Goal: Transaction & Acquisition: Purchase product/service

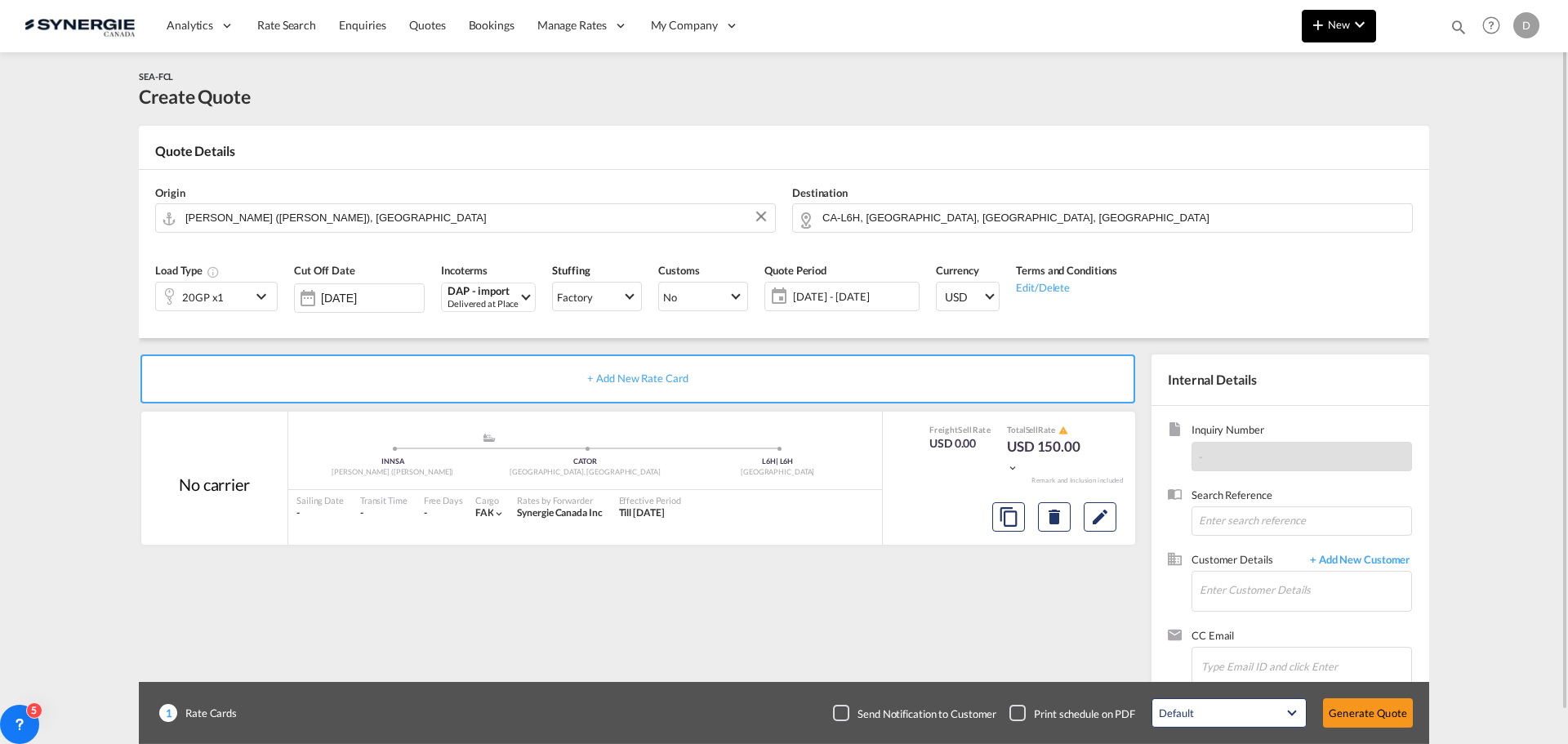
click at [1327, 26] on md-icon "icon-plus 400-fg" at bounding box center [1318, 25] width 20 height 20
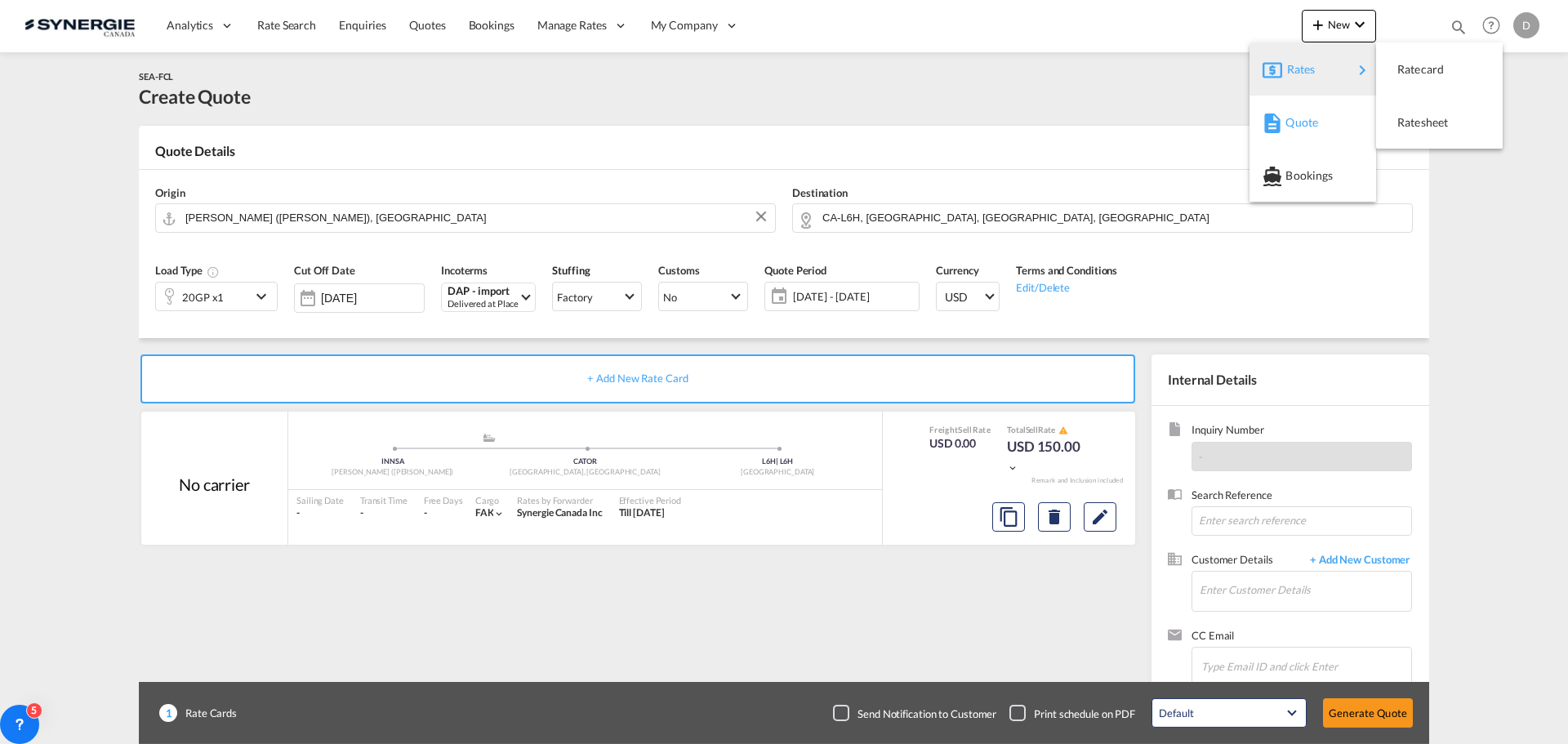
click at [1303, 122] on span "Quote" at bounding box center [1294, 122] width 18 height 32
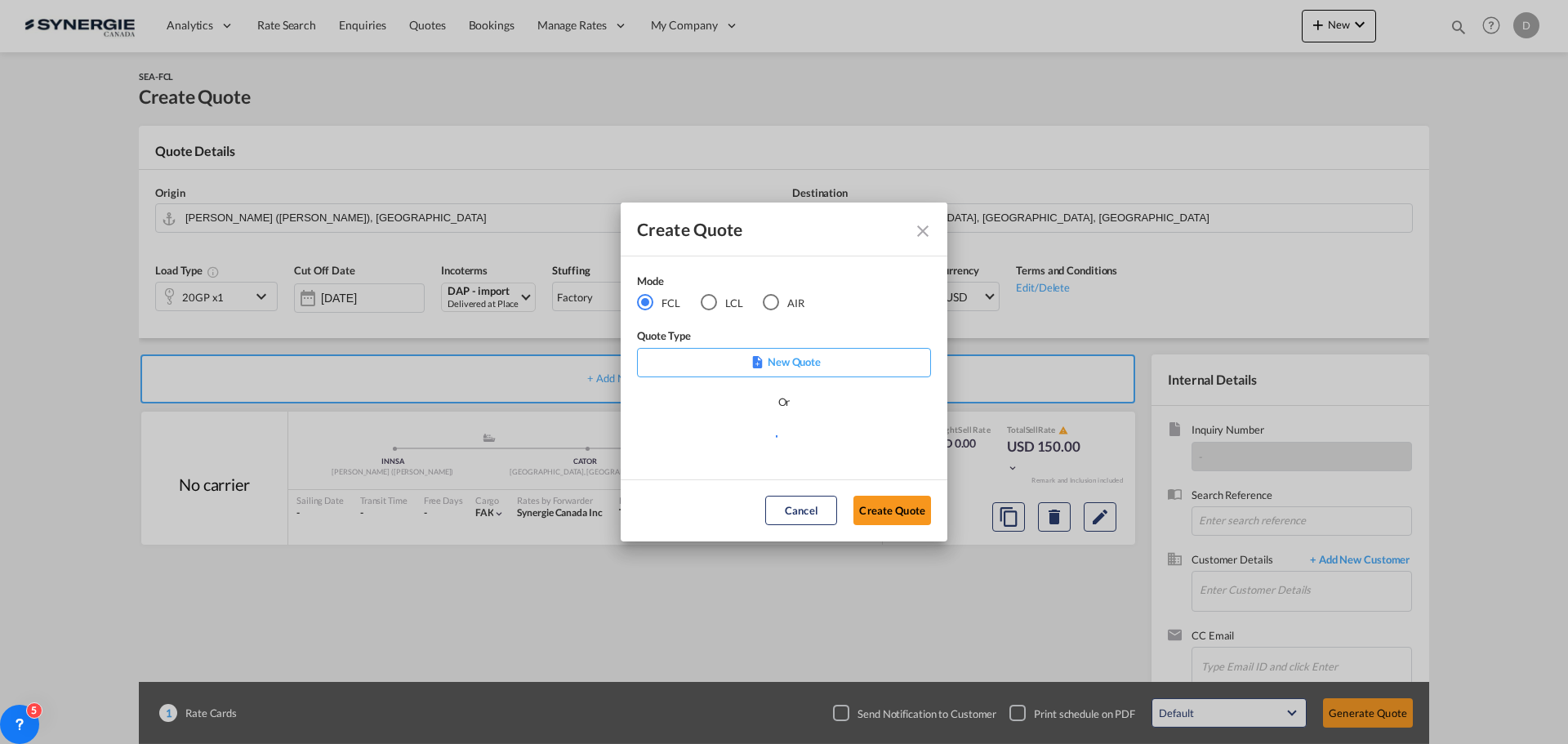
click at [713, 301] on div "LCL" at bounding box center [709, 302] width 17 height 17
click at [789, 447] on md-select "Select template *NEW* FCL FREEHAND / DAP [PERSON_NAME] | [DATE] *NEW* Import FC…" at bounding box center [784, 442] width 294 height 32
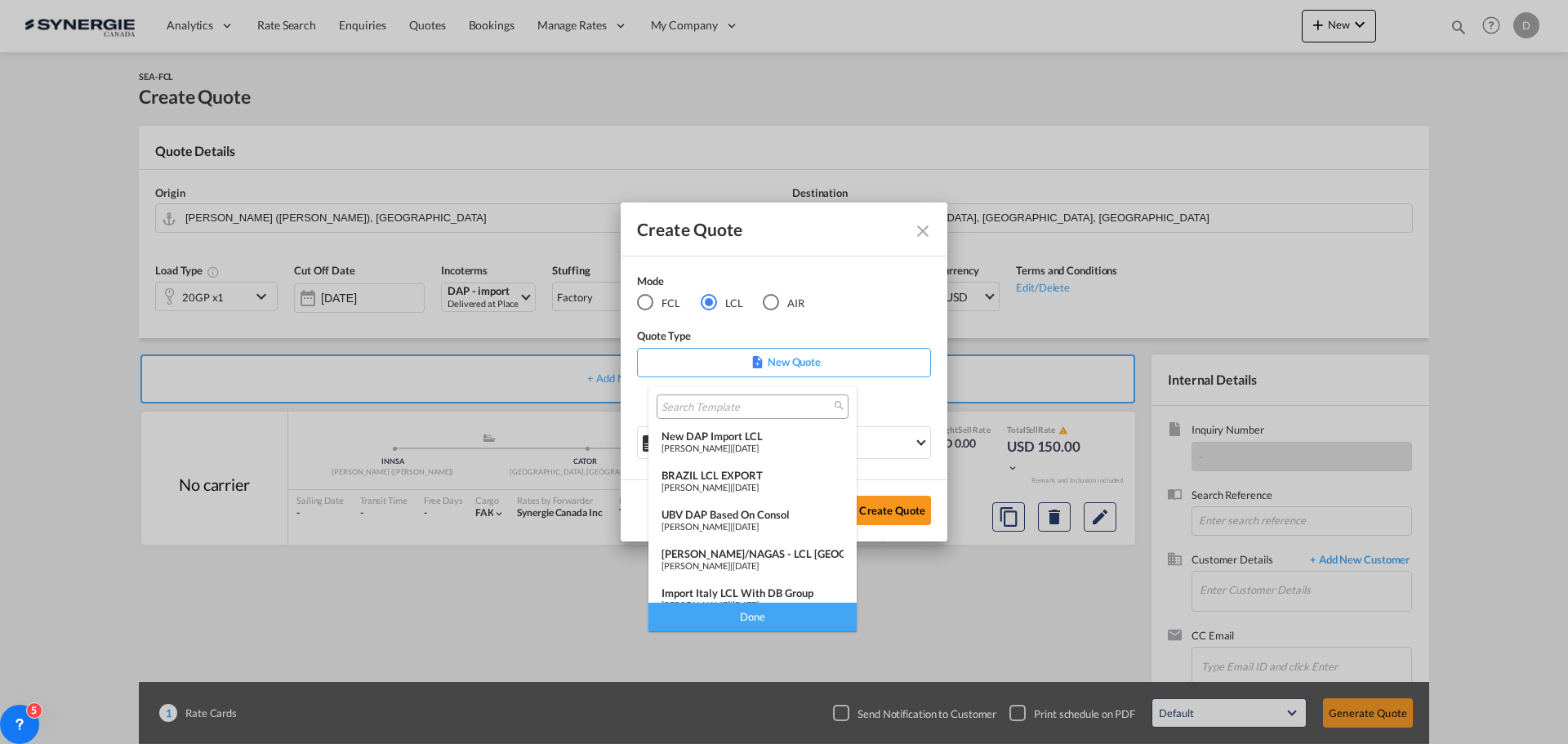
click at [776, 445] on div "[PERSON_NAME] | [DATE]" at bounding box center [752, 448] width 182 height 11
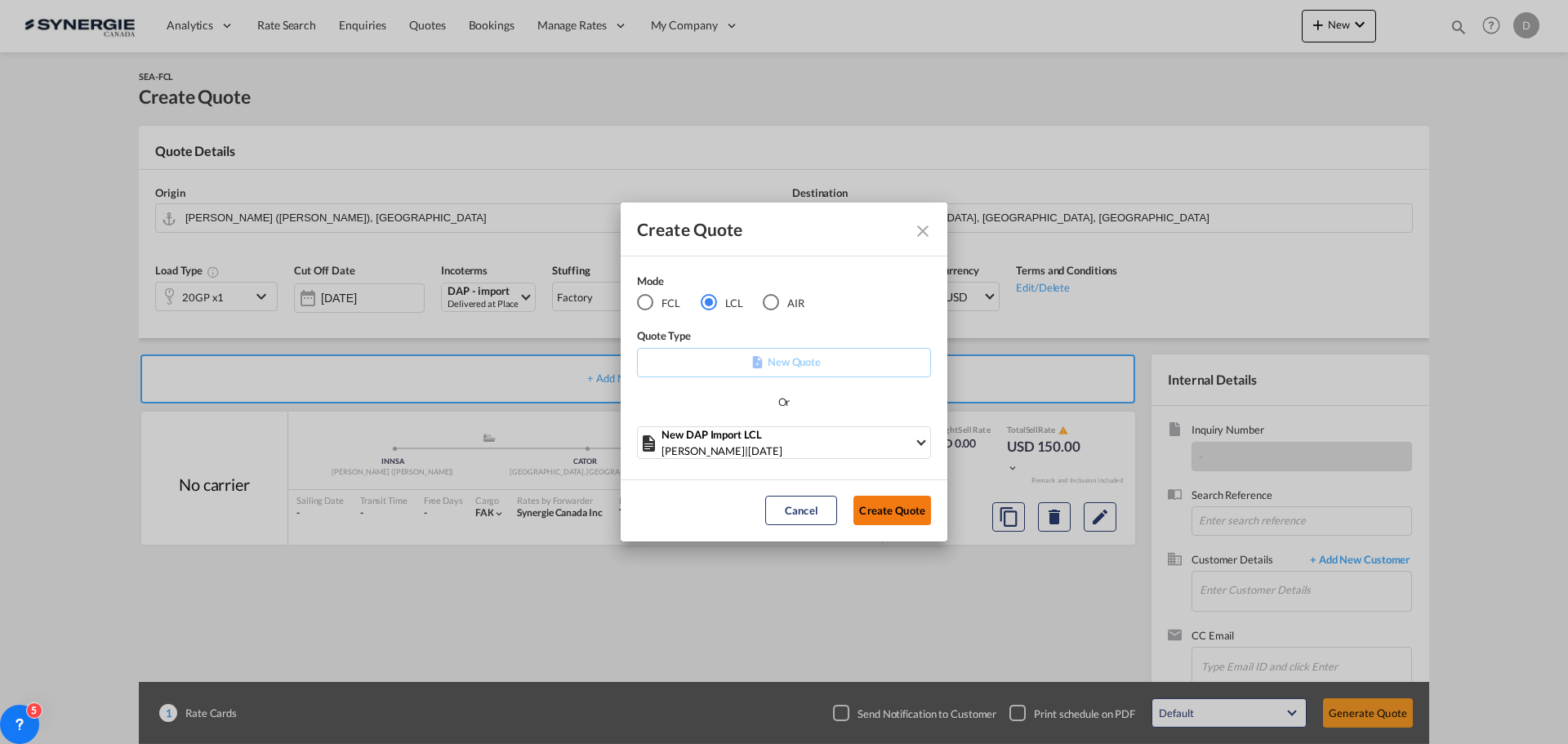
click at [874, 504] on button "Create Quote" at bounding box center [891, 510] width 77 height 29
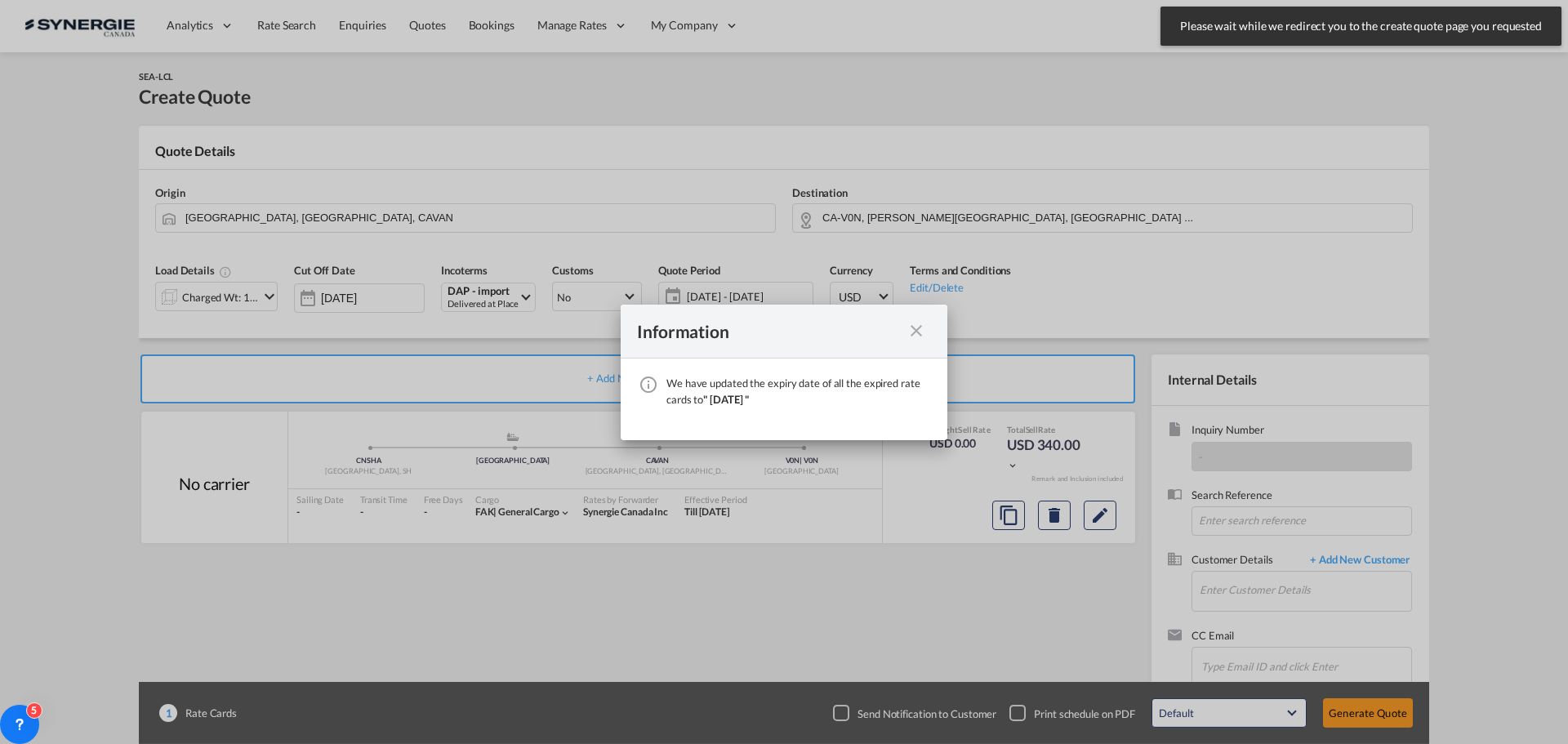
click at [916, 333] on md-icon "icon-close fg-AAA8AD cursor" at bounding box center [916, 330] width 20 height 20
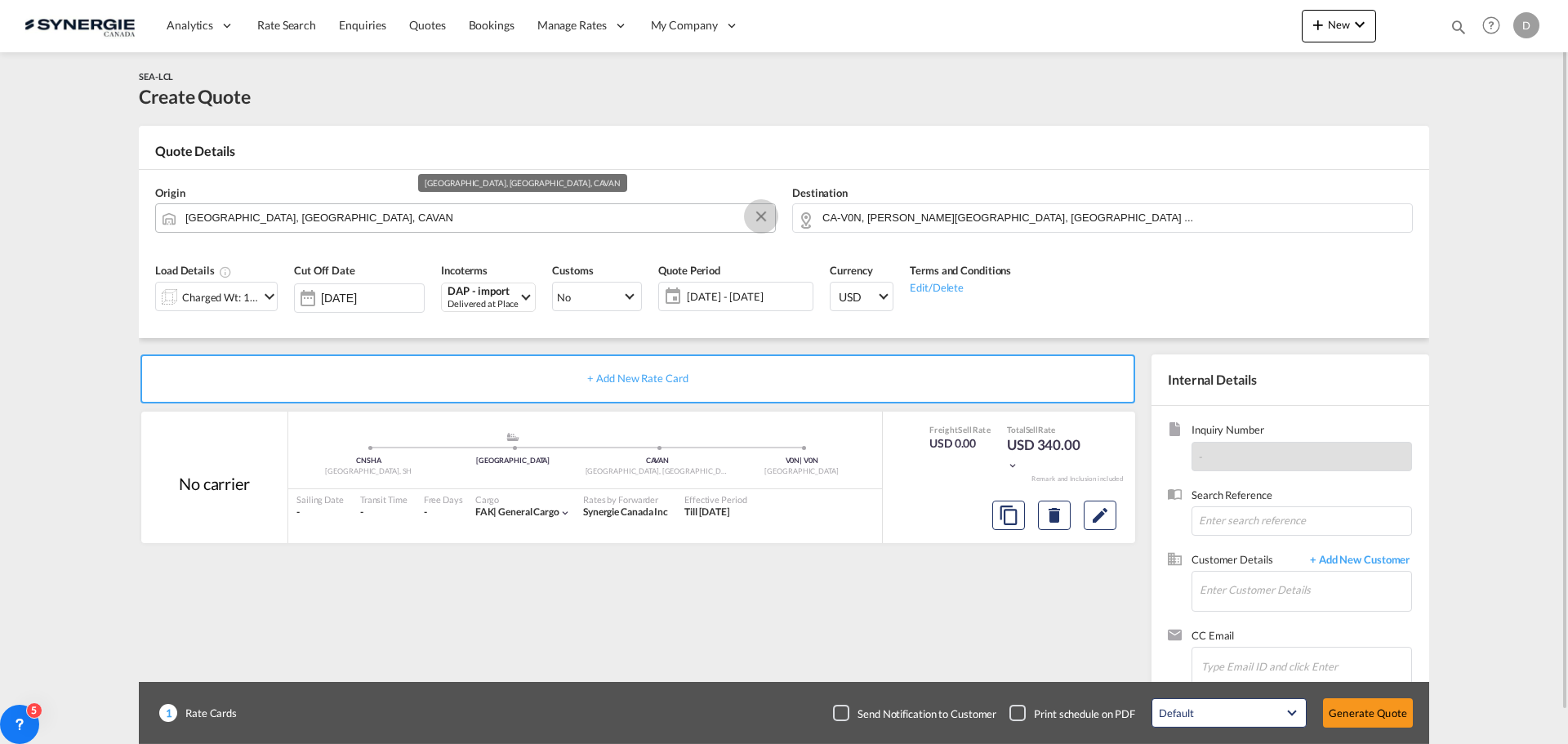
click at [762, 211] on button "Clear Input" at bounding box center [761, 216] width 24 height 24
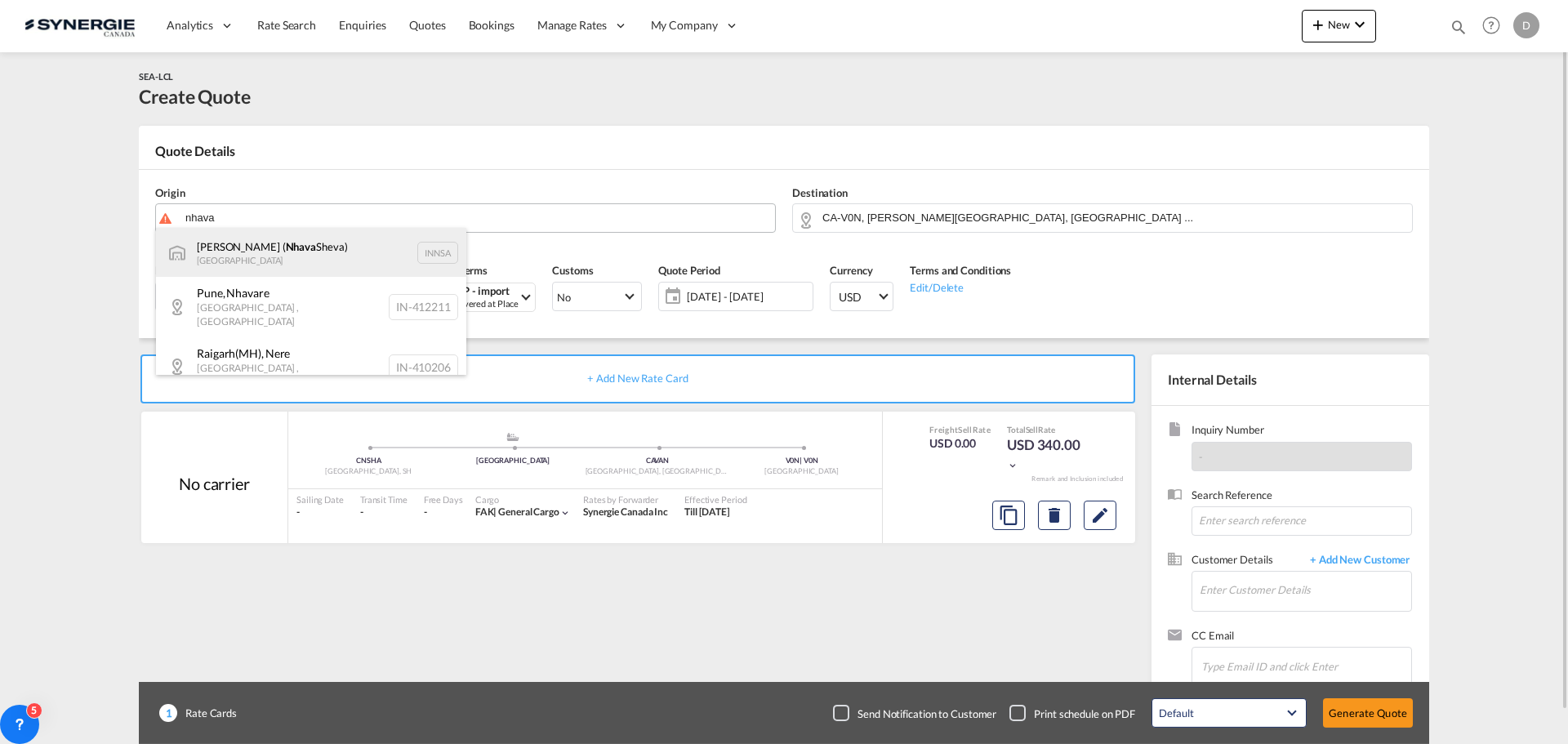
click at [311, 259] on div "[PERSON_NAME] ( [PERSON_NAME]) [GEOGRAPHIC_DATA] INNSA" at bounding box center [311, 252] width 311 height 49
type input "[PERSON_NAME] ([PERSON_NAME]), [GEOGRAPHIC_DATA]"
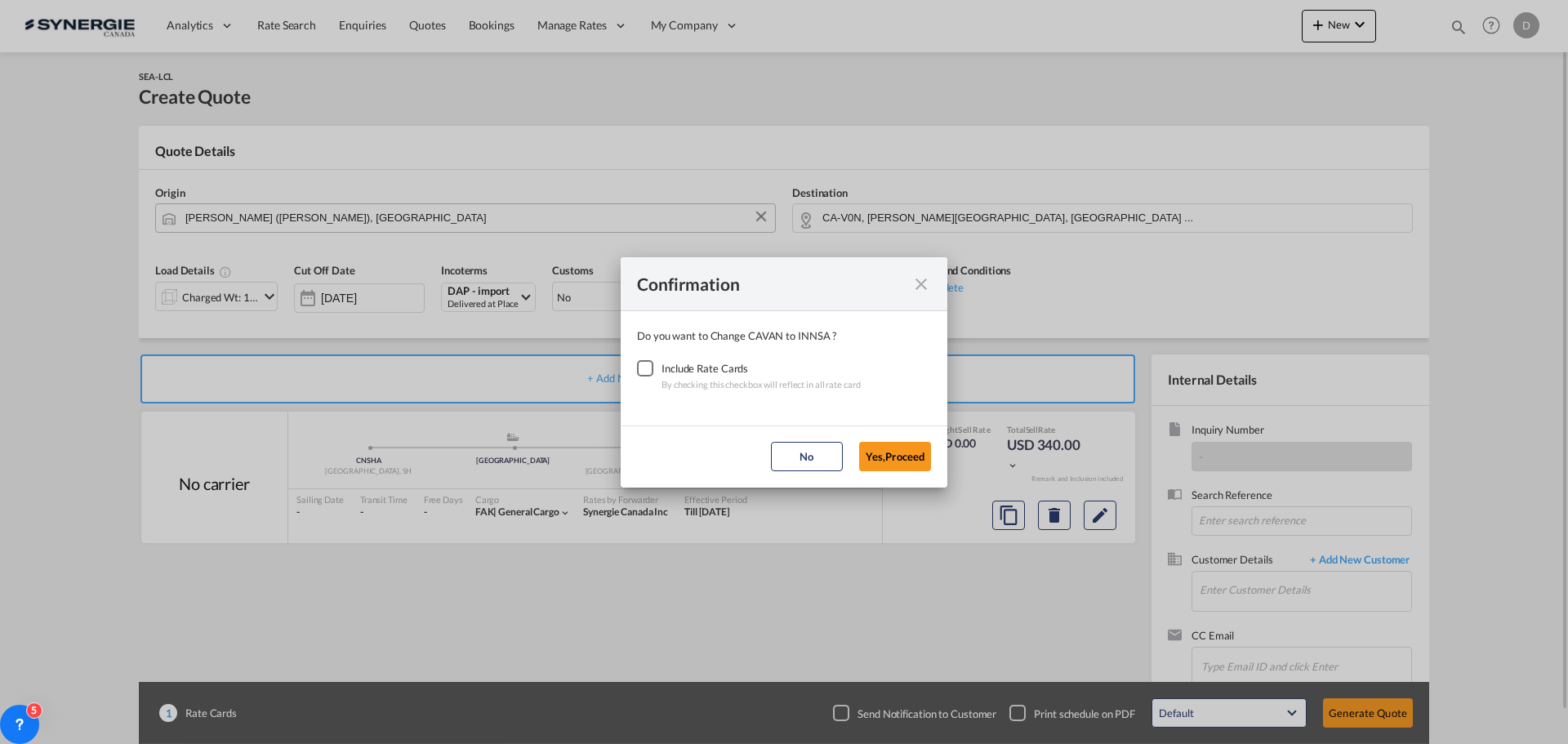
click at [643, 371] on div "Checkbox No Ink" at bounding box center [645, 369] width 17 height 17
click at [872, 459] on button "Yes,Proceed" at bounding box center [894, 456] width 72 height 29
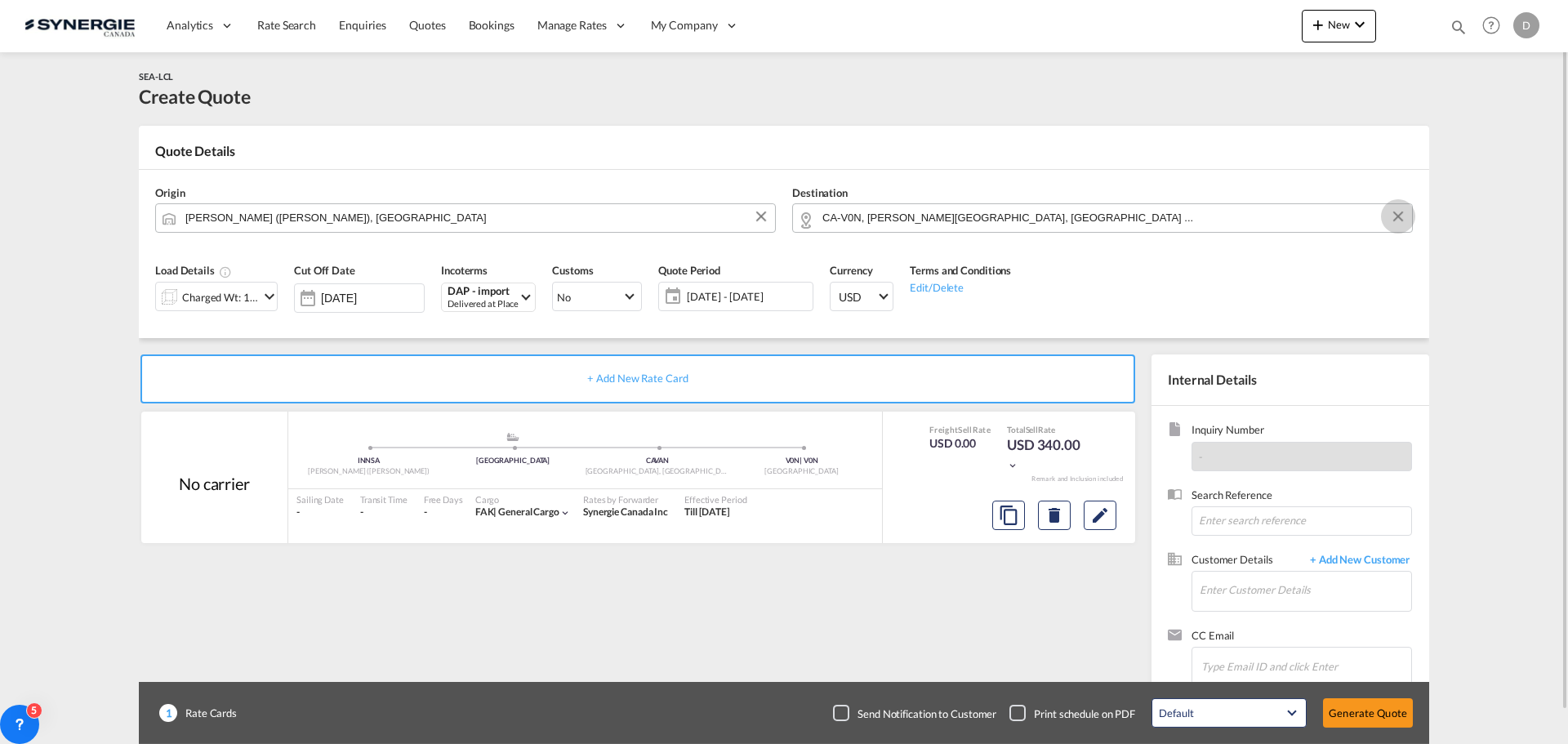
click at [1399, 216] on button "Clear Input" at bounding box center [1397, 216] width 24 height 24
paste input "OAKVILLE"
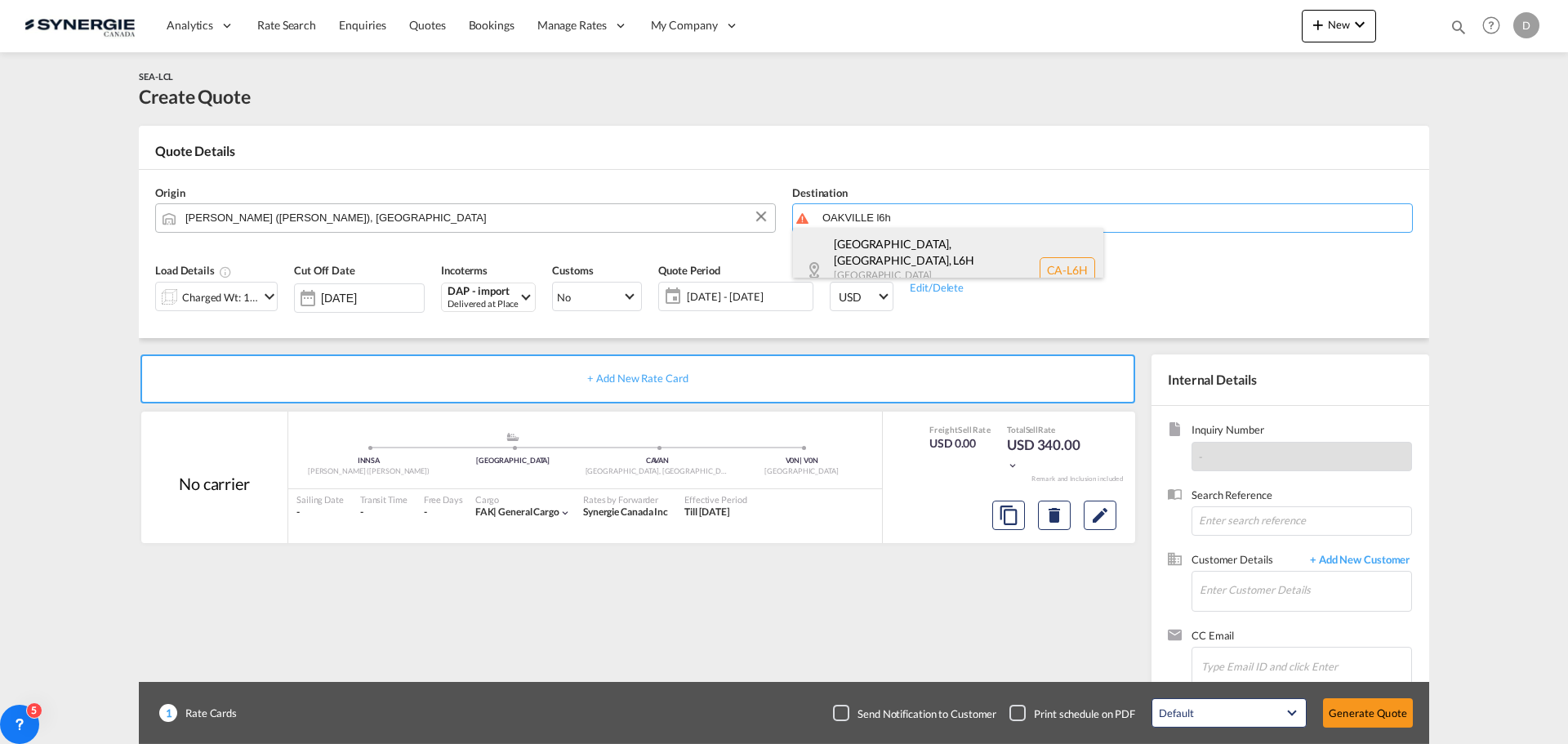
click at [909, 253] on div "[GEOGRAPHIC_DATA], [GEOGRAPHIC_DATA] , L6H [GEOGRAPHIC_DATA] [GEOGRAPHIC_DATA] …" at bounding box center [948, 269] width 311 height 84
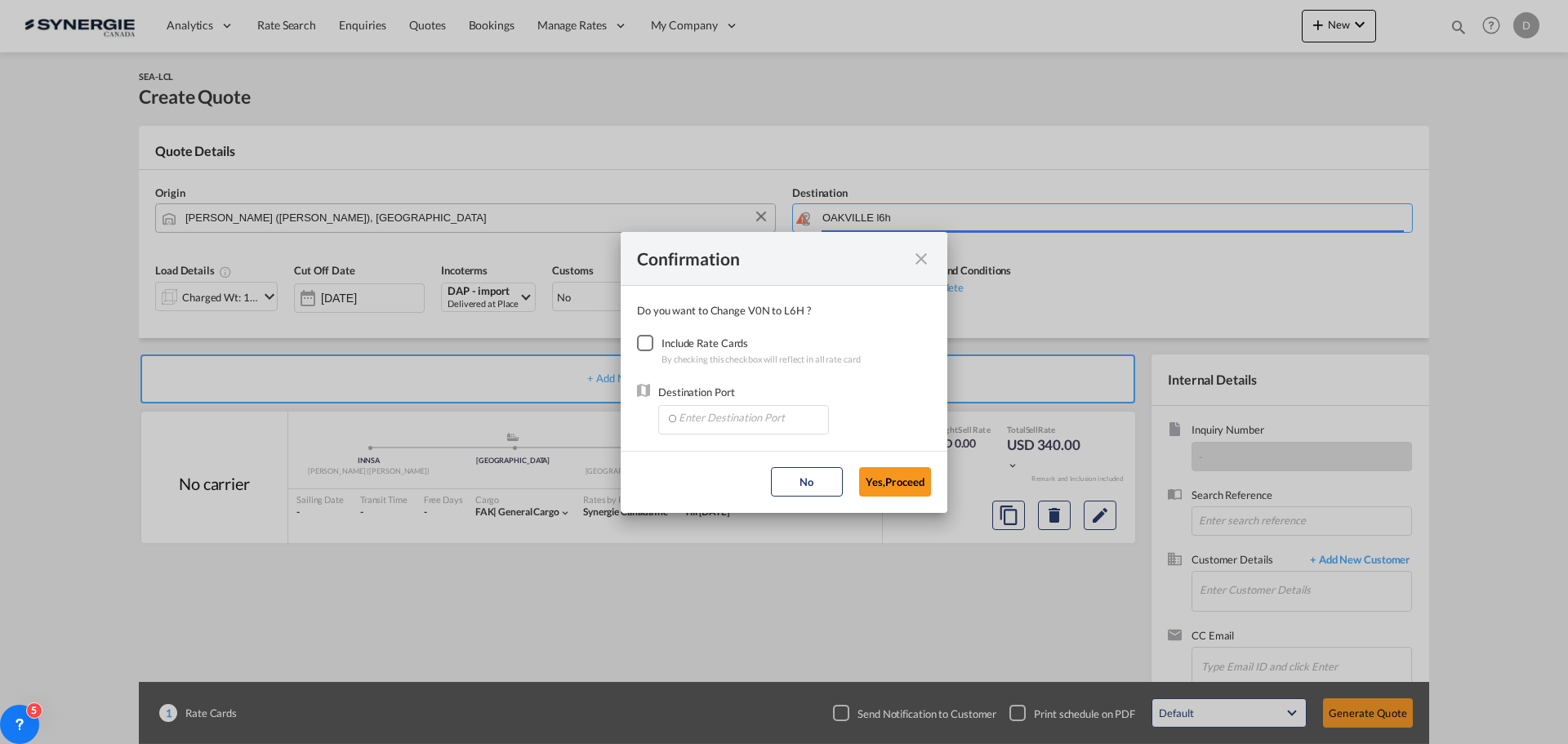
type input "CA-L6H, [GEOGRAPHIC_DATA], [GEOGRAPHIC_DATA], [GEOGRAPHIC_DATA]"
click at [645, 343] on div "Checkbox No Ink" at bounding box center [645, 343] width 17 height 17
click at [726, 423] on input "Enter Destination Port" at bounding box center [747, 418] width 162 height 24
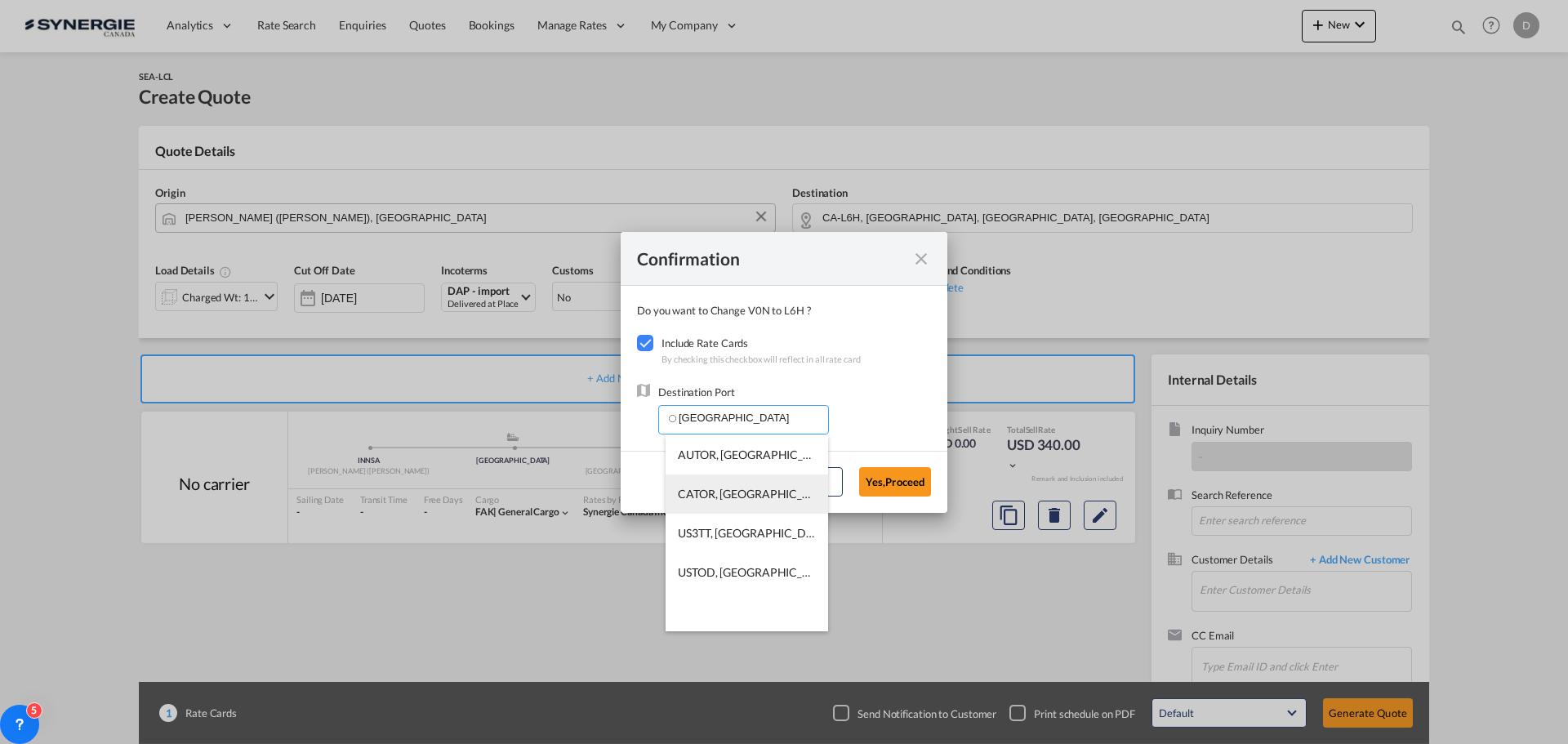
click at [756, 497] on span "CATOR, [GEOGRAPHIC_DATA], [GEOGRAPHIC_DATA], [GEOGRAPHIC_DATA], [GEOGRAPHIC_DAT…" at bounding box center [997, 493] width 638 height 14
type input "CATOR, [GEOGRAPHIC_DATA], [GEOGRAPHIC_DATA], [GEOGRAPHIC_DATA], [GEOGRAPHIC_DAT…"
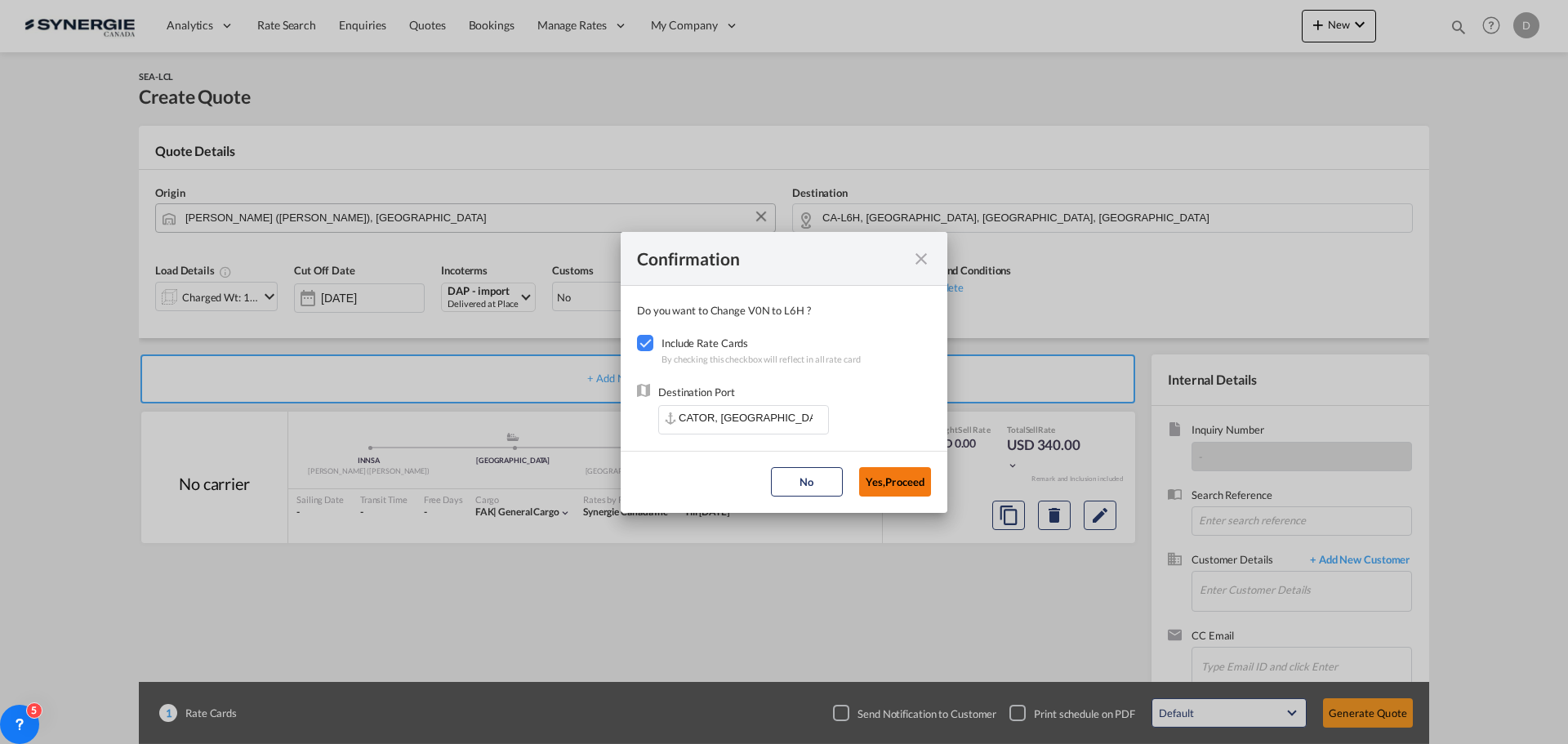
click at [883, 474] on button "Yes,Proceed" at bounding box center [894, 481] width 72 height 29
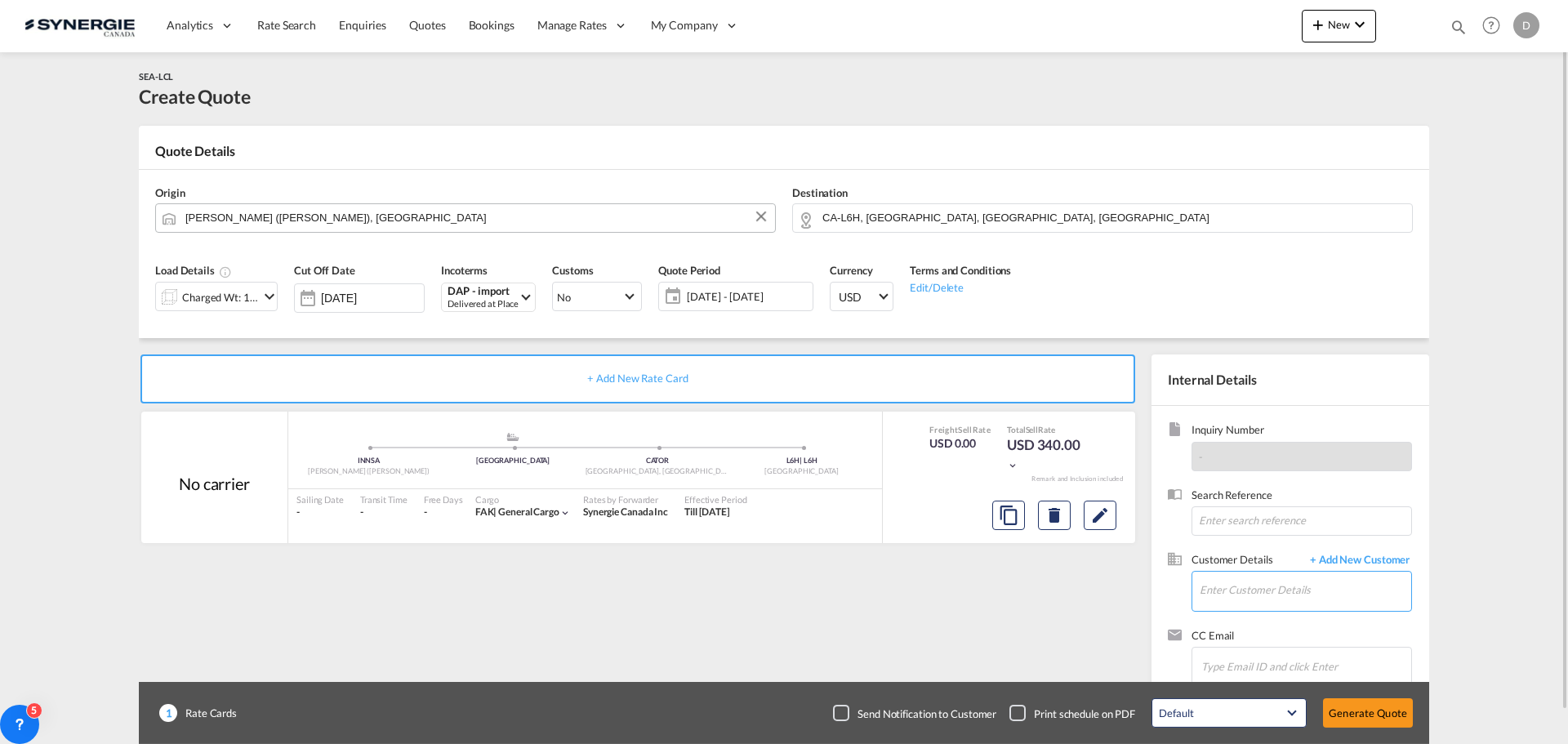
click at [1252, 585] on input "Enter Customer Details" at bounding box center [1305, 590] width 212 height 37
paste input "[EMAIL_ADDRESS][DOMAIN_NAME]"
type input "[EMAIL_ADDRESS][DOMAIN_NAME]"
click at [1391, 558] on span "+ Add New Customer" at bounding box center [1356, 561] width 110 height 19
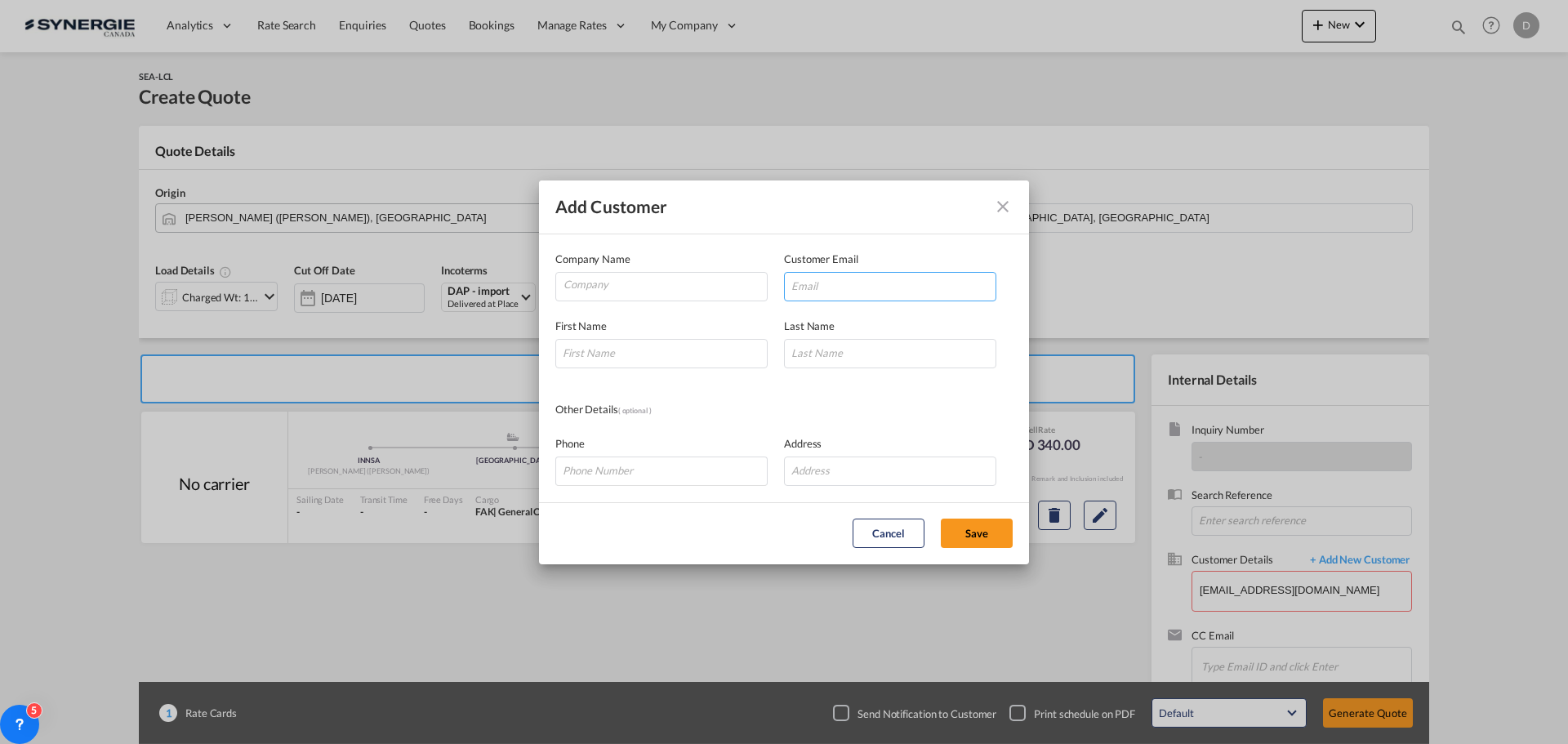
click at [875, 296] on input "Add Customer Company ..." at bounding box center [890, 286] width 213 height 29
paste input "[EMAIL_ADDRESS][DOMAIN_NAME]"
type input "[EMAIL_ADDRESS][DOMAIN_NAME]"
click at [657, 286] on input "Company" at bounding box center [664, 284] width 203 height 24
type input "Flomic Global Logistis"
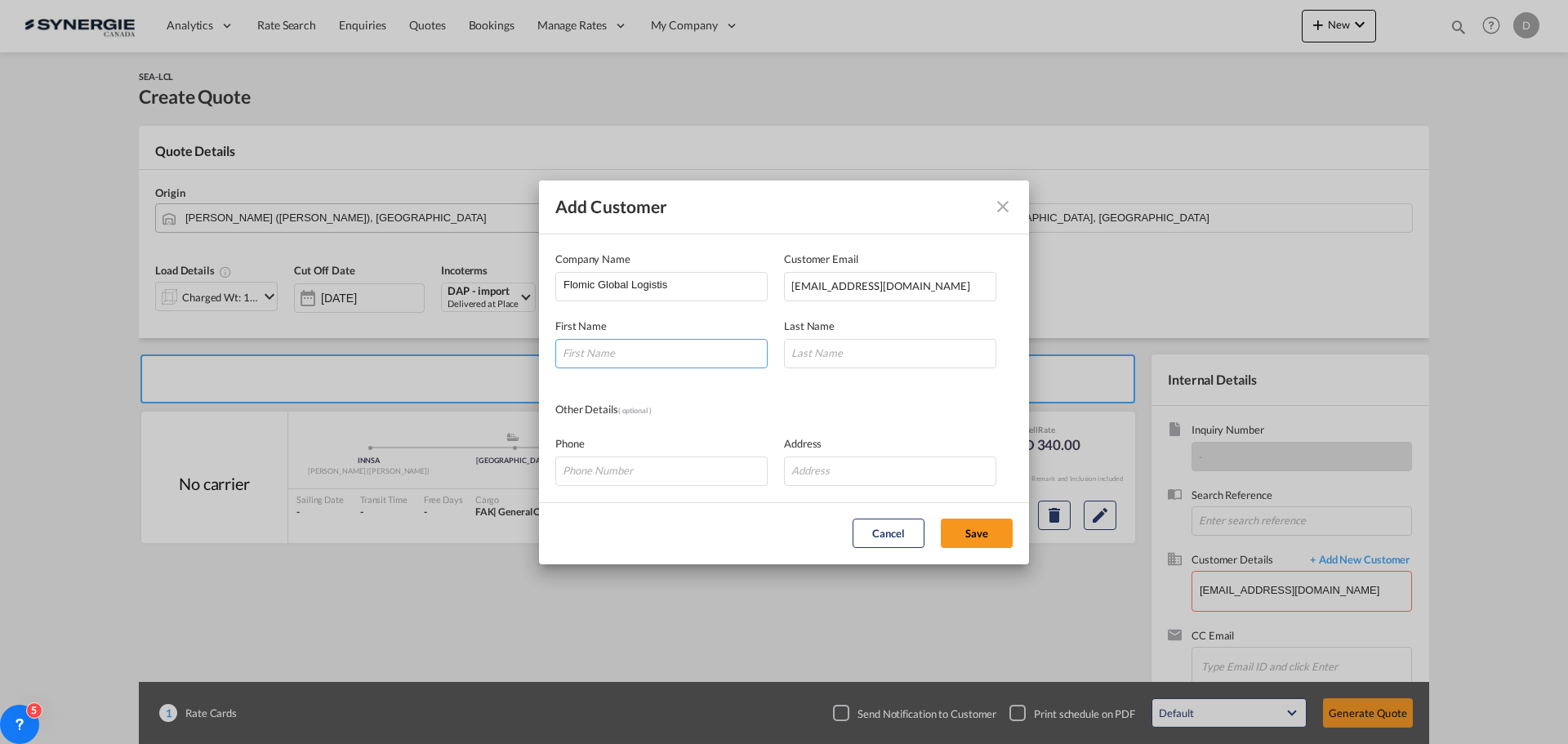
click at [630, 363] on input "Add Customer Company ..." at bounding box center [662, 353] width 213 height 29
paste input "[PERSON_NAME]"
type input "[PERSON_NAME]"
click at [826, 355] on input "Add Customer Company ..." at bounding box center [890, 353] width 213 height 29
paste input "Shaikh"
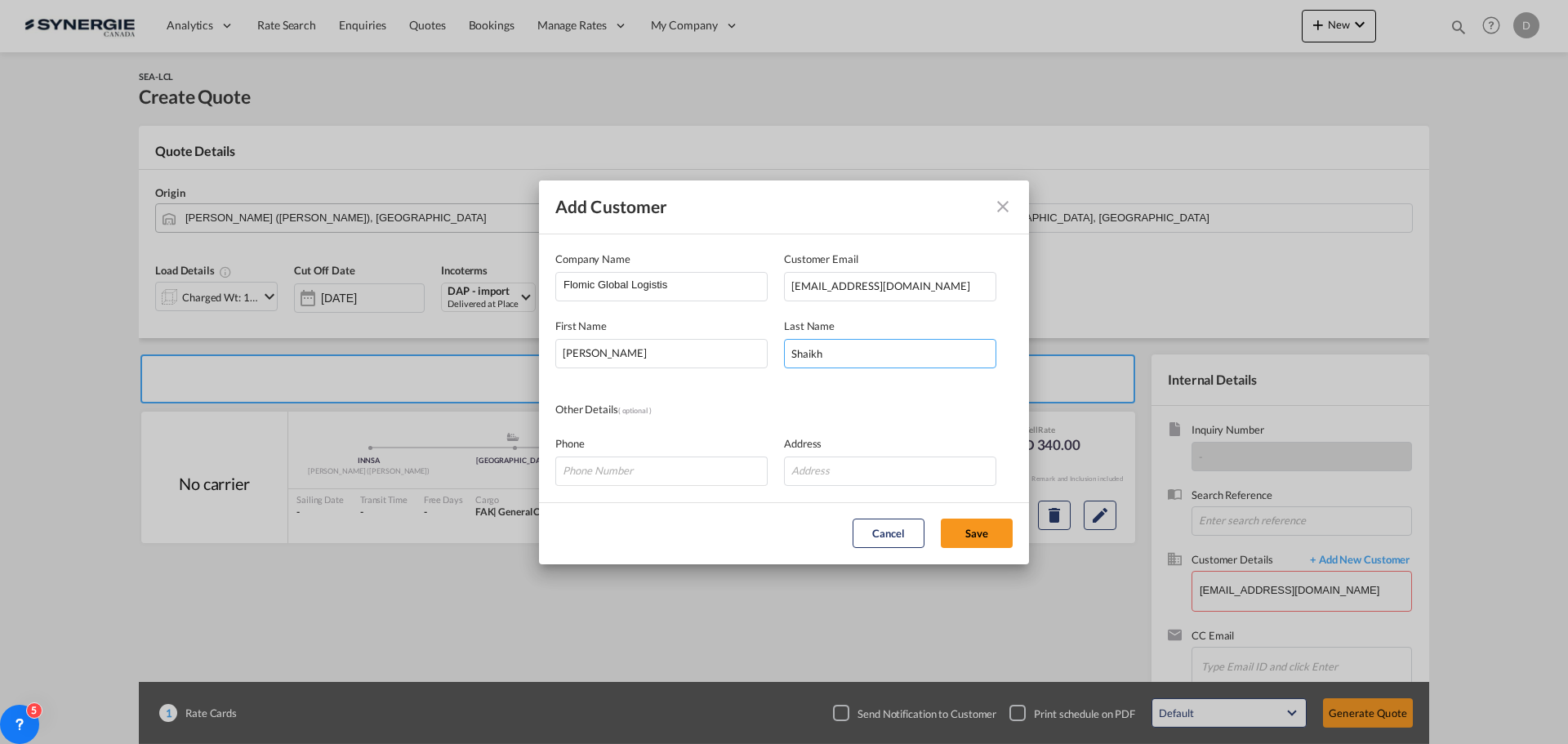
type input "Shaikh"
click at [822, 468] on input "Add Customer Company ..." at bounding box center [890, 471] width 213 height 29
paste input "[STREET_ADDRESS], Off. [GEOGRAPHIC_DATA], [GEOGRAPHIC_DATA], [GEOGRAPHIC_DATA] …"
type input "[STREET_ADDRESS], Off. [GEOGRAPHIC_DATA], [GEOGRAPHIC_DATA], [GEOGRAPHIC_DATA] …"
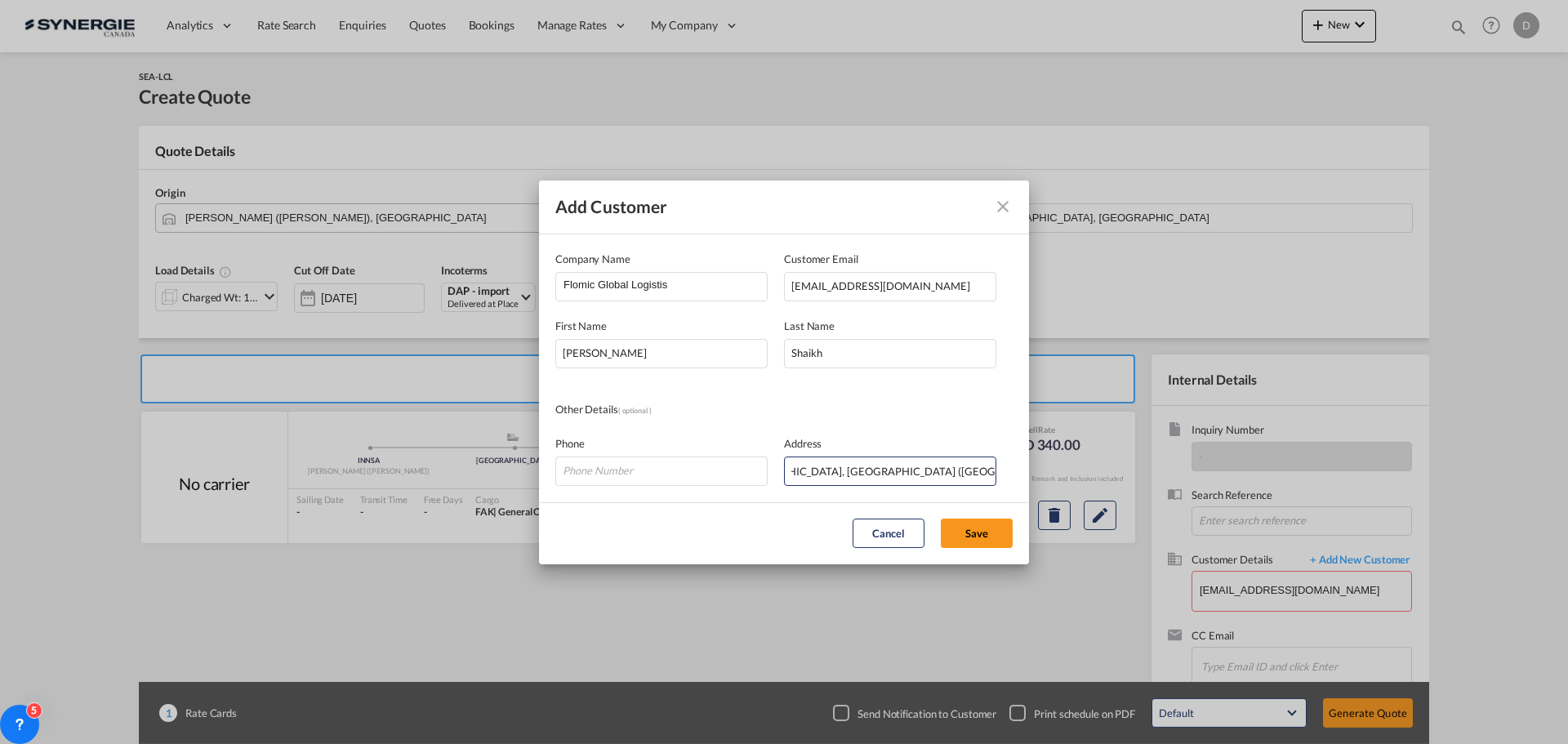
scroll to position [0, 0]
click at [681, 467] on input "Add Customer Company ..." at bounding box center [662, 471] width 213 height 29
paste input "[PHONE_NUMBER]"
type input "[PHONE_NUMBER]"
click at [962, 523] on button "Save" at bounding box center [977, 532] width 72 height 29
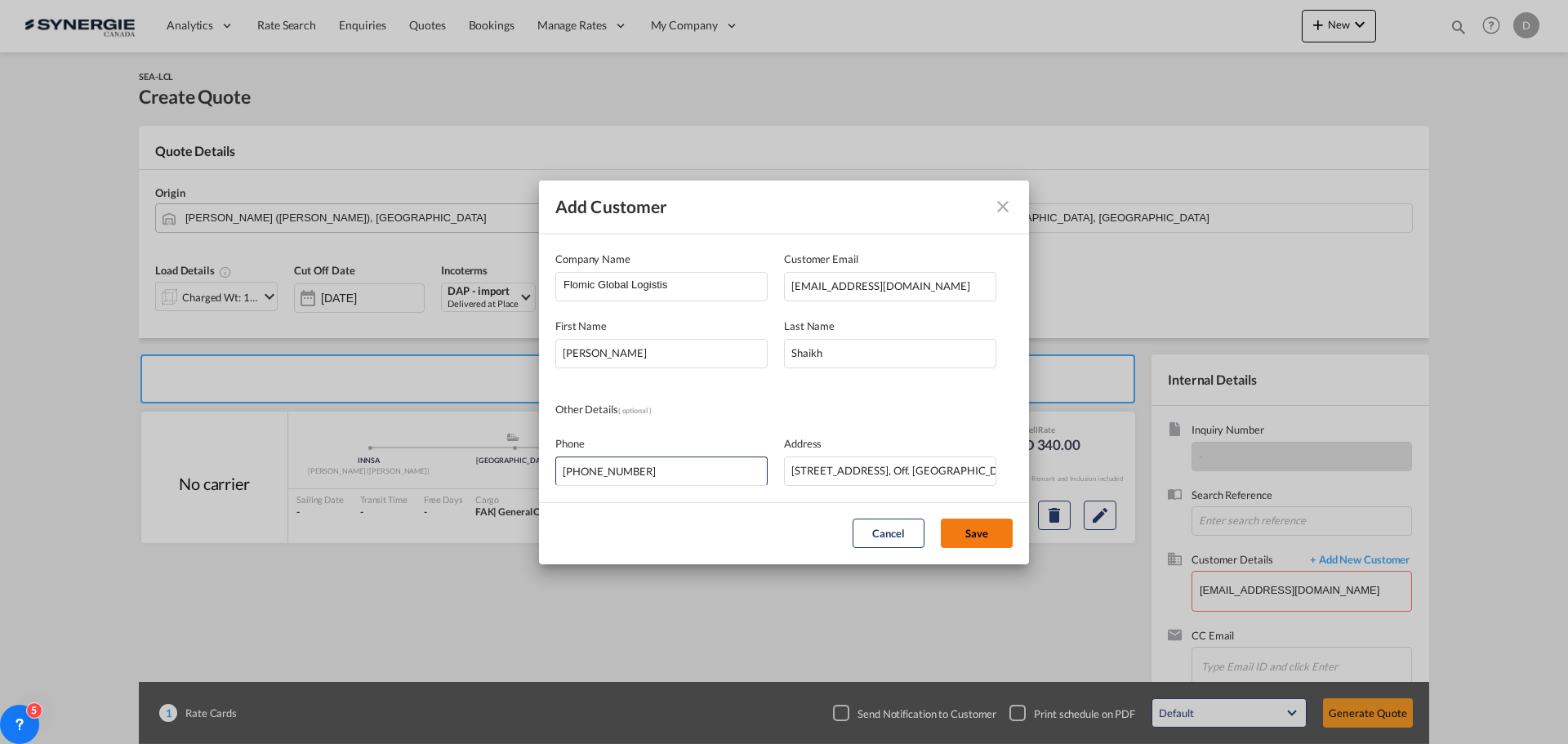
type input "Flomic Global Logistis, [PERSON_NAME] Shaikh, [EMAIL_ADDRESS][PERSON_NAME][DOMA…"
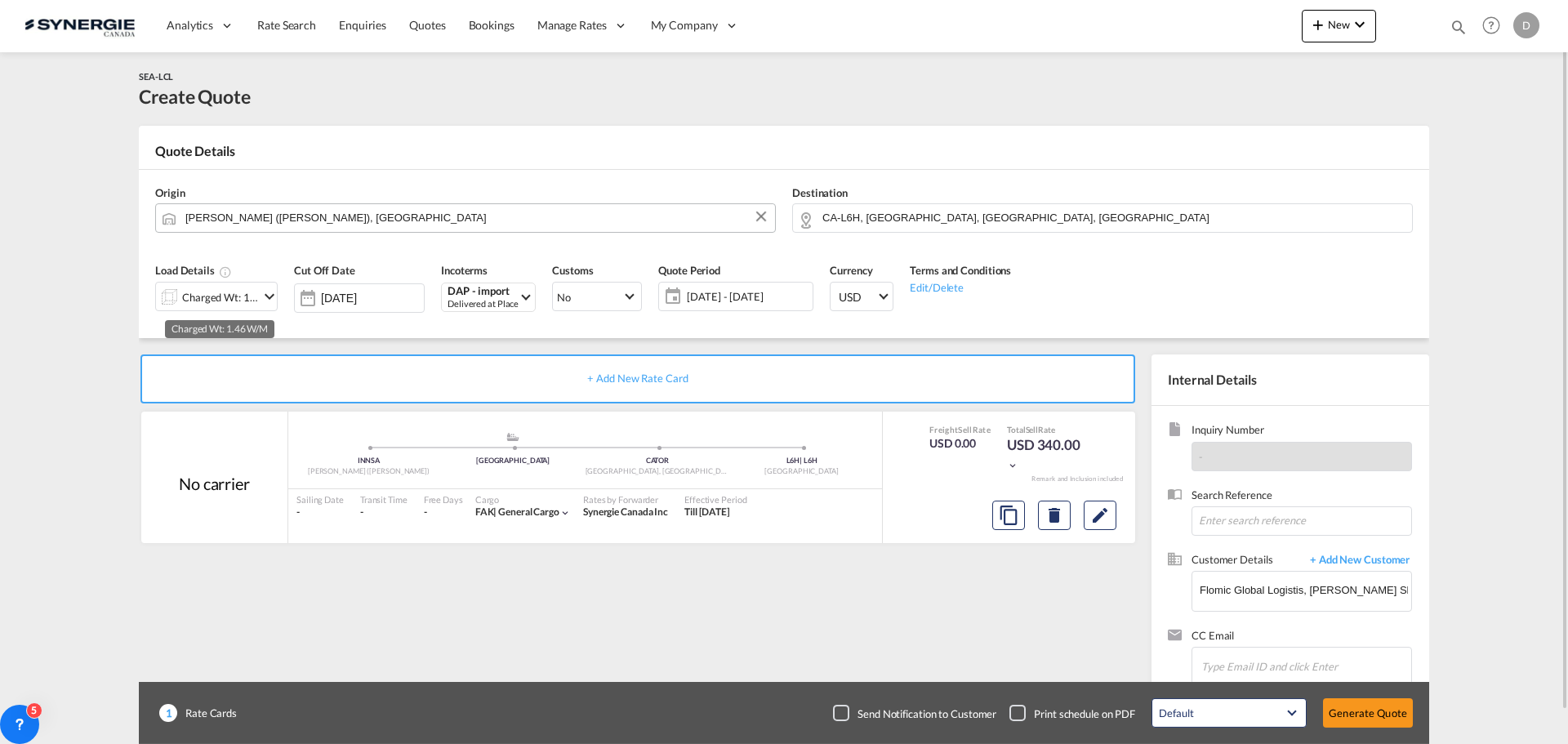
click at [257, 295] on div "Charged Wt: 1.46 W/M" at bounding box center [220, 297] width 76 height 23
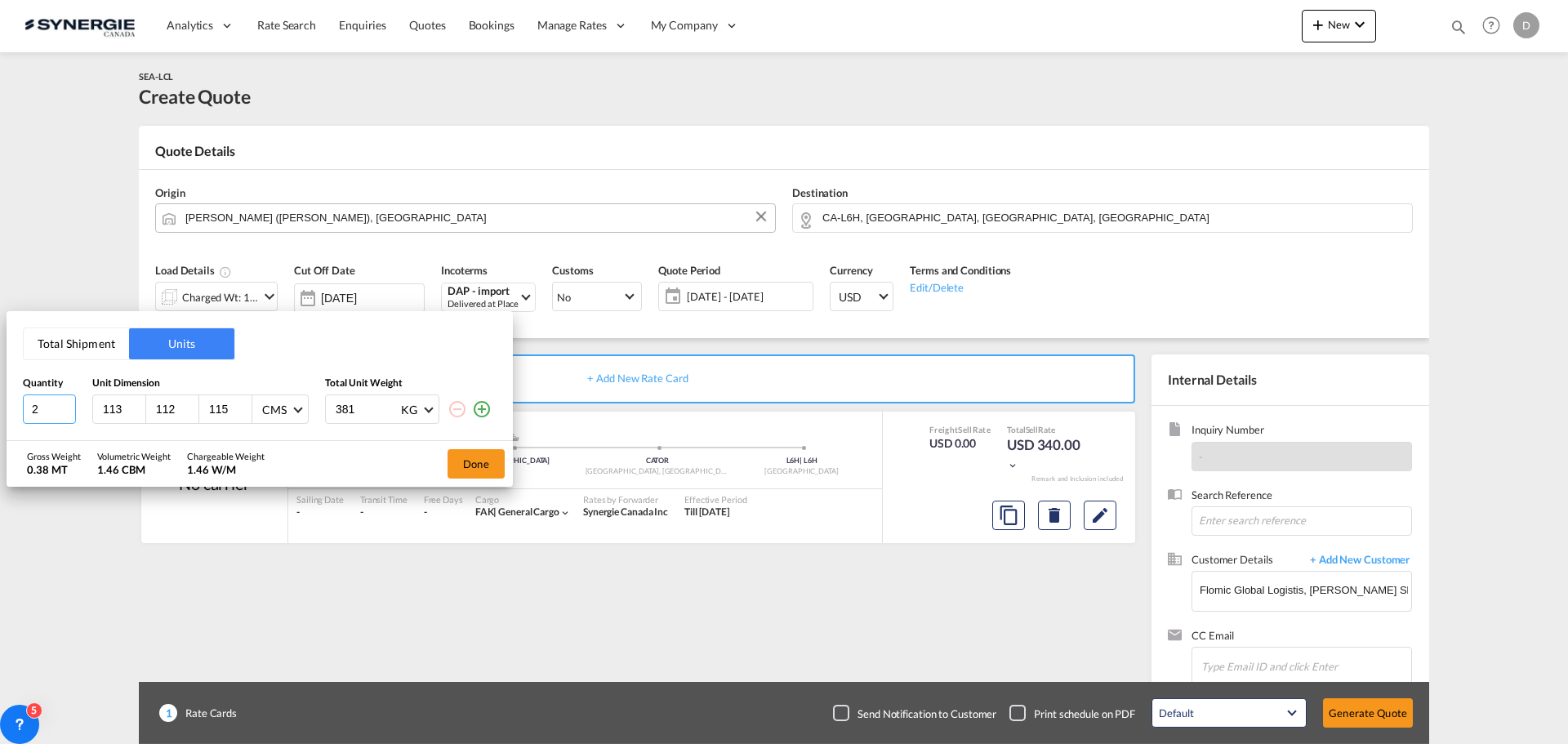
click at [67, 405] on input "2" at bounding box center [50, 409] width 53 height 29
click at [67, 405] on input "3" at bounding box center [50, 409] width 53 height 29
type input "4"
click at [67, 405] on input "4" at bounding box center [50, 409] width 53 height 29
click at [107, 409] on input "113" at bounding box center [123, 409] width 44 height 15
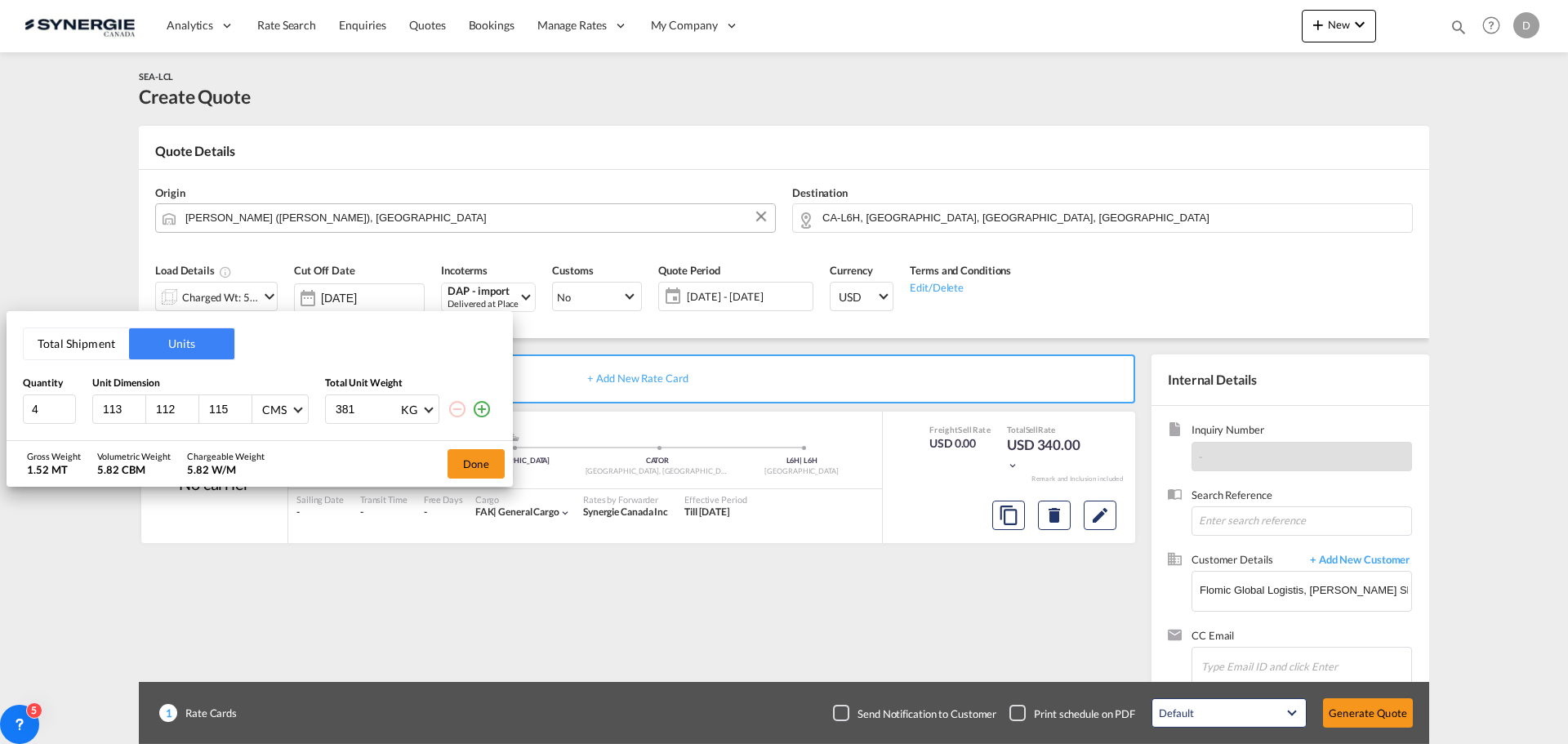
click at [107, 409] on input "113" at bounding box center [123, 409] width 44 height 15
type input "115"
type input "750"
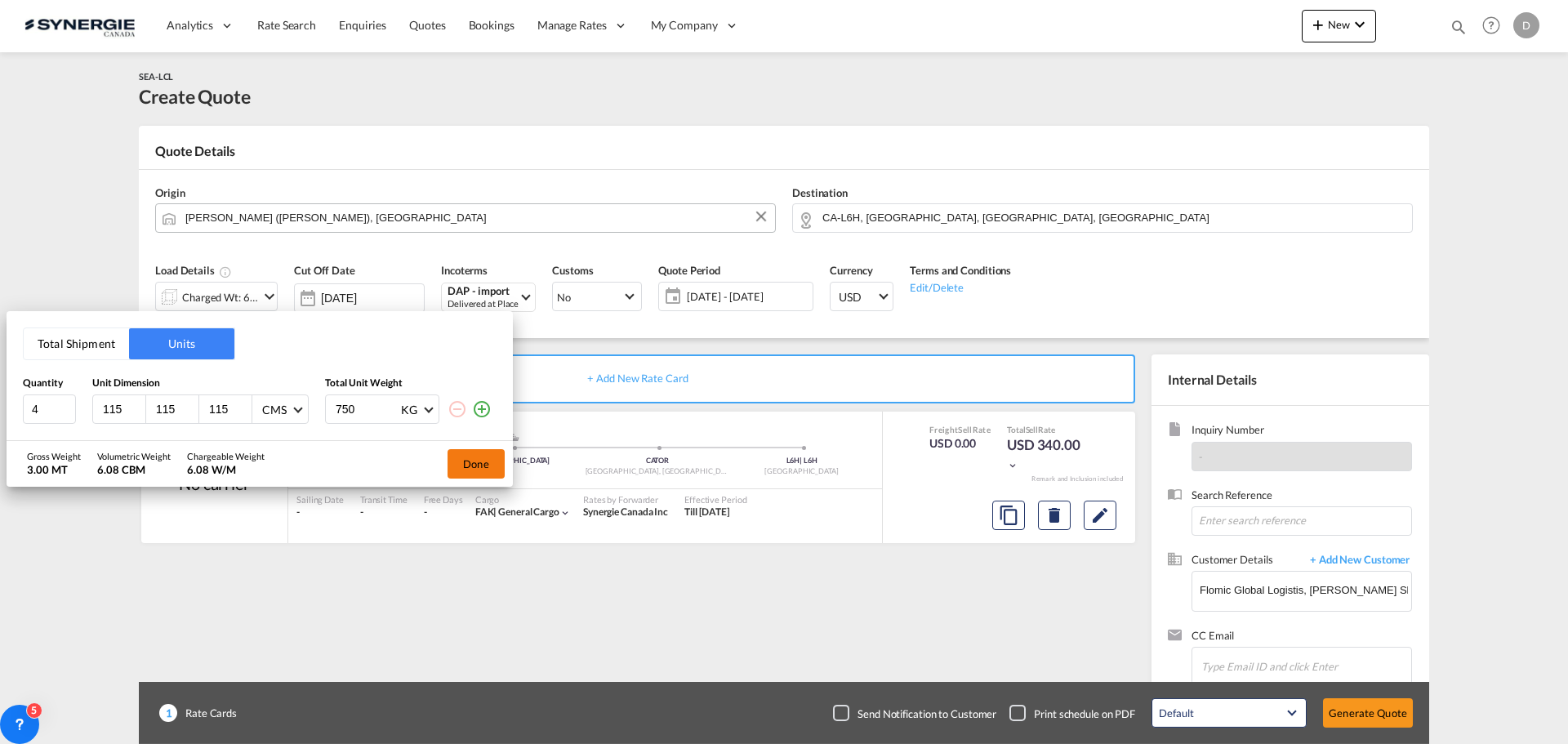
click at [487, 461] on button "Done" at bounding box center [476, 463] width 57 height 29
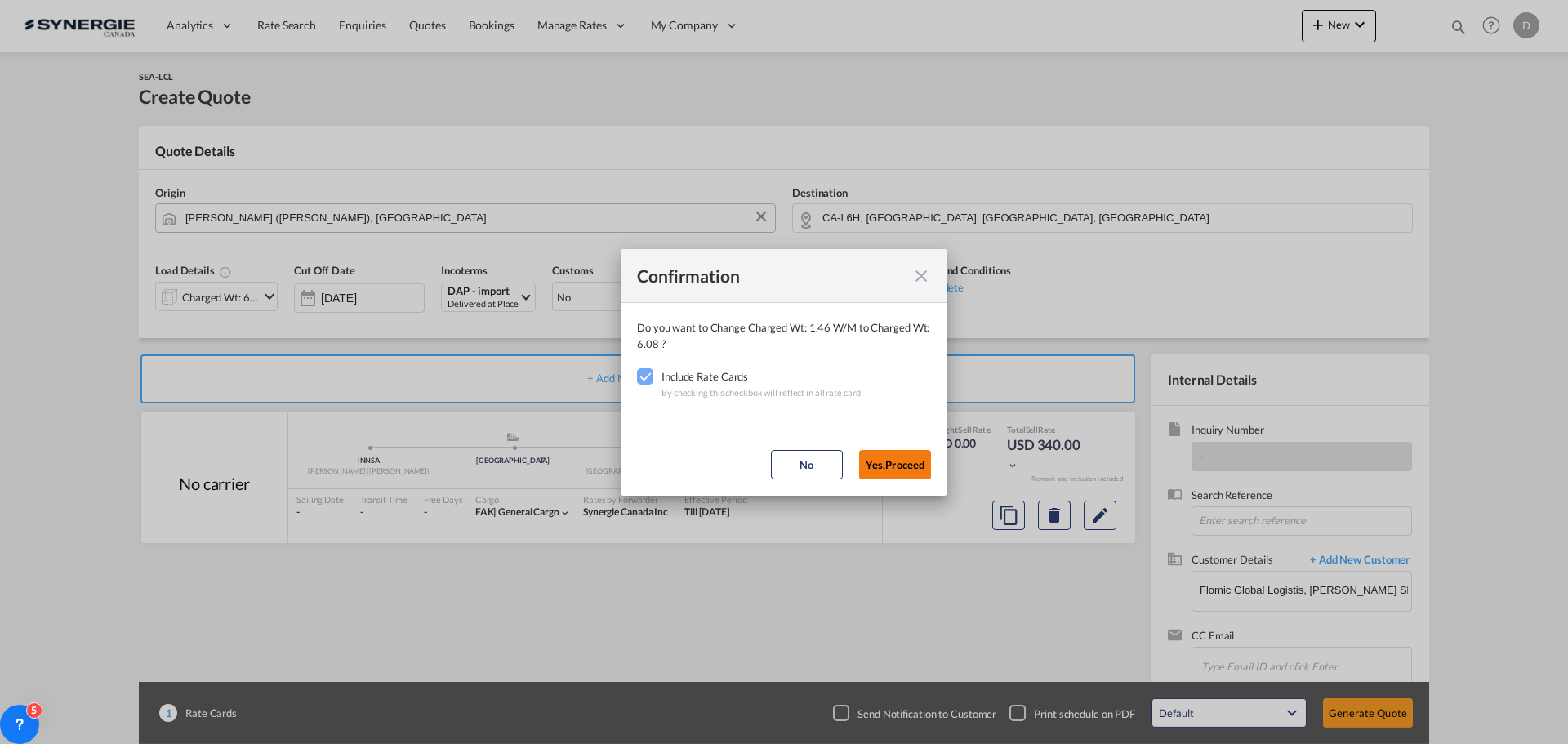
click at [866, 466] on button "Yes,Proceed" at bounding box center [894, 464] width 72 height 29
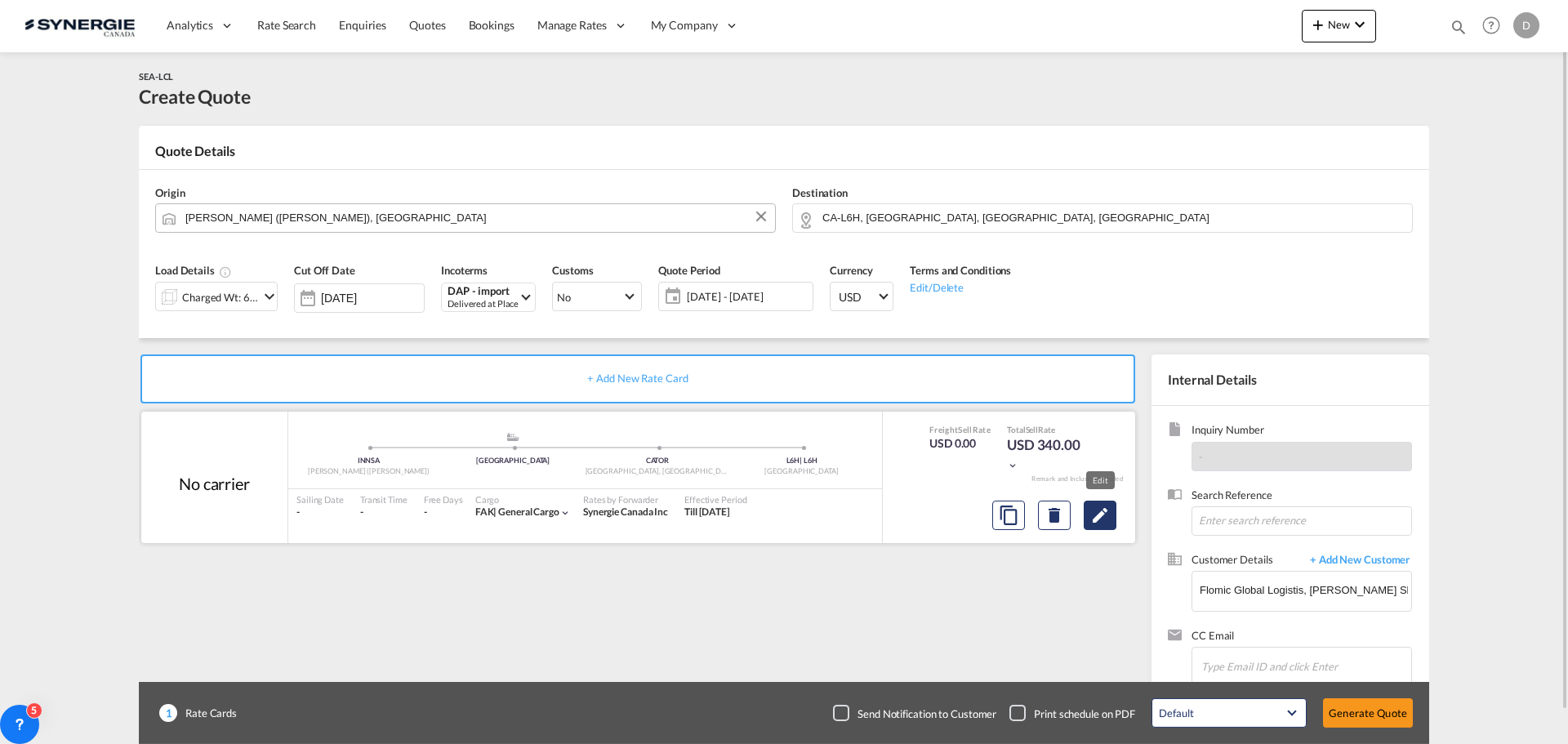
click at [1105, 520] on md-icon "Edit" at bounding box center [1100, 516] width 20 height 20
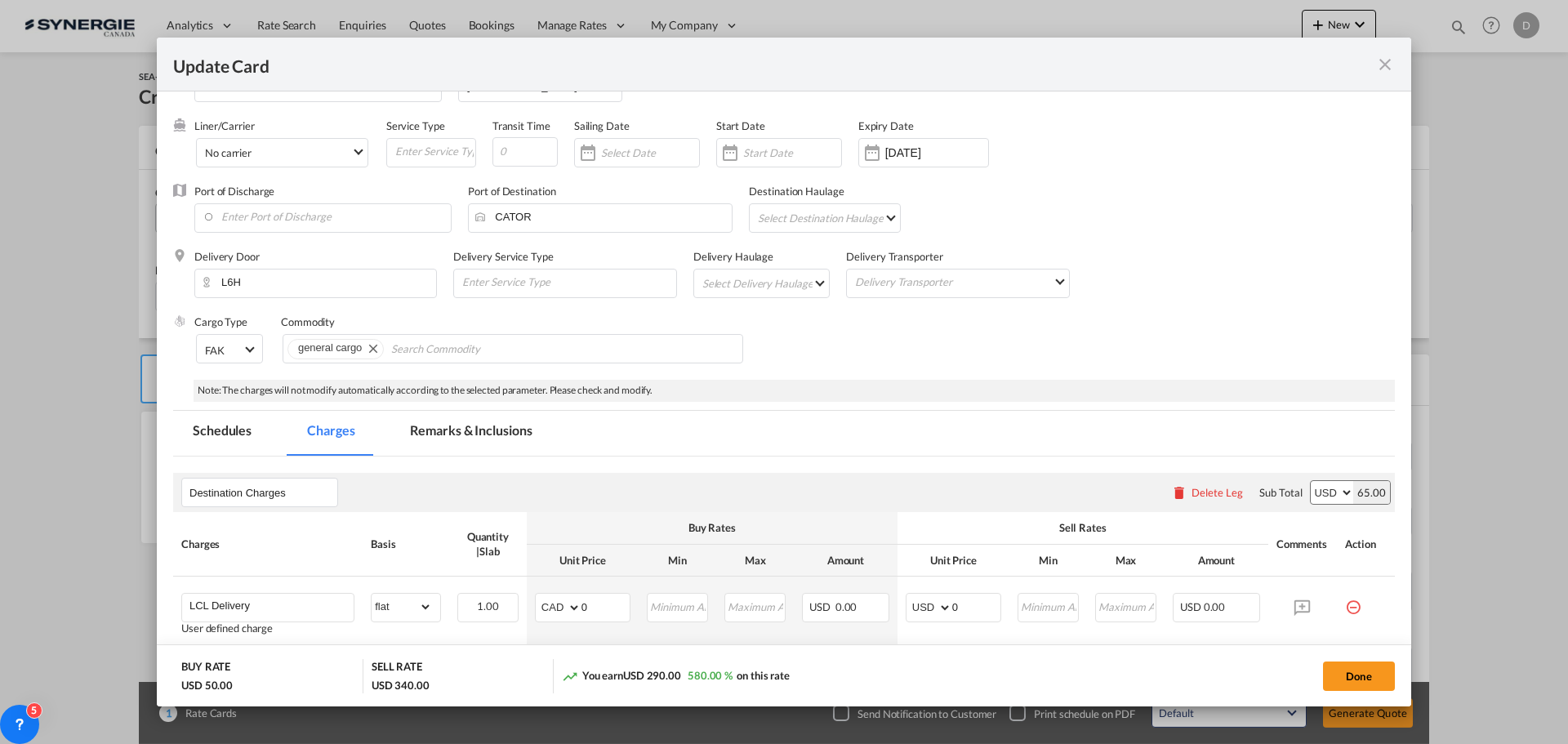
scroll to position [81, 0]
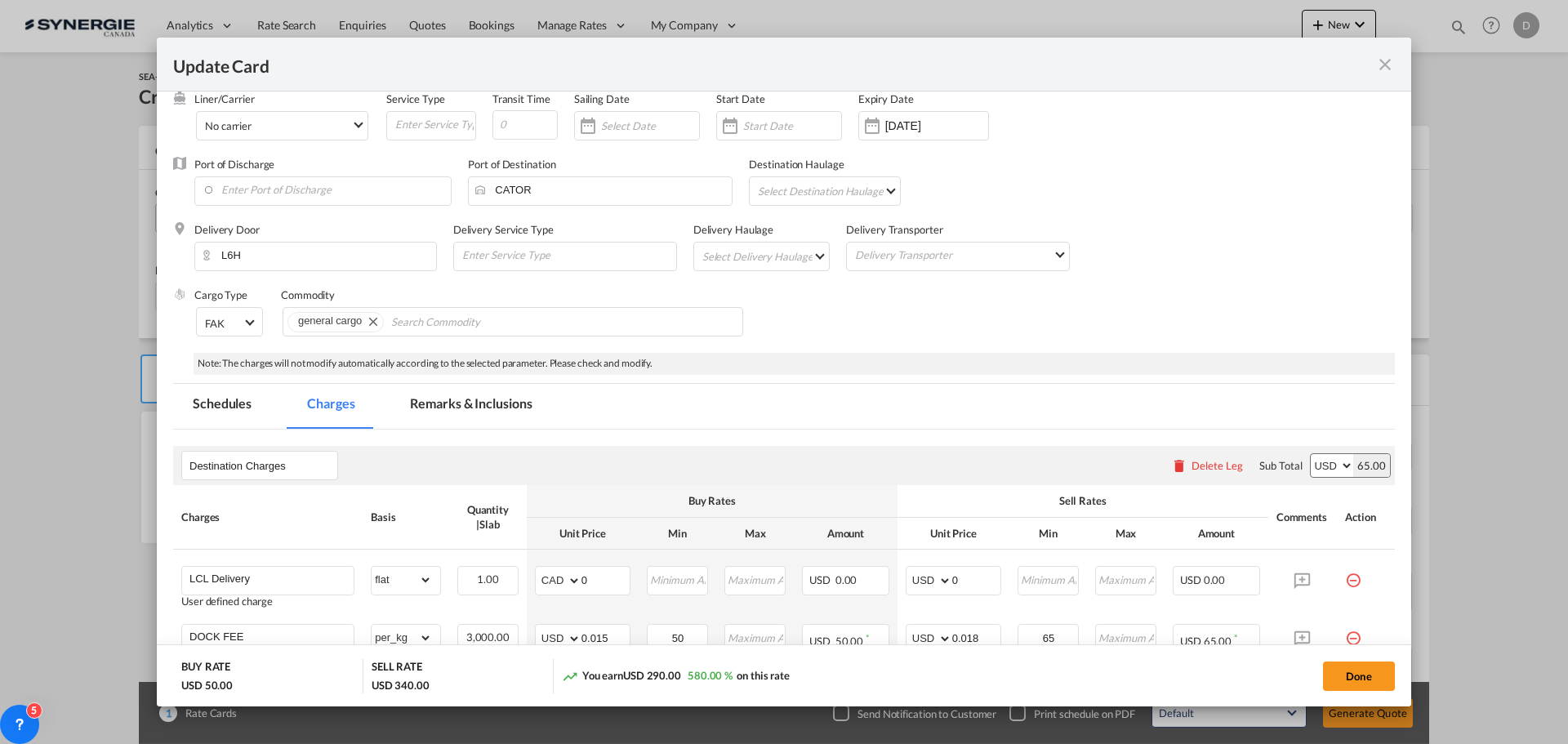
click at [791, 254] on md-select "Select Delivery Haulage rail road barge truck unspecified not available" at bounding box center [765, 255] width 129 height 26
click at [733, 299] on md-option "road" at bounding box center [762, 295] width 153 height 39
click at [879, 301] on div "Cargo Type FAK FAK GCR GDSM General Cargo Hazardous Cargo Ambient Foodstuff Chi…" at bounding box center [794, 320] width 1200 height 66
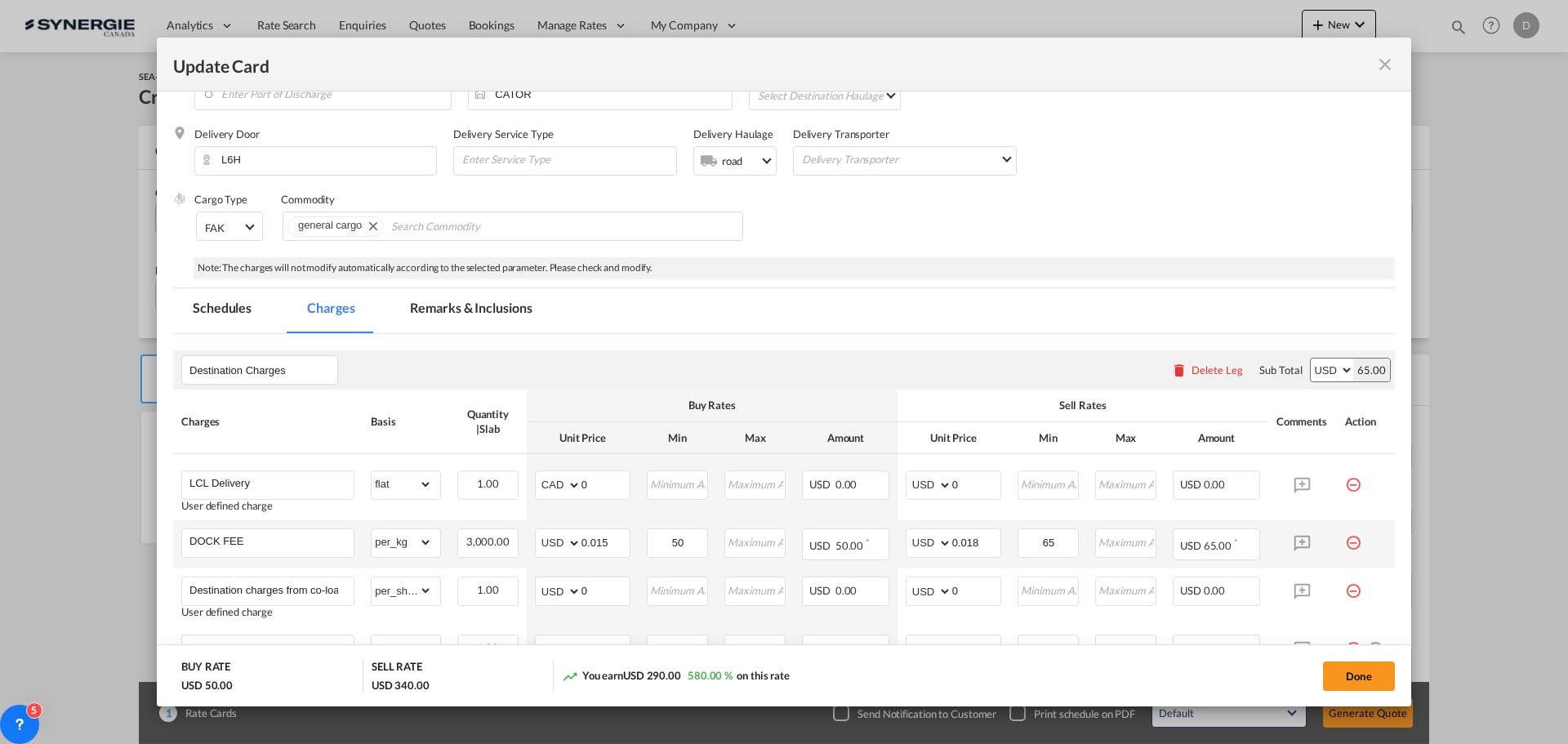
scroll to position [409, 0]
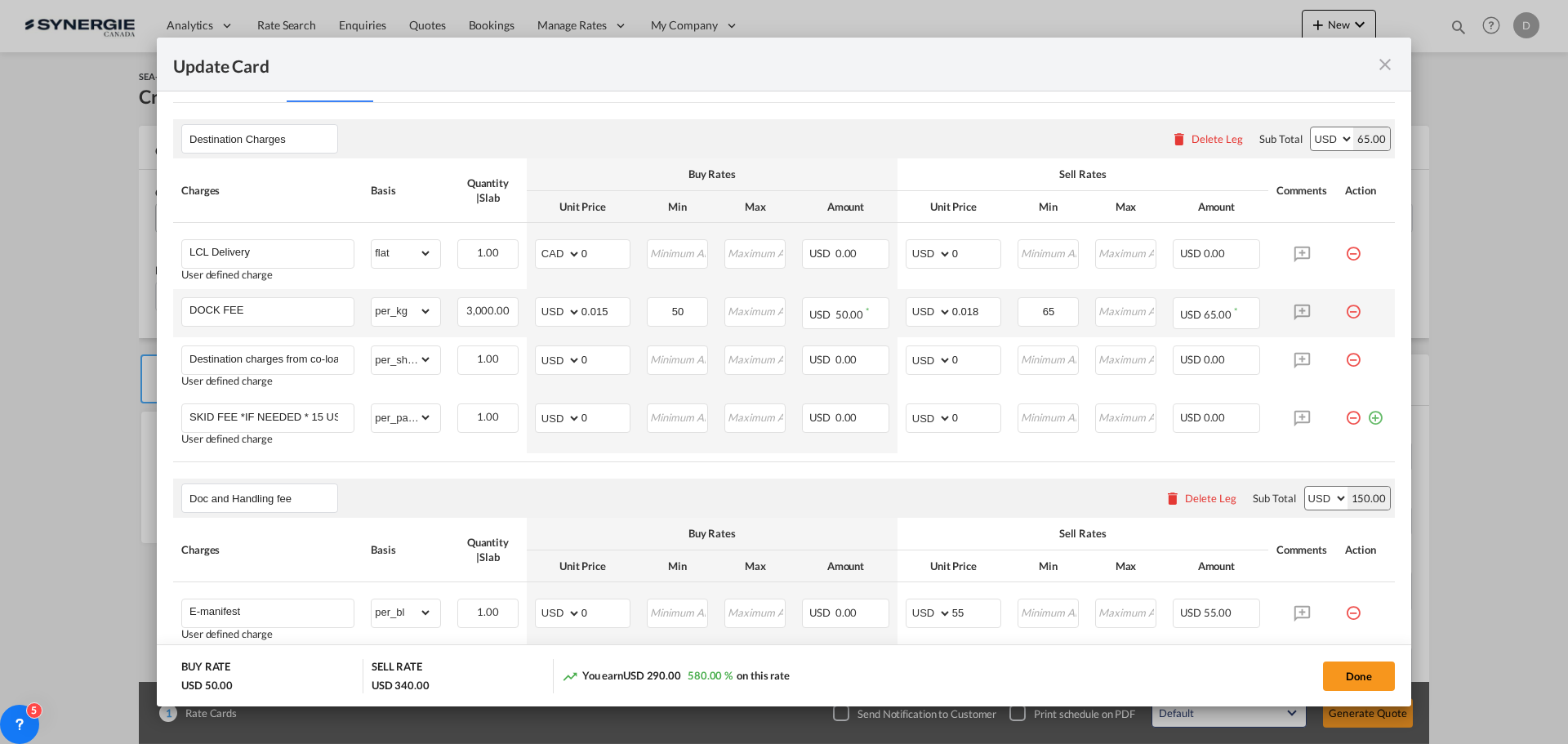
click at [1348, 309] on md-icon "icon-minus-circle-outline red-400-fg pt-7" at bounding box center [1353, 306] width 17 height 17
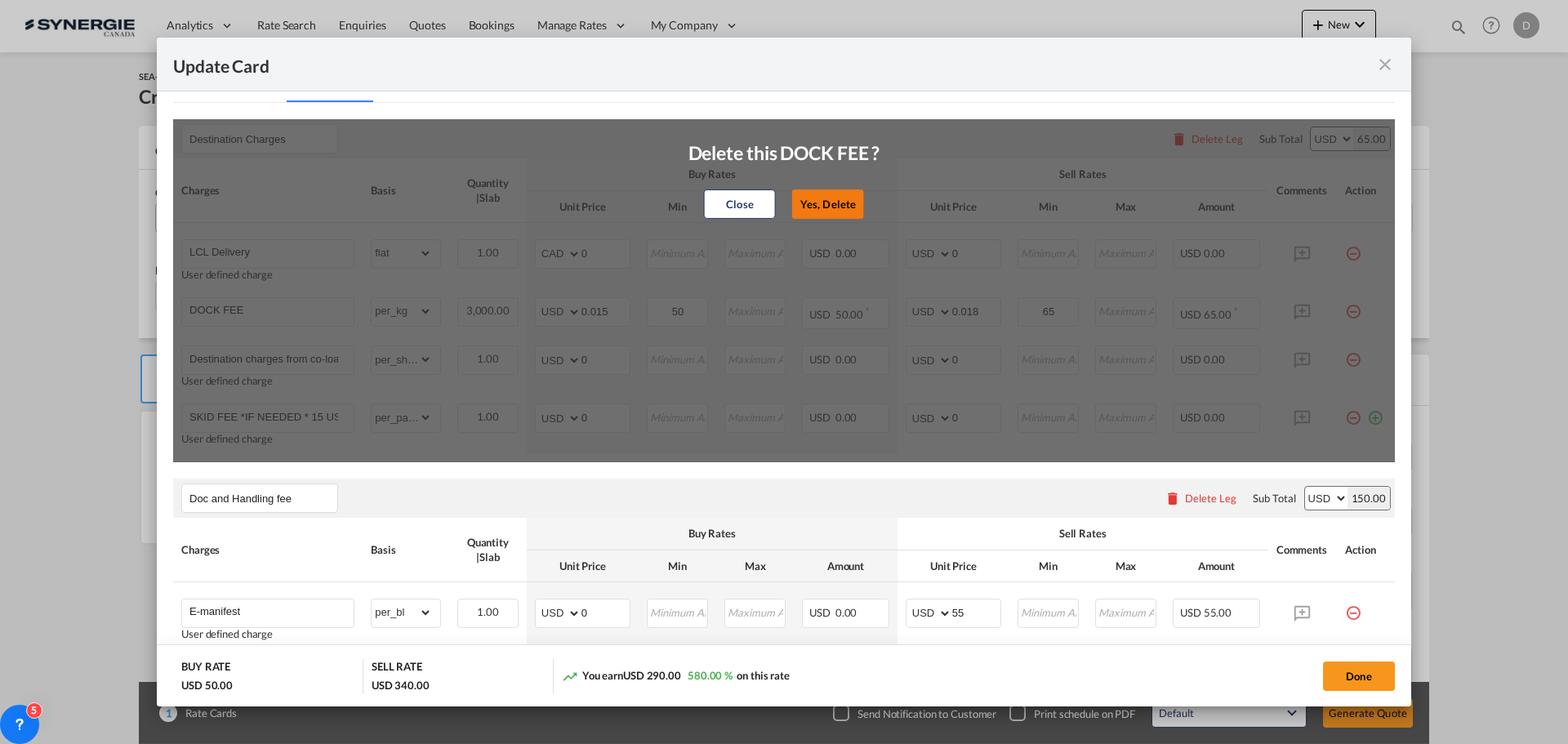
click at [845, 192] on button "Yes, Delete" at bounding box center [828, 203] width 72 height 29
type input "Destination charges from co-loader at cost if any"
select select "per_shipment"
type input "0"
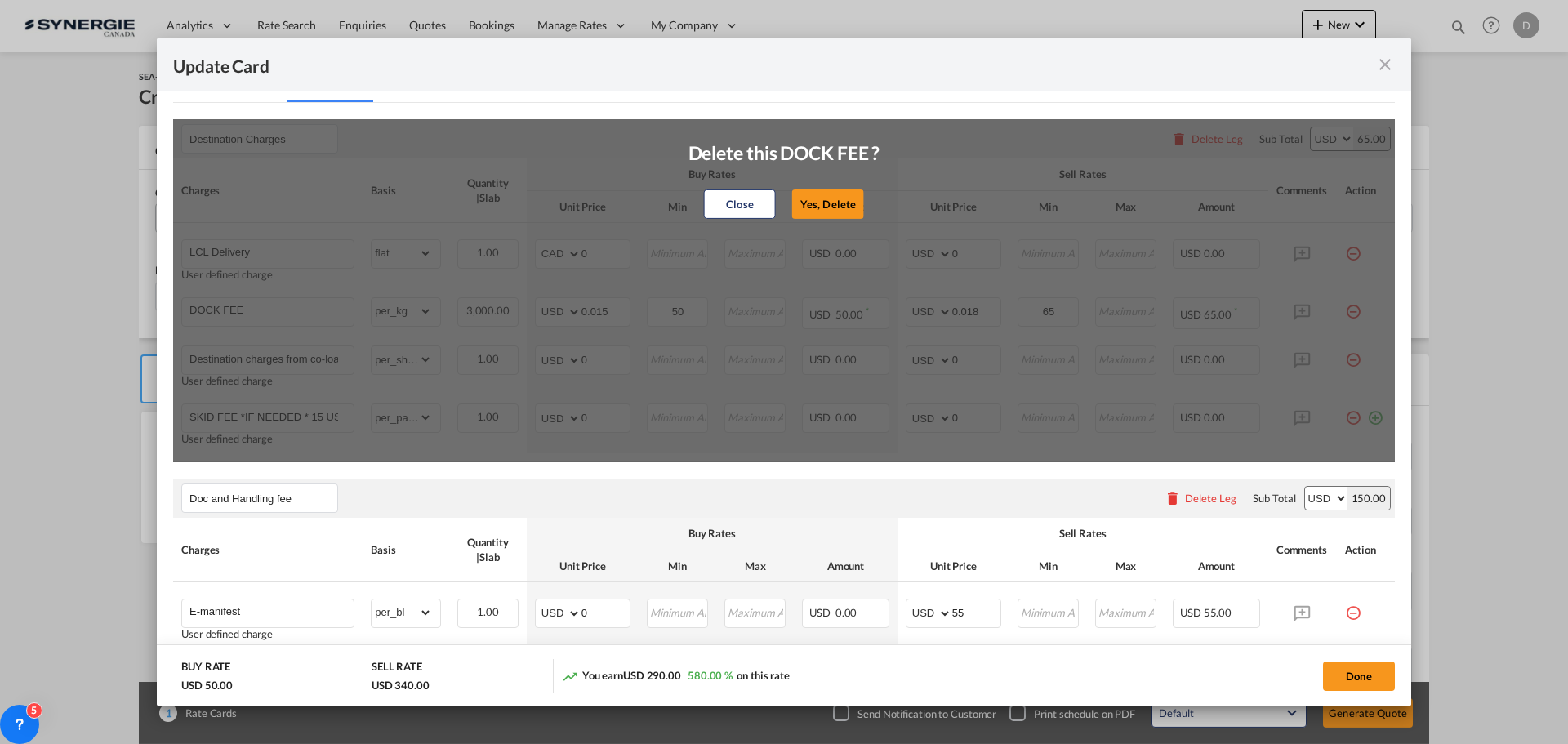
type input "SKID FEE *IF NEEDED * 15 USD PER SKID"
select select "per_pallet"
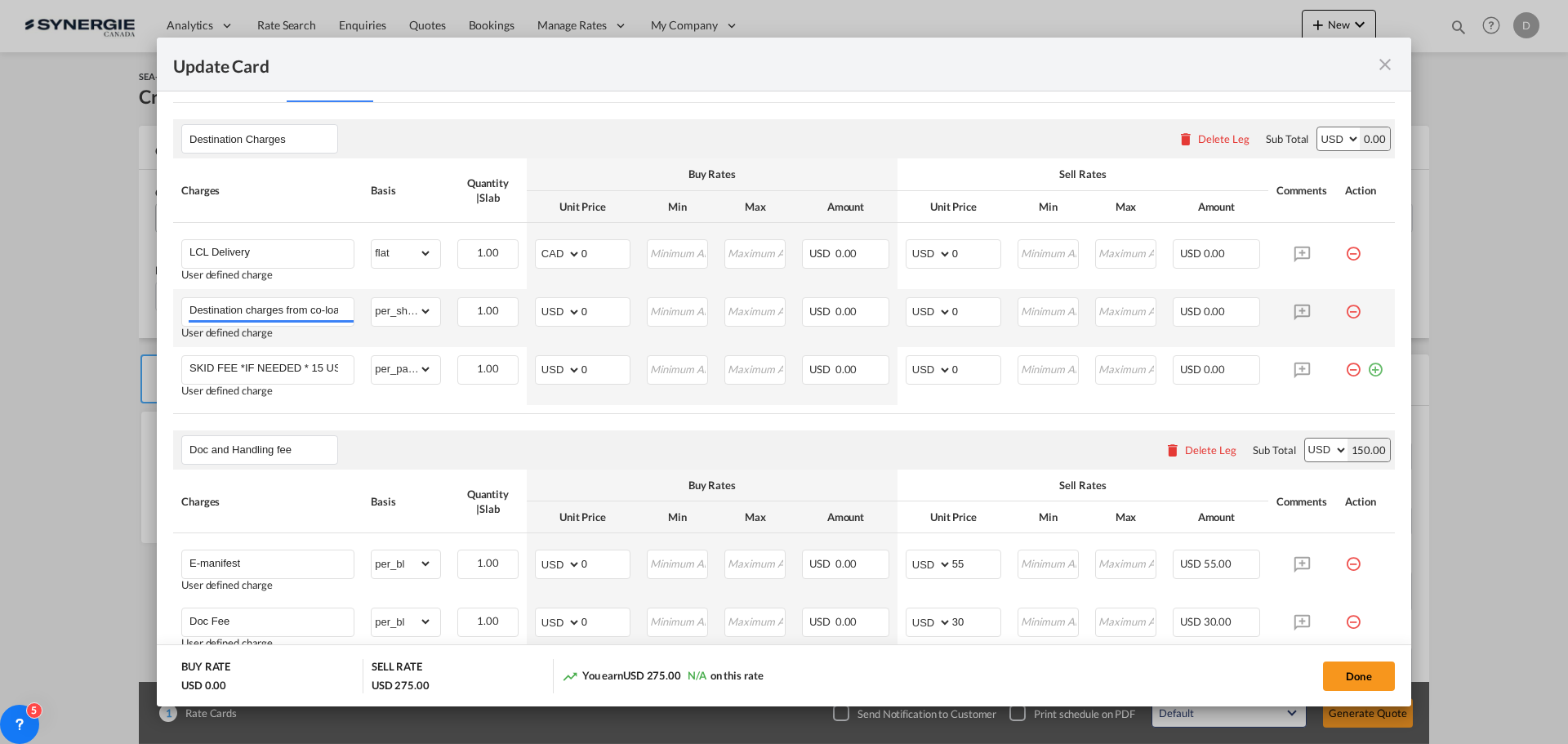
click at [1347, 312] on md-icon "icon-minus-circle-outline red-400-fg pt-7" at bounding box center [1353, 306] width 17 height 17
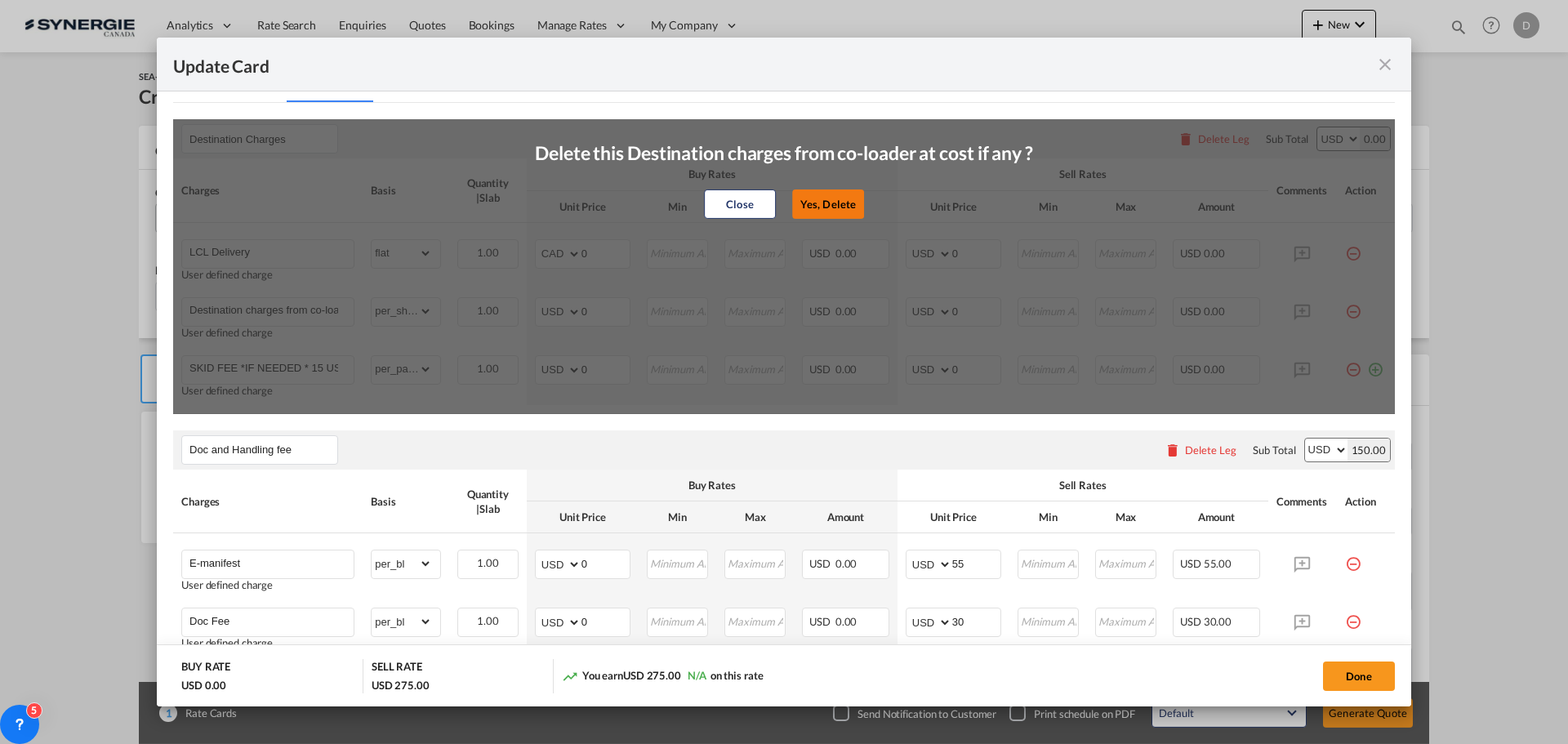
click at [824, 194] on button "Yes, Delete" at bounding box center [828, 203] width 72 height 29
type input "SKID FEE *IF NEEDED * 15 USD PER SKID"
select select "per_pallet"
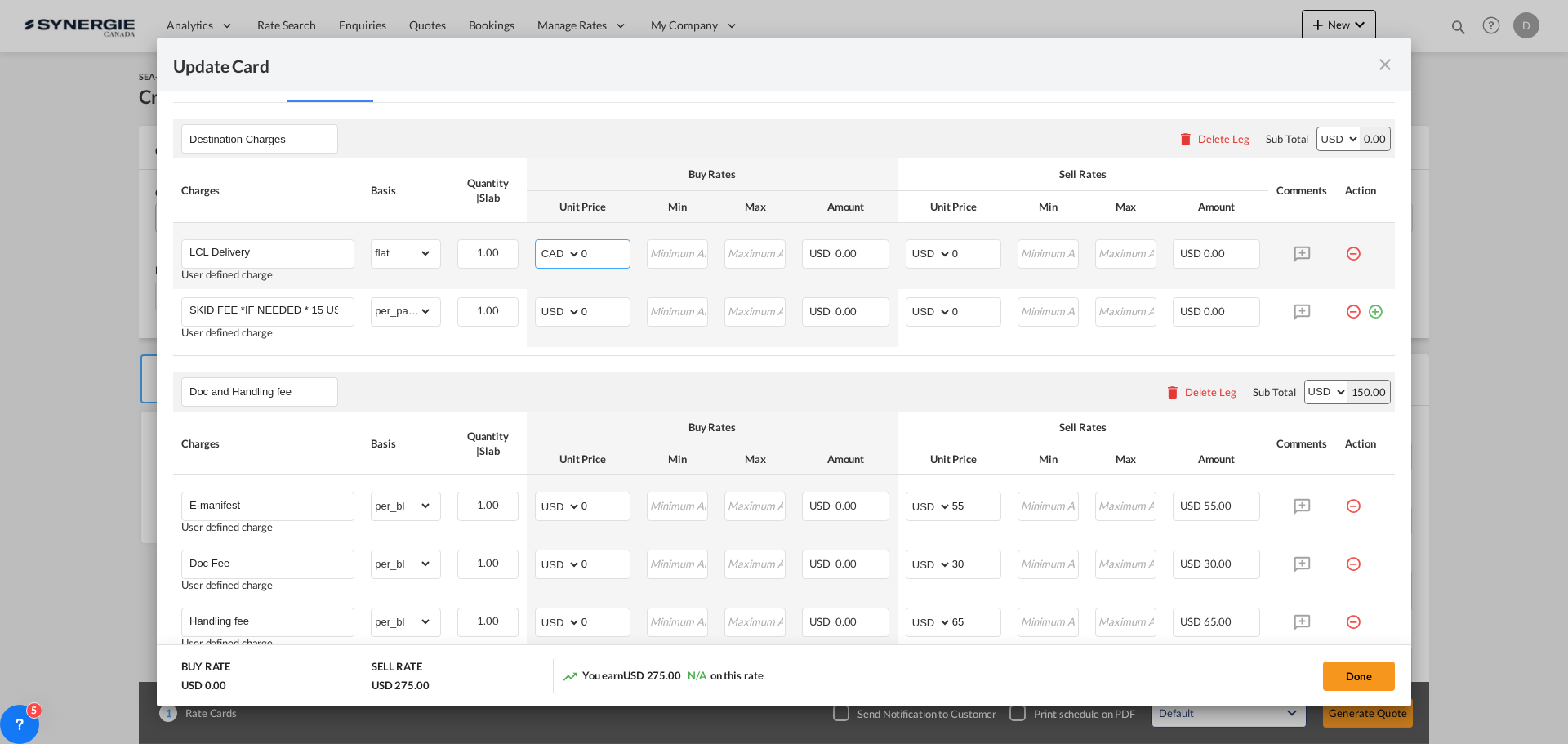
click at [563, 252] on select "AED AFN ALL AMD ANG AOA ARS AUD AWG AZN BAM BBD BDT BGN BHD BIF BMD BND [PERSON…" at bounding box center [559, 254] width 42 height 23
select select "string:USD"
click at [538, 242] on select "AED AFN ALL AMD ANG AOA ARS AUD AWG AZN BAM BBD BDT BGN BHD BIF BMD BND [PERSON…" at bounding box center [559, 254] width 42 height 23
drag, startPoint x: 578, startPoint y: 251, endPoint x: 668, endPoint y: 262, distance: 90.7
click at [668, 262] on tr "LCL Delivery User defined charge Please Enter Already Exists gross_weight volum…" at bounding box center [783, 256] width 1222 height 66
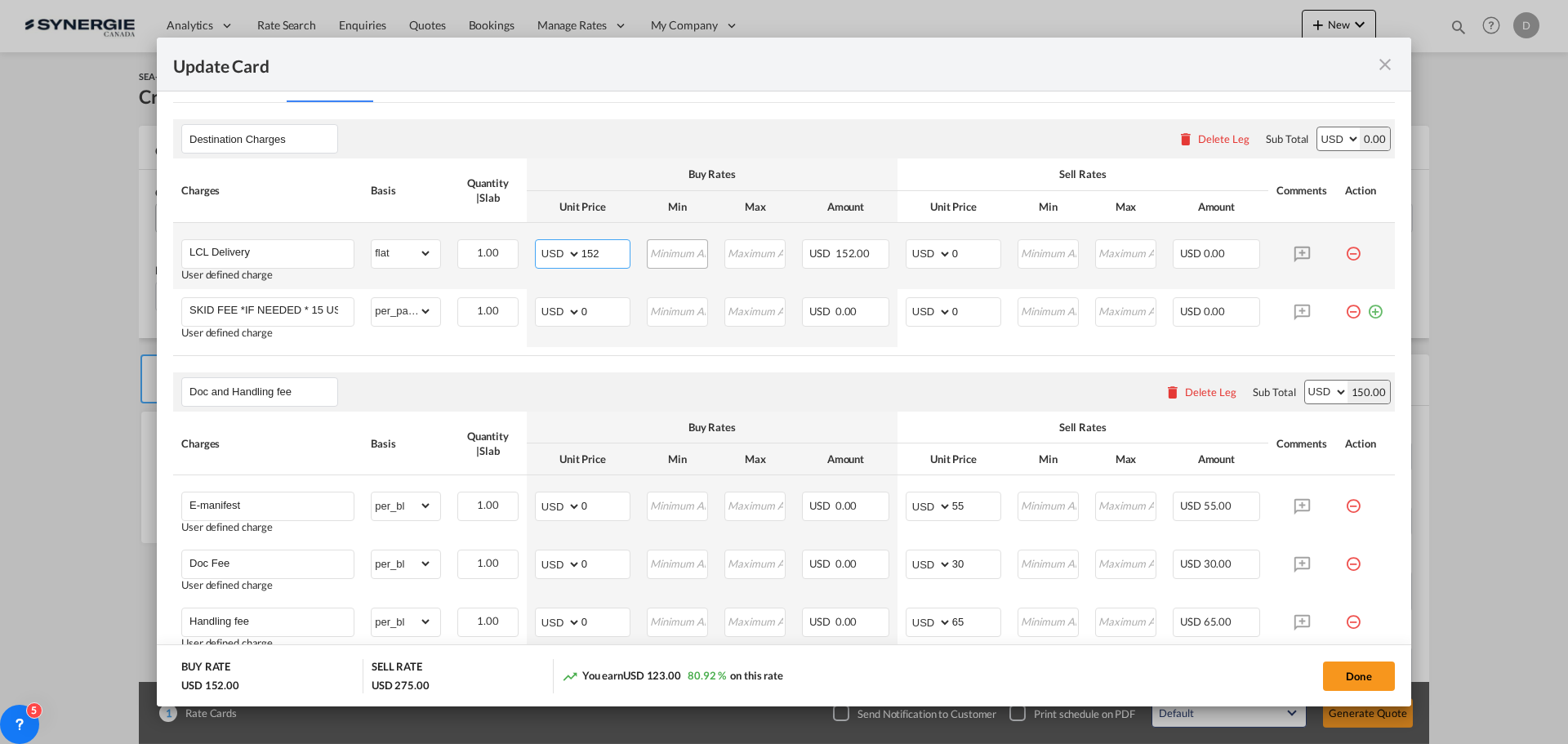
type input "152"
type input "202"
click at [721, 384] on div "Doc and Handling fee Please enter leg name Leg Name Already Exists Delete Leg S…" at bounding box center [783, 391] width 1222 height 39
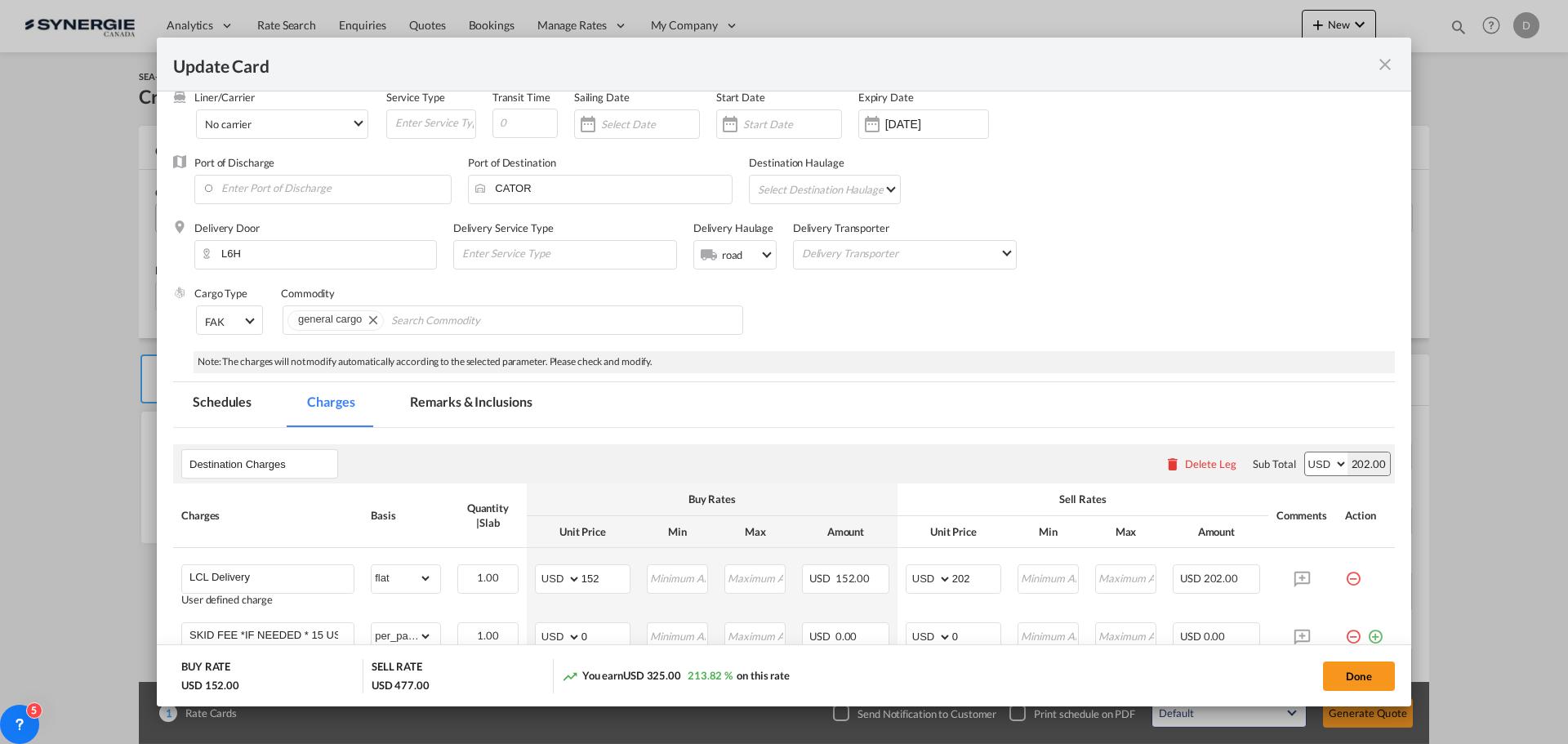
scroll to position [81, 0]
click at [509, 395] on md-tab-item "Remarks & Inclusions" at bounding box center [471, 406] width 161 height 45
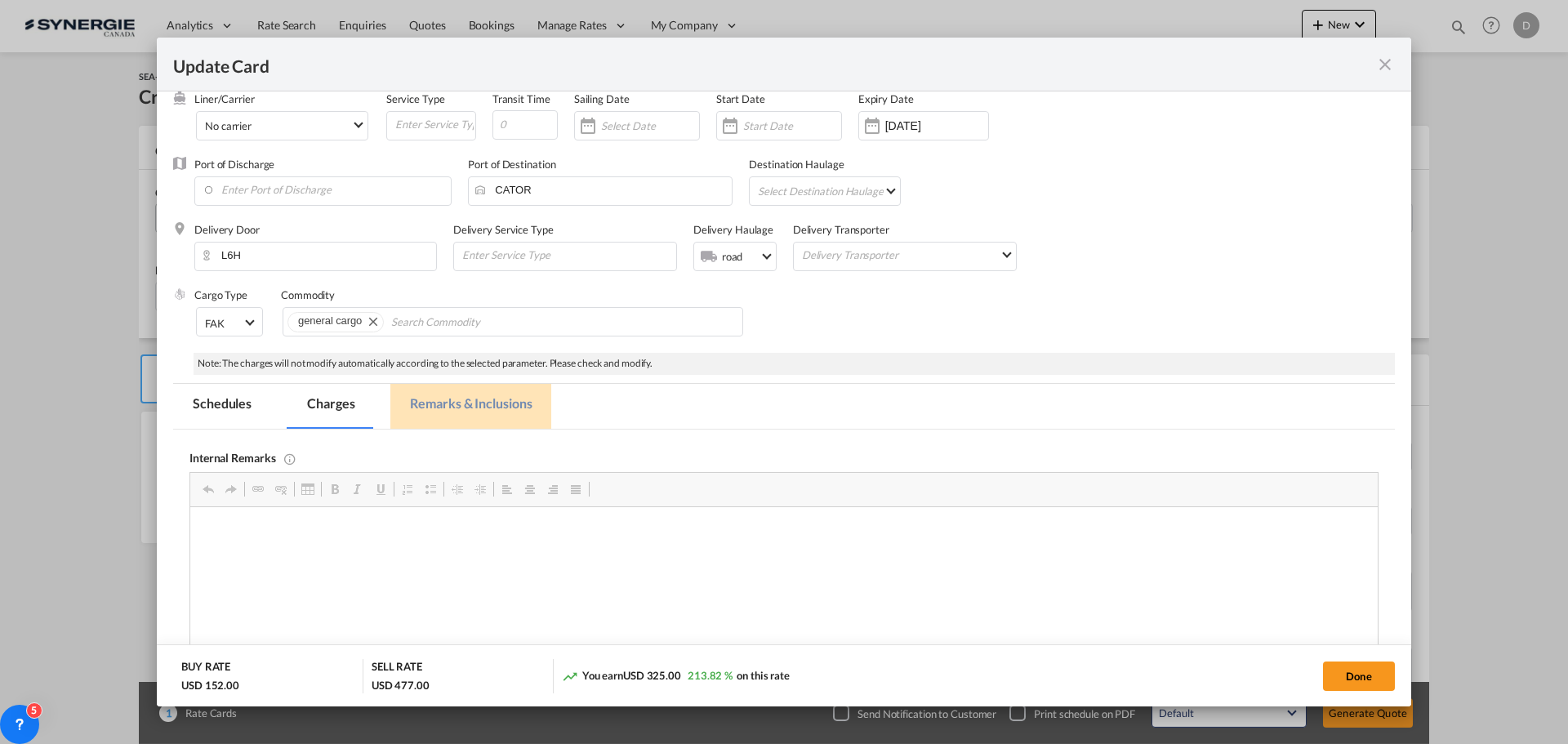
scroll to position [0, 0]
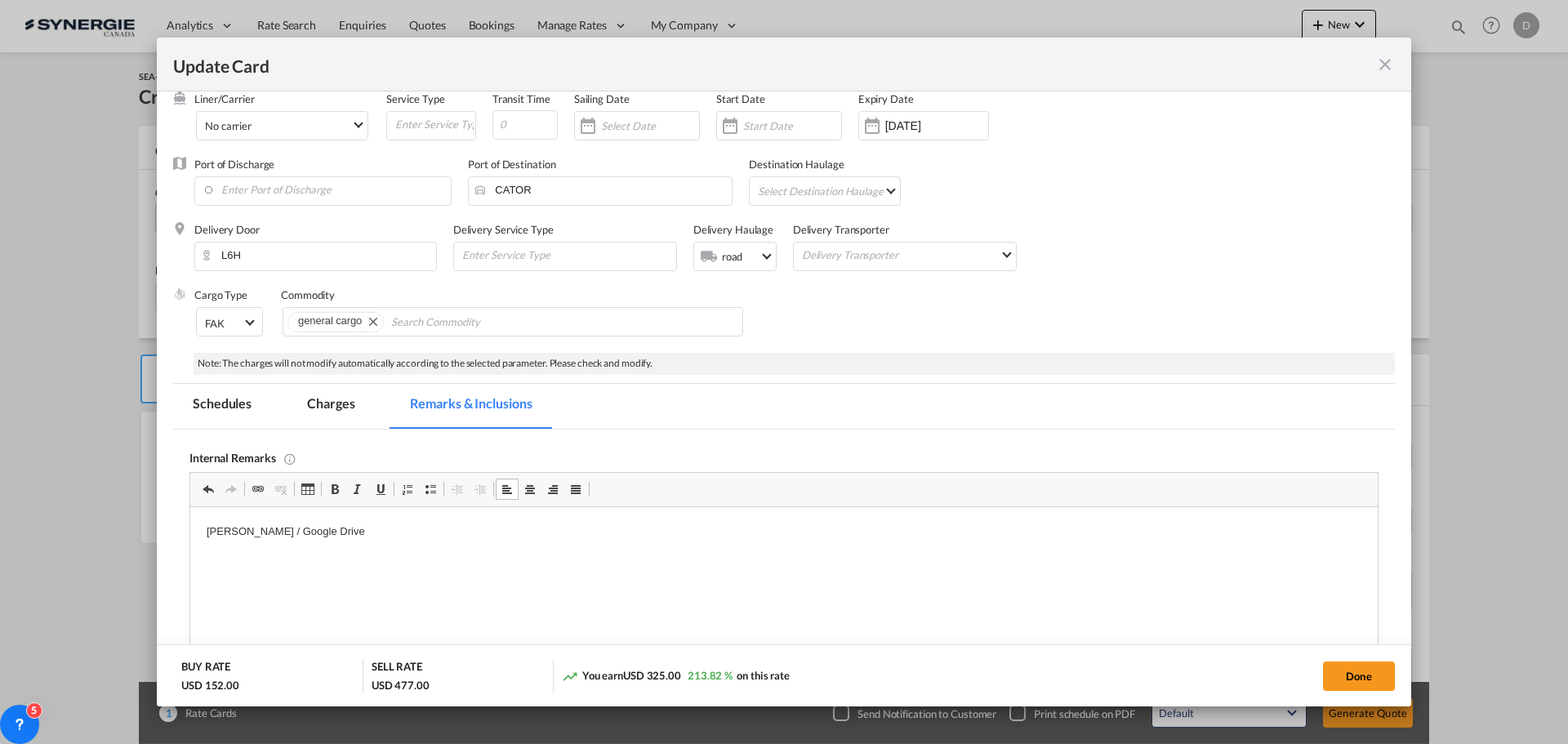
click at [284, 548] on html "[PERSON_NAME] / Google Drive" at bounding box center [783, 532] width 1187 height 50
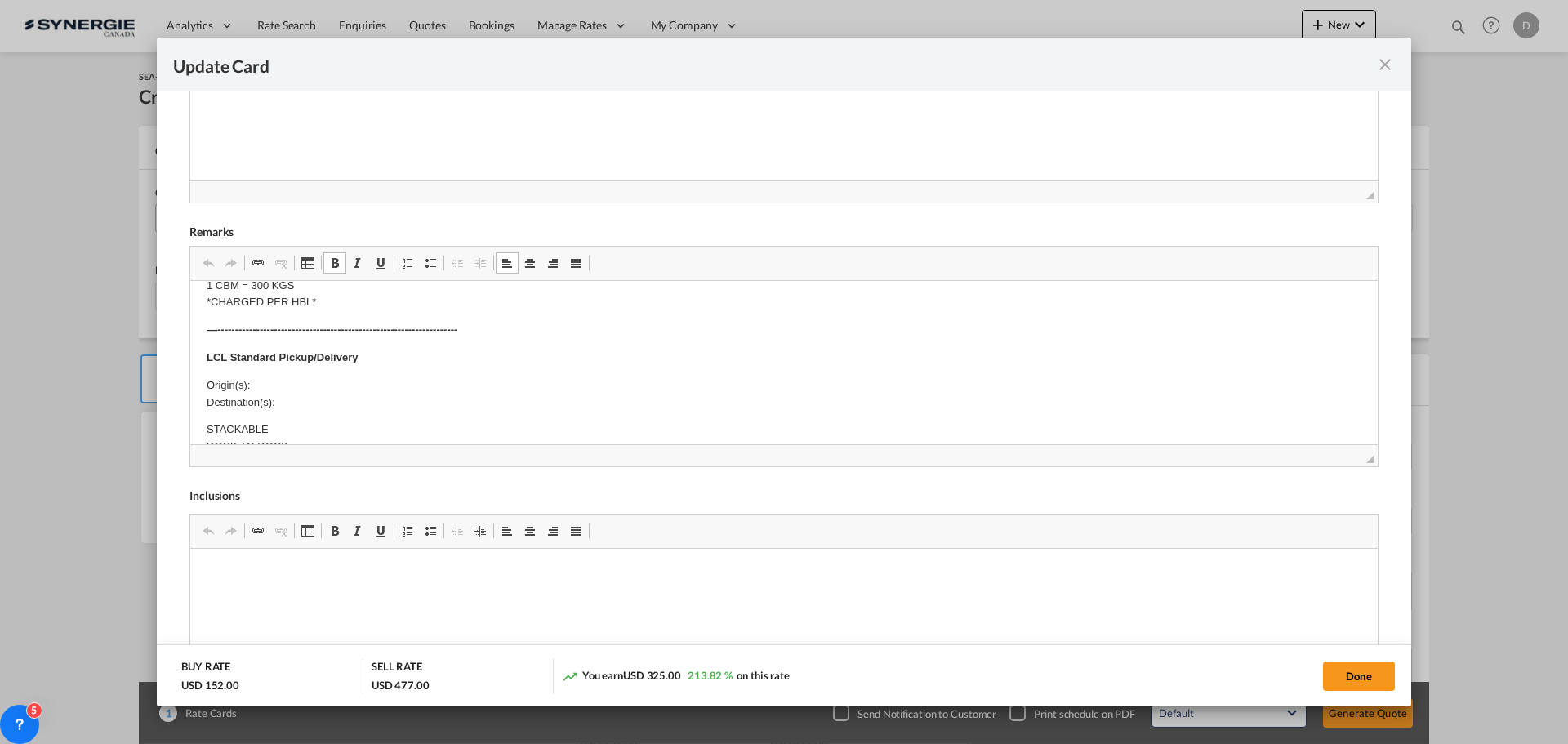
scroll to position [326, 0]
click at [314, 360] on p "Origin(s): Destination(s):" at bounding box center [784, 365] width 1154 height 34
click at [310, 365] on p "Origin(s): Toronto CFS Destination(s):" at bounding box center [784, 365] width 1154 height 34
click at [300, 374] on body "E Manifest (ACI): Applicable if Synergie is responsible to submit Per E-manifes…" at bounding box center [784, 480] width 1154 height 1019
click at [300, 374] on p "Origin(s): Toronto CFS Destination(s):" at bounding box center [784, 365] width 1154 height 34
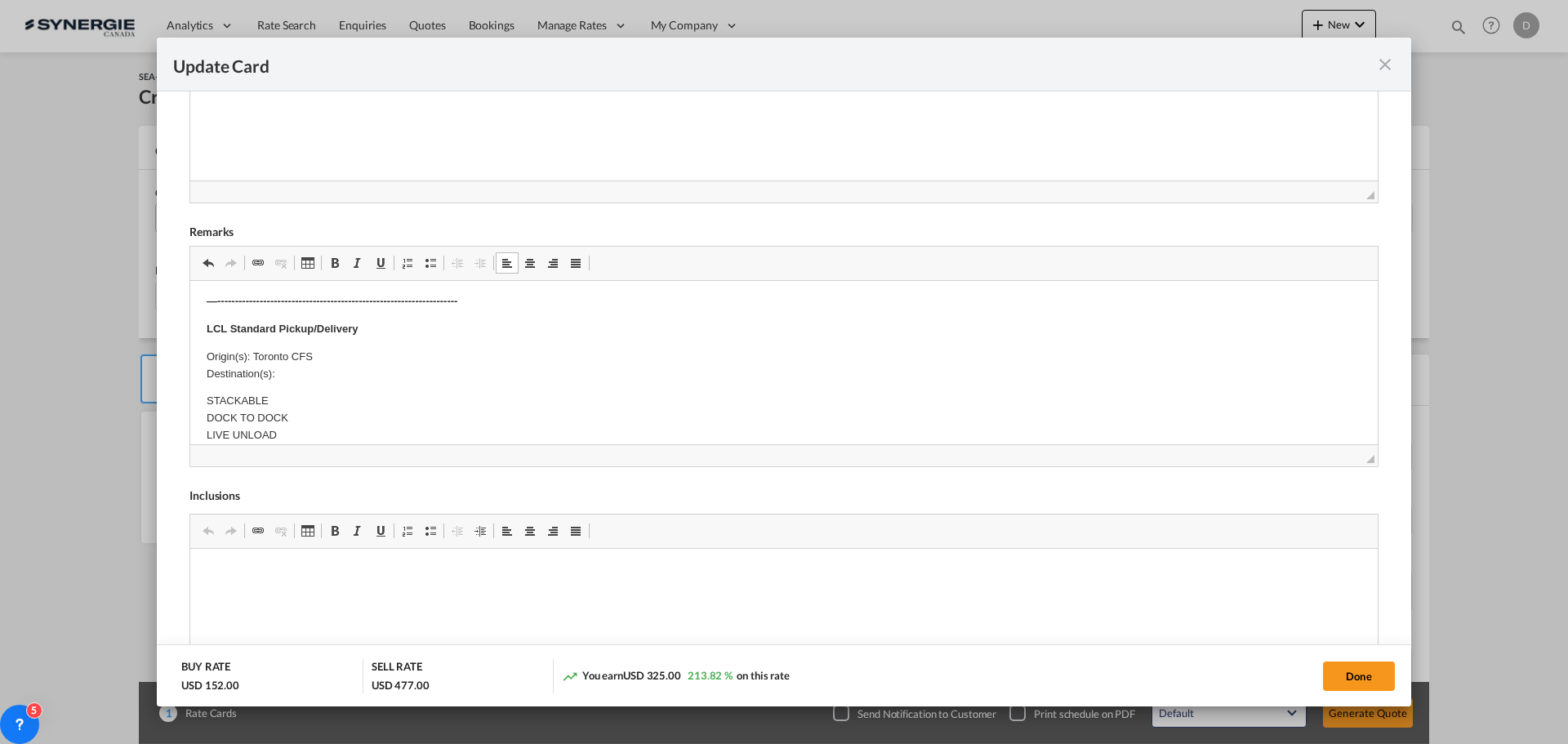
click at [300, 374] on p "Origin(s): Toronto CFS Destination(s):" at bounding box center [784, 365] width 1154 height 34
drag, startPoint x: 486, startPoint y: 413, endPoint x: 184, endPoint y: 419, distance: 302.1
click at [190, 419] on html "E Manifest (ACI): Applicable if Synergie is responsible to submit Per E-manifes…" at bounding box center [783, 506] width 1187 height 1104
click at [250, 414] on p "Editor, editor37" at bounding box center [496, 414] width 575 height 17
click at [279, 387] on body "E Manifest (ACI): Applicable if Synergie is responsible to submit Per E-manifes…" at bounding box center [784, 507] width 1154 height 1071
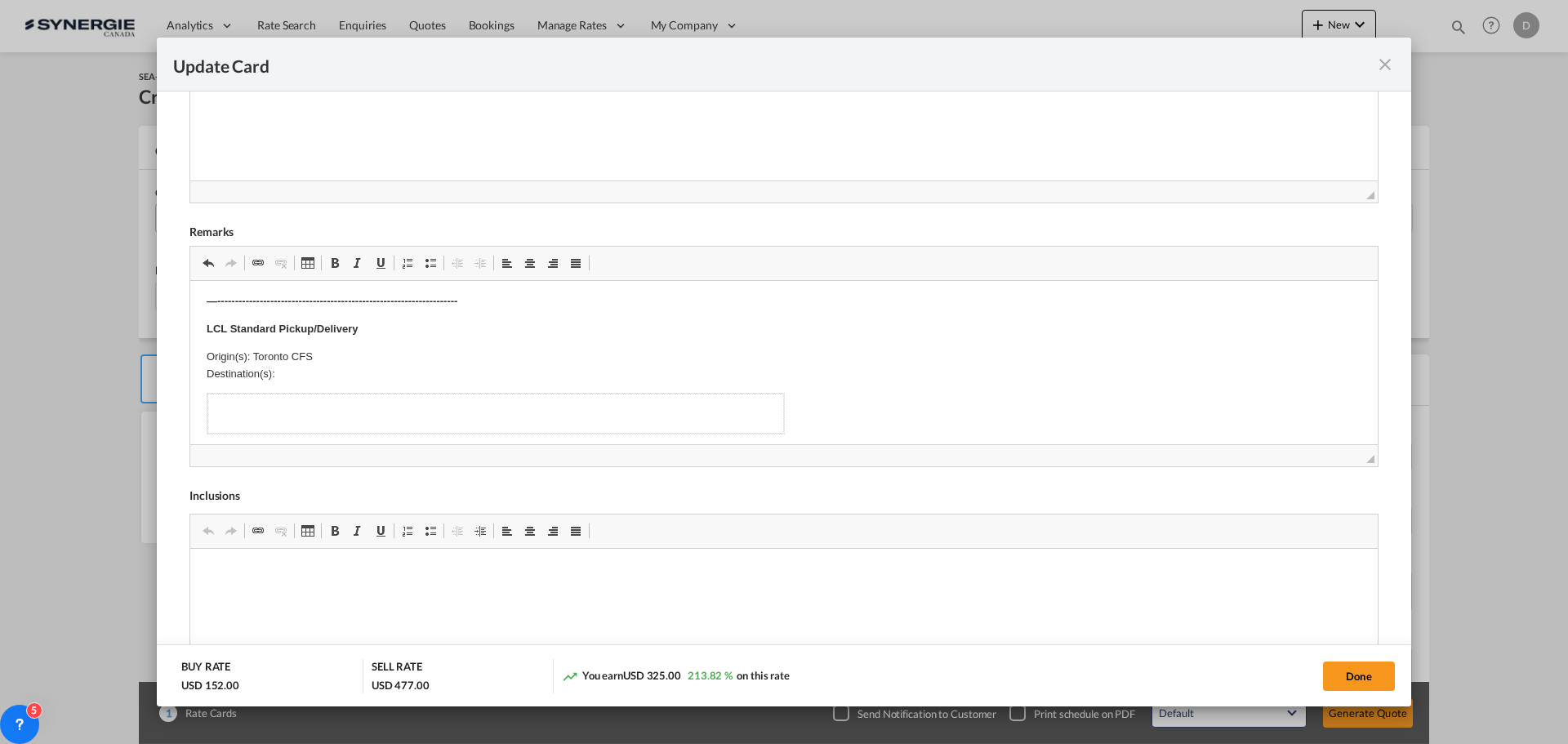
drag, startPoint x: 314, startPoint y: 377, endPoint x: 549, endPoint y: 409, distance: 237.2
click at [345, 411] on body "E Manifest (ACI): Applicable if Synergie is responsible to submit Per E-manifes…" at bounding box center [784, 507] width 1154 height 1071
click at [782, 425] on td "Editor, editor37" at bounding box center [496, 414] width 576 height 40
click at [304, 369] on p "Origin(s): Toronto CFS Destination(s):" at bounding box center [784, 365] width 1154 height 34
drag, startPoint x: 805, startPoint y: 429, endPoint x: 707, endPoint y: 418, distance: 98.6
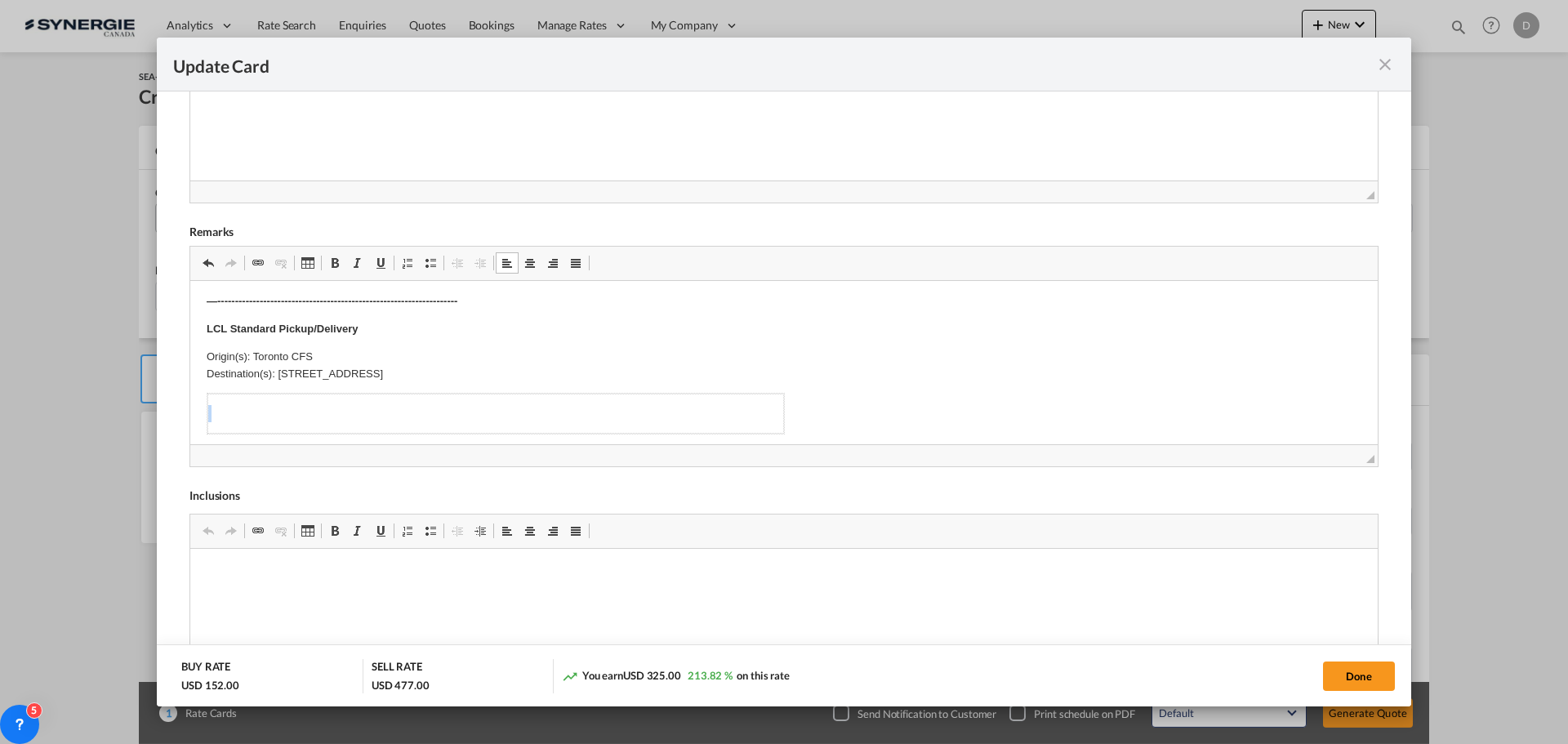
click at [707, 418] on body "E Manifest (ACI): Applicable if Synergie is responsible to submit Per E-manifes…" at bounding box center [784, 507] width 1154 height 1071
click at [684, 385] on body "E Manifest (ACI): Applicable if Synergie is responsible to submit Per E-manifes…" at bounding box center [784, 480] width 1154 height 1019
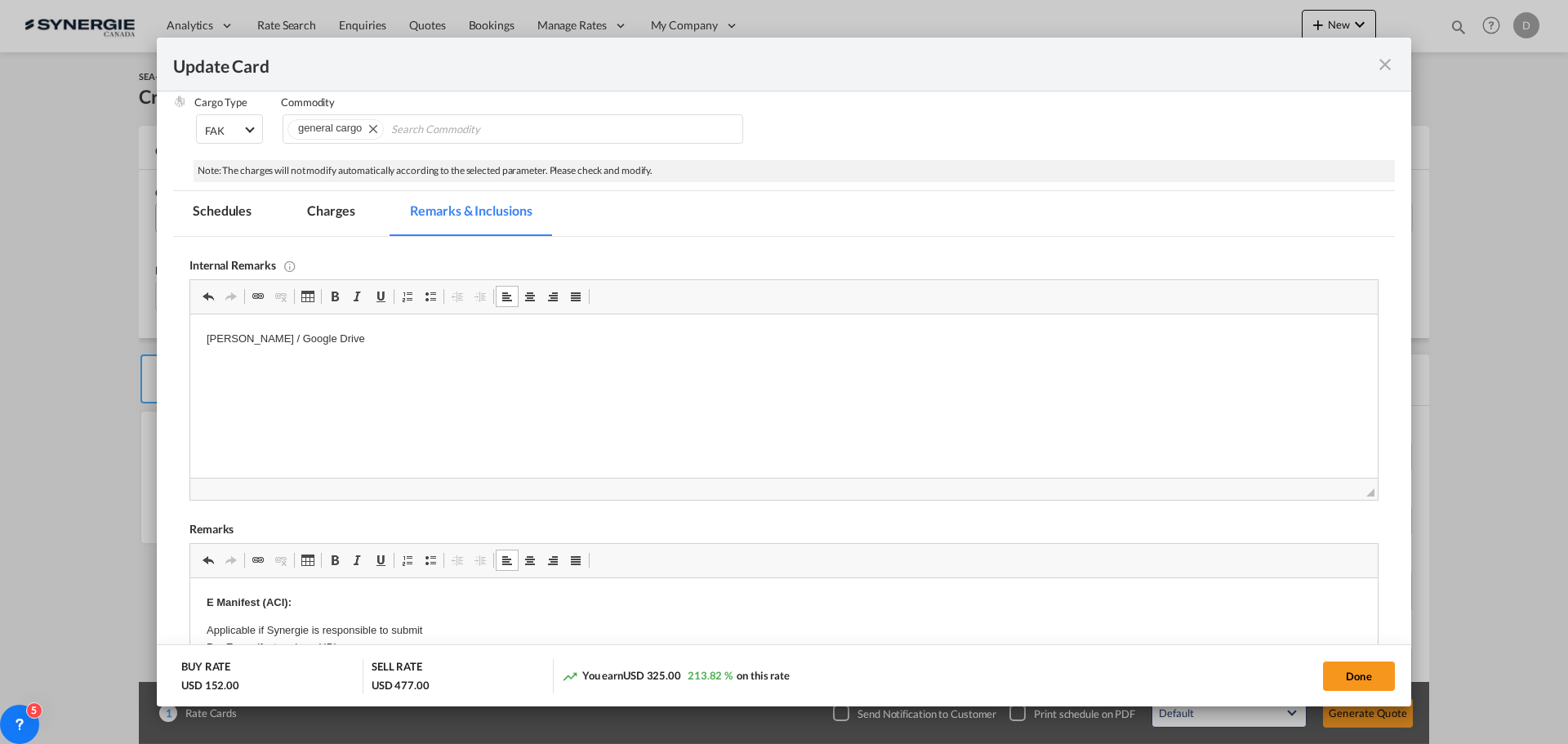
scroll to position [164, 0]
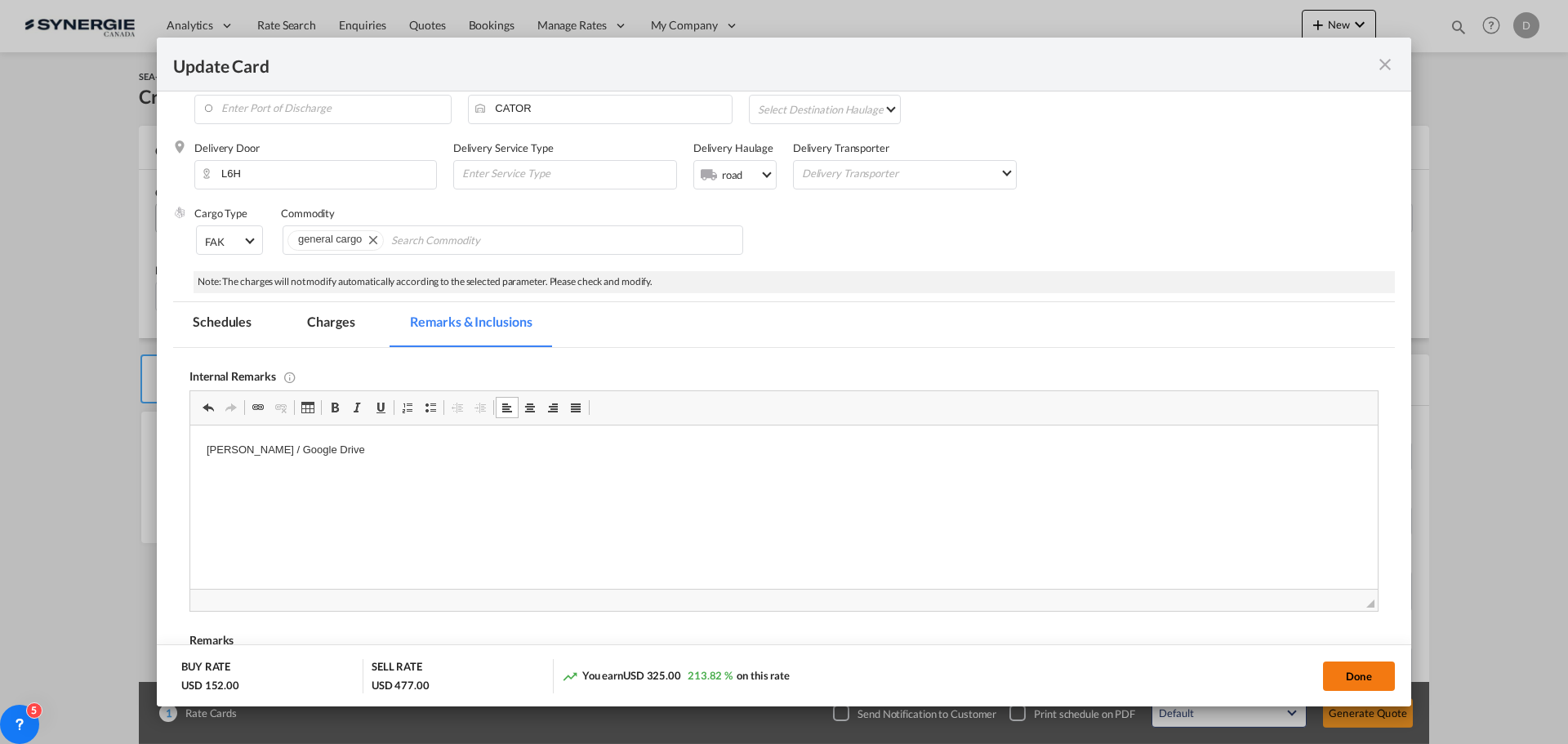
click at [1377, 673] on button "Done" at bounding box center [1359, 675] width 72 height 29
type input "[DATE]"
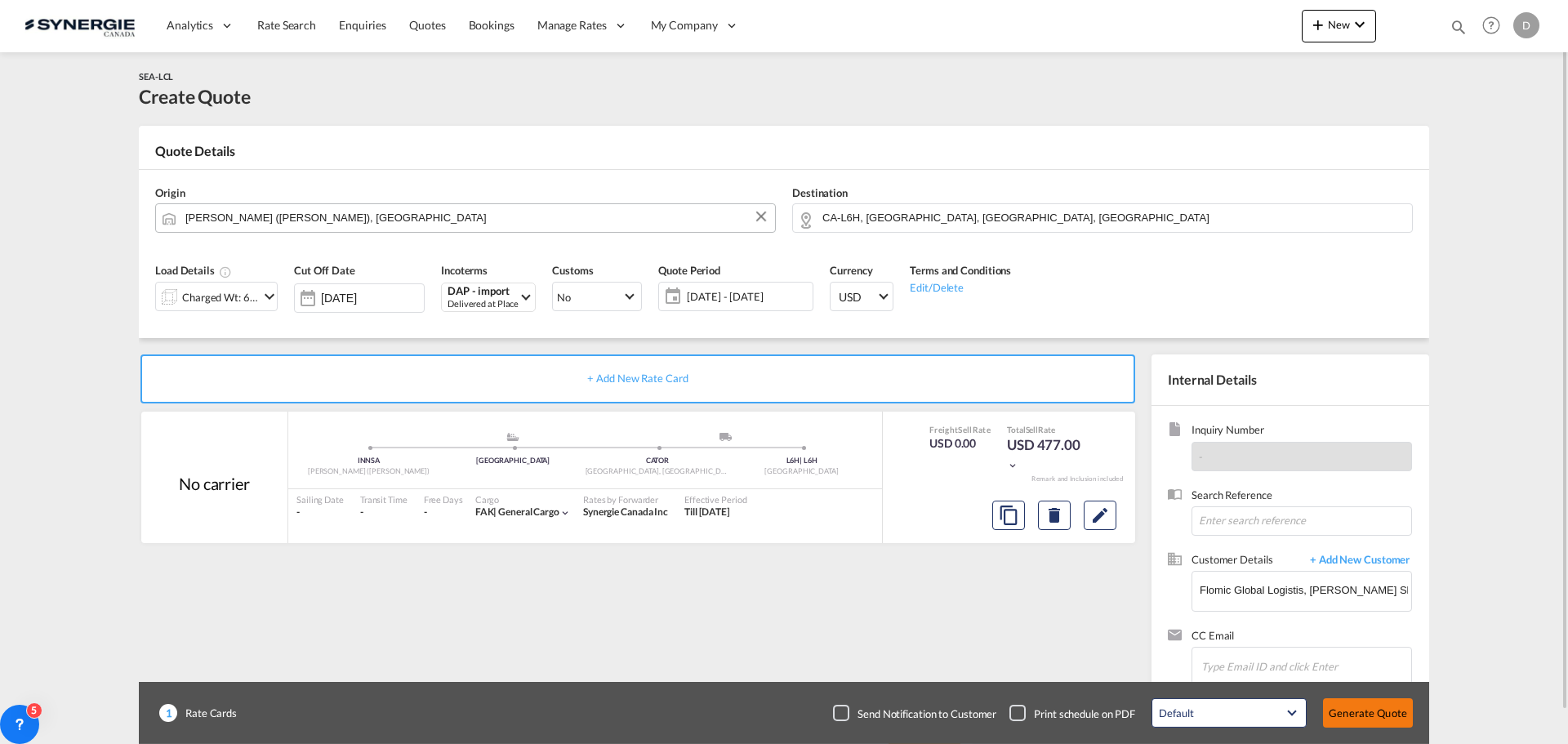
click at [1389, 716] on button "Generate Quote" at bounding box center [1368, 712] width 90 height 29
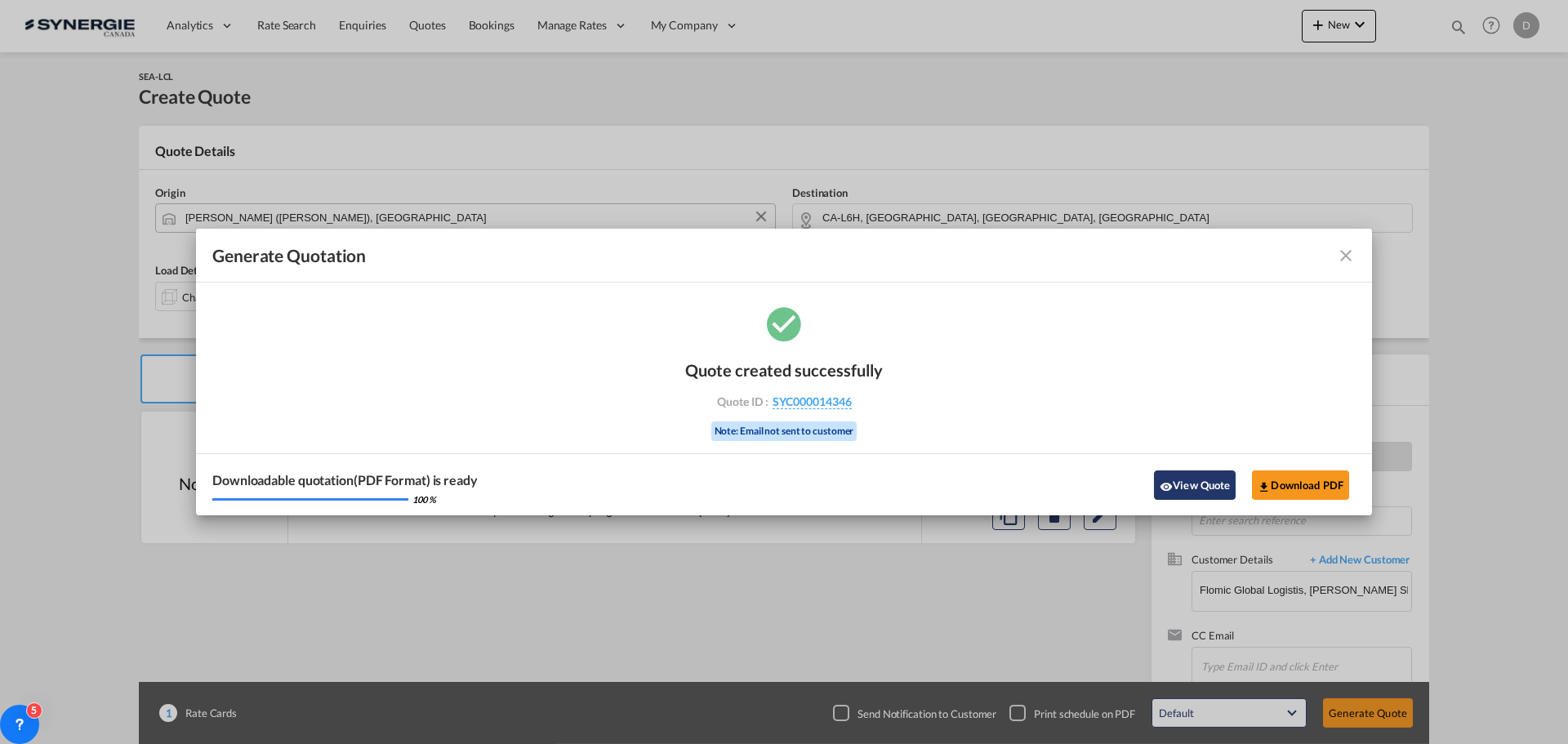
click at [1208, 484] on button "View Quote" at bounding box center [1194, 484] width 81 height 29
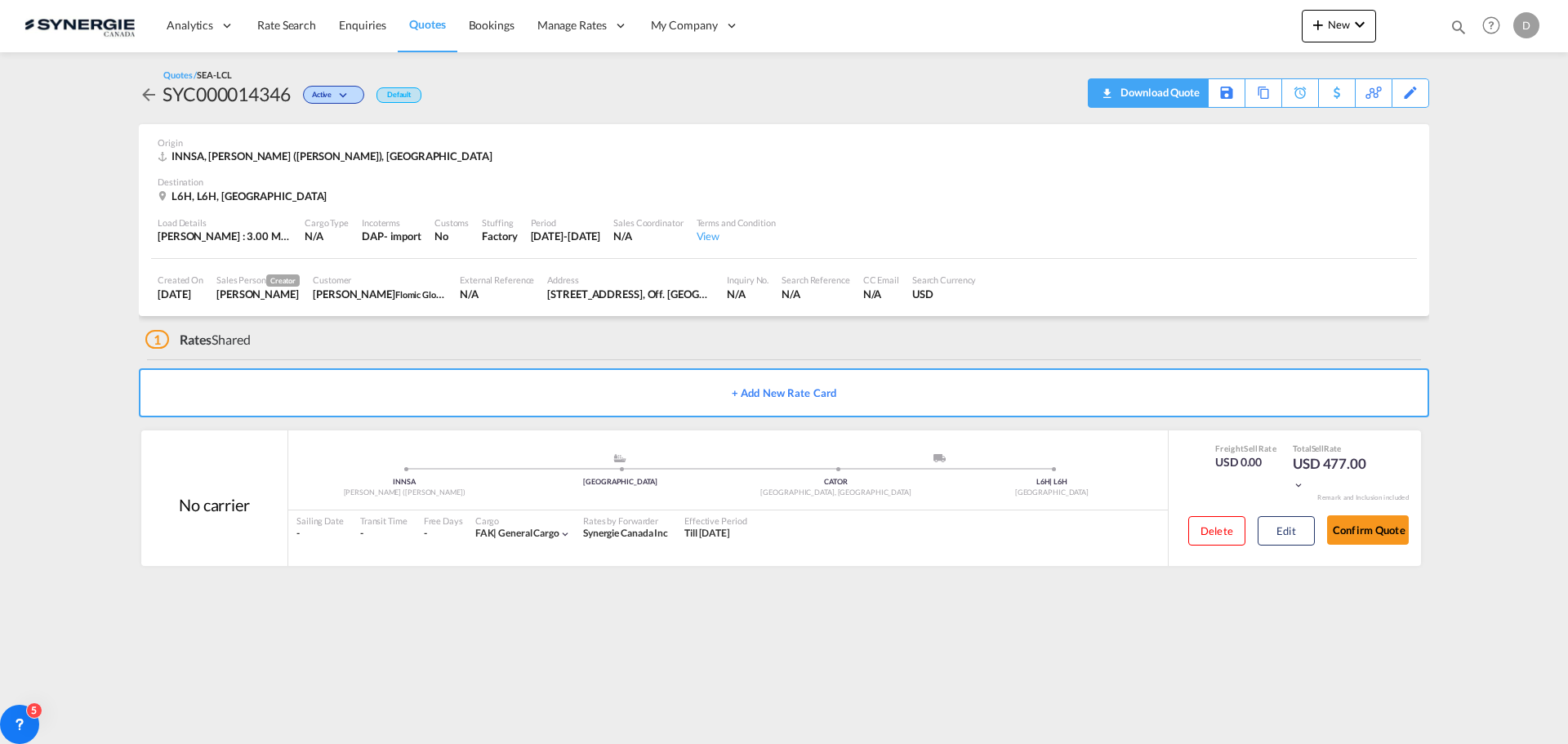
click at [1191, 88] on div "Download Quote" at bounding box center [1158, 91] width 83 height 26
click at [1343, 22] on span "New" at bounding box center [1339, 25] width 61 height 13
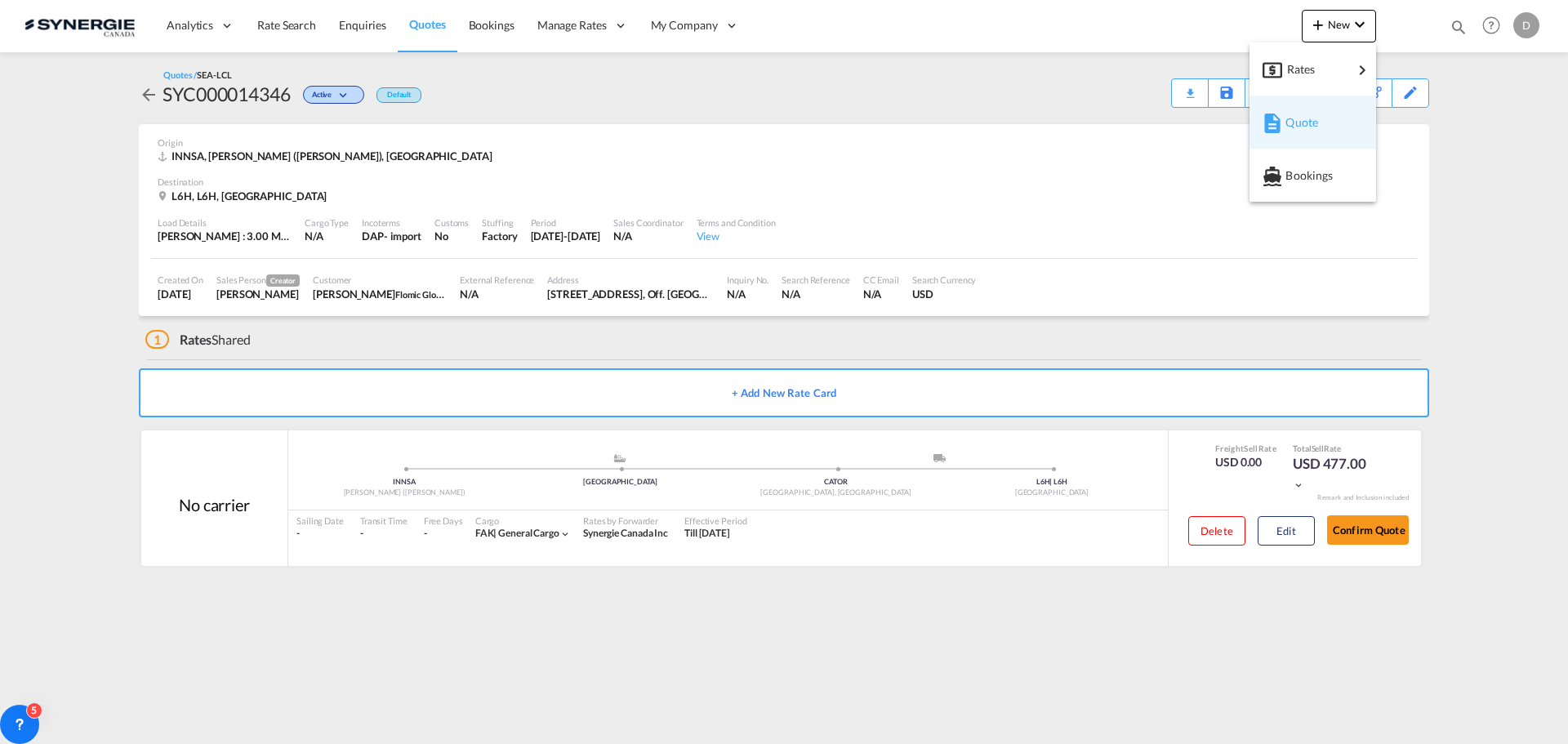
click at [1303, 128] on span "Quote" at bounding box center [1294, 122] width 18 height 32
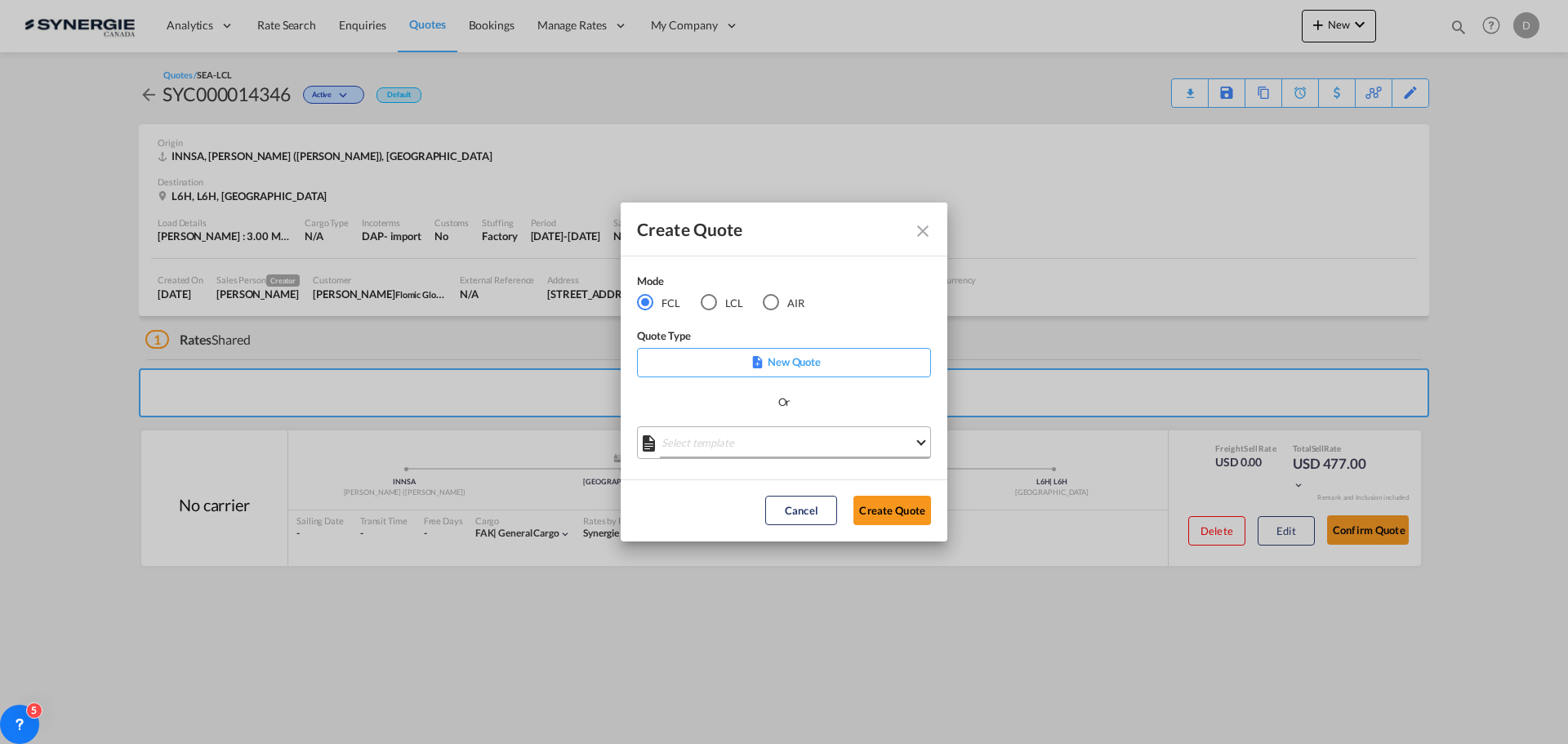
click at [723, 440] on md-select "Select template *NEW* FCL FREEHAND / DAP [PERSON_NAME] | [DATE] *NEW* Import FC…" at bounding box center [784, 442] width 294 height 32
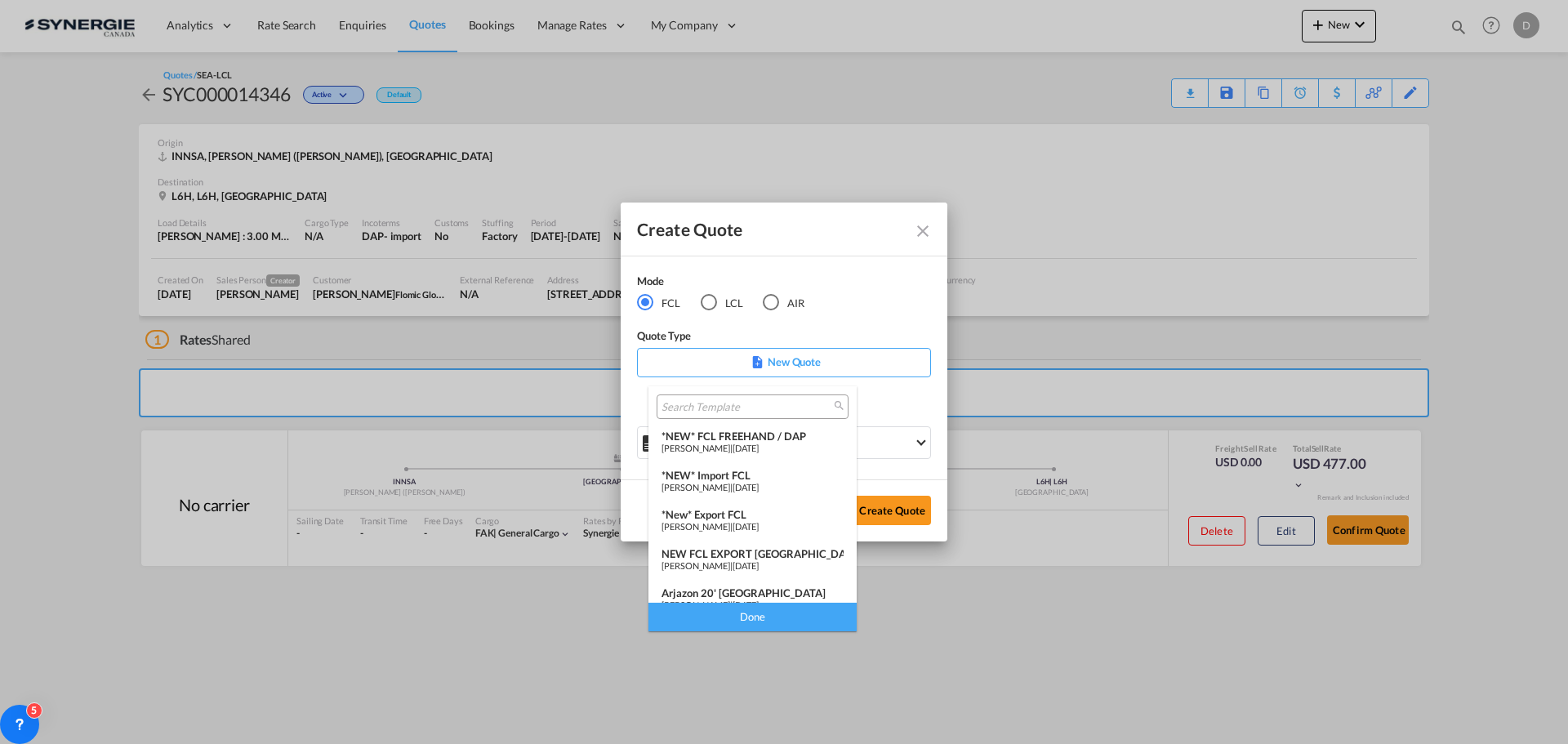
click at [724, 508] on div "*New* Export FCL" at bounding box center [752, 514] width 182 height 13
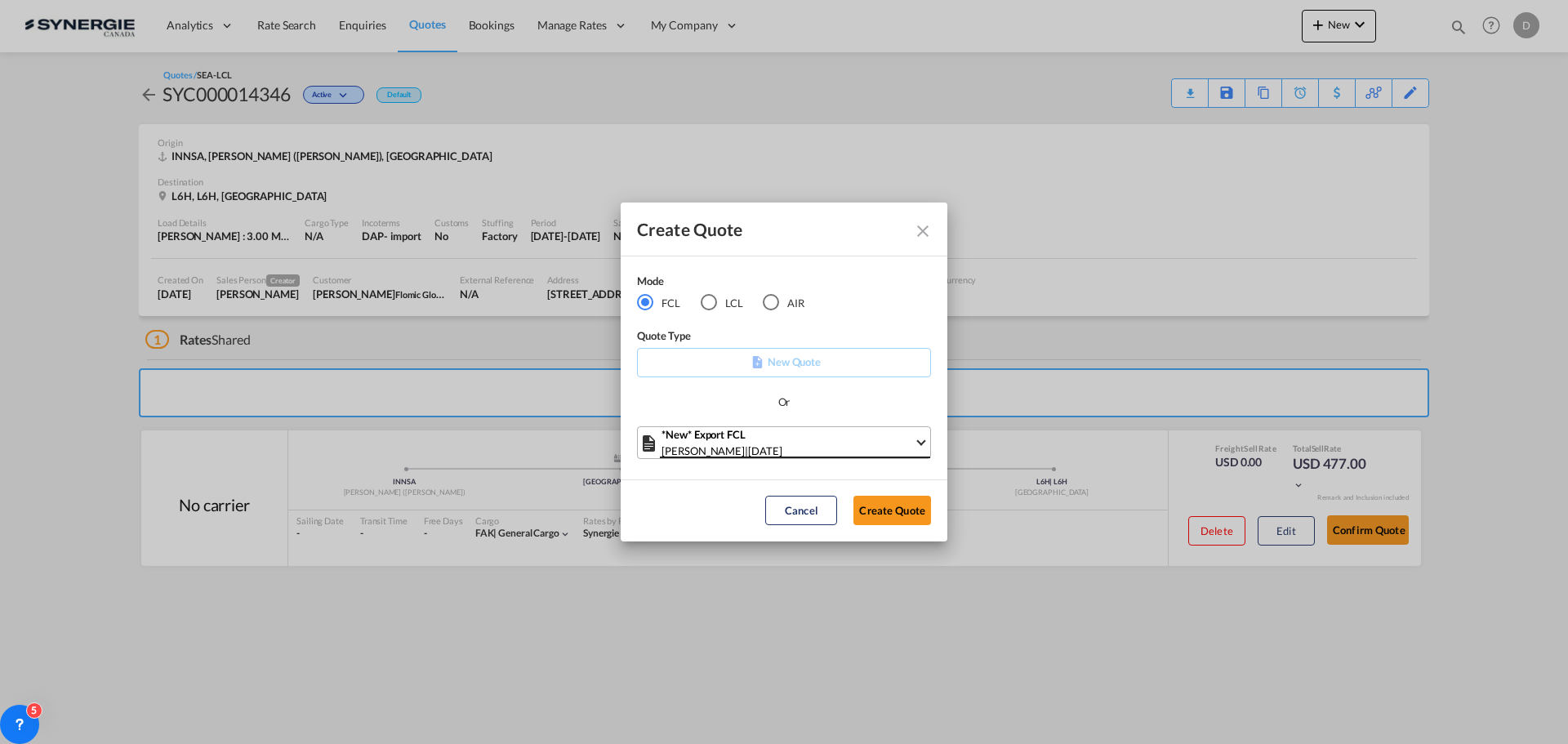
click at [921, 438] on span "Select template: *New* Export FCL\aPablo Gomez Saldarriaga | \a24 Mar 2025" at bounding box center [920, 440] width 9 height 9
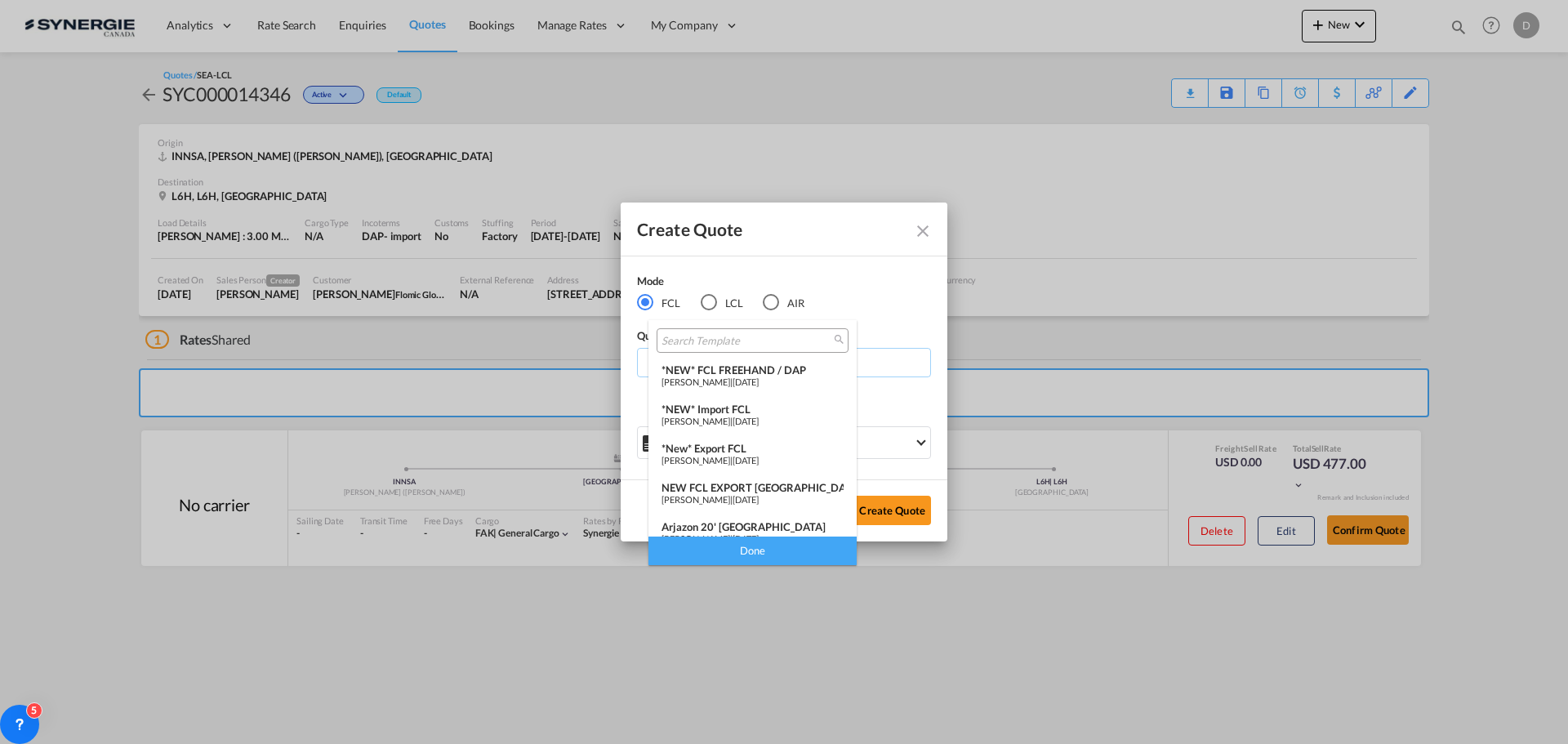
scroll to position [12, 0]
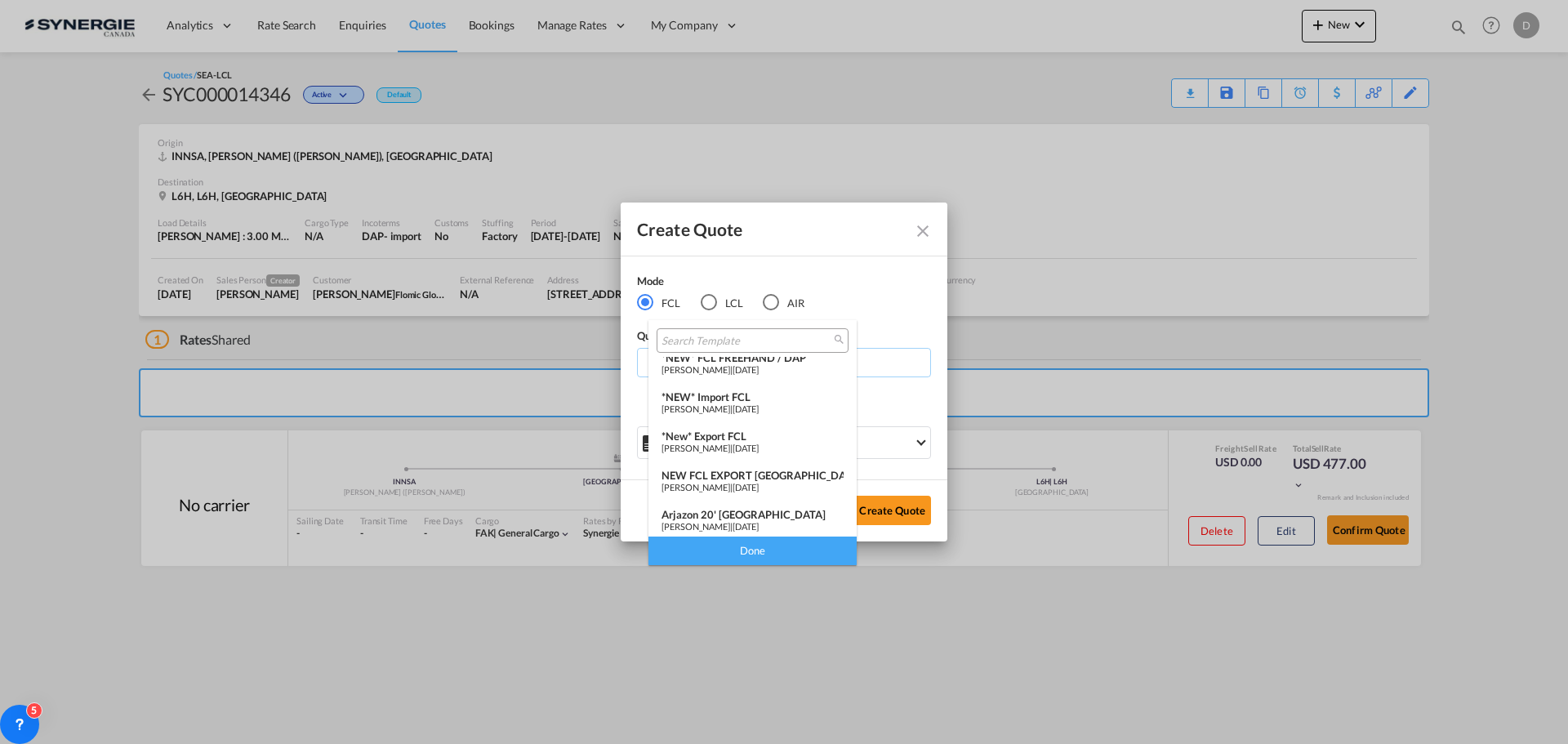
click at [765, 473] on div "NEW FCL EXPORT [GEOGRAPHIC_DATA]" at bounding box center [752, 475] width 182 height 13
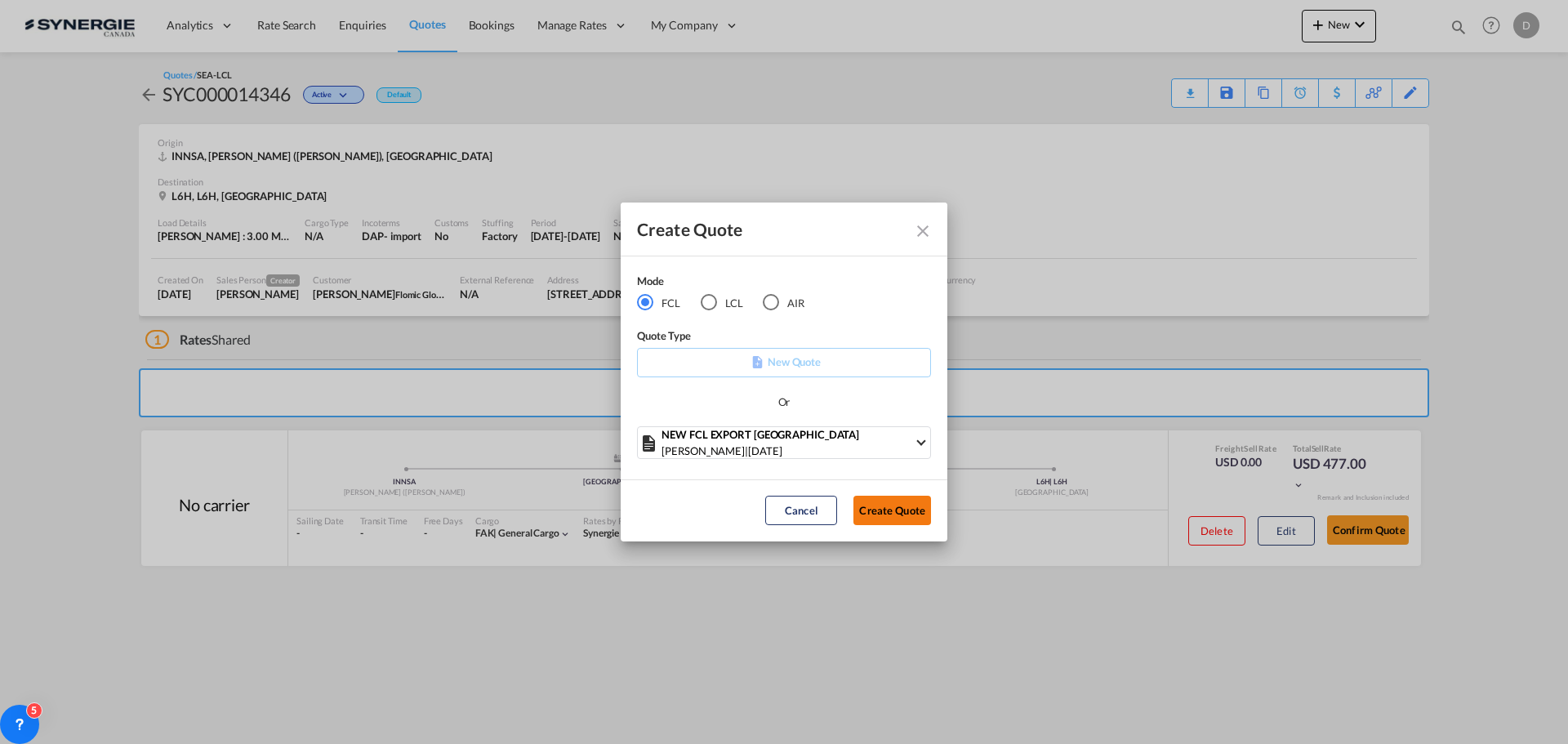
click at [902, 509] on button "Create Quote" at bounding box center [891, 510] width 77 height 29
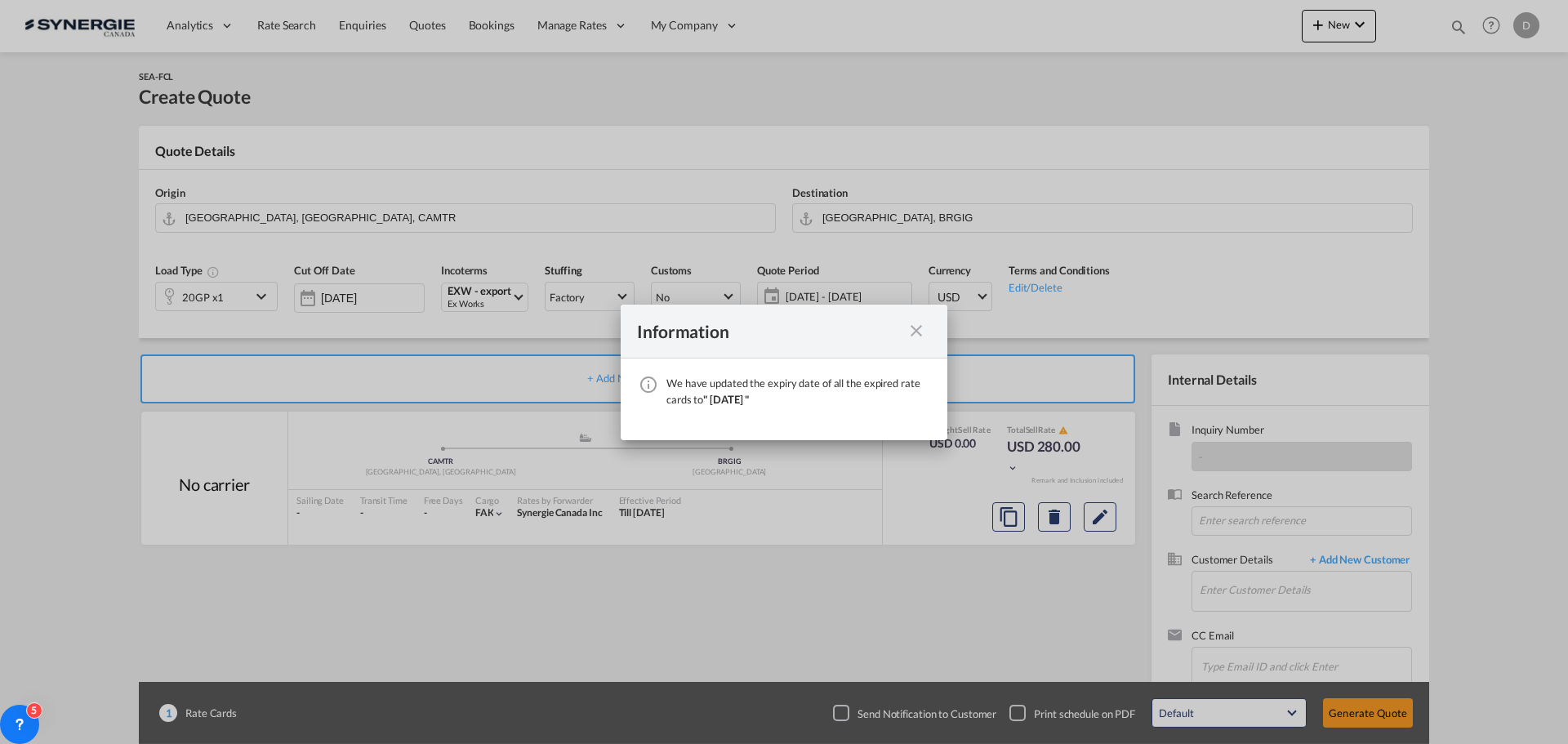
click at [918, 333] on md-icon "icon-close fg-AAA8AD cursor" at bounding box center [916, 330] width 20 height 20
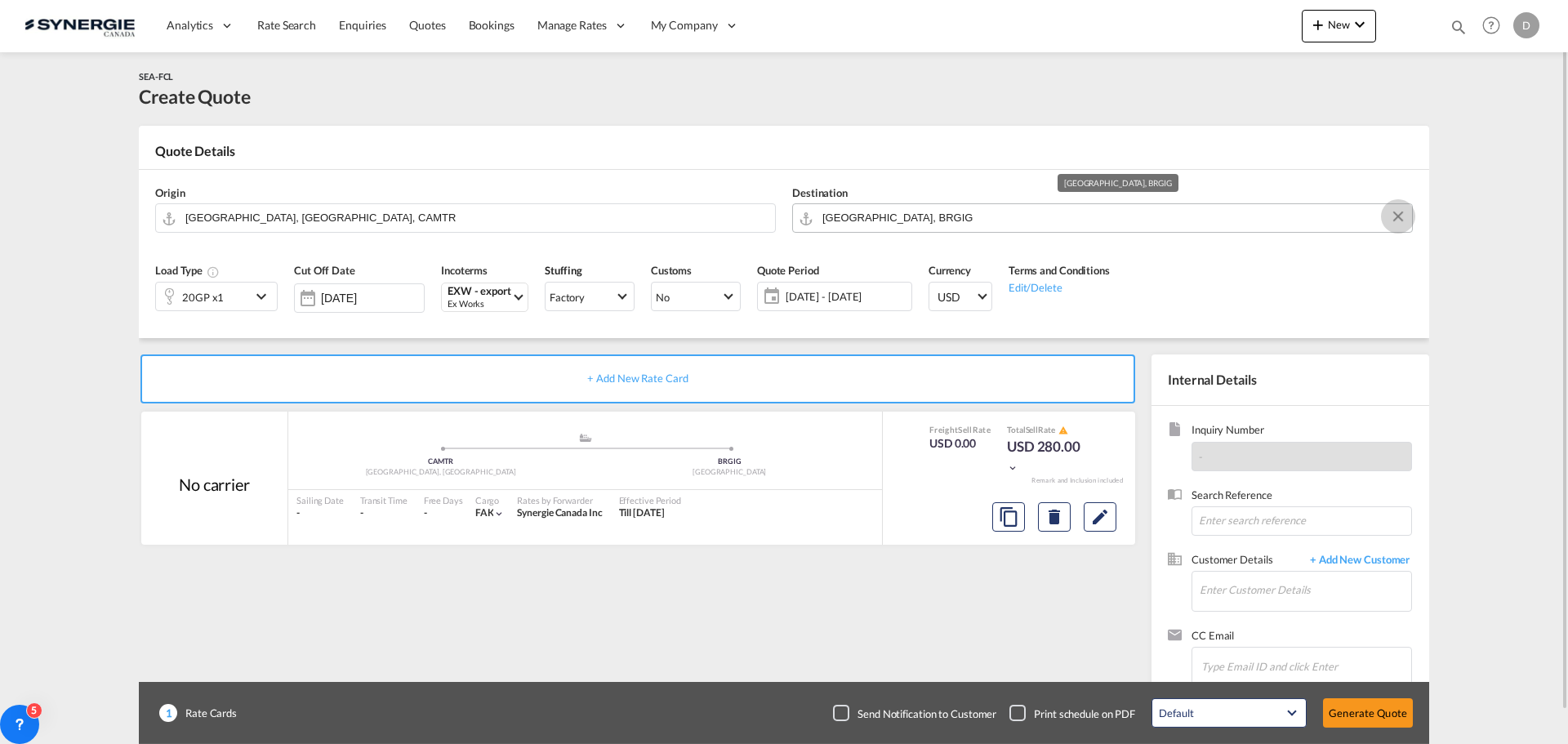
click at [1395, 215] on button "Clear Input" at bounding box center [1397, 216] width 24 height 24
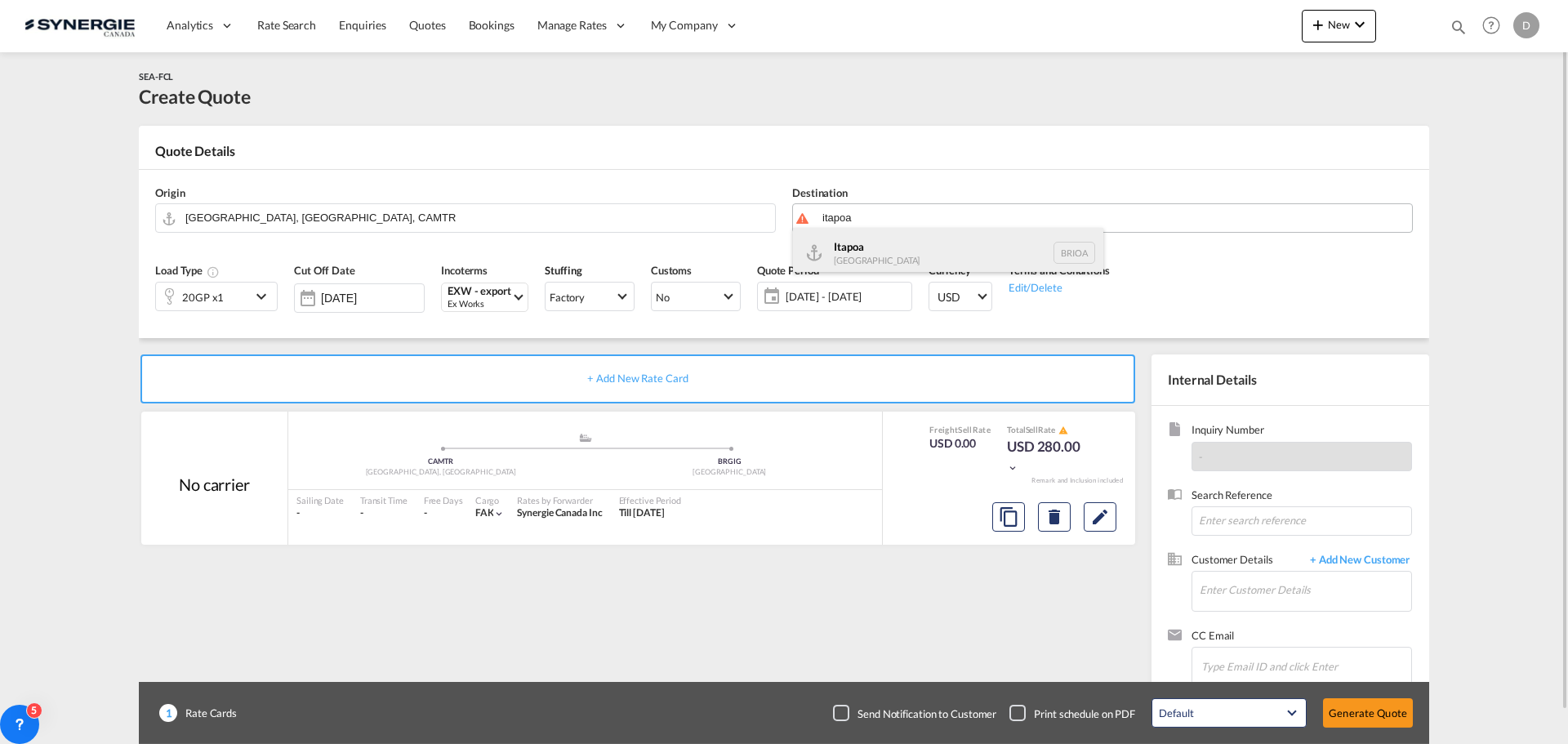
click at [943, 254] on div "Itapoa [GEOGRAPHIC_DATA] BRIOA" at bounding box center [948, 252] width 311 height 49
type input "Itapoa, BRIOA"
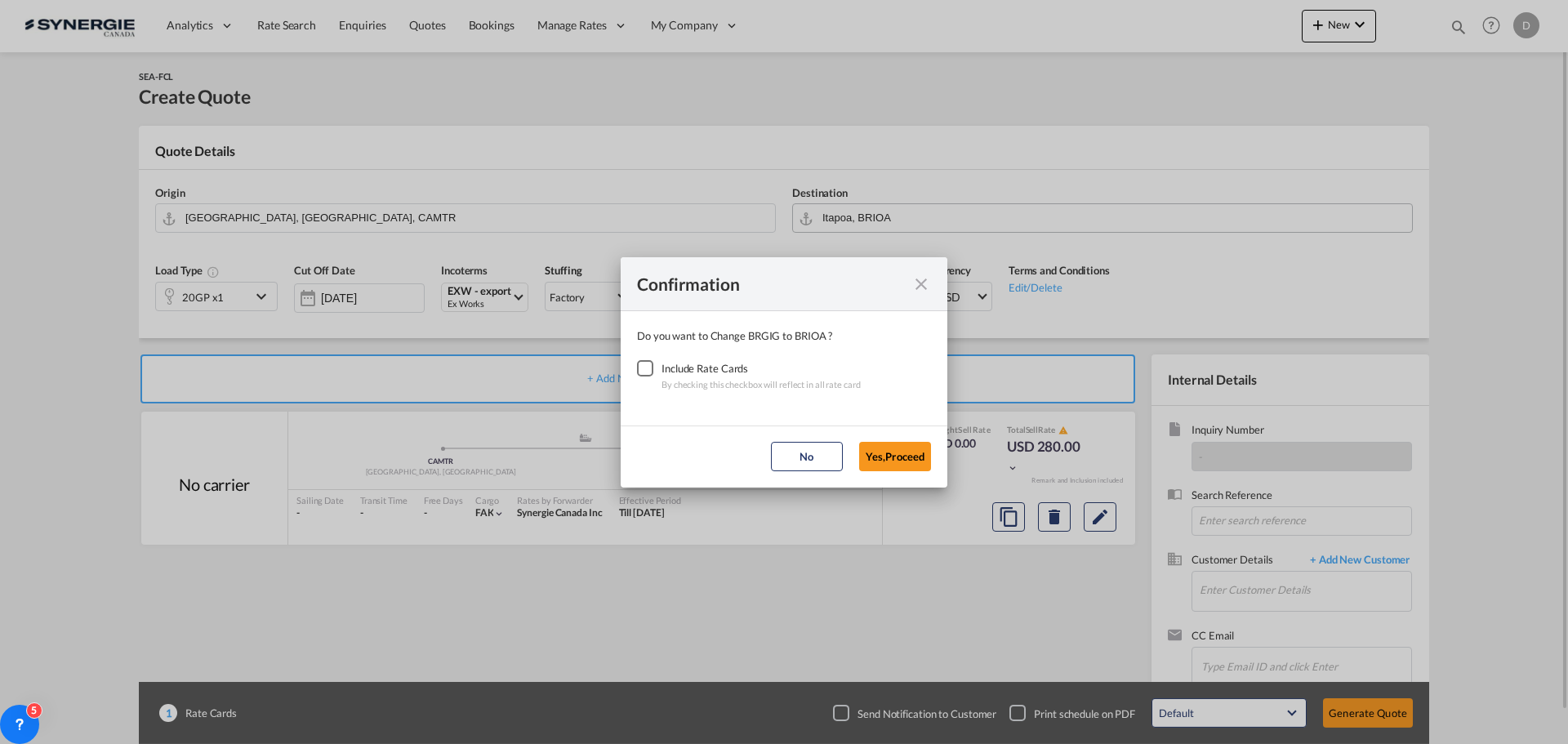
click at [639, 374] on div "Checkbox No Ink" at bounding box center [645, 369] width 17 height 17
click at [914, 458] on button "Yes,Proceed" at bounding box center [894, 456] width 72 height 29
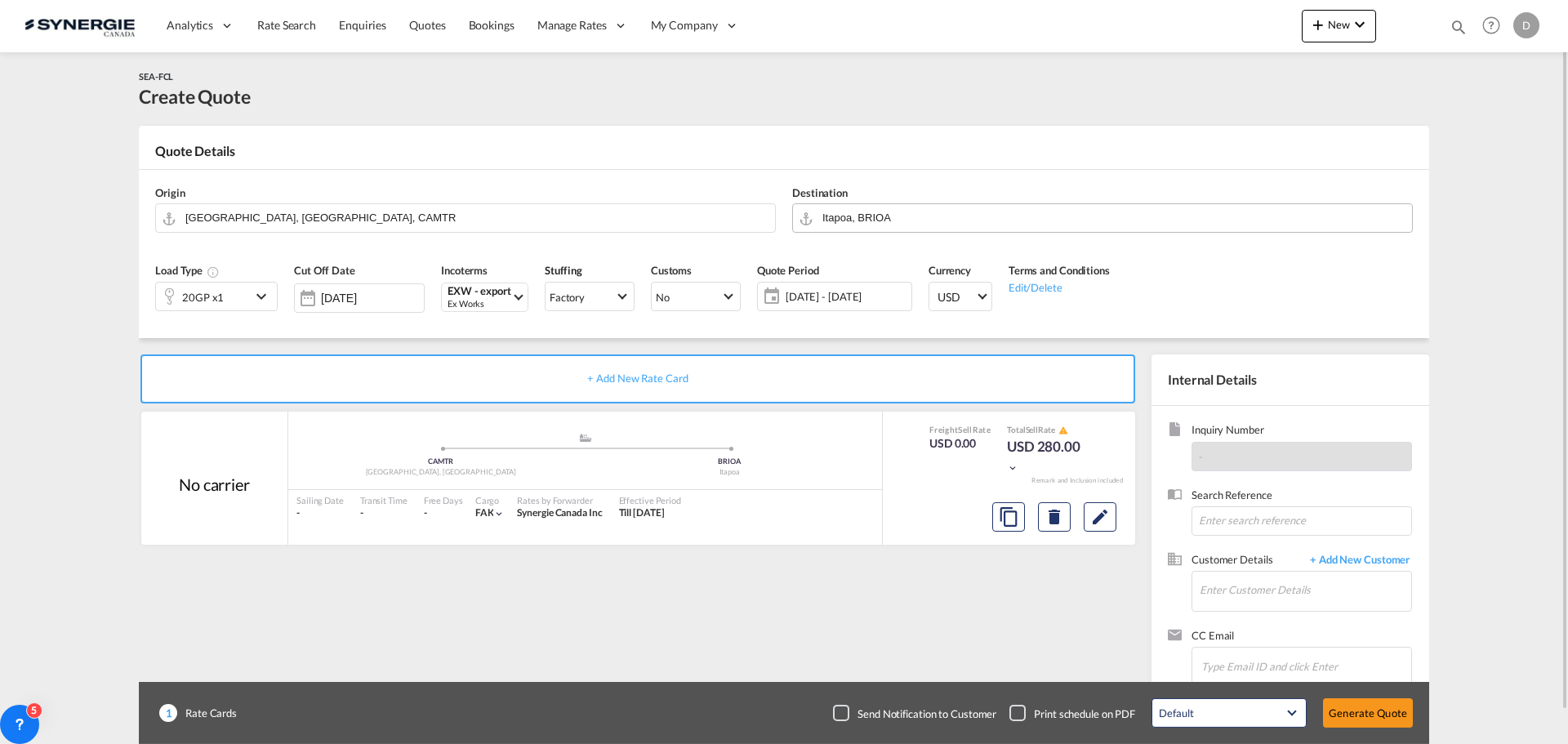
click at [260, 291] on md-icon "icon-chevron-down" at bounding box center [263, 296] width 24 height 20
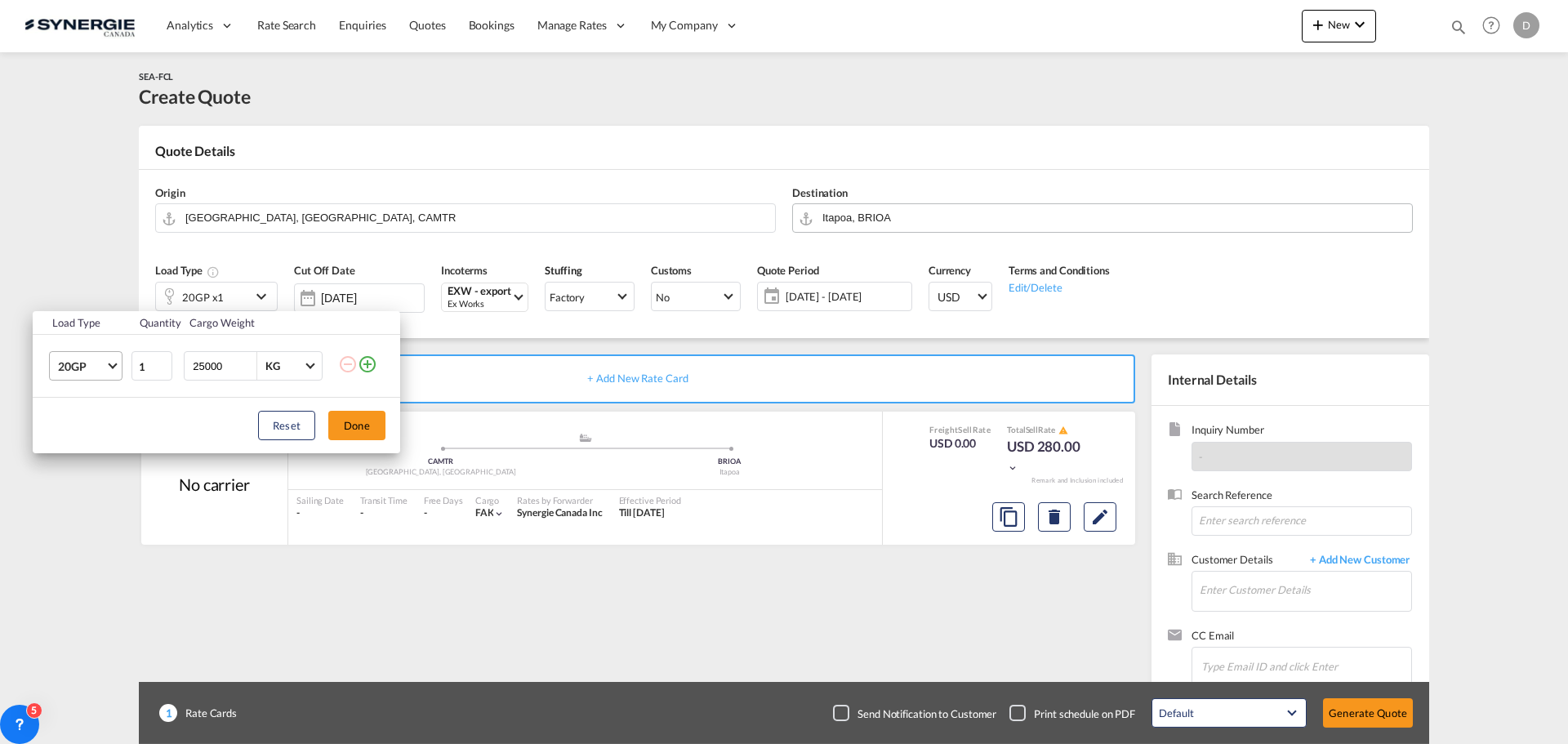
click at [105, 365] on span "20GP" at bounding box center [81, 367] width 47 height 17
click at [77, 451] on div "40HC" at bounding box center [73, 445] width 30 height 17
click at [202, 370] on input "25000" at bounding box center [223, 365] width 66 height 27
type input "22000"
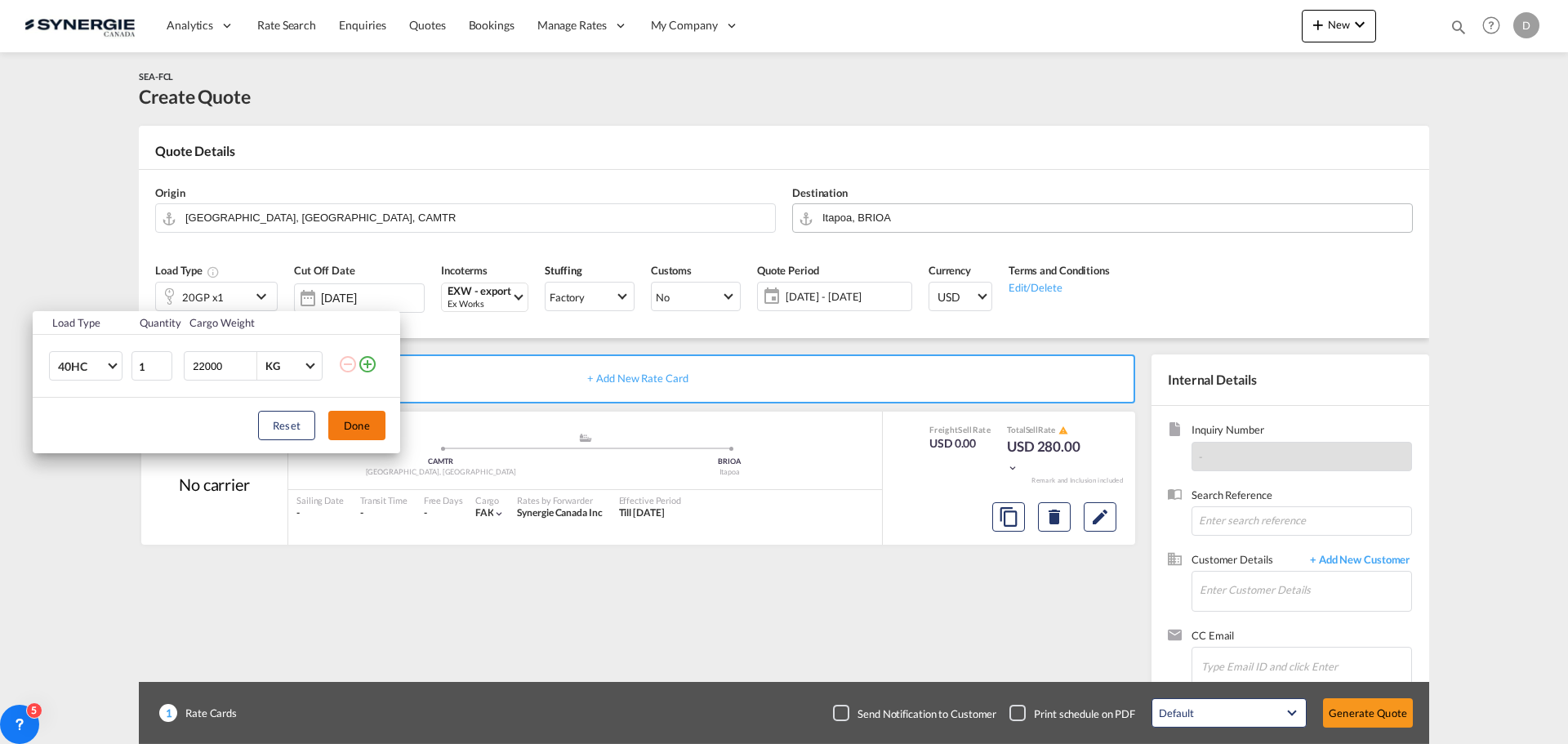
click at [352, 428] on button "Done" at bounding box center [356, 425] width 57 height 29
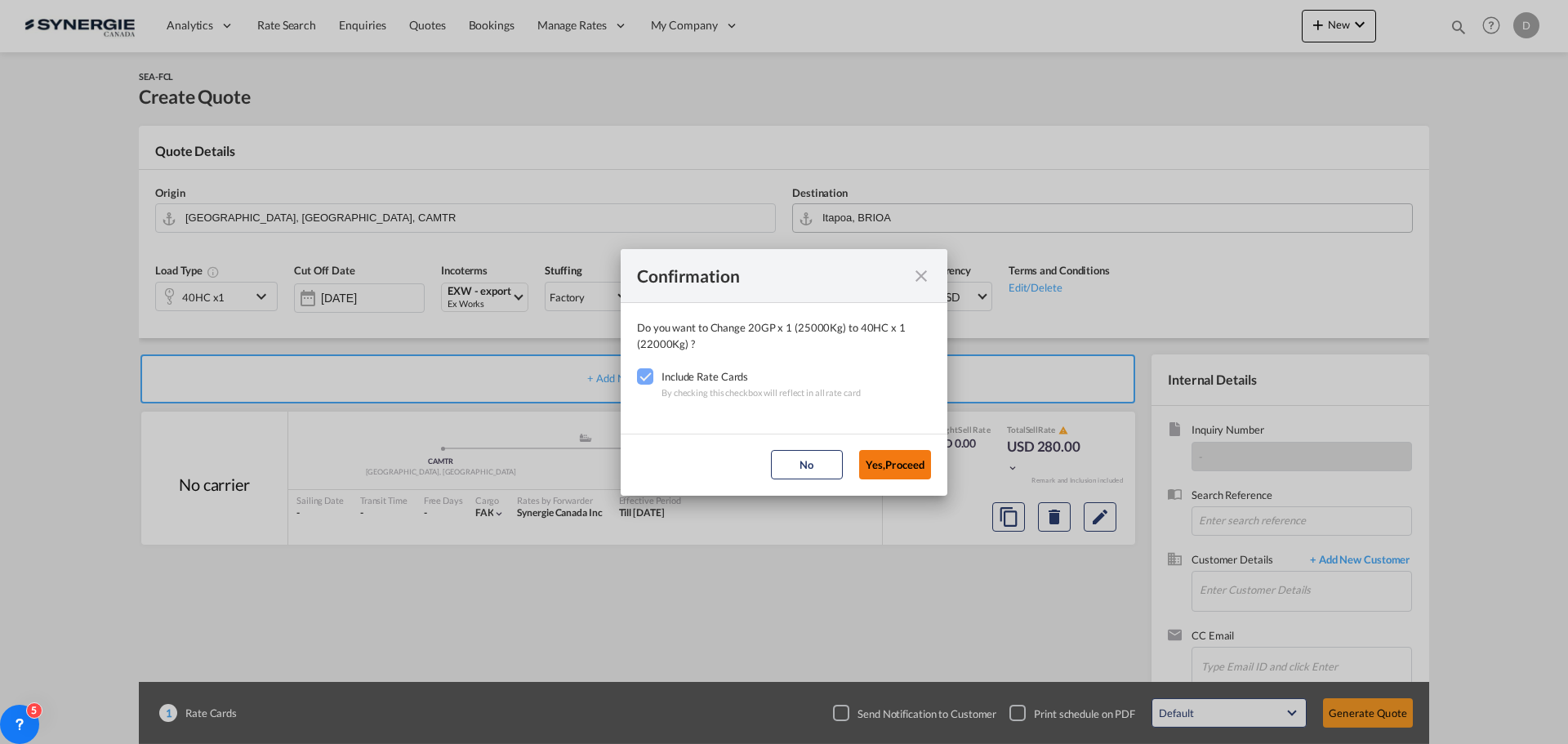
drag, startPoint x: 891, startPoint y: 458, endPoint x: 872, endPoint y: 437, distance: 28.3
click at [889, 452] on button "Yes,Proceed" at bounding box center [894, 464] width 72 height 29
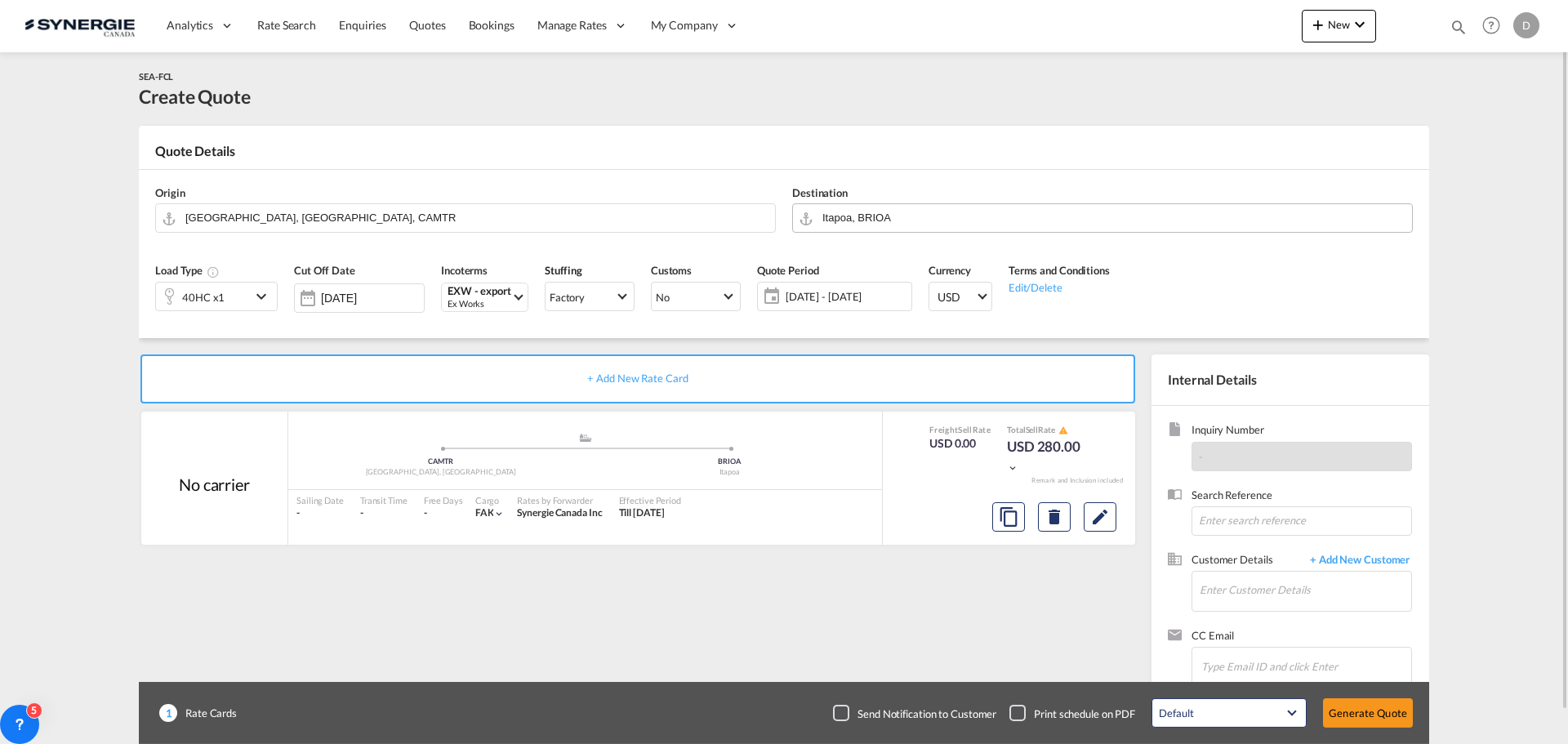
click at [818, 304] on span "[DATE] - [DATE]" at bounding box center [846, 296] width 121 height 15
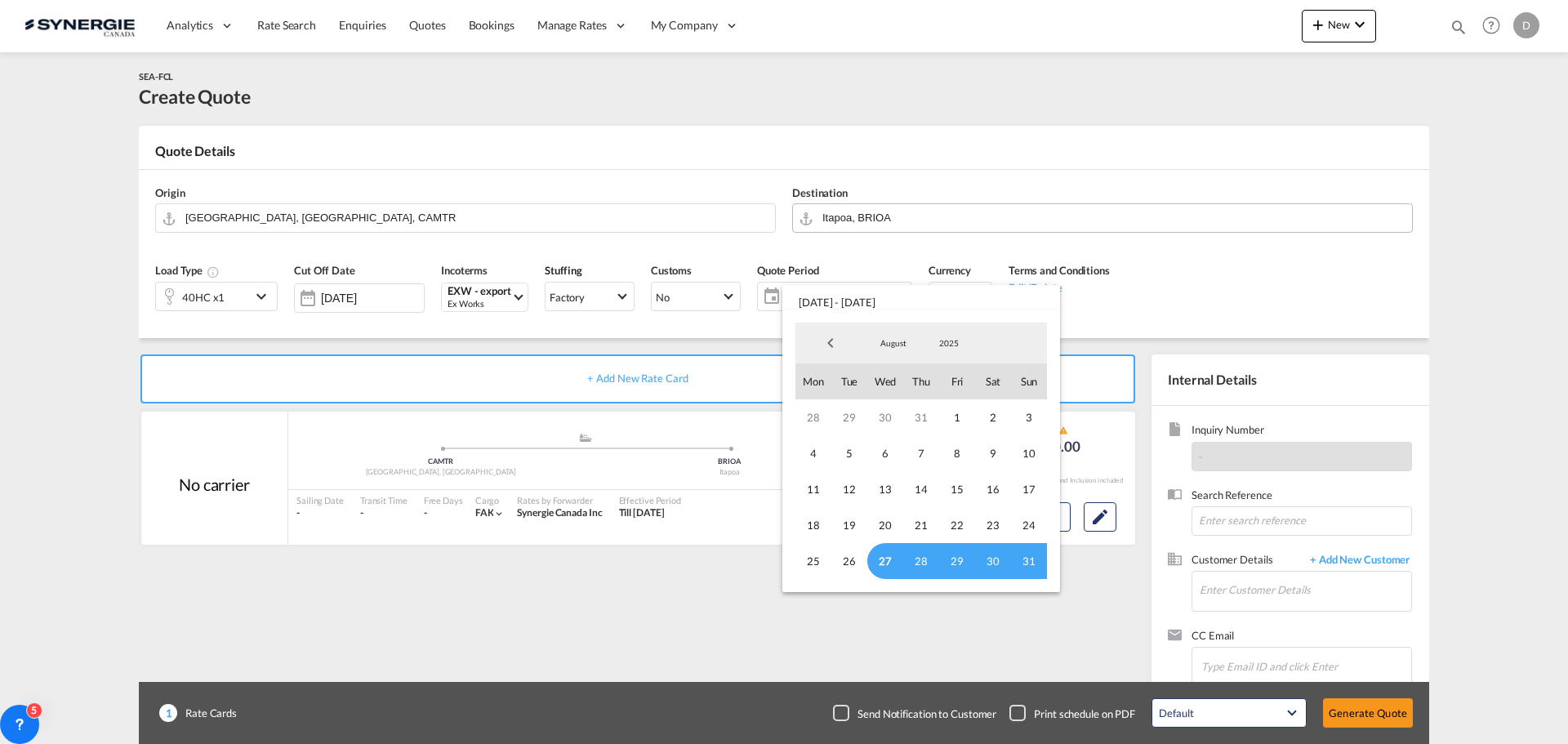
click at [889, 554] on span "27" at bounding box center [884, 560] width 36 height 36
click at [880, 560] on span "27" at bounding box center [884, 560] width 36 height 36
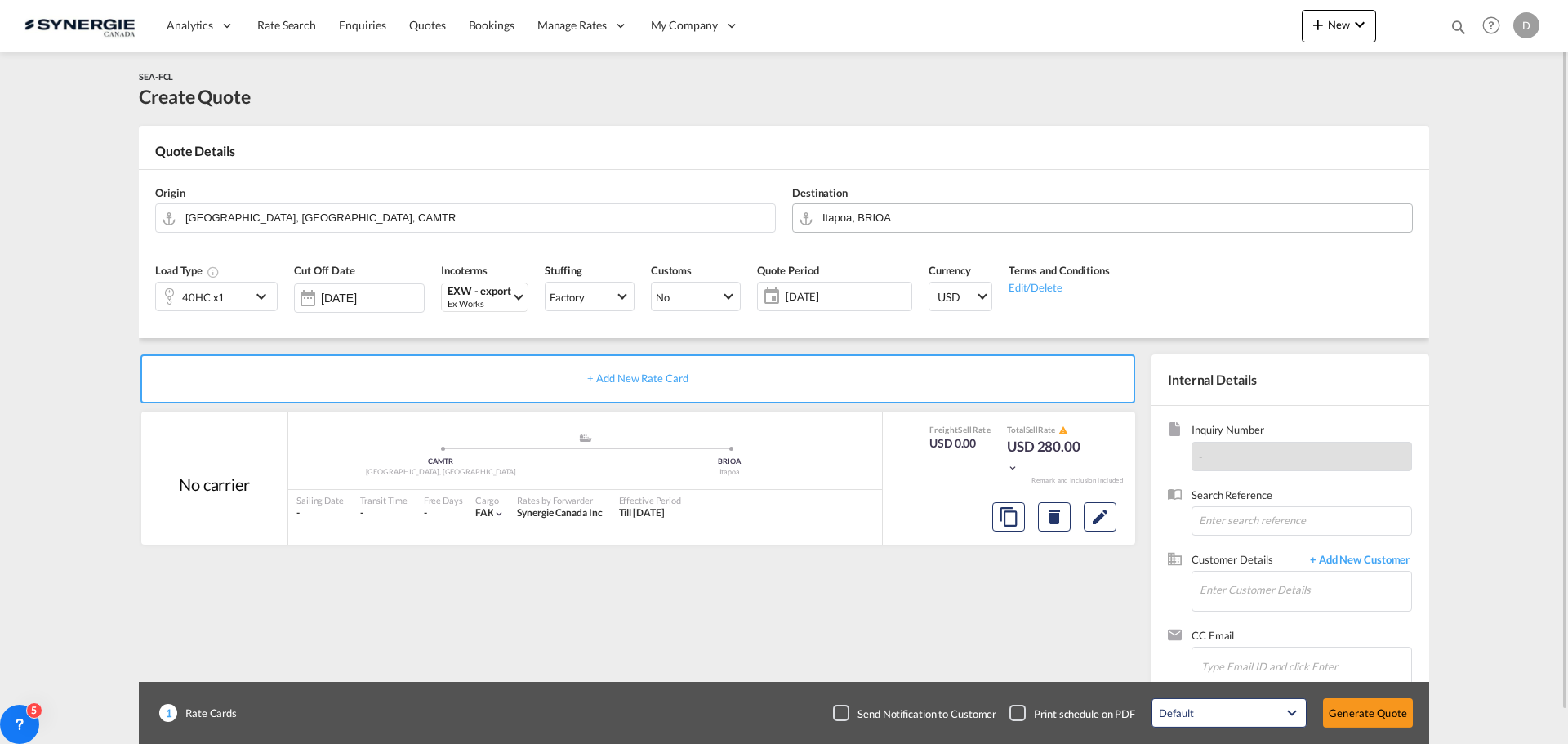
click at [821, 293] on span "[DATE]" at bounding box center [846, 296] width 121 height 15
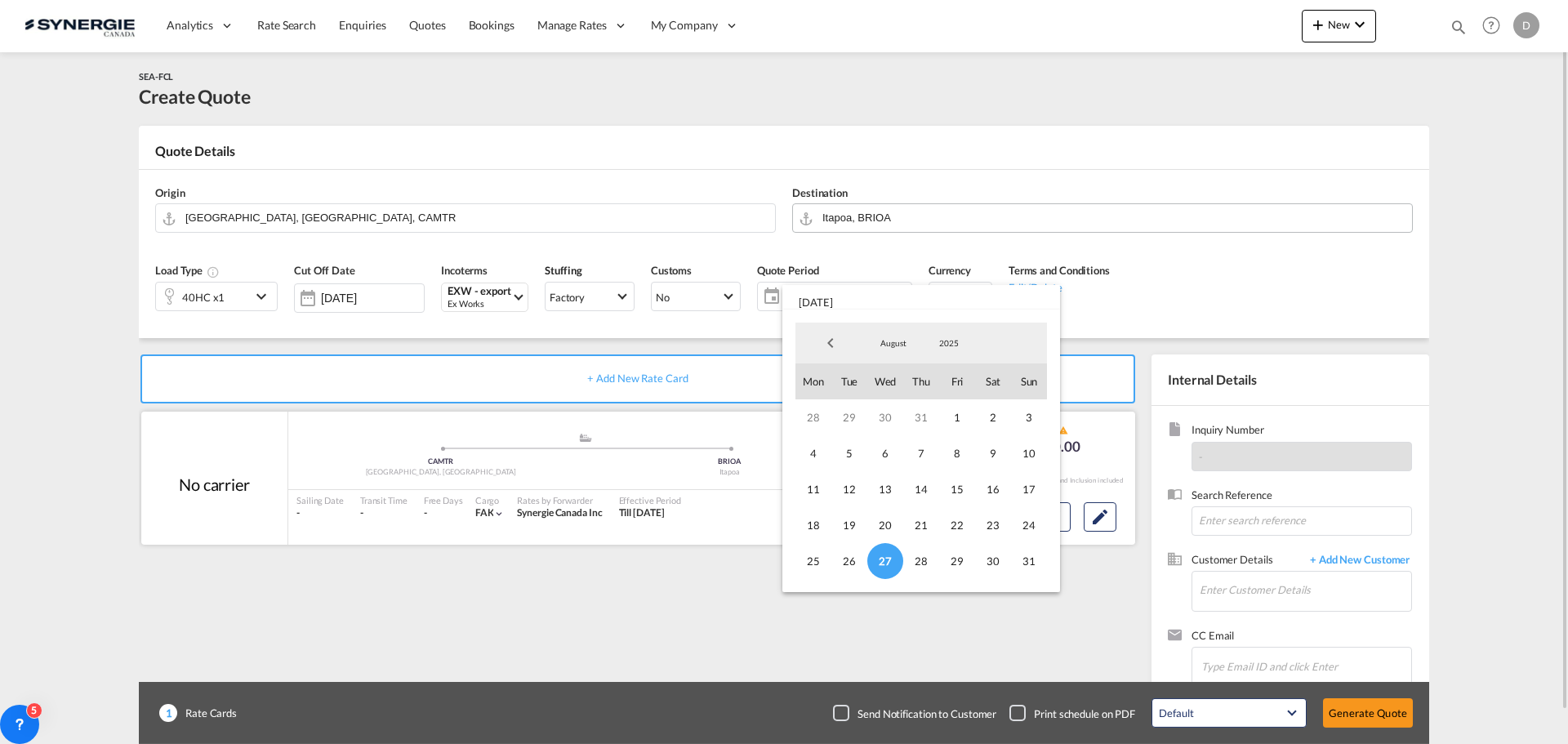
drag, startPoint x: 878, startPoint y: 561, endPoint x: 890, endPoint y: 434, distance: 127.6
click at [878, 555] on span "27" at bounding box center [884, 560] width 36 height 36
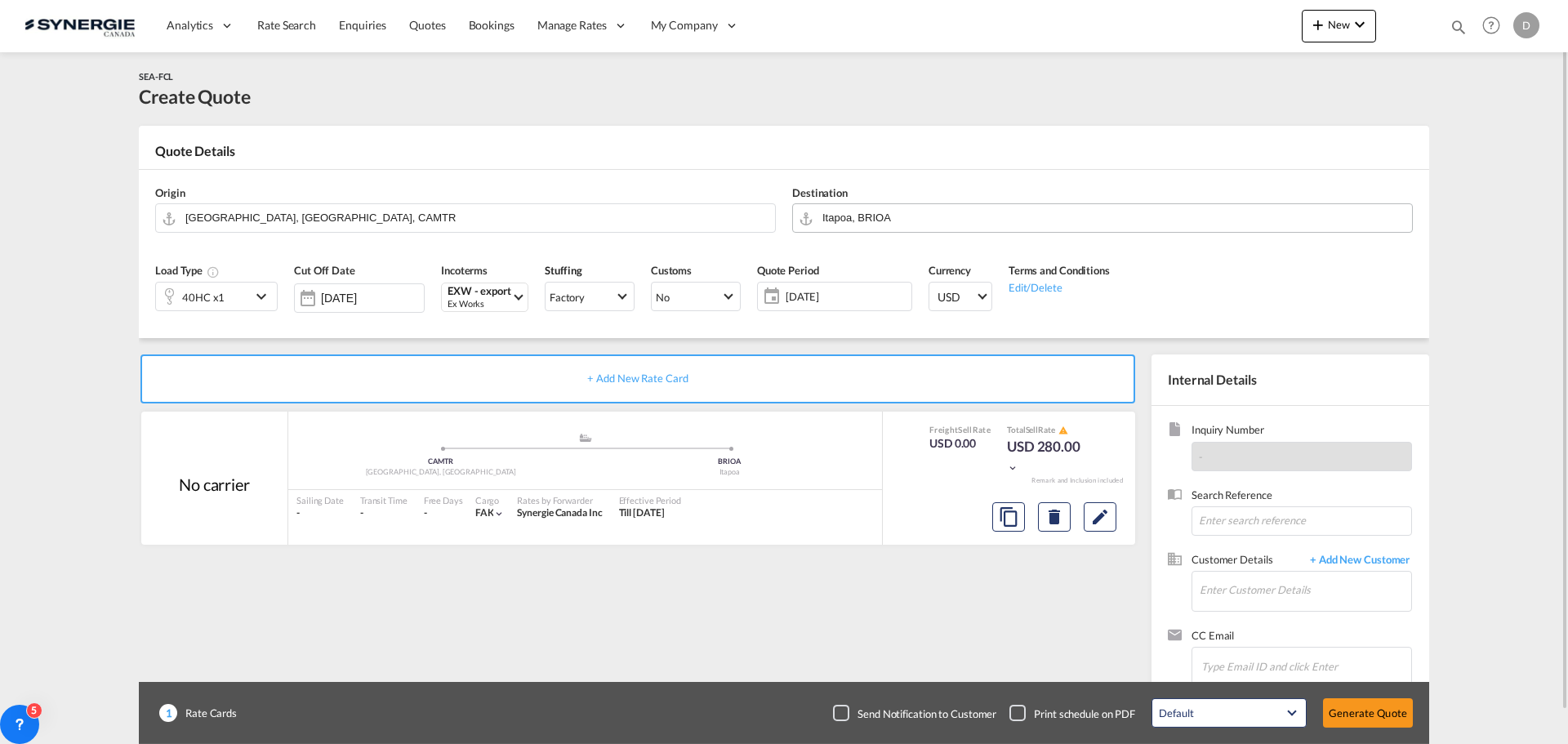
click at [818, 296] on span "[DATE]" at bounding box center [846, 296] width 121 height 15
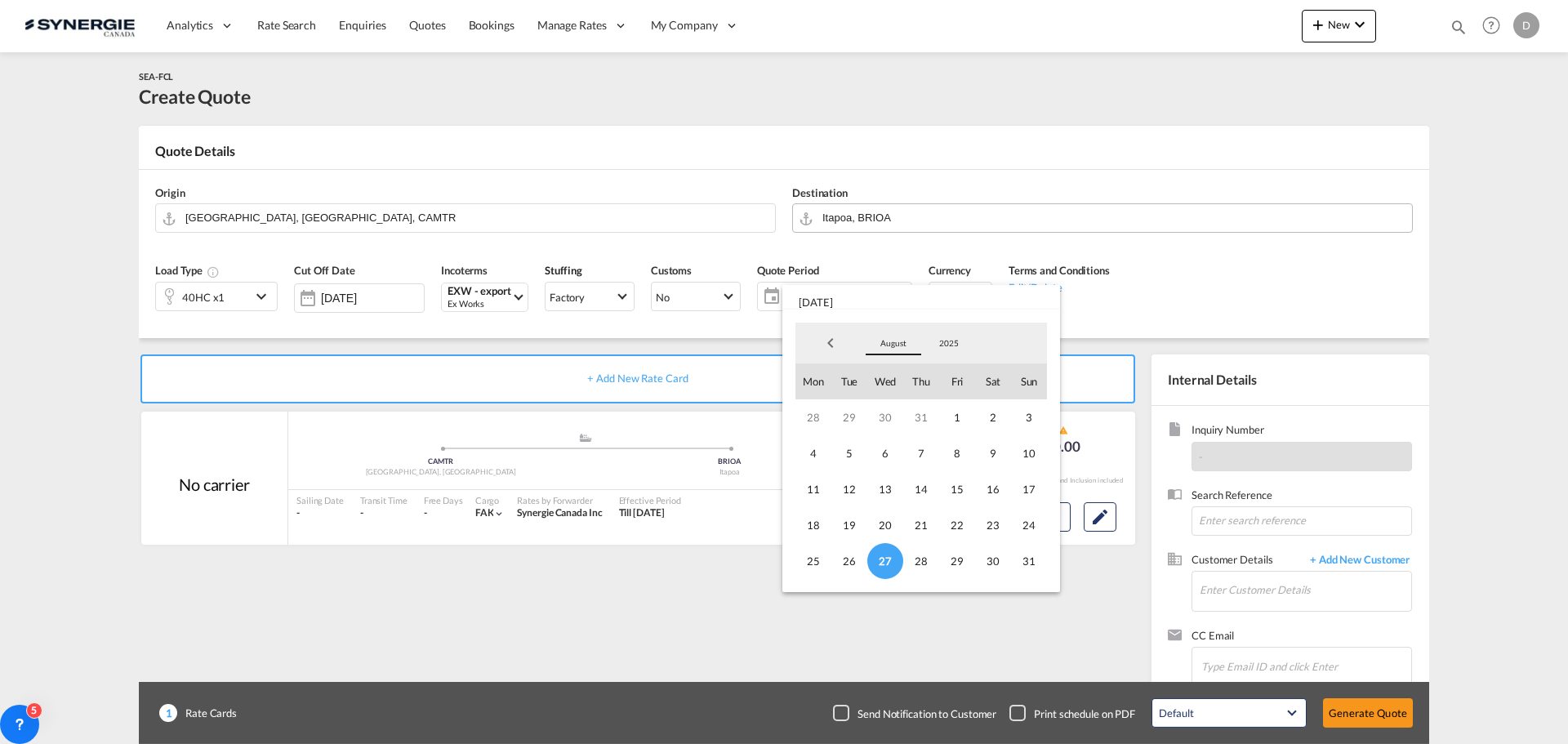
click at [894, 334] on md-select-value "August" at bounding box center [893, 342] width 56 height 24
click at [894, 380] on md-option "September" at bounding box center [909, 382] width 111 height 39
click at [1026, 450] on span "14" at bounding box center [1028, 453] width 36 height 36
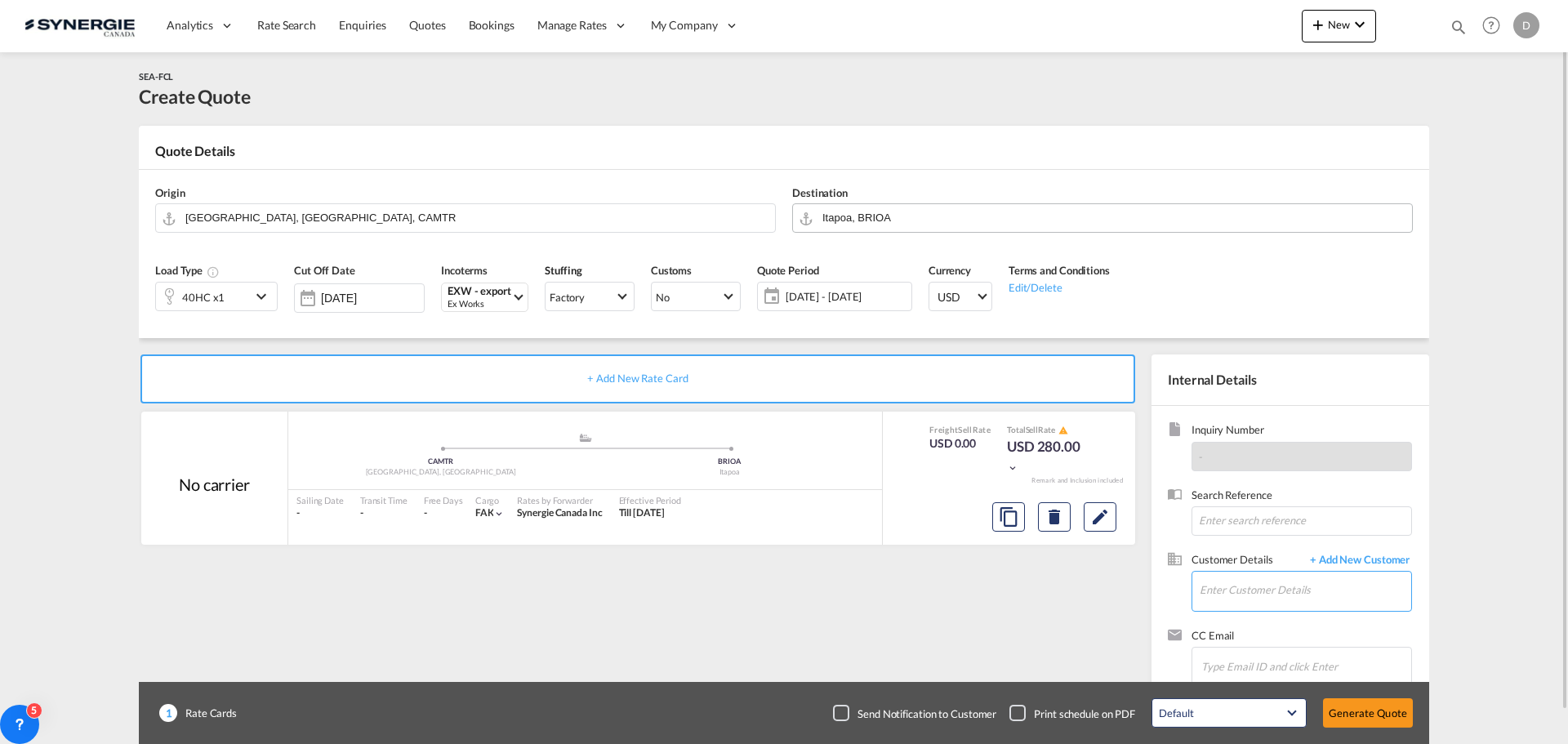
click at [1264, 598] on input "Enter Customer Details" at bounding box center [1305, 590] width 212 height 37
paste input "[EMAIL_ADDRESS][PERSON_NAME][DOMAIN_NAME]"
click at [1264, 535] on div "[PERSON_NAME] [EMAIL_ADDRESS][PERSON_NAME][DOMAIN_NAME] | TEX" at bounding box center [1354, 549] width 311 height 44
type input "TEX, [PERSON_NAME], [EMAIL_ADDRESS][PERSON_NAME][DOMAIN_NAME]"
click at [1100, 516] on md-icon "Edit" at bounding box center [1100, 517] width 20 height 20
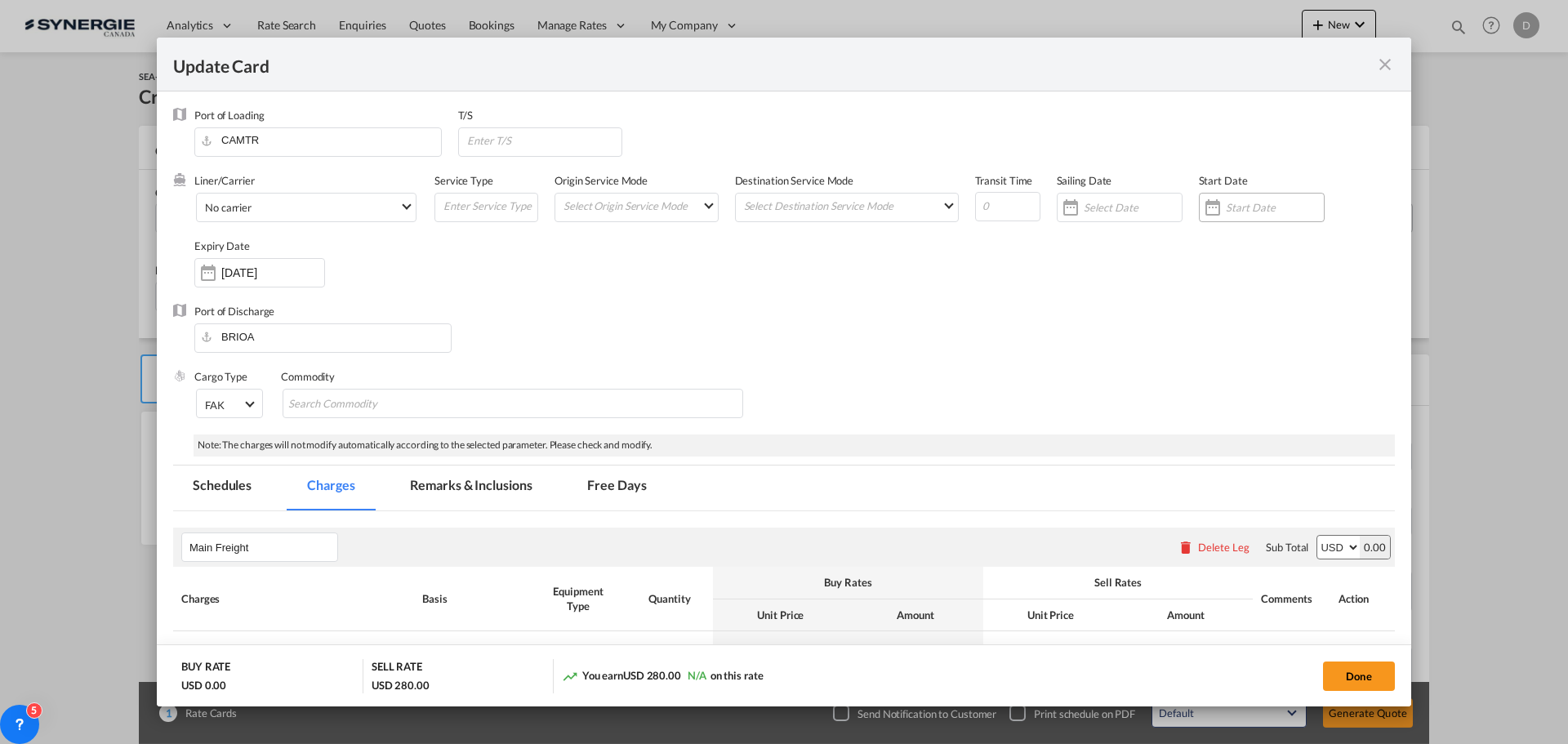
click at [1203, 214] on div "Update Card Port ..." at bounding box center [1212, 207] width 26 height 32
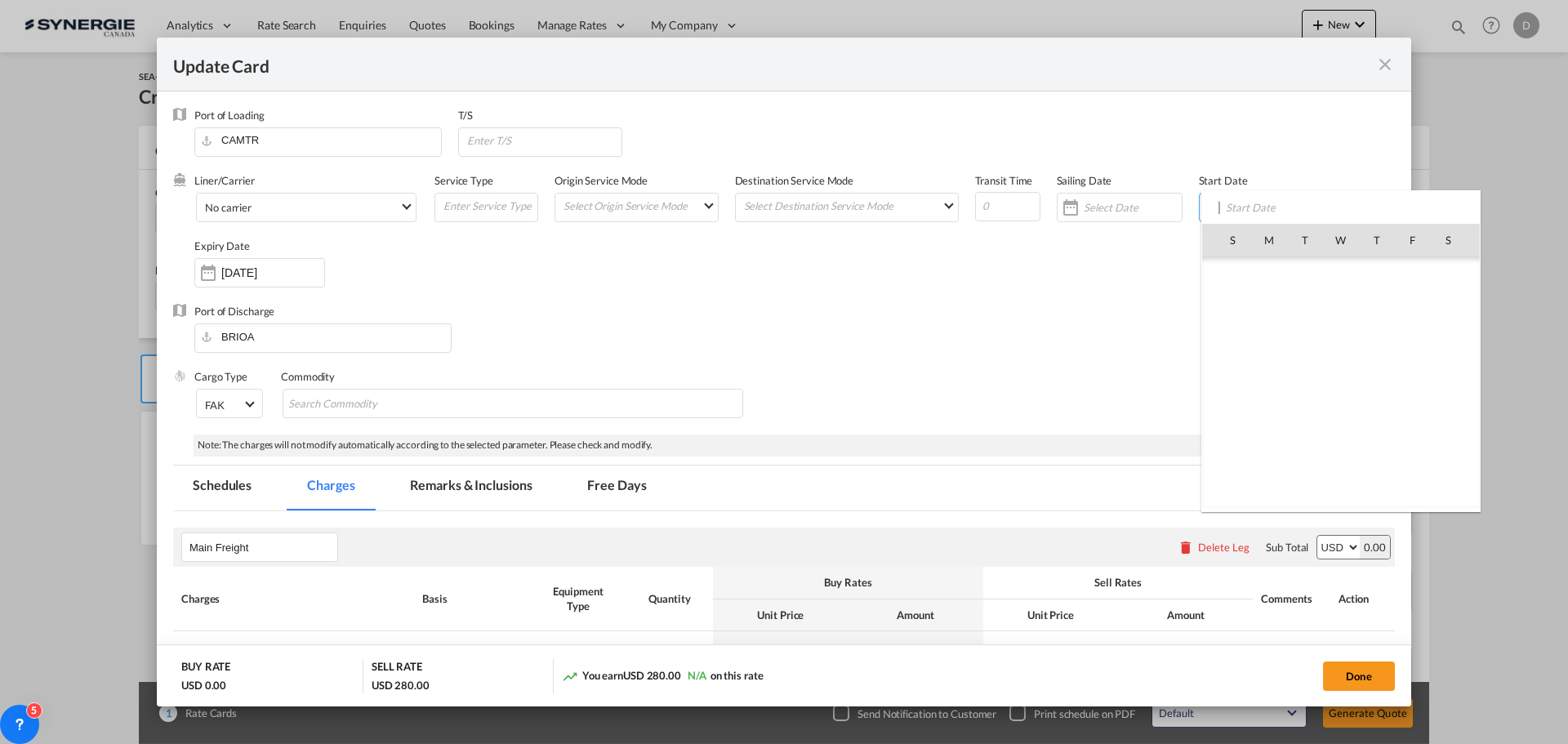
scroll to position [377925, 0]
drag, startPoint x: 1330, startPoint y: 419, endPoint x: 1027, endPoint y: 362, distance: 308.3
click at [1330, 419] on span "27" at bounding box center [1340, 418] width 34 height 34
type input "[DATE]"
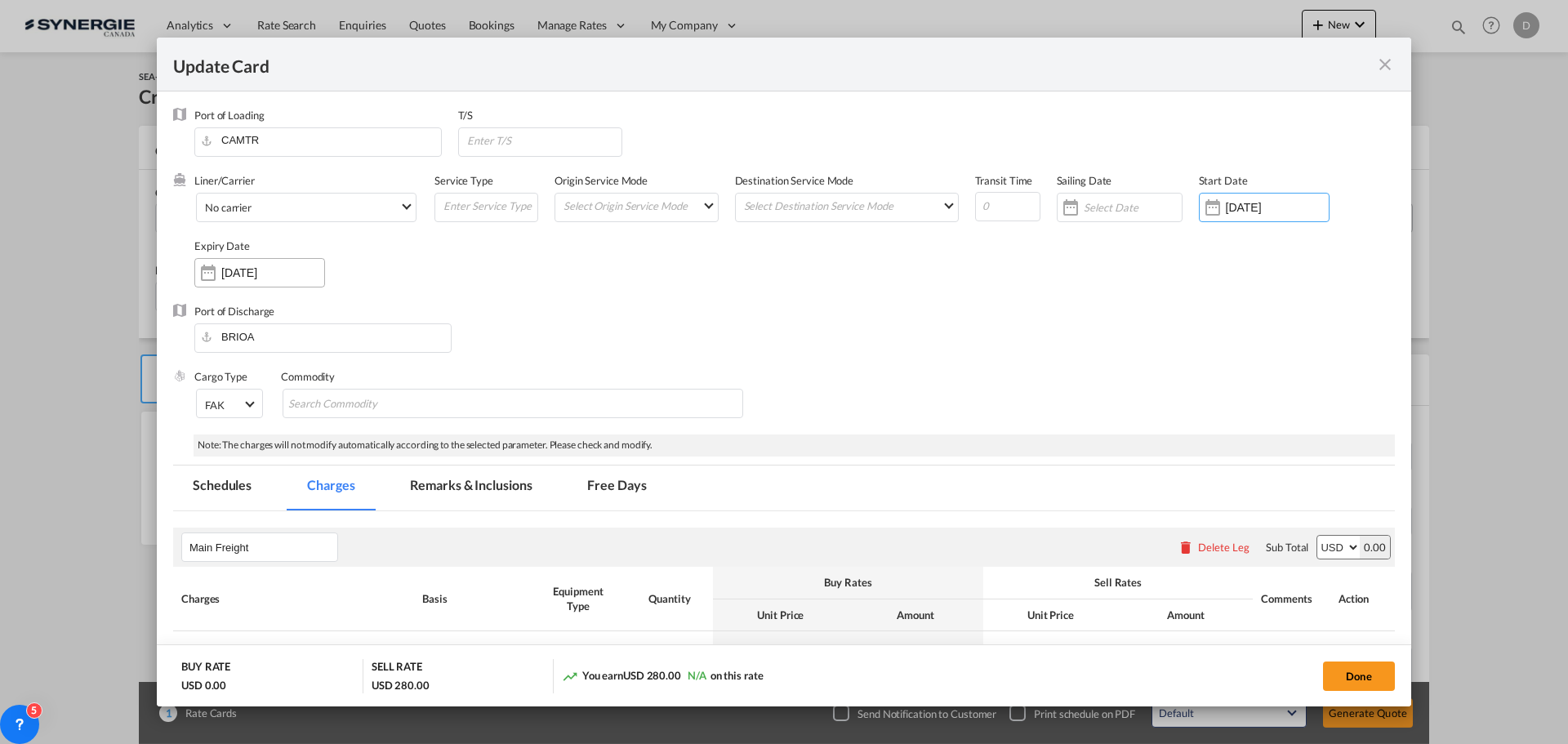
click at [213, 269] on div "Update Card Port ..." at bounding box center [208, 272] width 26 height 32
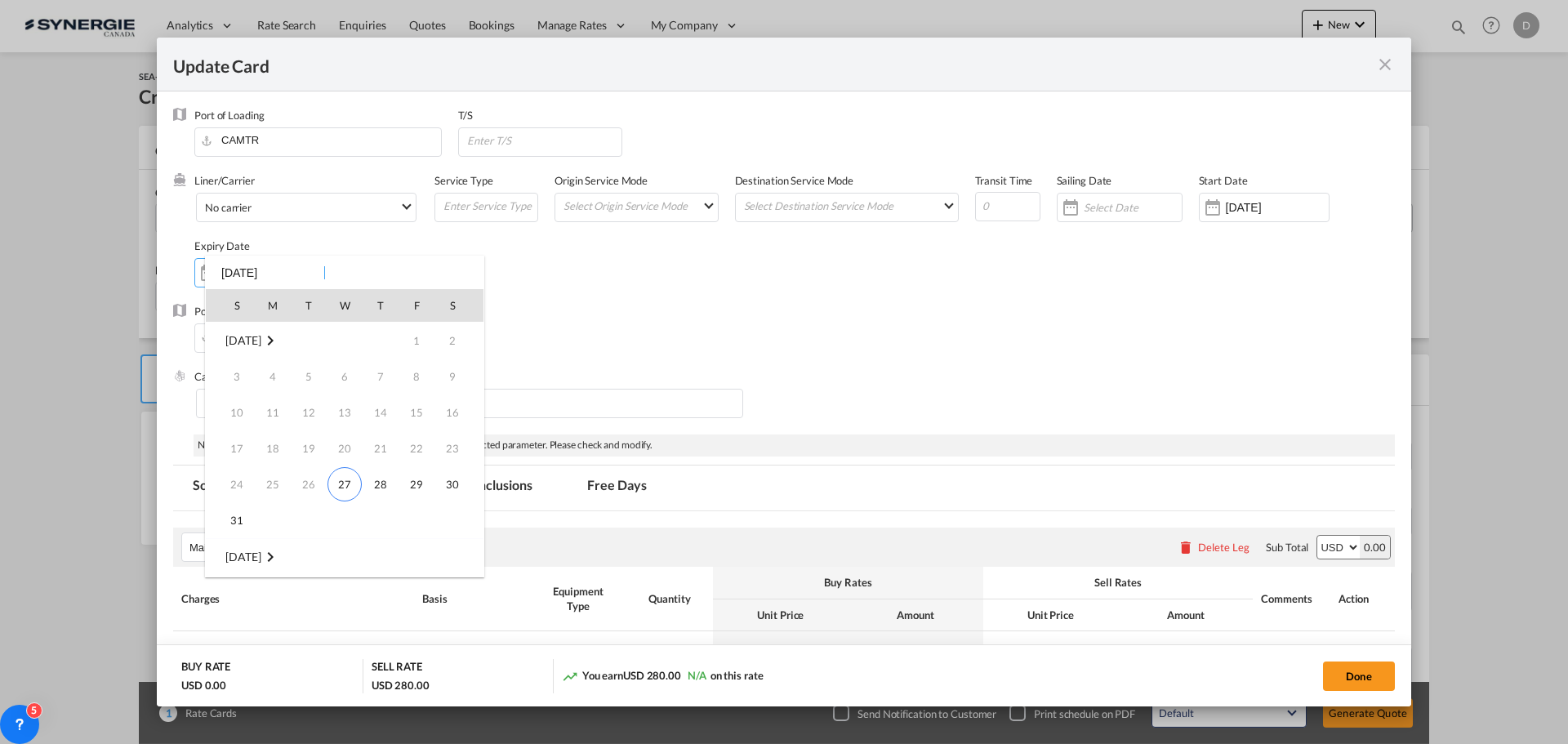
scroll to position [217, 0]
click at [232, 455] on span "14" at bounding box center [236, 448] width 32 height 32
type input "[DATE]"
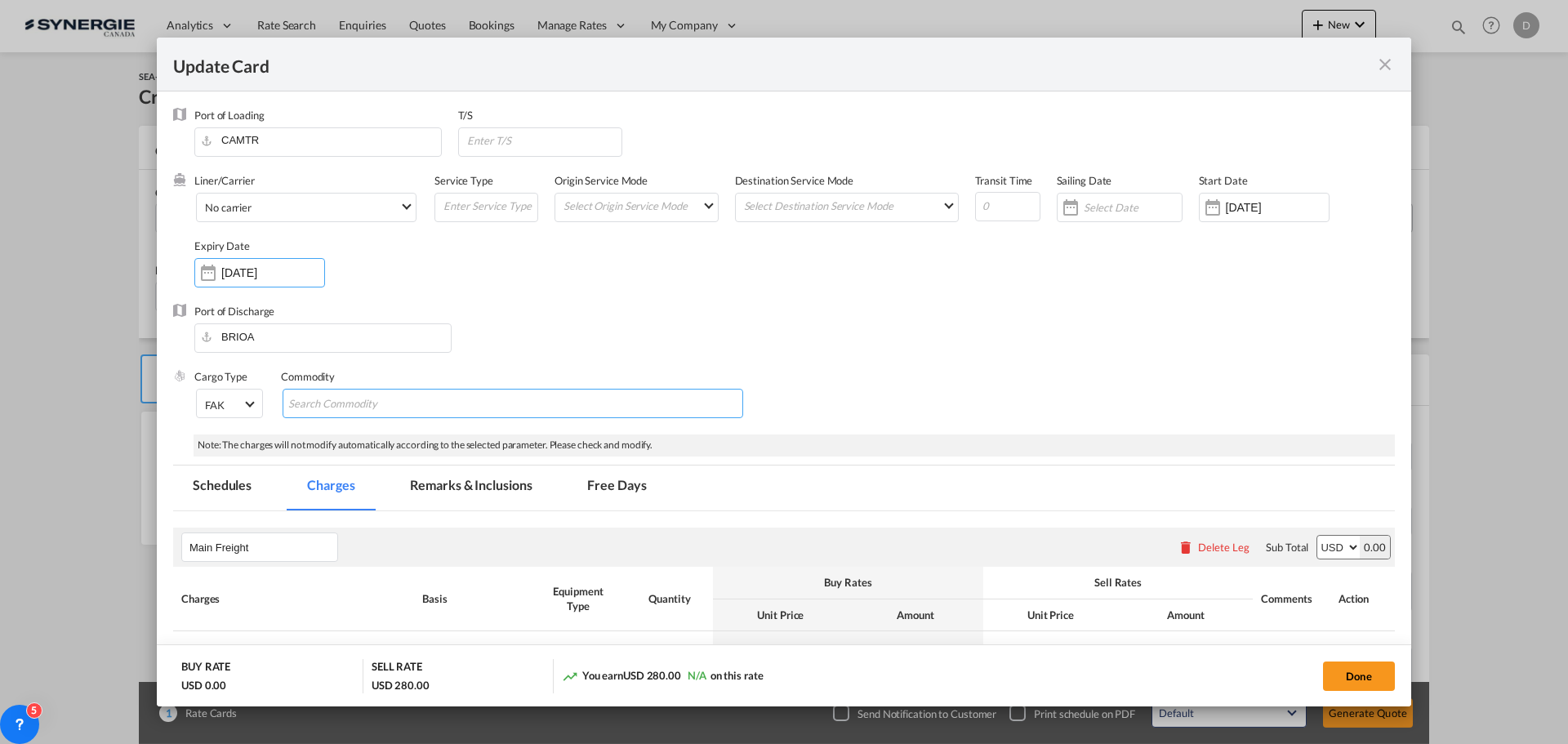
click at [347, 406] on input "Search Commodity" at bounding box center [363, 404] width 149 height 26
type input "General Cargo"
drag, startPoint x: 580, startPoint y: 303, endPoint x: 597, endPoint y: 281, distance: 27.8
click at [579, 298] on div "Liner/Carrier No carrier 2HM LOGISTICS D.O.O AAXL GLOBAL SHIPPING LINES LLC [PE…" at bounding box center [794, 237] width 1200 height 130
click at [667, 214] on md-select "Select Origin Service Mode SD [GEOGRAPHIC_DATA]" at bounding box center [639, 205] width 156 height 23
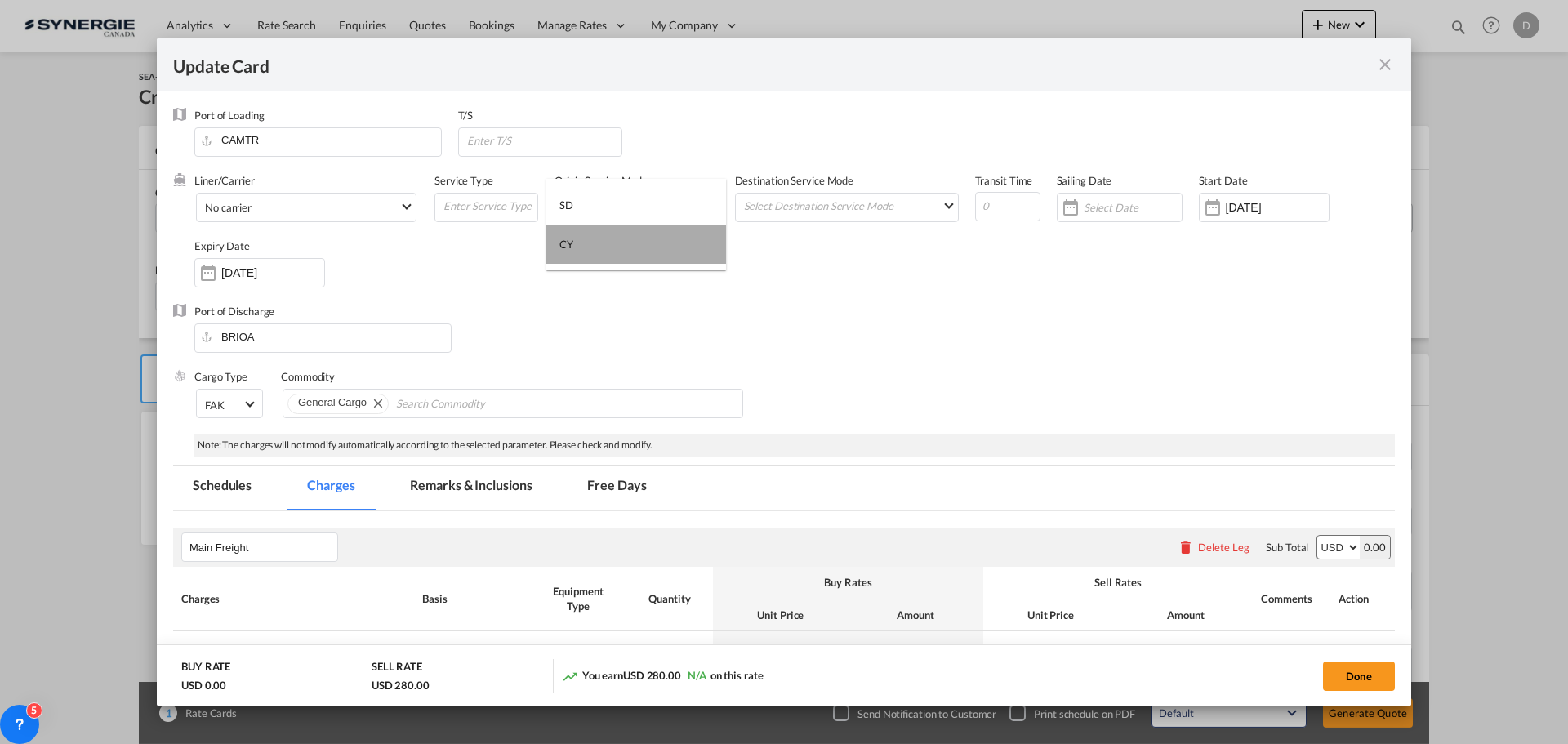
click at [628, 252] on md-option "CY" at bounding box center [636, 243] width 179 height 39
click at [885, 219] on md-input-container "Select Destination Service Mode SD [GEOGRAPHIC_DATA]" at bounding box center [846, 207] width 223 height 29
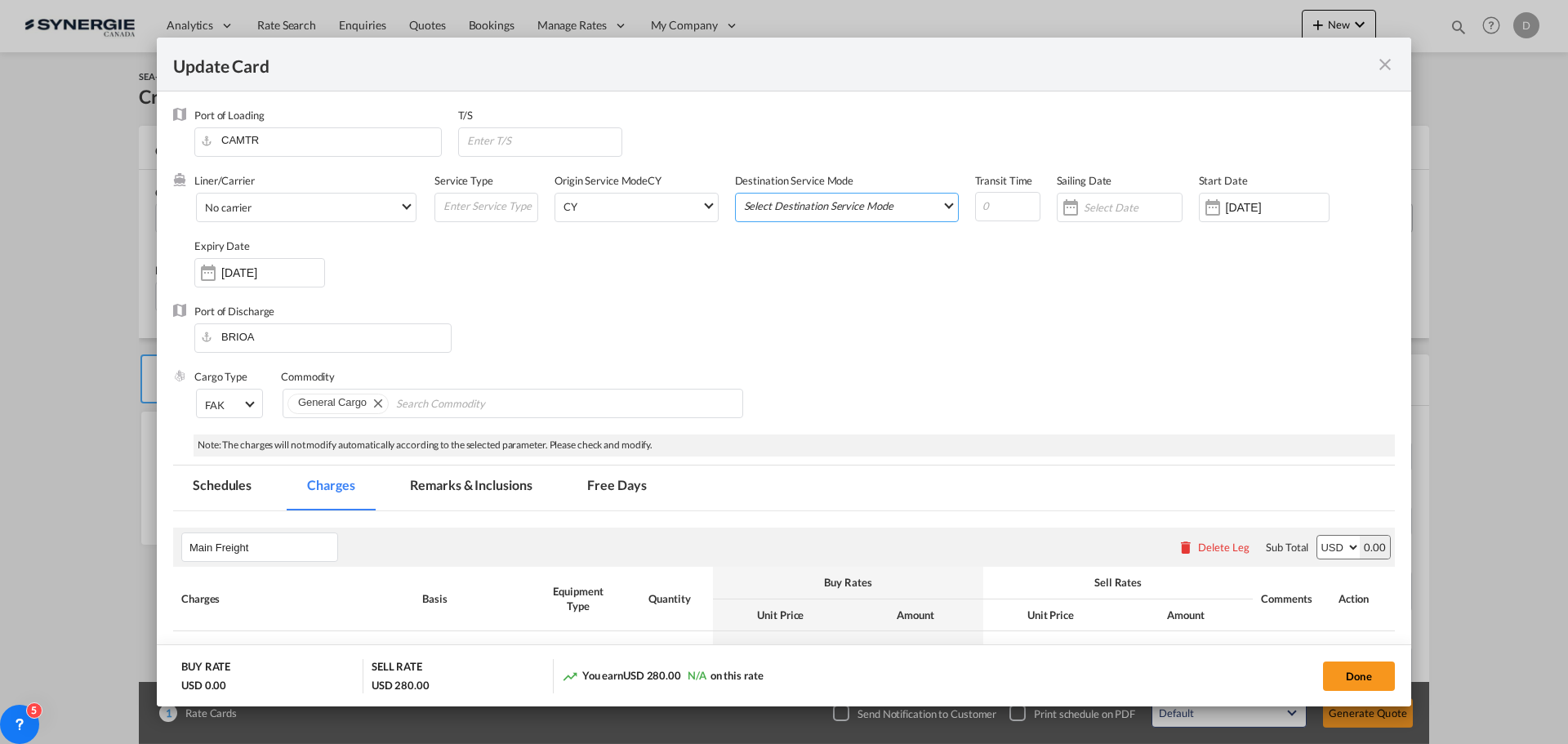
click at [858, 208] on md-select "Select Destination Service Mode SD [GEOGRAPHIC_DATA]" at bounding box center [850, 205] width 216 height 23
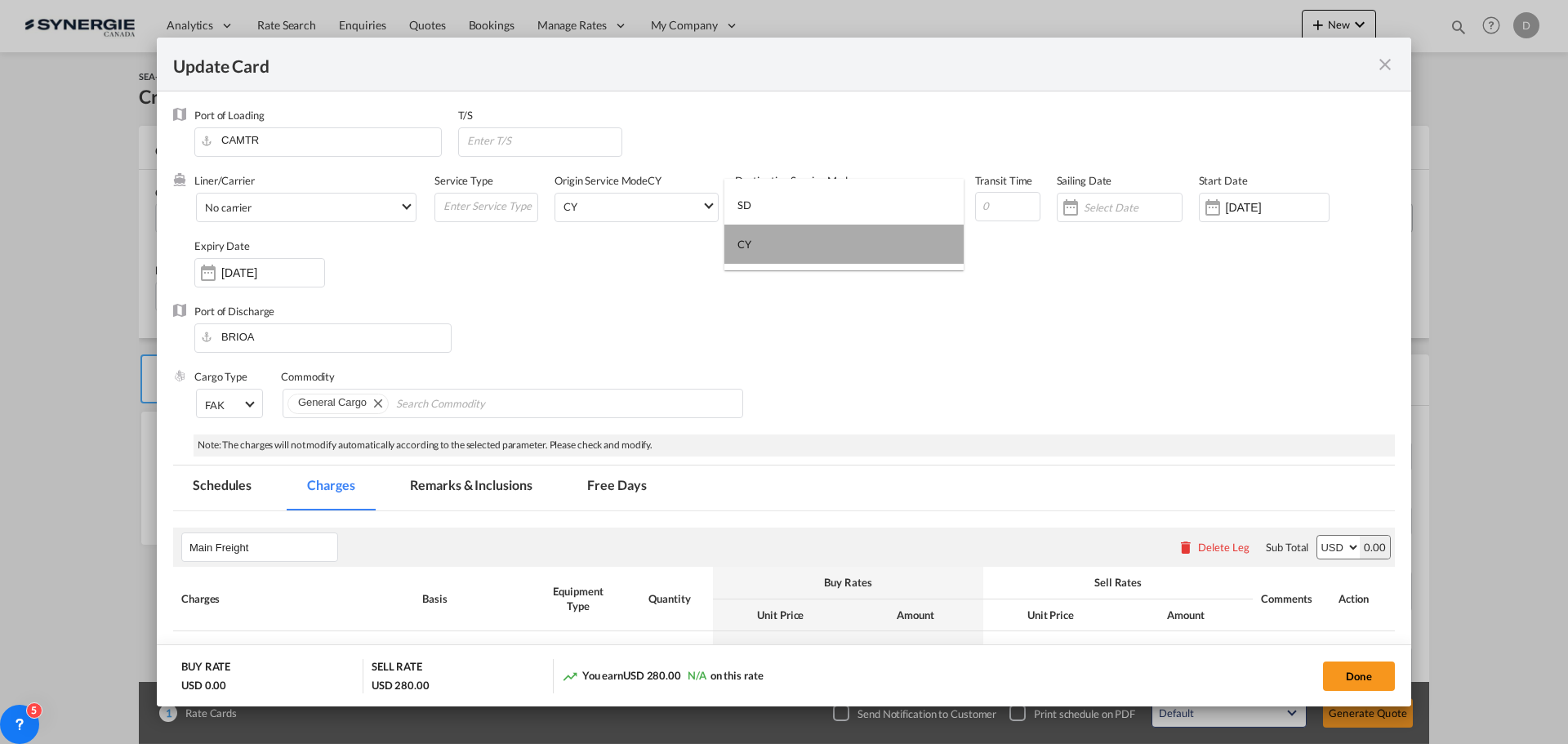
click at [776, 250] on md-option "CY" at bounding box center [844, 243] width 239 height 39
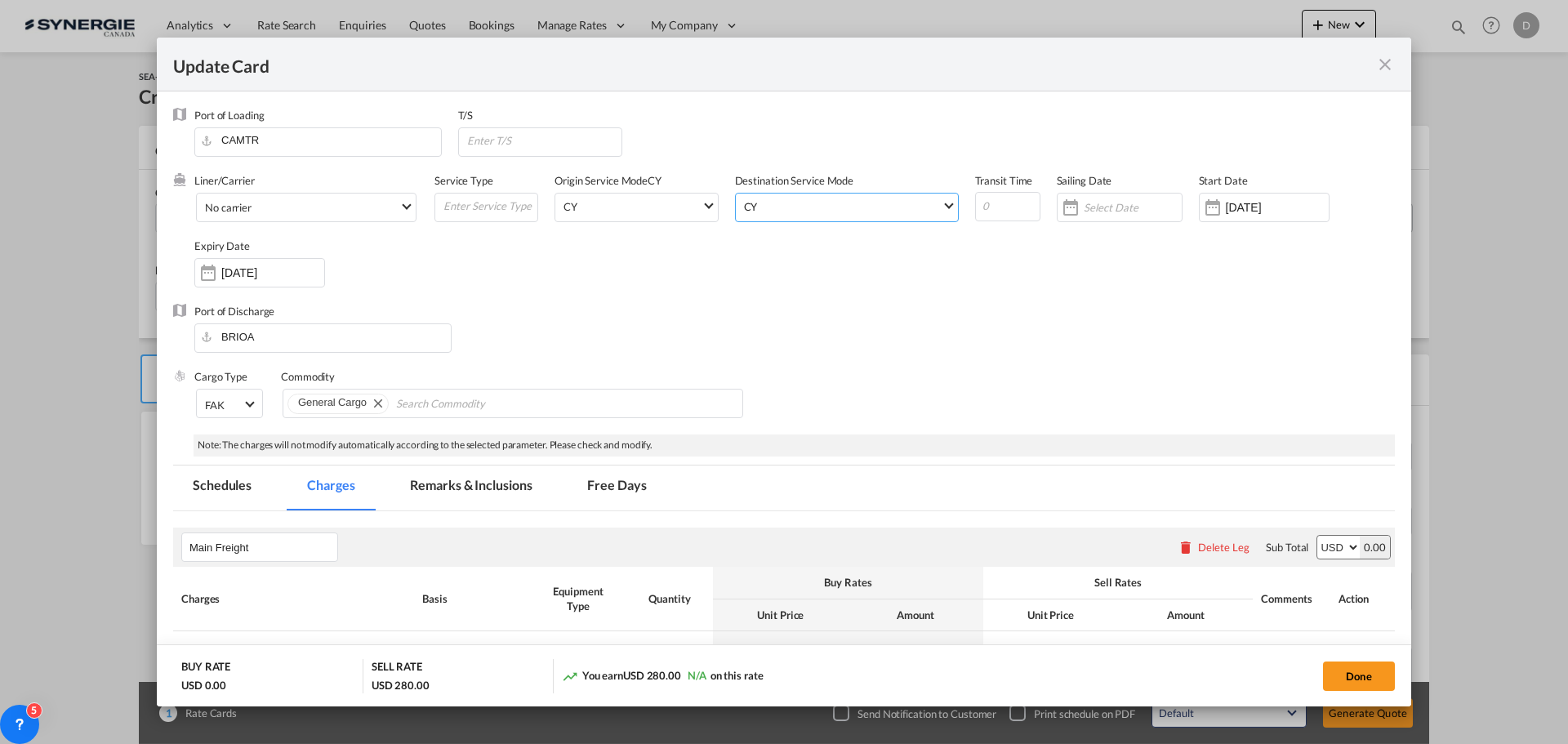
click at [783, 329] on div "Port of Discharge BRIOA" at bounding box center [783, 336] width 1222 height 66
click at [986, 207] on input "Update Card Port ..." at bounding box center [1007, 206] width 66 height 29
type input "40"
drag, startPoint x: 905, startPoint y: 268, endPoint x: 794, endPoint y: 291, distance: 113.4
click at [904, 268] on div "Liner/Carrier No carrier 2HM LOGISTICS D.O.O AAXL GLOBAL SHIPPING LINES LLC [PE…" at bounding box center [794, 237] width 1200 height 130
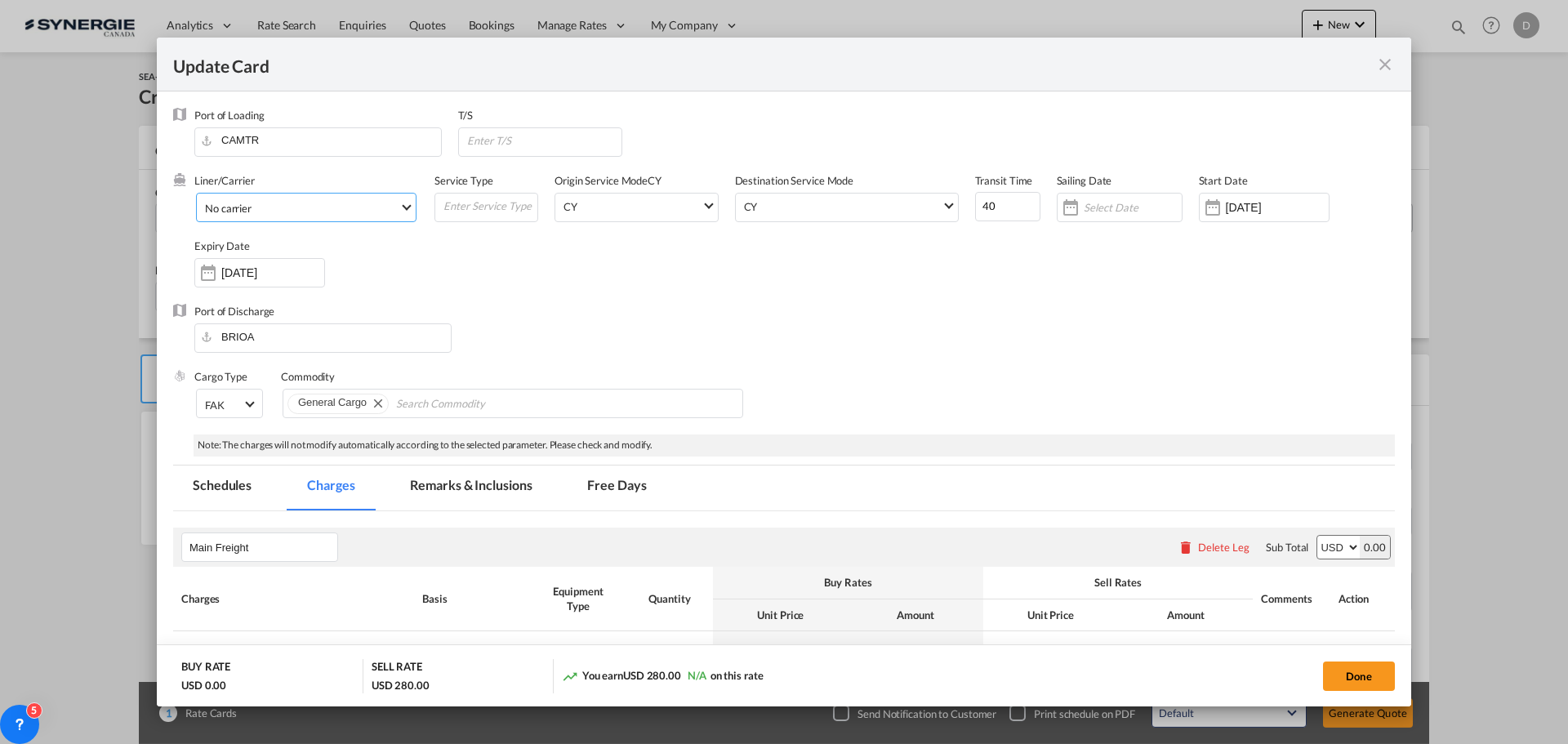
click at [386, 205] on span "No carrier" at bounding box center [302, 208] width 194 height 15
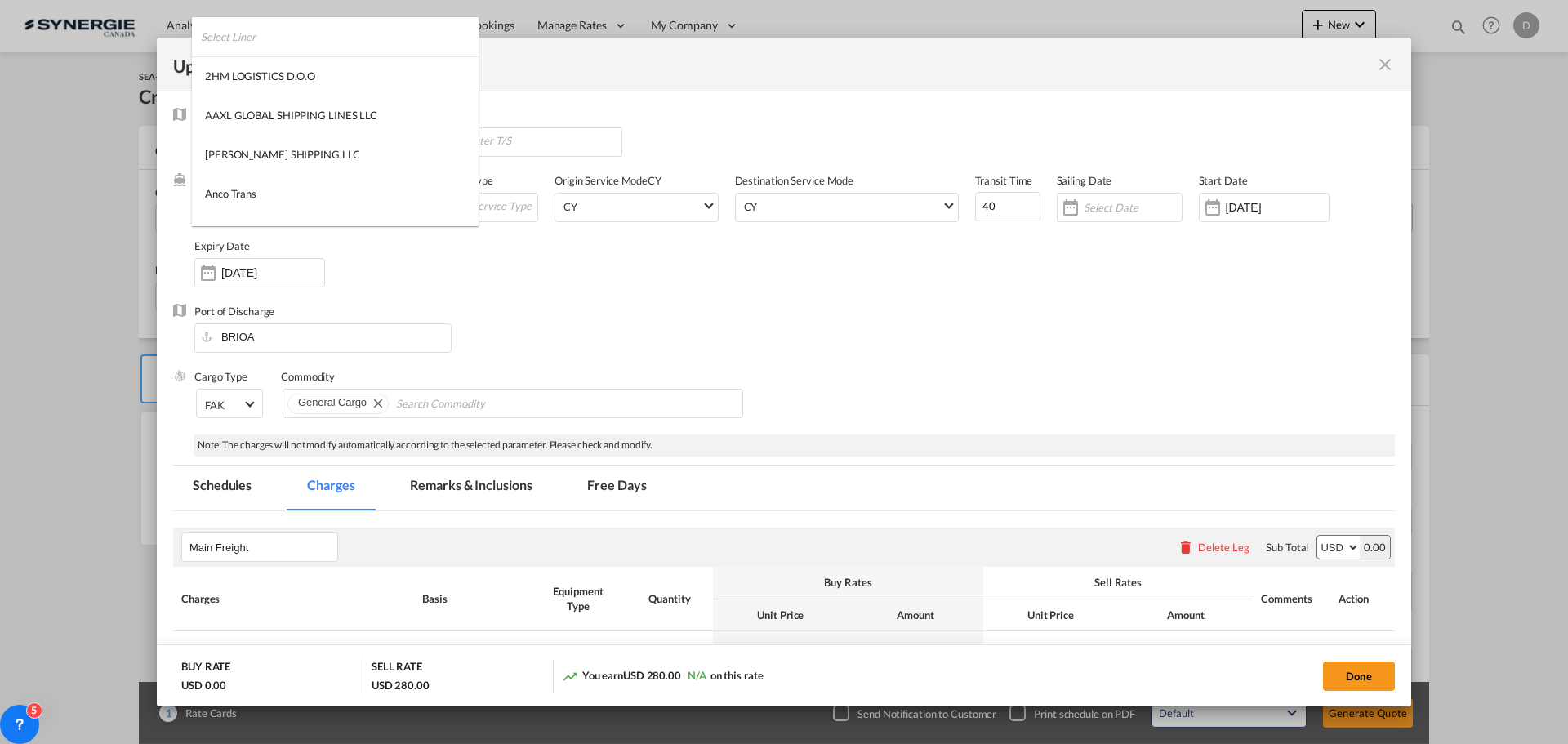
scroll to position [2220, 0]
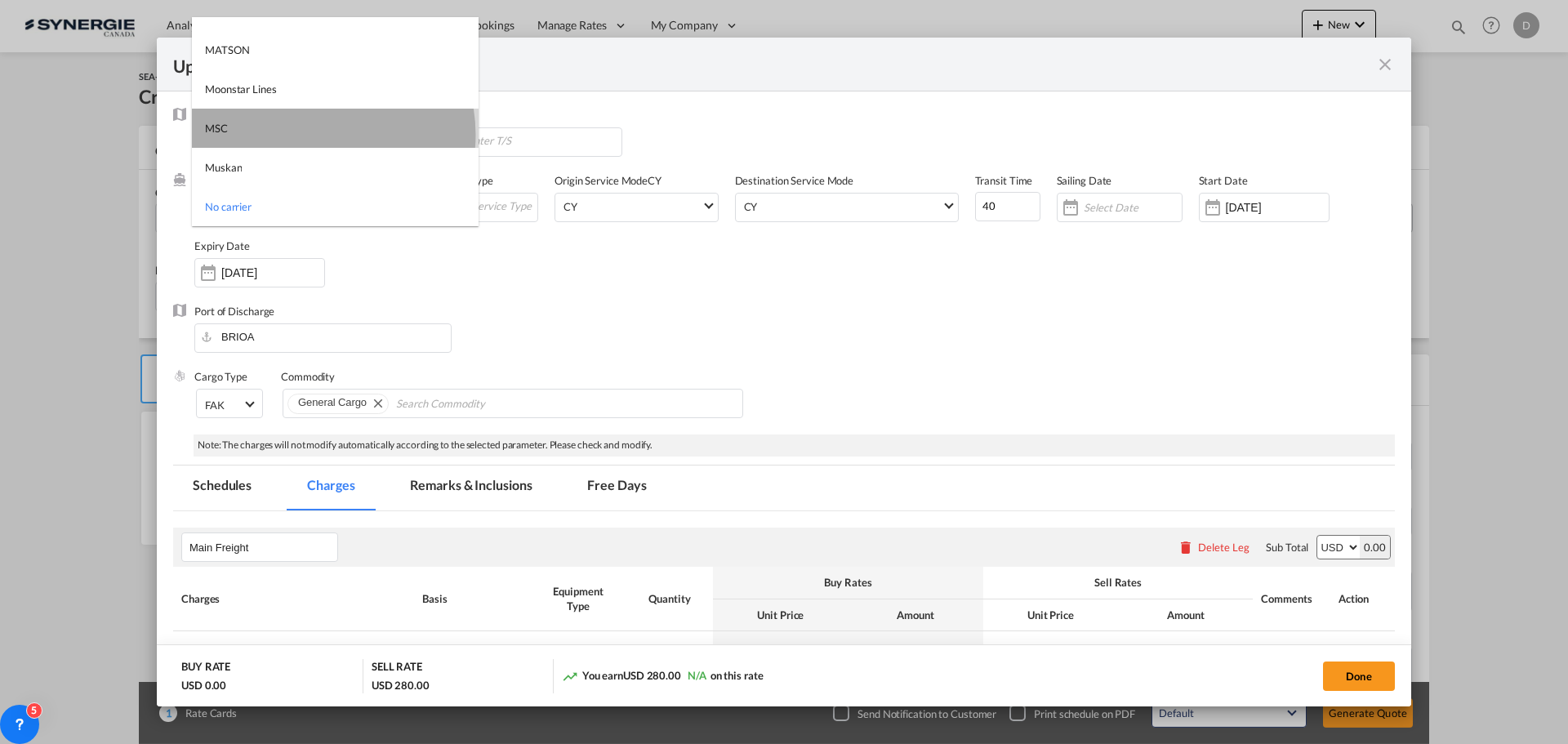
click at [311, 135] on md-option "MSC" at bounding box center [335, 128] width 287 height 39
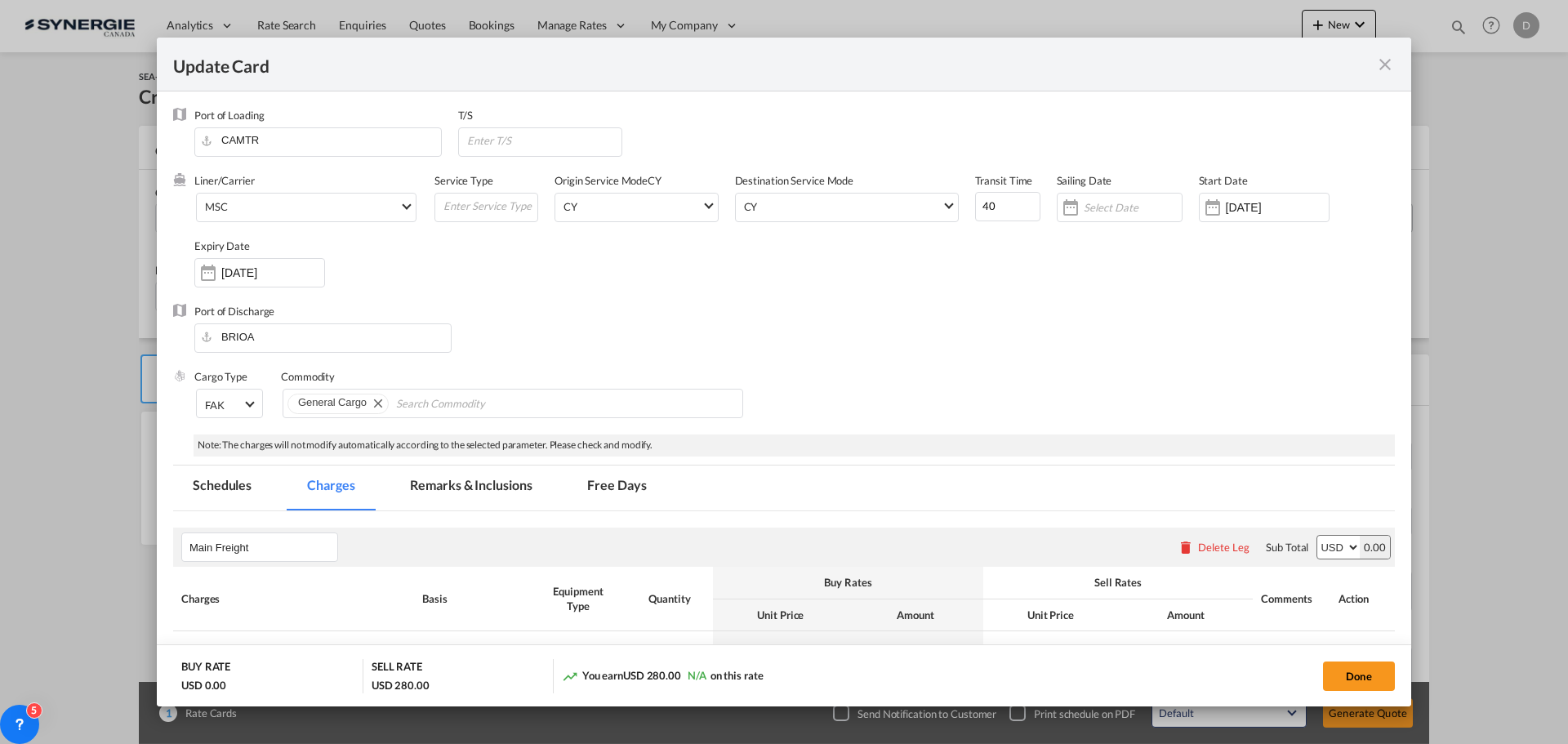
click at [551, 304] on div "Port of Discharge BRIOA" at bounding box center [783, 336] width 1222 height 66
click at [497, 209] on input "Update Card Port ..." at bounding box center [489, 205] width 96 height 24
type input "Transhipment"
click at [550, 276] on div "Liner/Carrier MSC Service Type Transhipment Origin Service Mode [GEOGRAPHIC_DAT…" at bounding box center [794, 237] width 1200 height 130
click at [549, 133] on input "Update Card Port ..." at bounding box center [543, 140] width 157 height 24
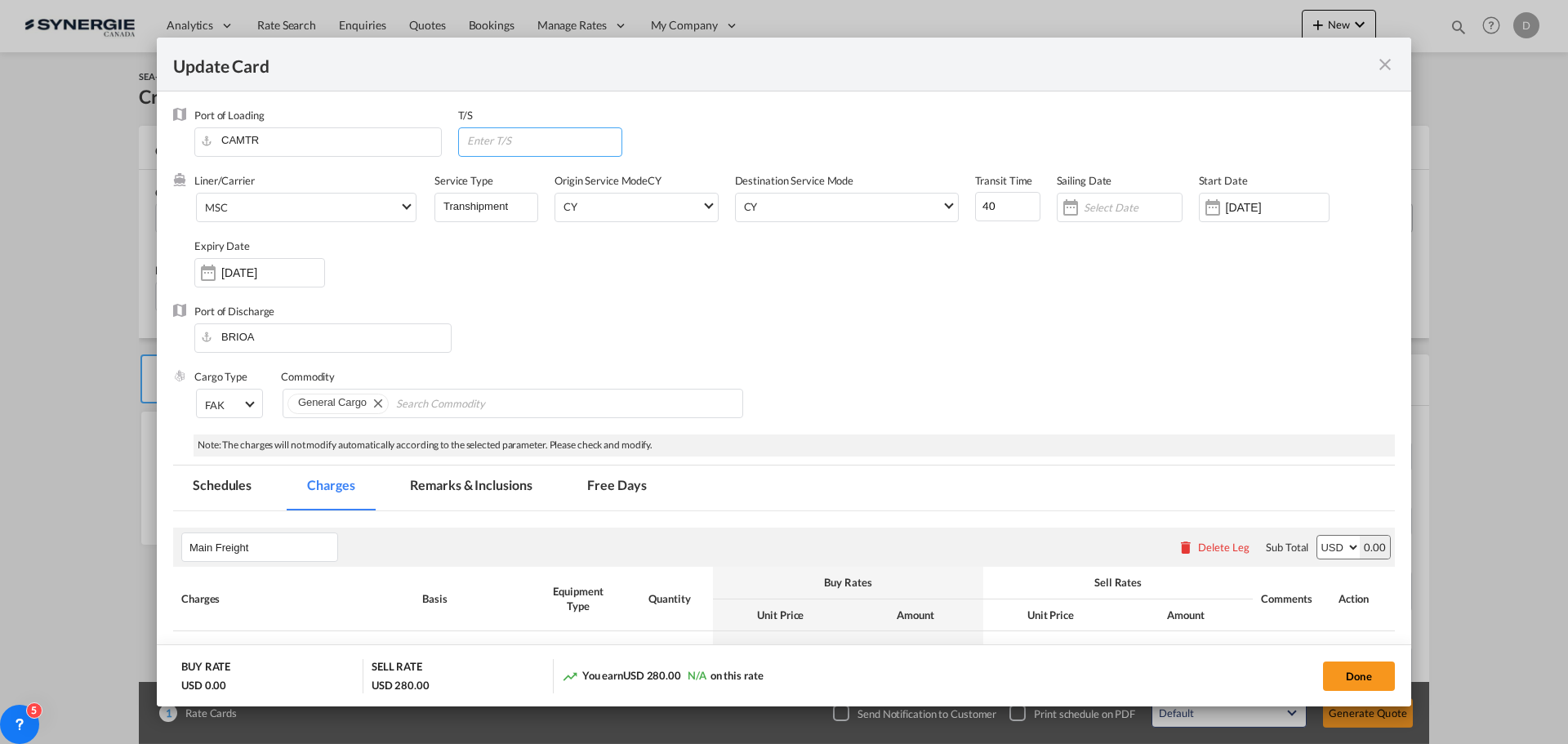
paste input "freeport, grand bahama (BSFPO)"
click at [466, 140] on input "freeport, grand bahama (BSFPO)" at bounding box center [543, 140] width 157 height 24
click at [517, 139] on input "Freeport, grand bahama (BSFPO)" at bounding box center [543, 140] width 157 height 24
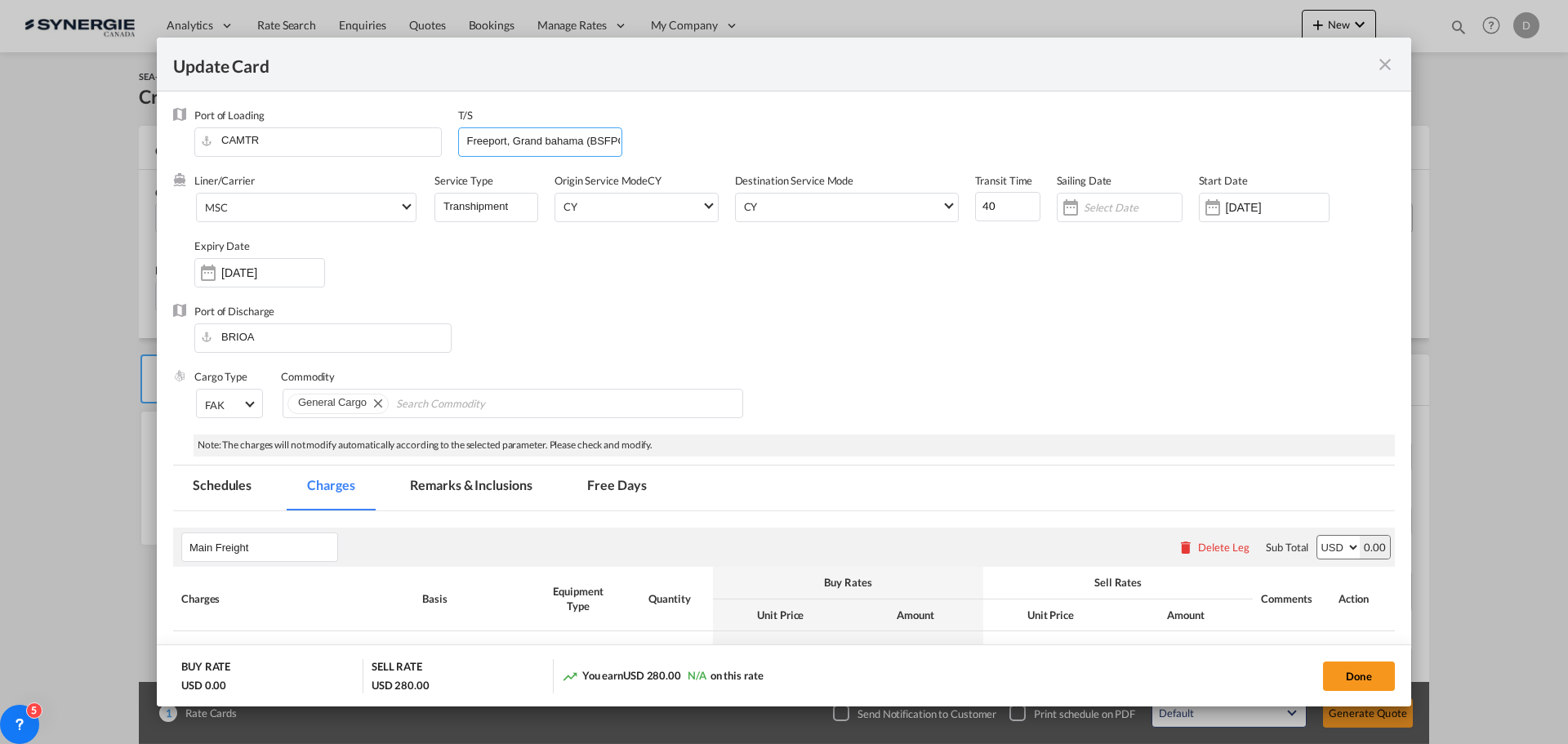
click at [547, 140] on input "Freeport, Grand bahama (BSFPO)" at bounding box center [543, 140] width 157 height 24
click at [602, 142] on input "Freeport, Grand Bahama (BSFPO)," at bounding box center [543, 140] width 157 height 24
paste input "[PERSON_NAME] (BRSSZ)"
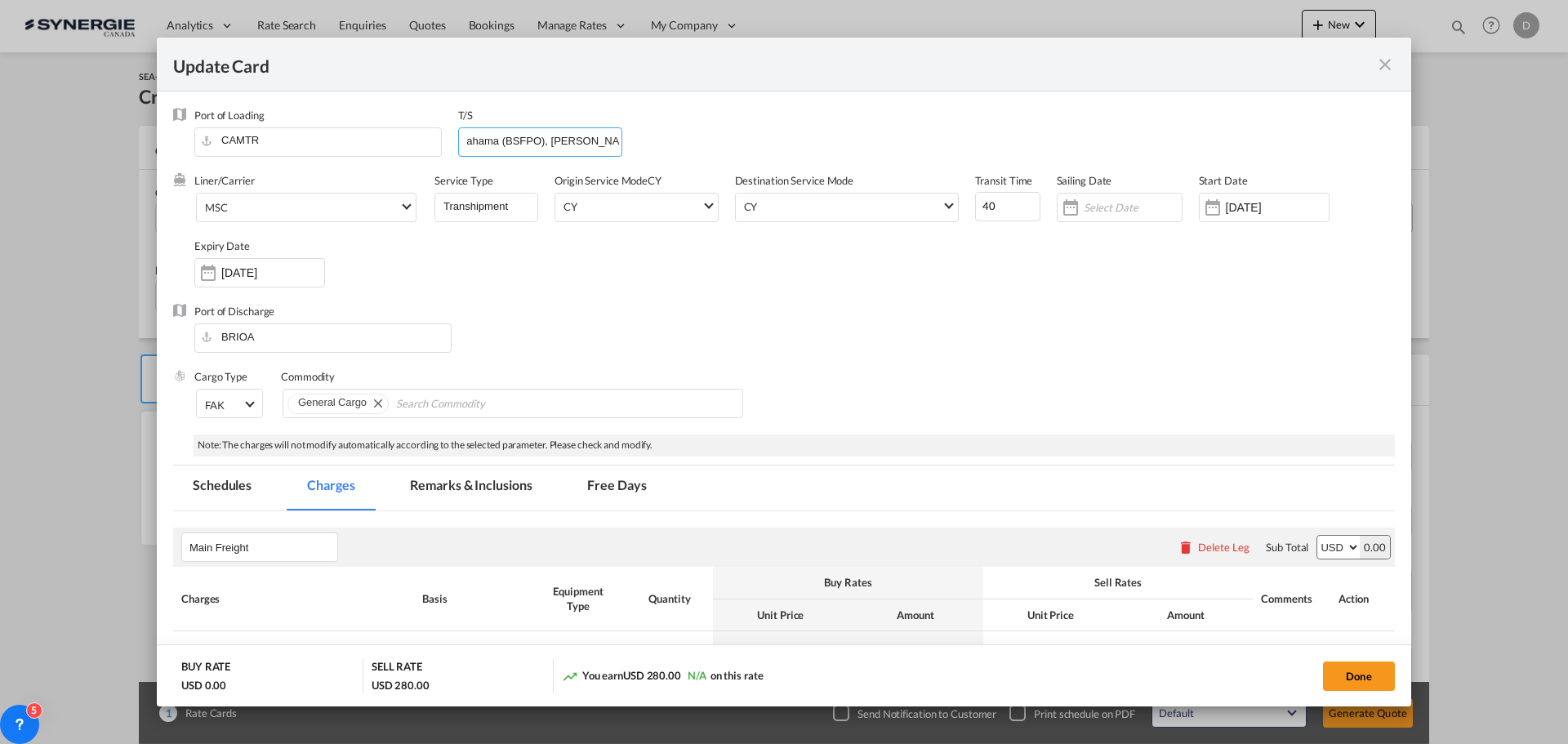
click at [551, 141] on input "Freeport, Grand Bahama (BSFPO), [PERSON_NAME] (BRSSZ)" at bounding box center [543, 140] width 157 height 24
type input "Freeport, Grand Bahama (BSFPO), [PERSON_NAME] (BRSSZ)"
click at [600, 281] on div "Liner/Carrier MSC Service Type Transhipment Origin Service Mode [GEOGRAPHIC_DAT…" at bounding box center [794, 237] width 1200 height 130
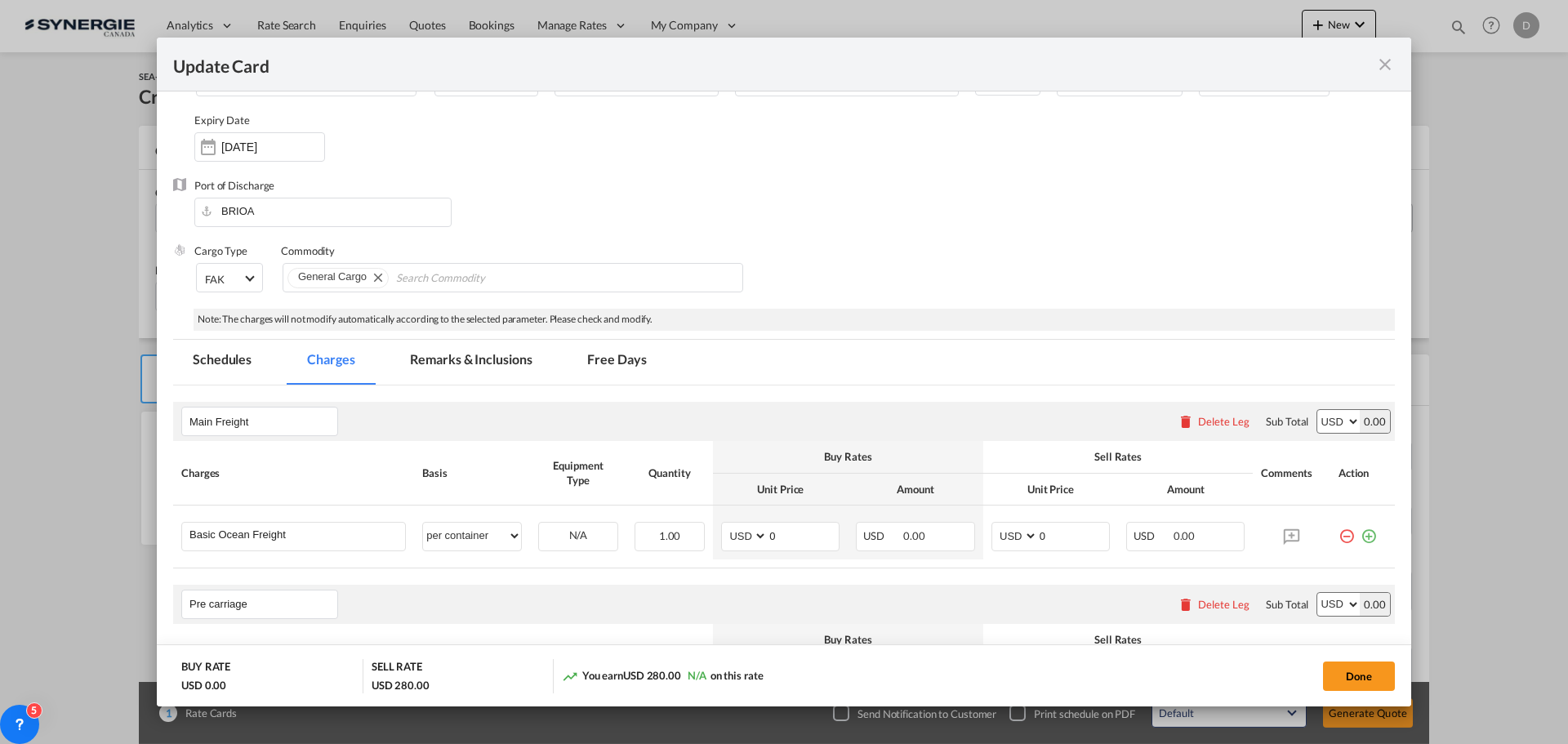
scroll to position [326, 0]
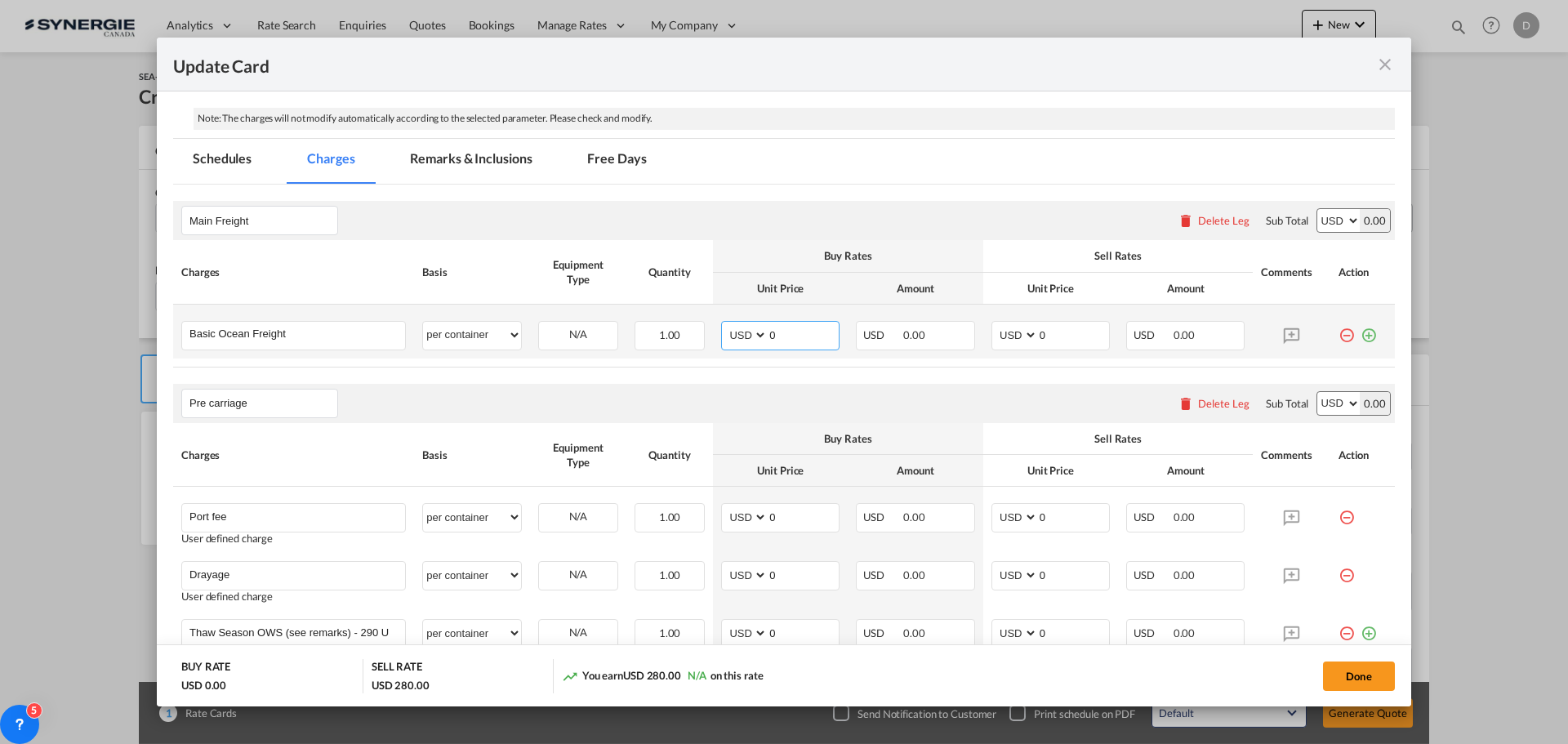
drag, startPoint x: 764, startPoint y: 335, endPoint x: 780, endPoint y: 333, distance: 16.1
click at [780, 333] on input "0" at bounding box center [803, 333] width 71 height 24
type input "2258"
click at [764, 224] on div "Main Freight Please enter leg name Leg Name Already Exists Delete Leg Sub Total…" at bounding box center [783, 220] width 1222 height 39
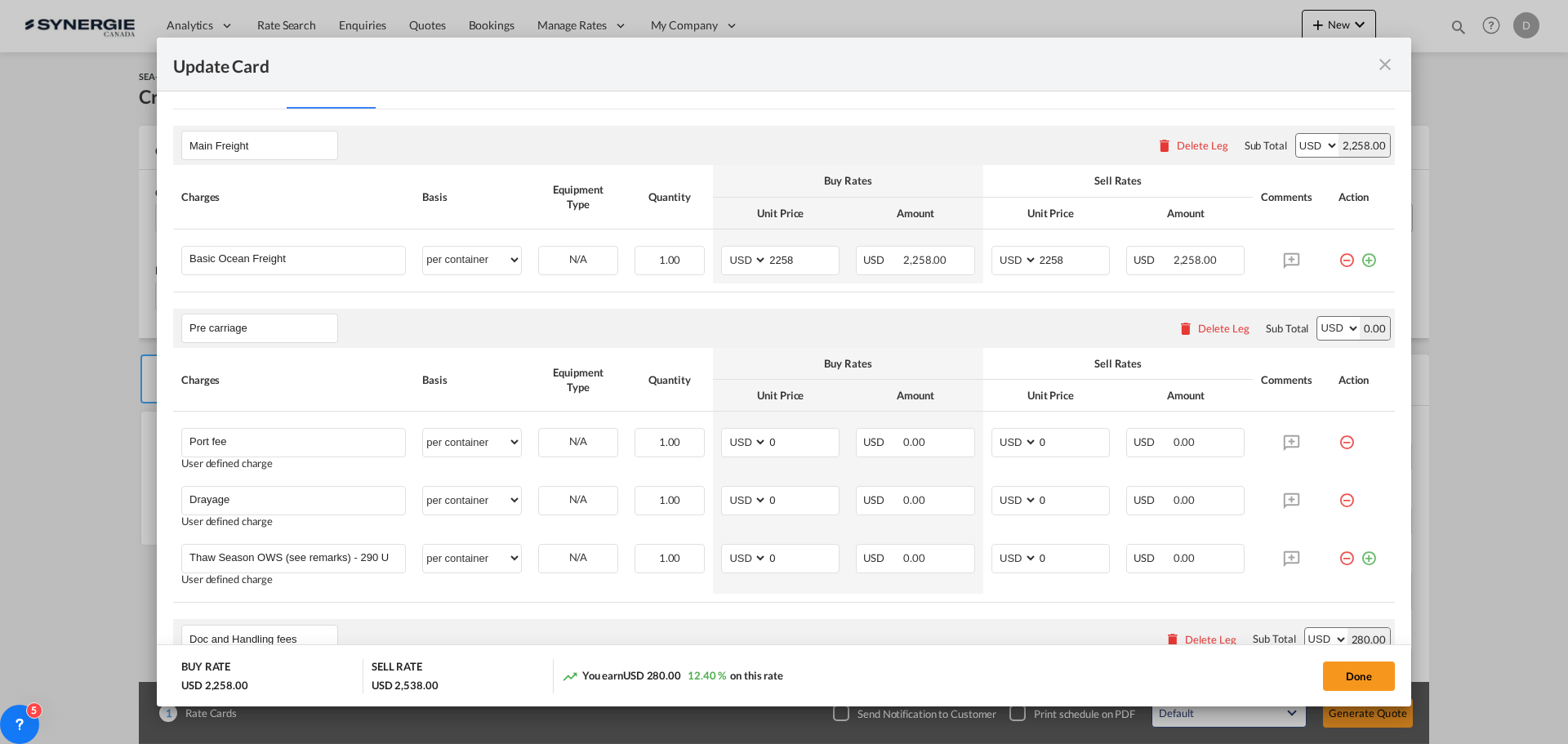
scroll to position [490, 0]
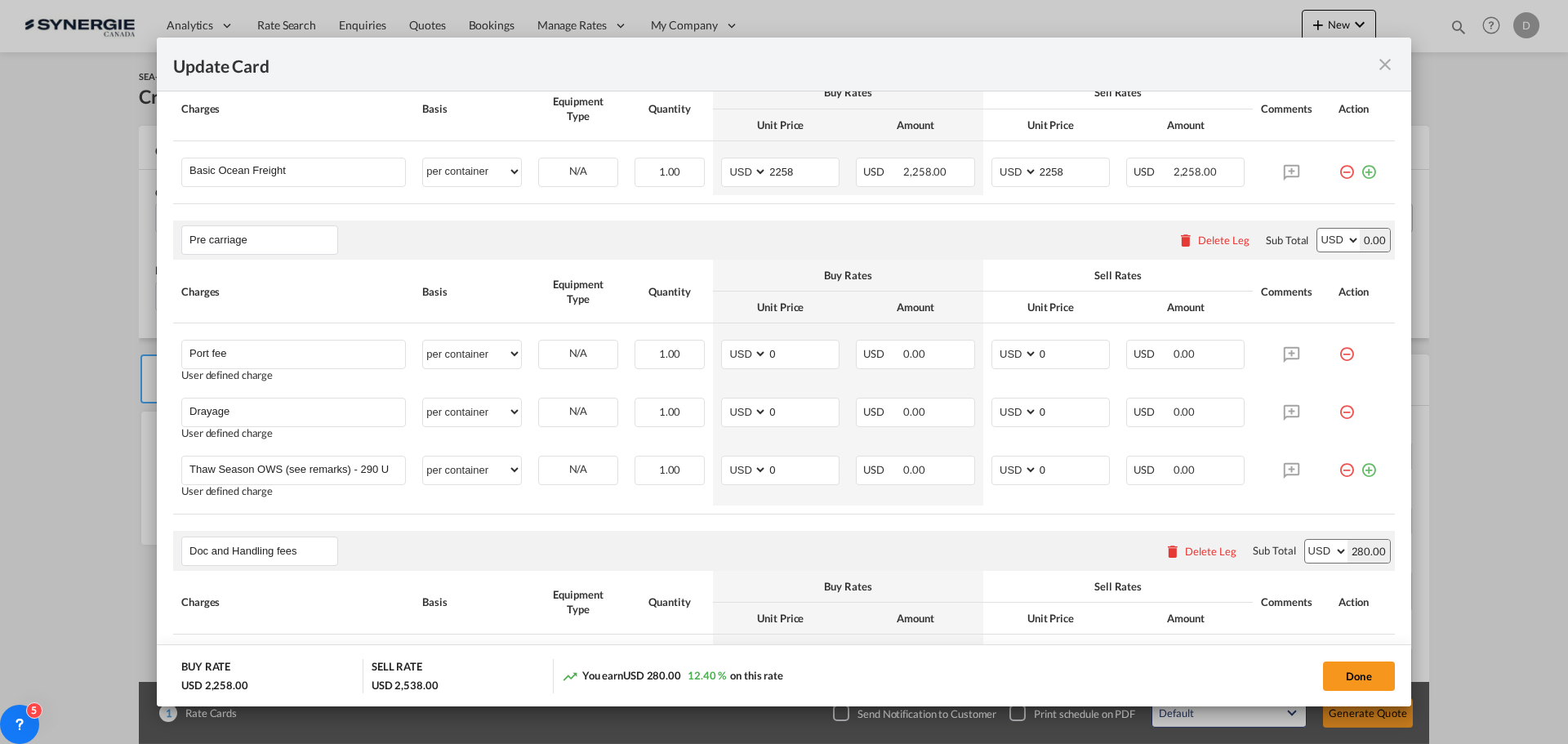
click at [1204, 235] on div "Delete Leg" at bounding box center [1223, 240] width 51 height 13
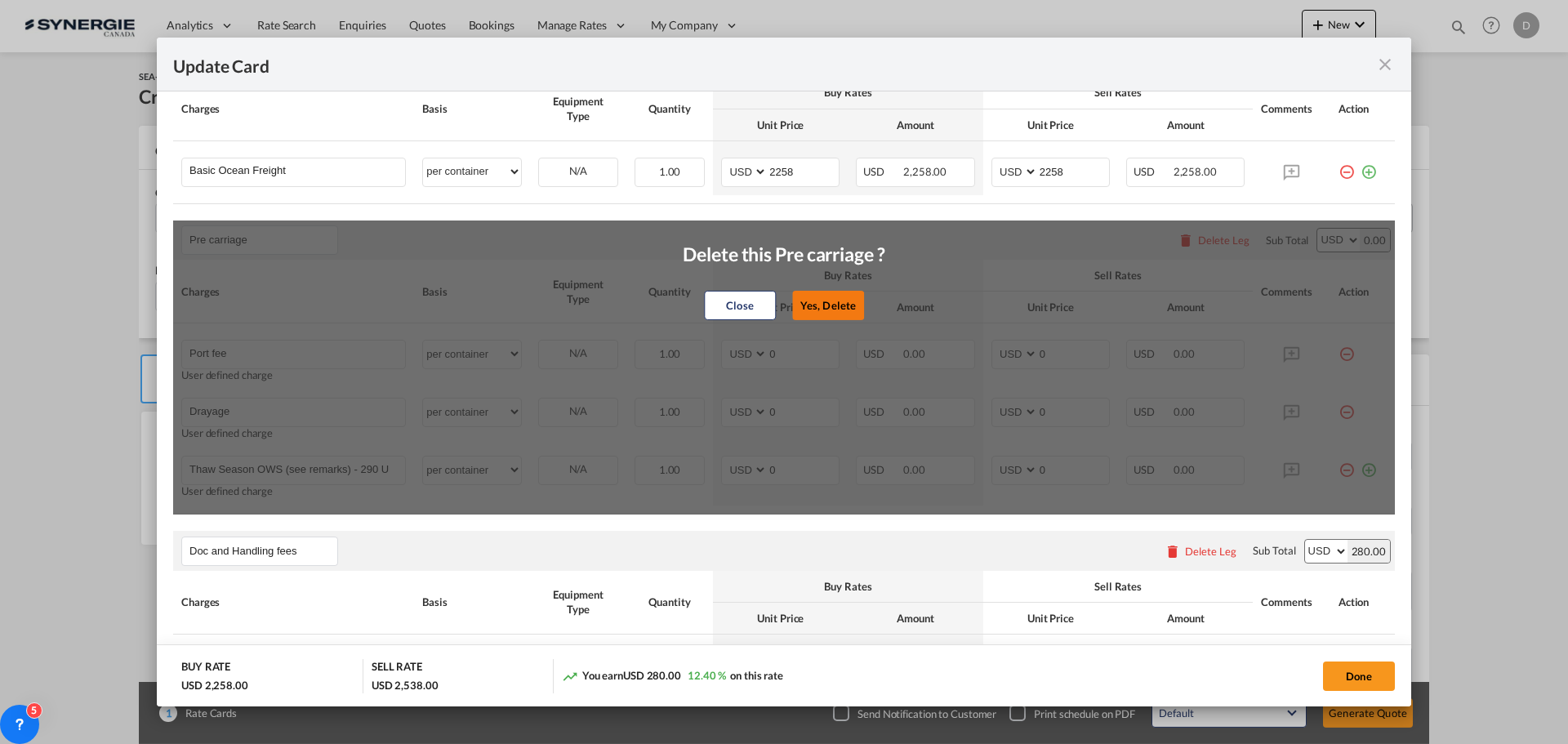
click at [845, 301] on button "Yes, Delete" at bounding box center [828, 305] width 72 height 29
type input "Doc and Handling fees"
type input "SOLAS/VGM Fee"
select select "per B/L"
type input "30"
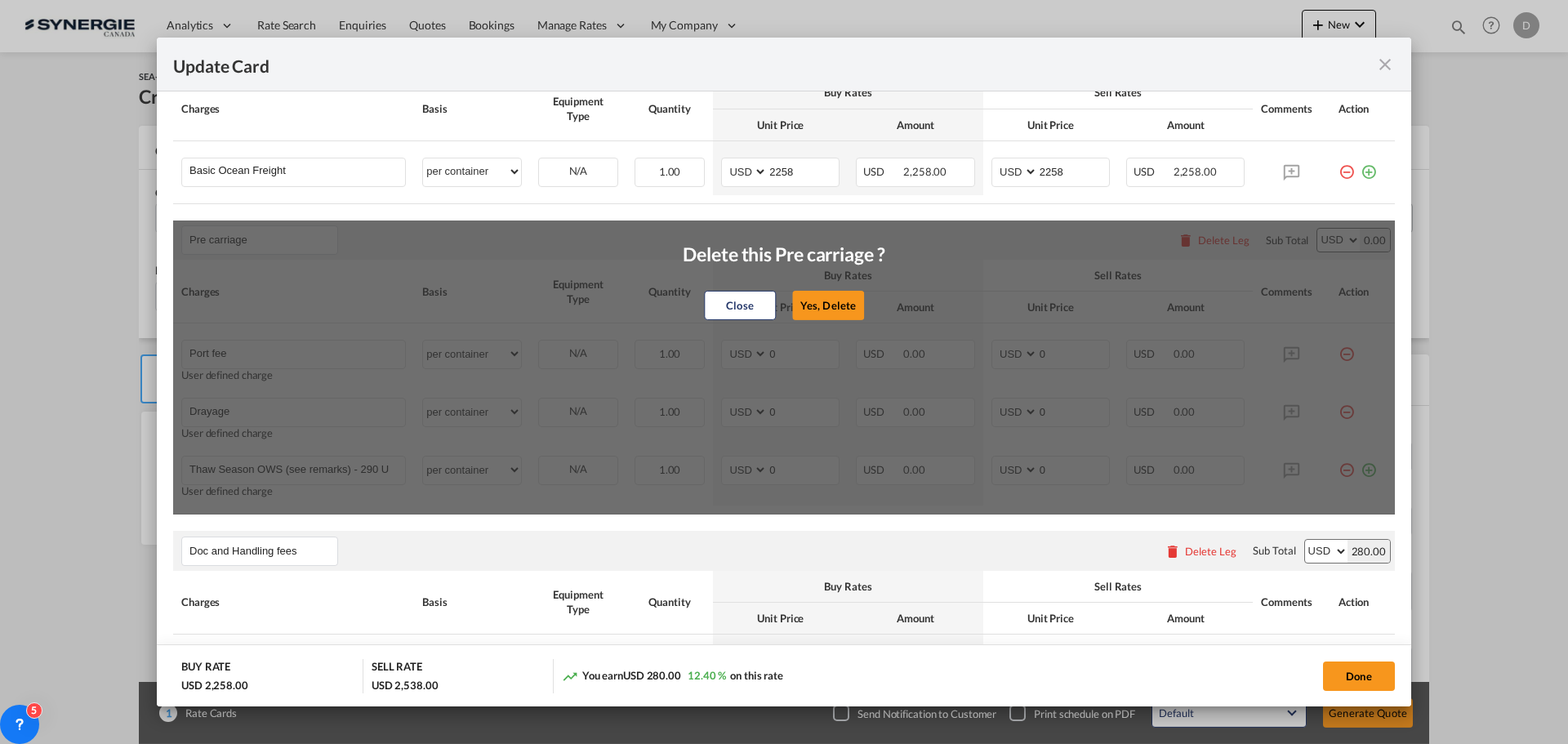
type input "B13 Export declaration"
select select "per B/L"
type input "35"
type input "EXPORT DOCUMENTATION"
select select "per B/L"
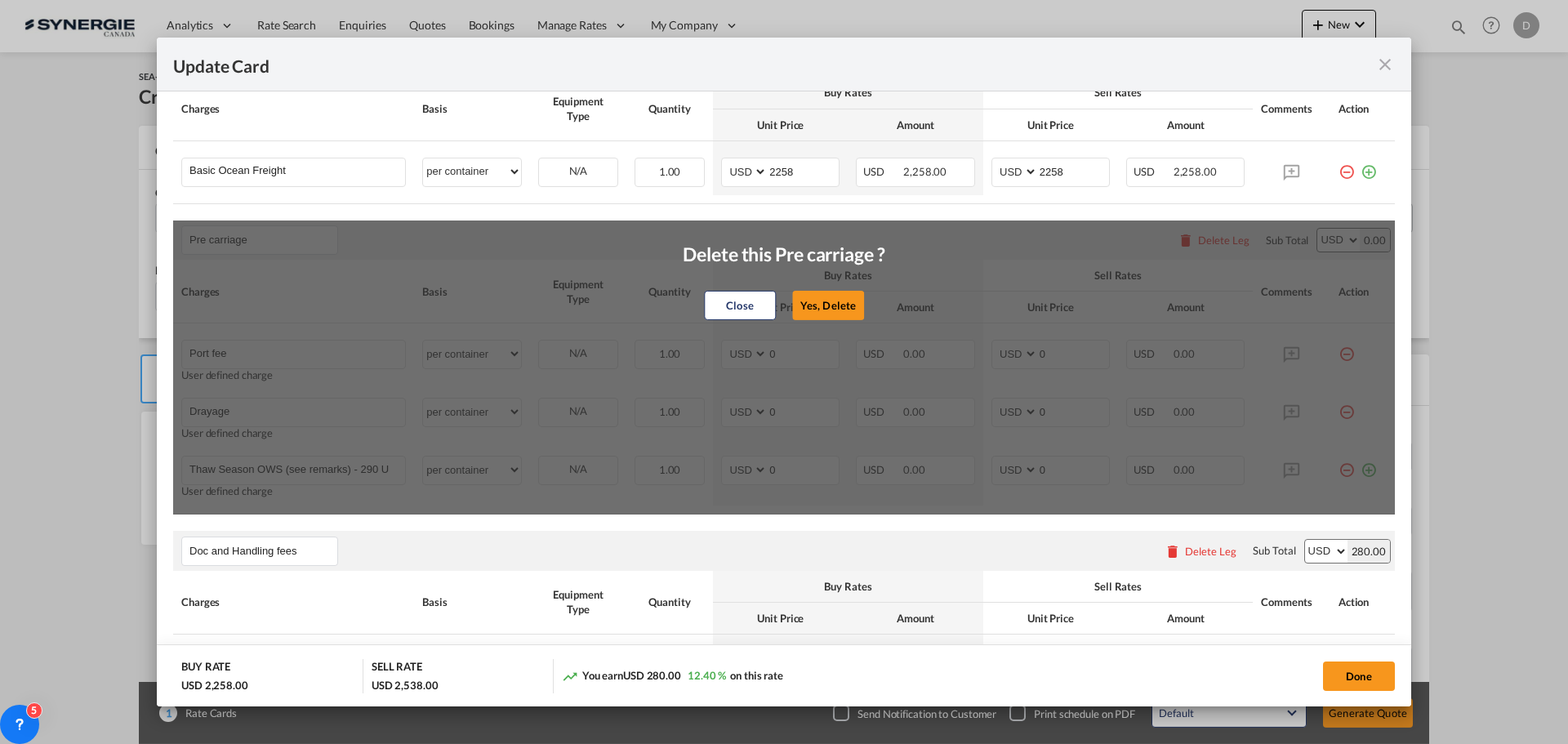
type input "150"
type input "Profit share"
type input "Profit share - Please advise mutual profit share for this file"
select select "per container"
type input "0"
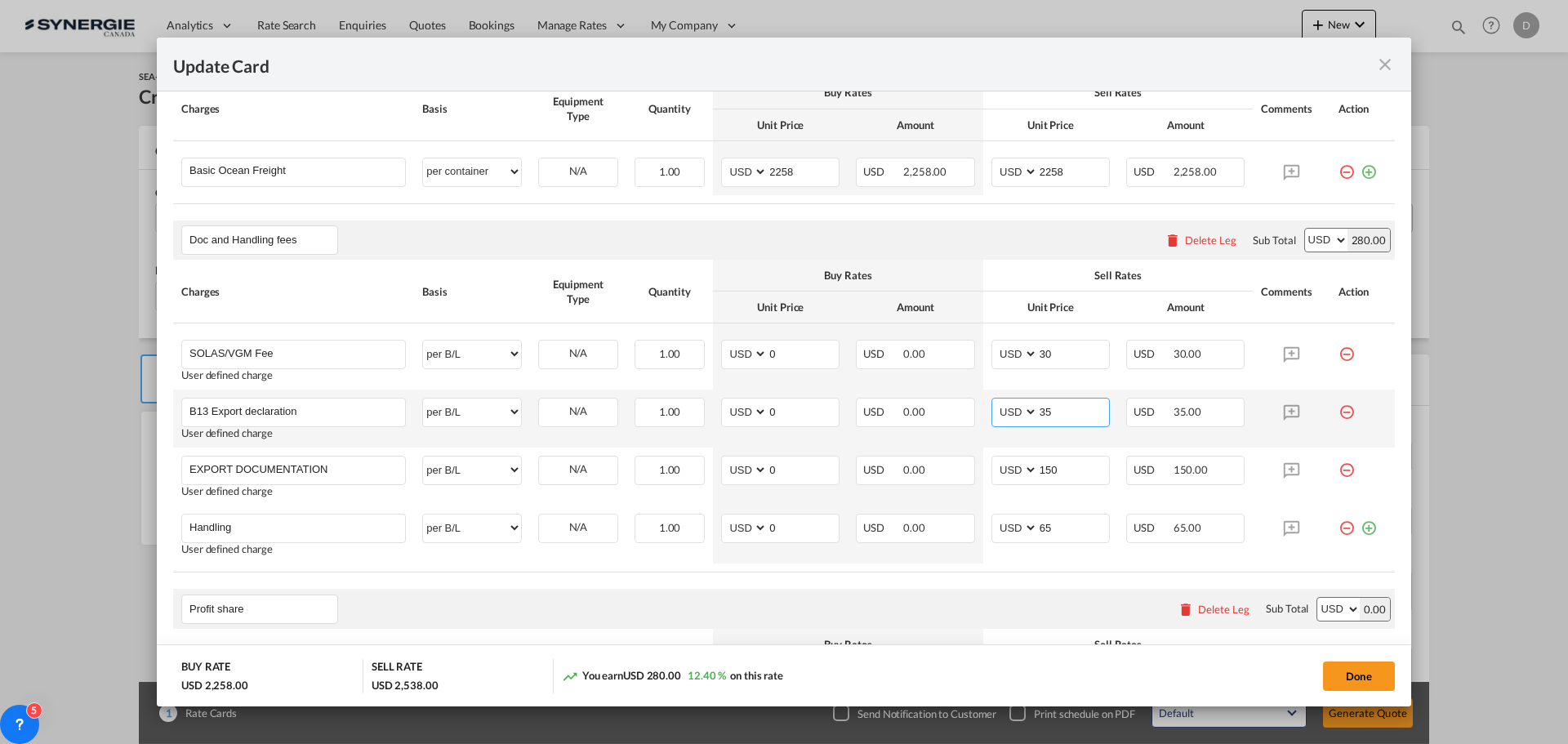
click at [1039, 411] on input "35" at bounding box center [1074, 410] width 71 height 24
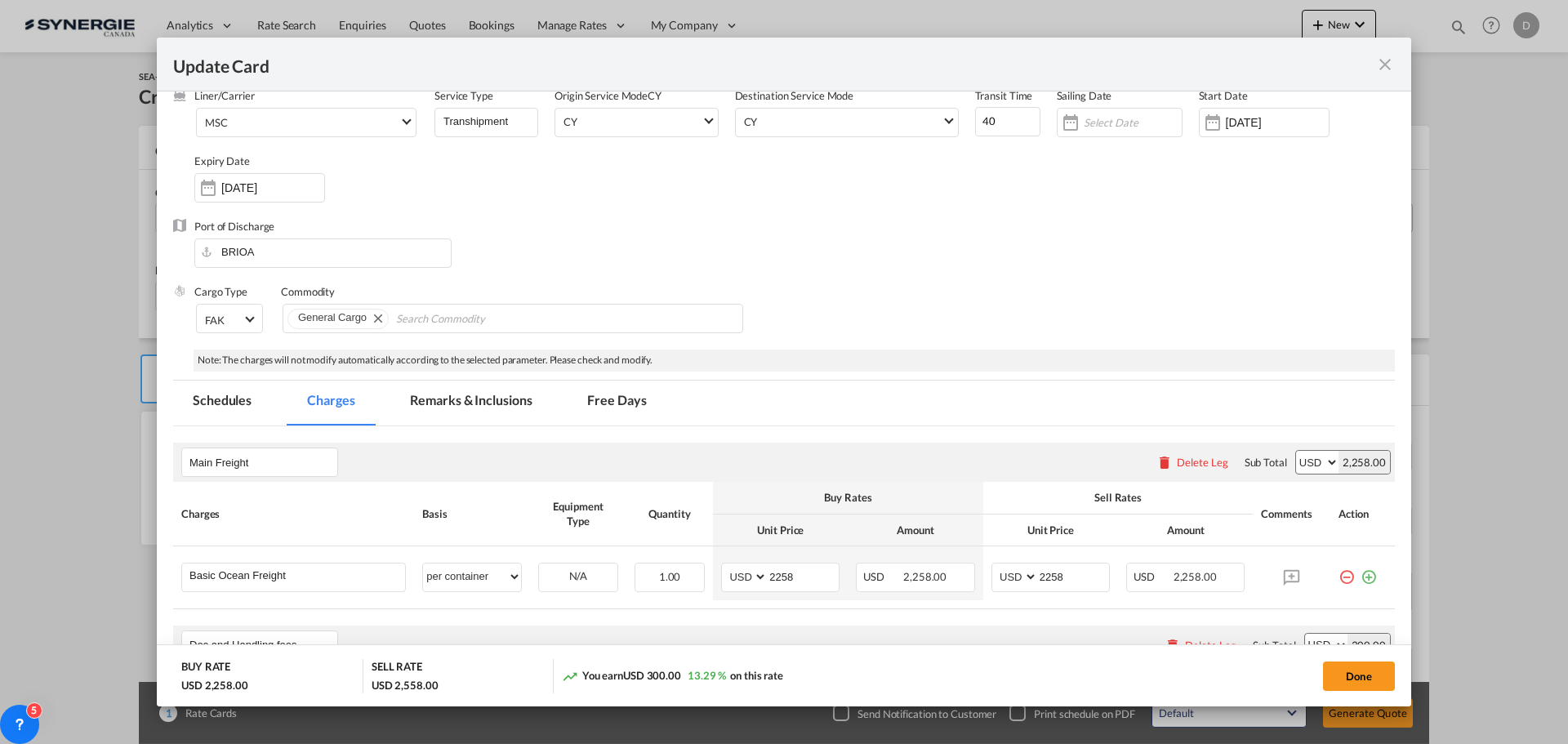
scroll to position [81, 0]
type input "55"
click at [464, 412] on md-tab-item "Remarks & Inclusions" at bounding box center [471, 406] width 161 height 45
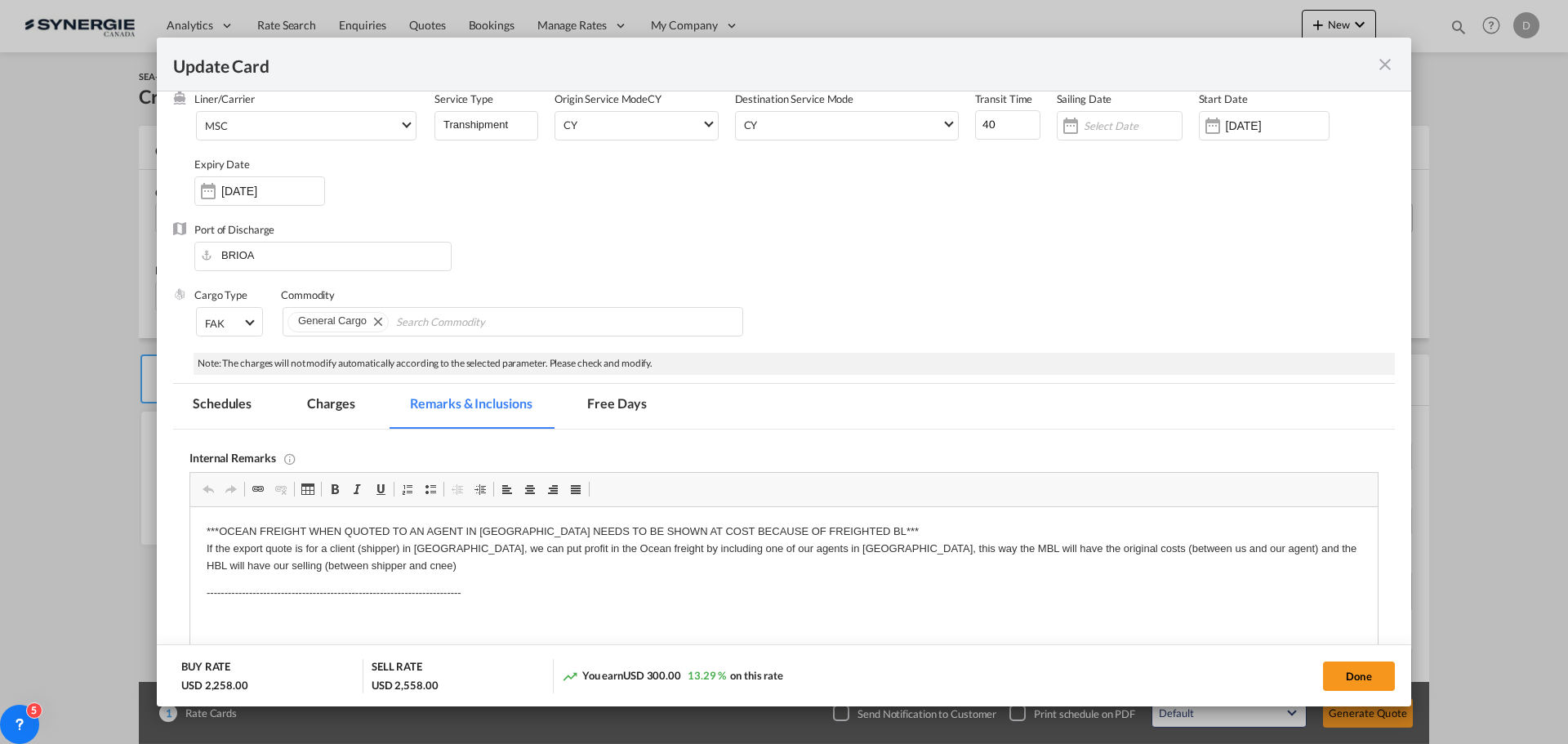
scroll to position [326, 0]
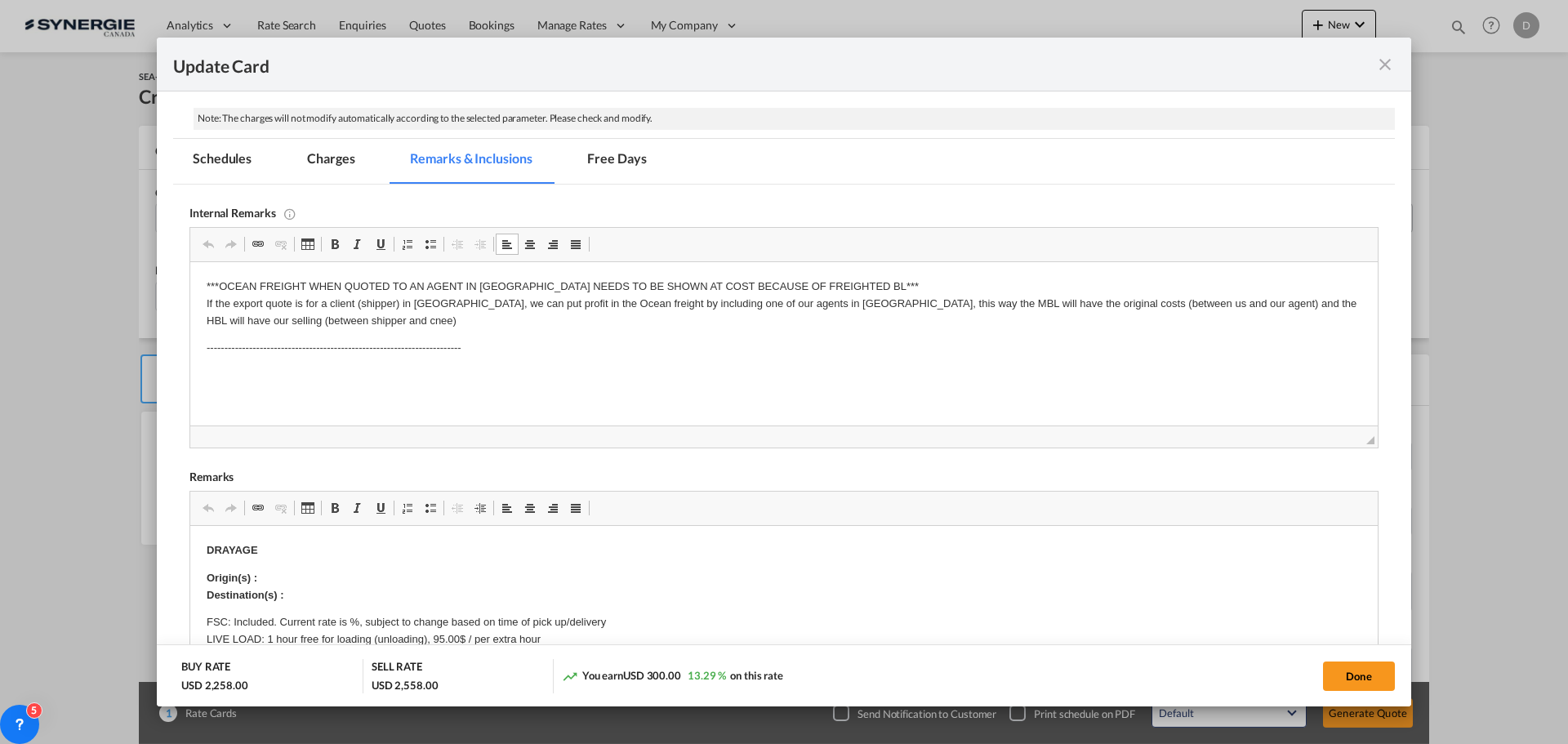
click at [257, 374] on p "Editor, editor42" at bounding box center [784, 375] width 1154 height 17
click at [688, 373] on p "MSC FAK Export Contract" at bounding box center [784, 375] width 1154 height 17
click at [1346, 678] on button "Done" at bounding box center [1359, 675] width 72 height 29
type input "[DATE]"
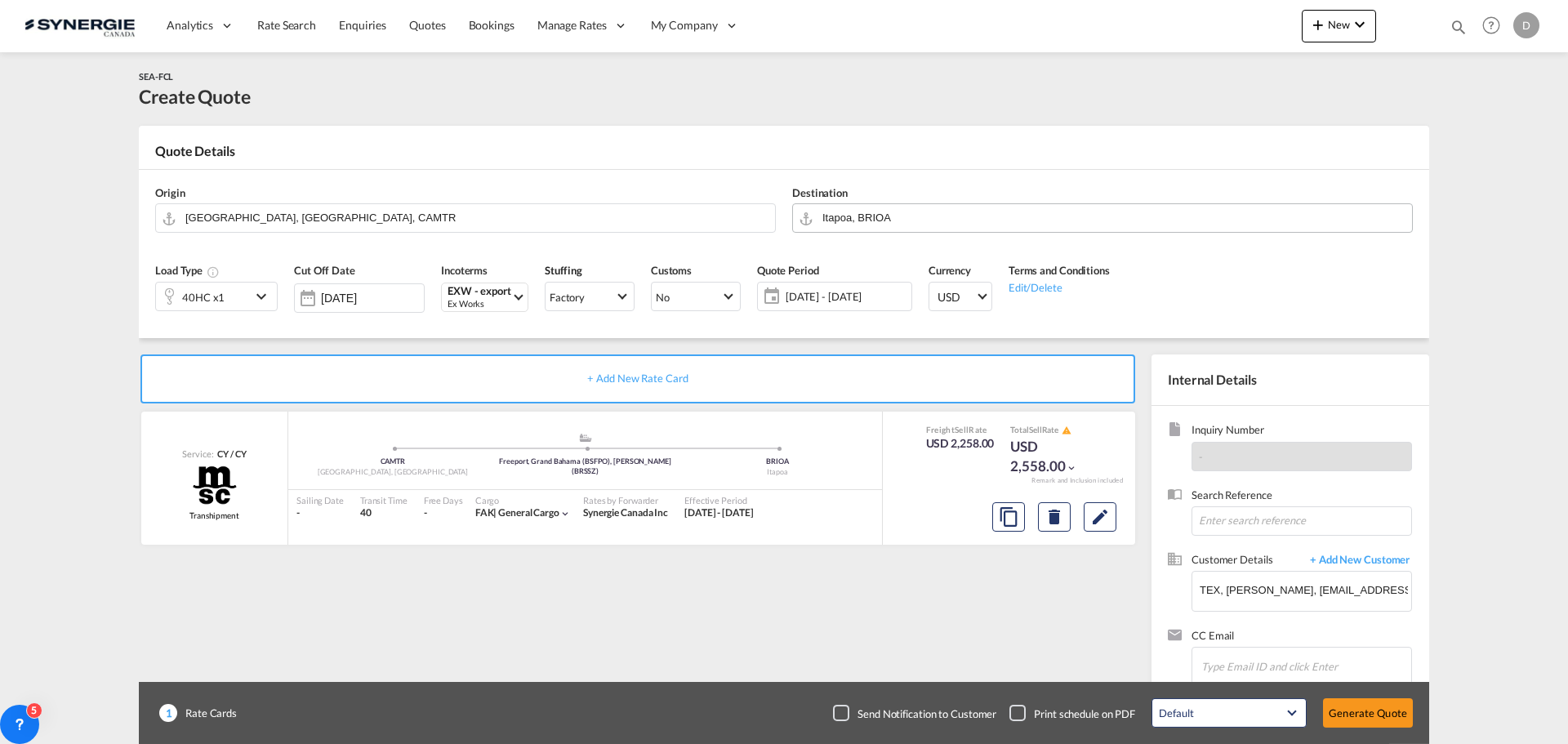
scroll to position [184, 0]
click at [1364, 710] on button "Generate Quote" at bounding box center [1368, 712] width 90 height 29
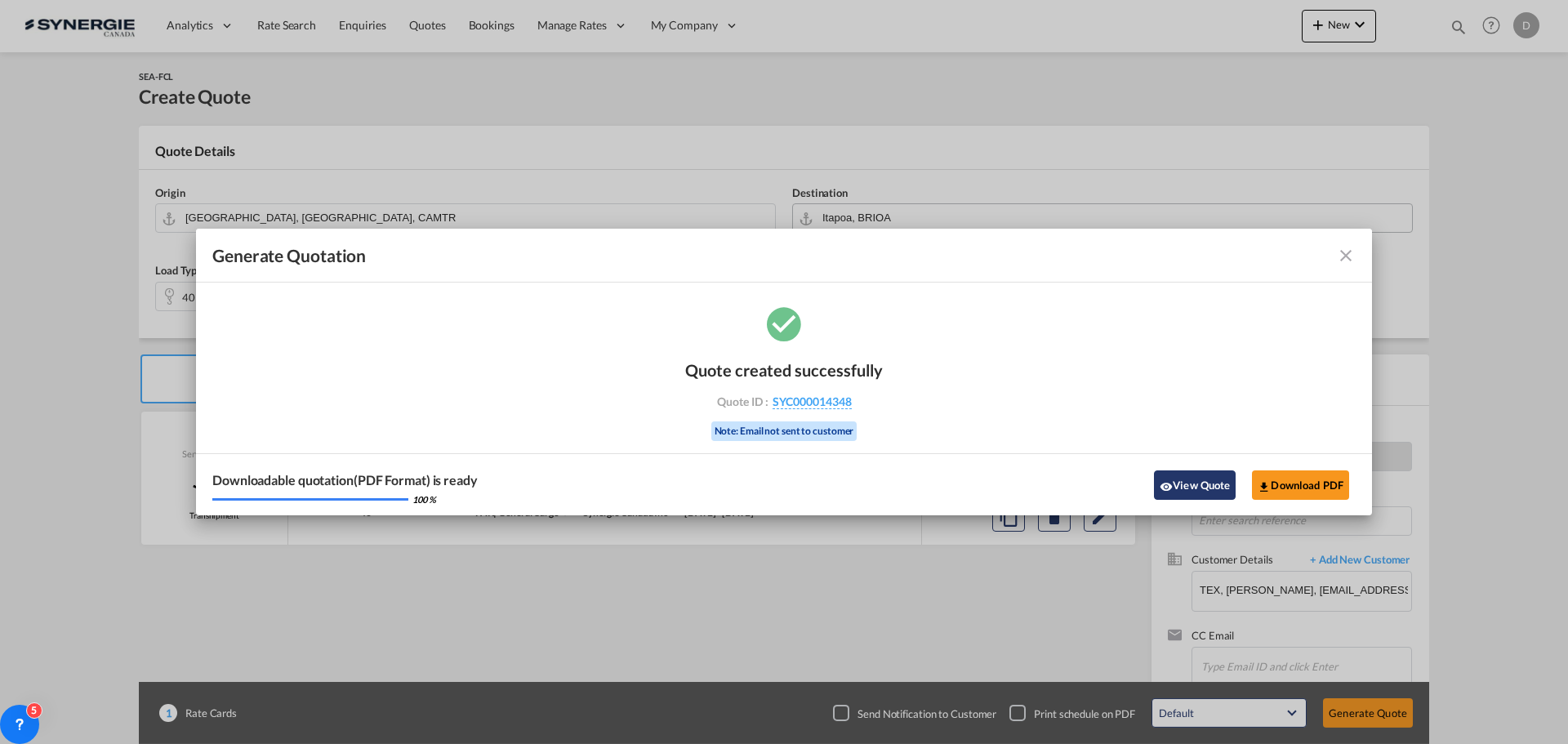
click at [1188, 487] on button "View Quote" at bounding box center [1194, 484] width 81 height 29
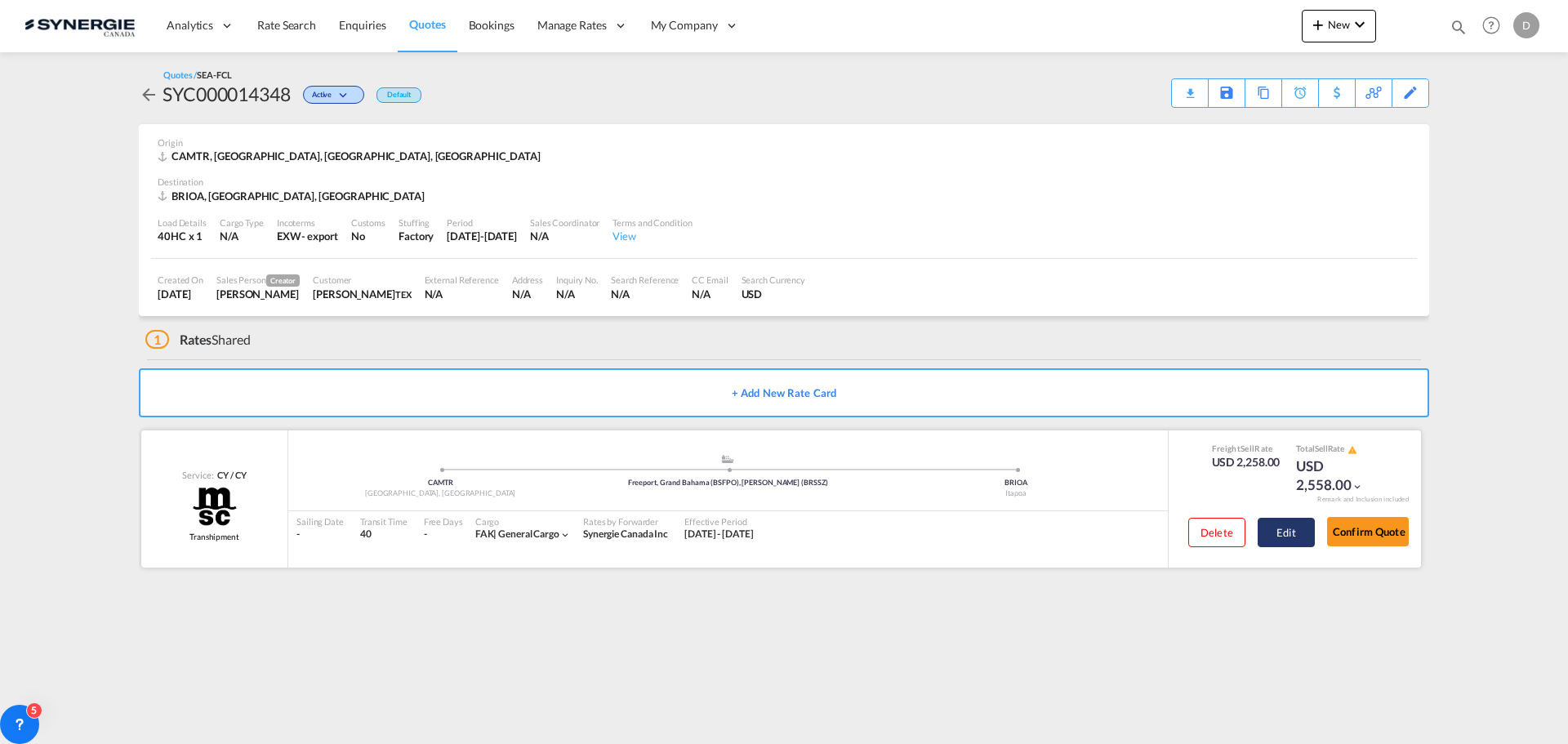
click at [1285, 531] on button "Edit" at bounding box center [1286, 531] width 57 height 29
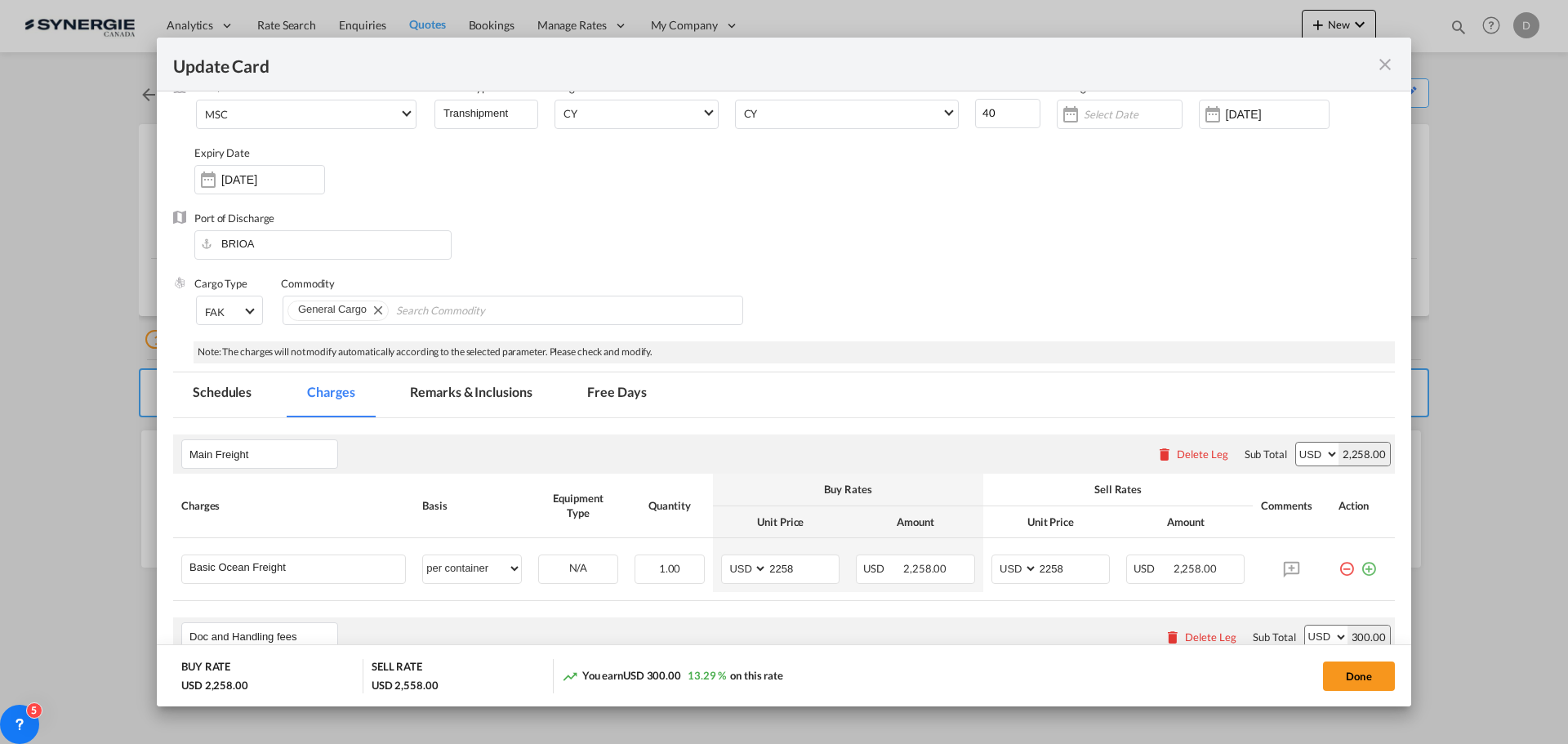
scroll to position [245, 0]
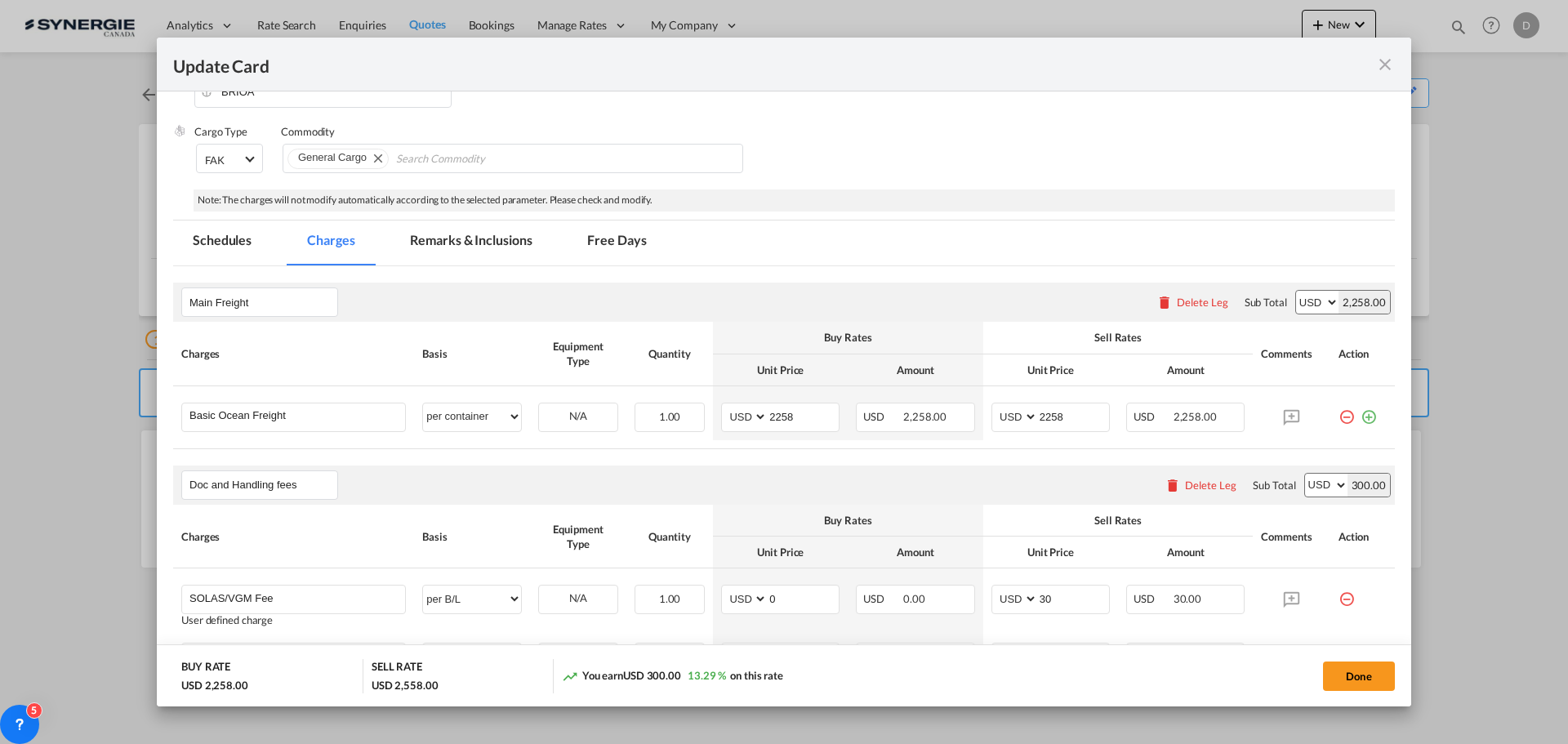
click at [488, 244] on md-tab-item "Remarks & Inclusions" at bounding box center [471, 242] width 161 height 45
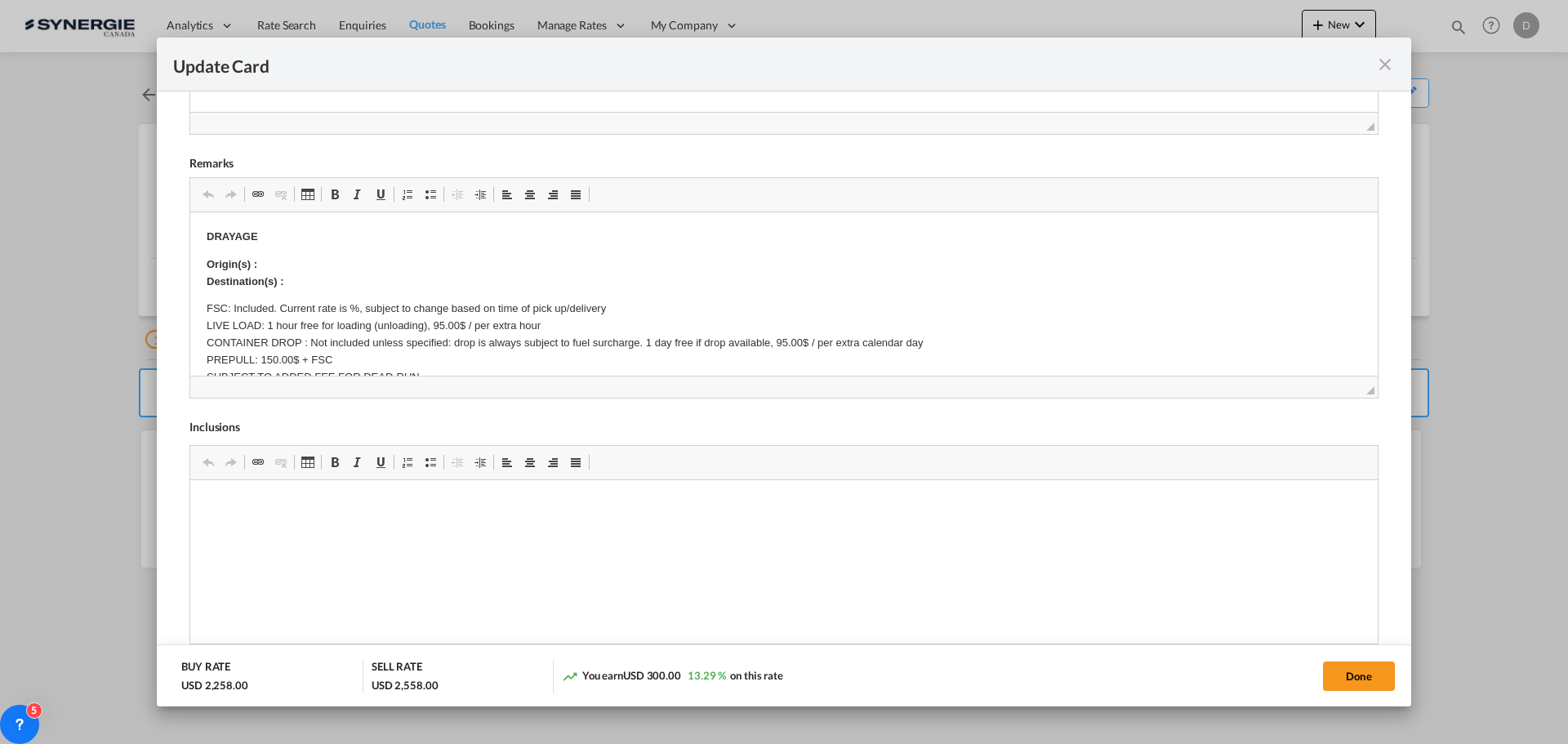
scroll to position [653, 0]
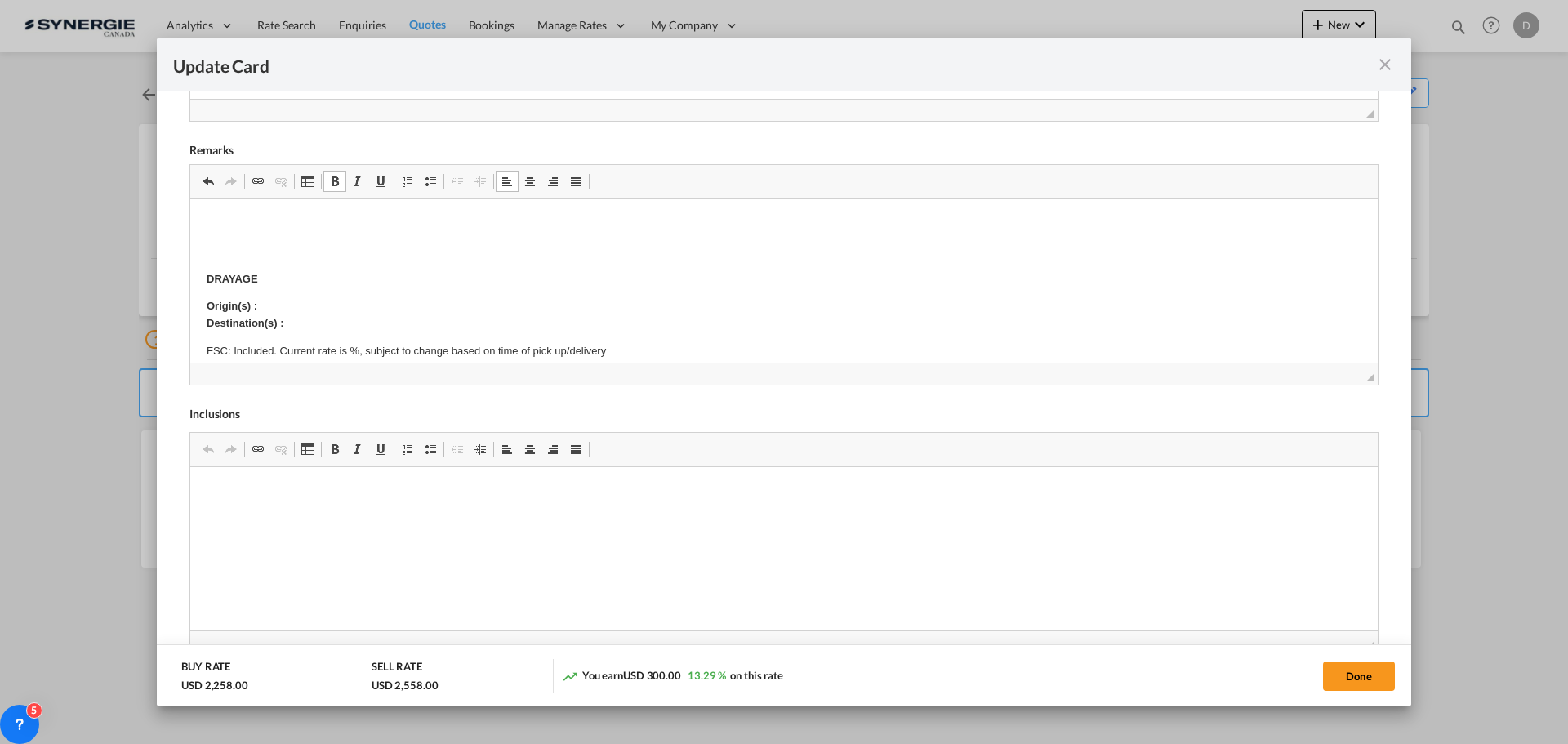
click at [202, 220] on html "DRAYAGE Origin(s) : Destination(s) : FSC: Included. Current rate is %, subject …" at bounding box center [783, 746] width 1187 height 1095
drag, startPoint x: 203, startPoint y: 221, endPoint x: 413, endPoint y: 215, distance: 210.1
click at [413, 215] on html "Destination Demurrage Free days: 14 DRAYAGE Origin(s) : Destination(s) : FSC: I…" at bounding box center [783, 746] width 1187 height 1095
drag, startPoint x: 332, startPoint y: 178, endPoint x: 364, endPoint y: 193, distance: 35.3
click at [332, 176] on span "Update Card Port ..." at bounding box center [335, 181] width 13 height 13
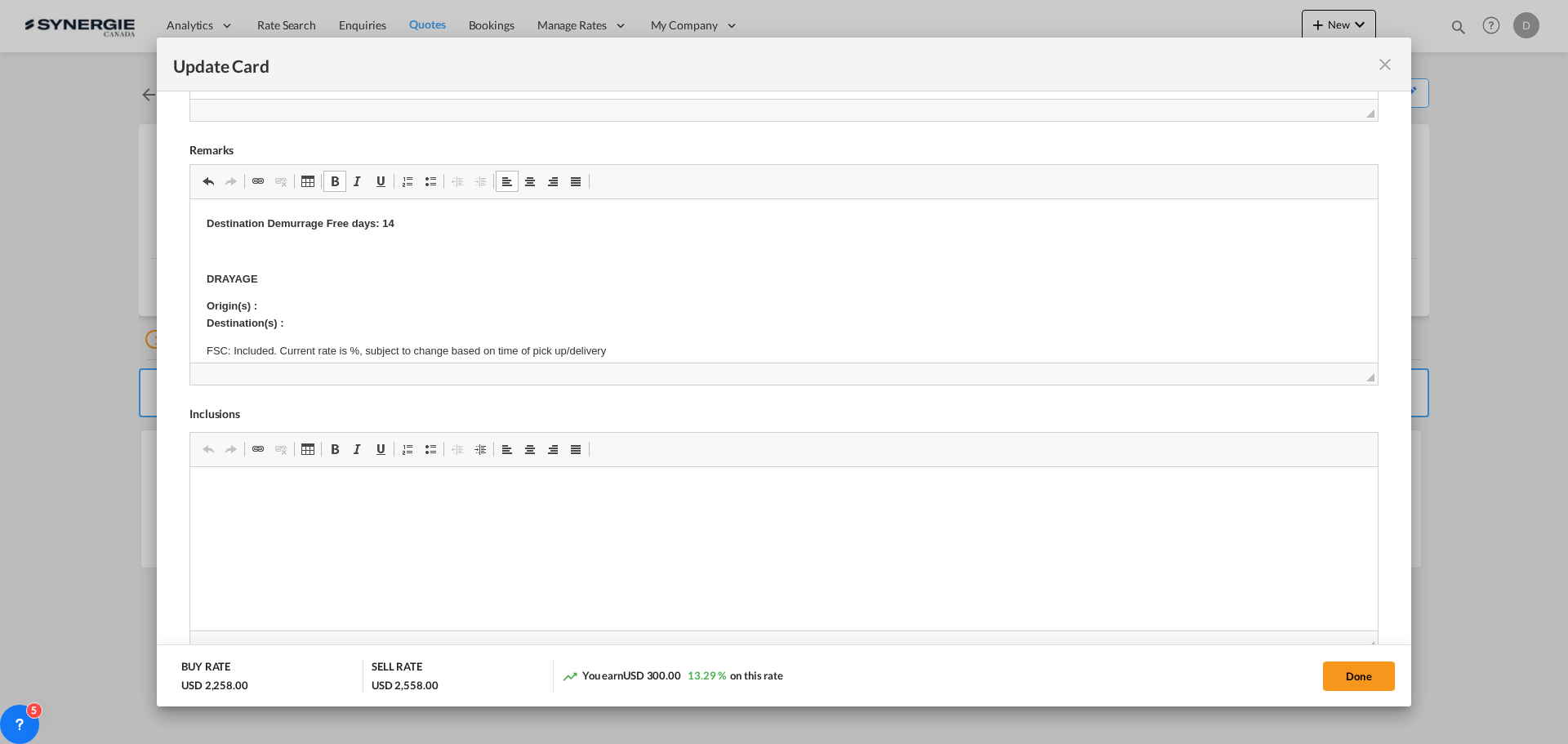
drag, startPoint x: 690, startPoint y: 237, endPoint x: 721, endPoint y: 250, distance: 33.6
click at [691, 237] on body "Destination Demurrage Free days: 14 DRAYAGE Origin(s) : Destination(s) : FSC: I…" at bounding box center [784, 747] width 1154 height 1063
click at [1378, 675] on button "Done" at bounding box center [1359, 675] width 72 height 29
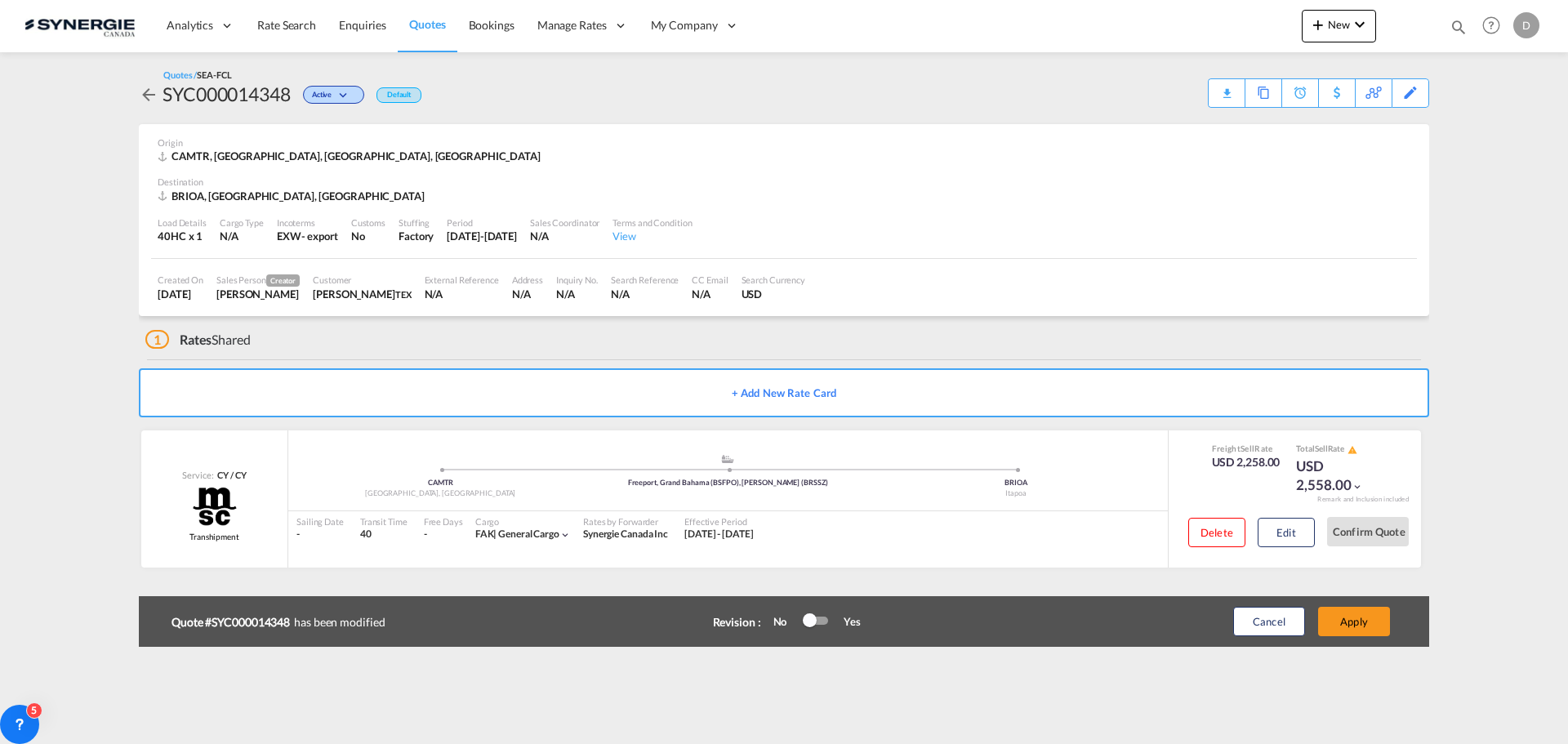
type input "[DATE]"
click at [1364, 623] on button "Apply" at bounding box center [1354, 620] width 72 height 29
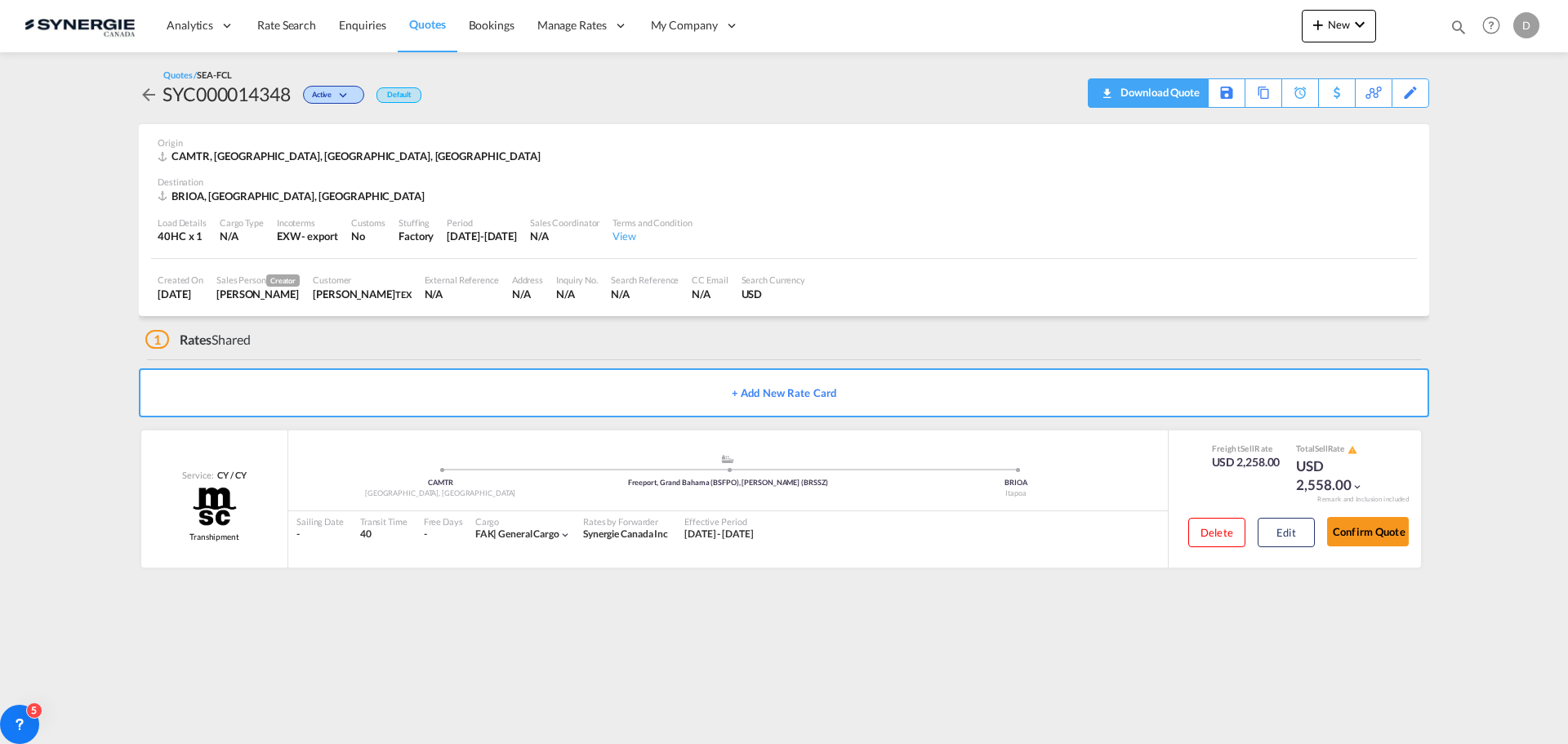
click at [1187, 95] on div "Download Quote" at bounding box center [1158, 91] width 83 height 26
click at [1456, 24] on md-icon "icon-magnify" at bounding box center [1458, 27] width 18 height 18
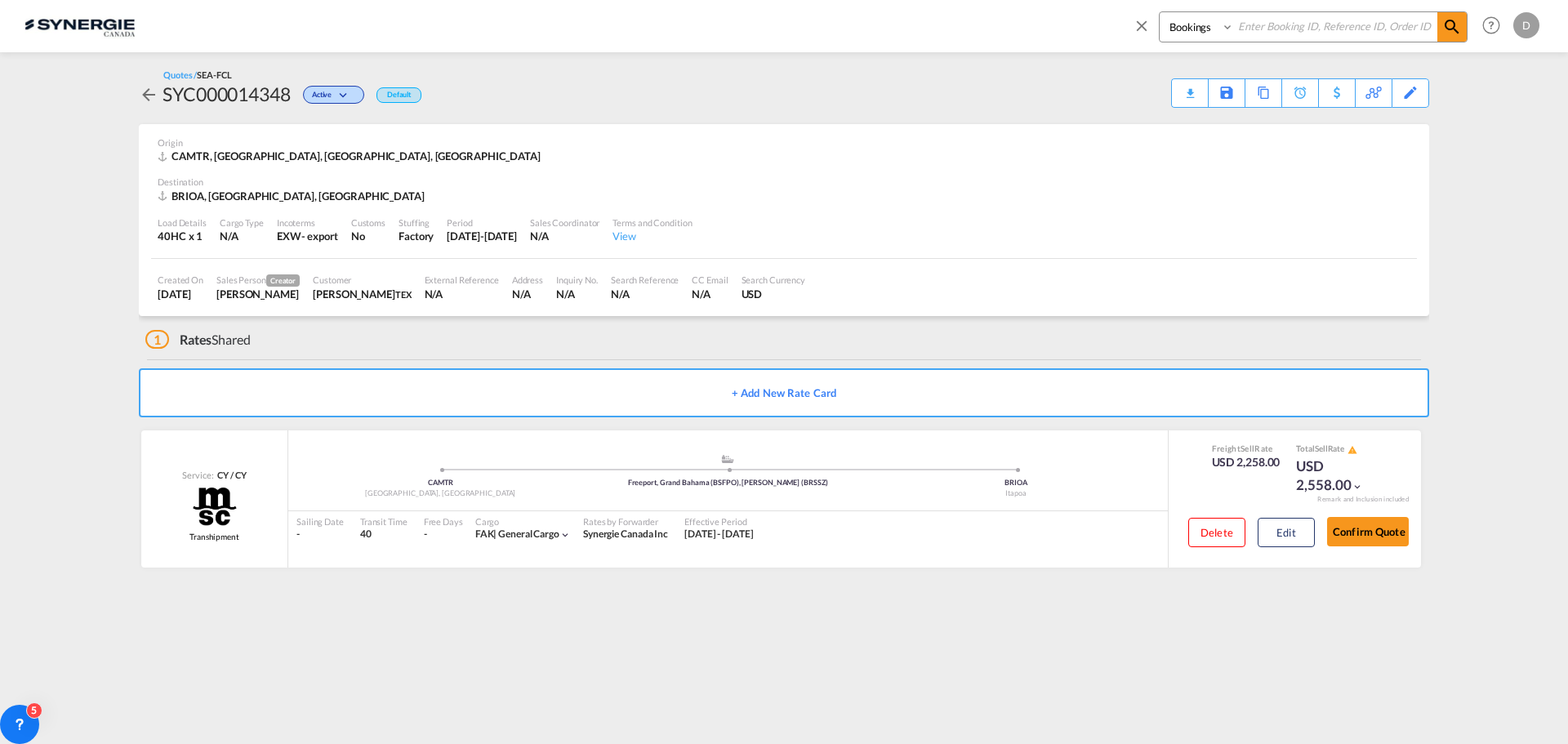
click at [1201, 27] on select "Bookings Quotes Enquiries" at bounding box center [1198, 27] width 77 height 29
select select "Quotes"
click at [1159, 12] on select "Bookings Quotes Enquiries" at bounding box center [1198, 27] width 77 height 29
click at [1291, 31] on input at bounding box center [1335, 27] width 203 height 28
type input "13030"
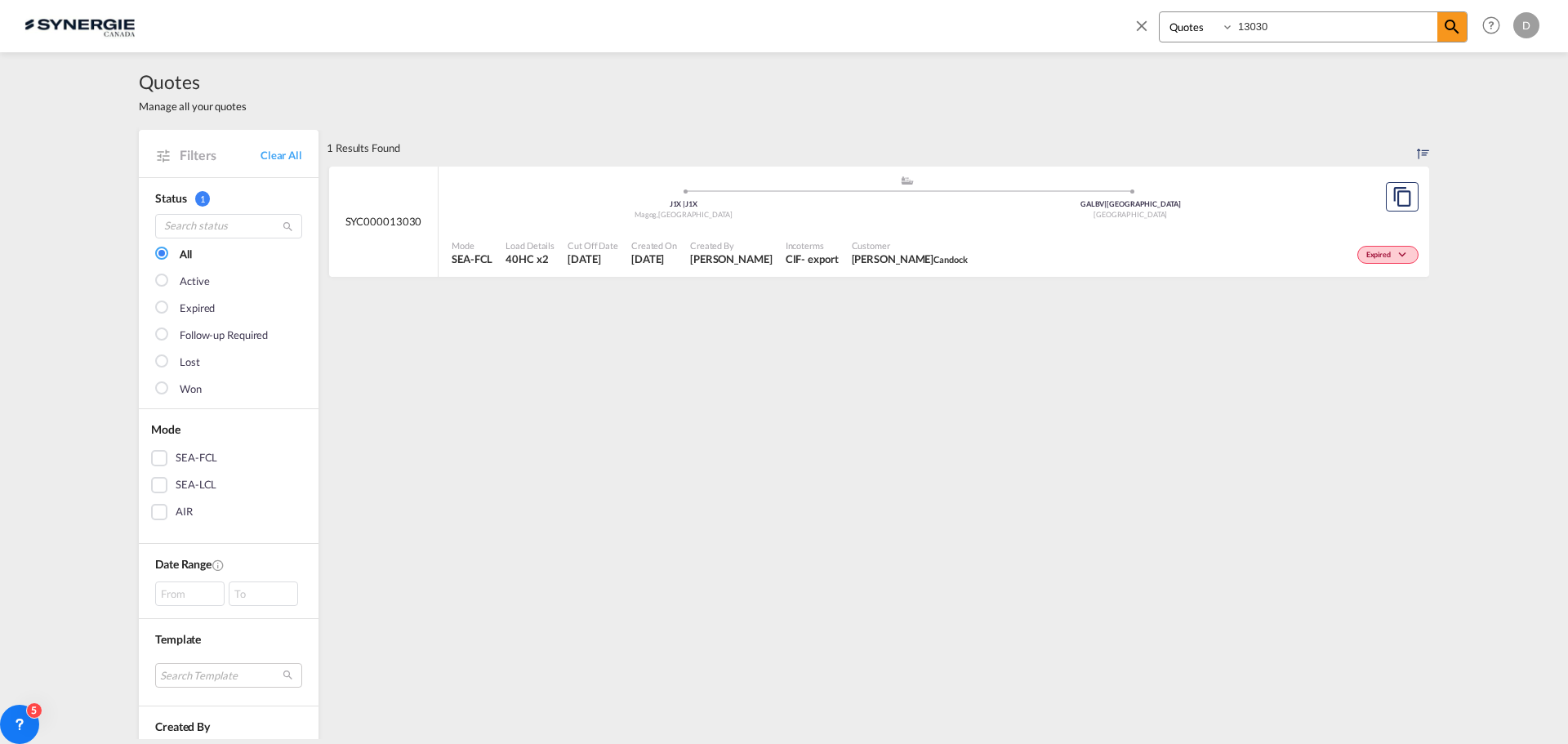
click at [699, 260] on span "[PERSON_NAME]" at bounding box center [731, 259] width 82 height 15
click at [1142, 18] on md-icon "icon-close" at bounding box center [1142, 26] width 18 height 18
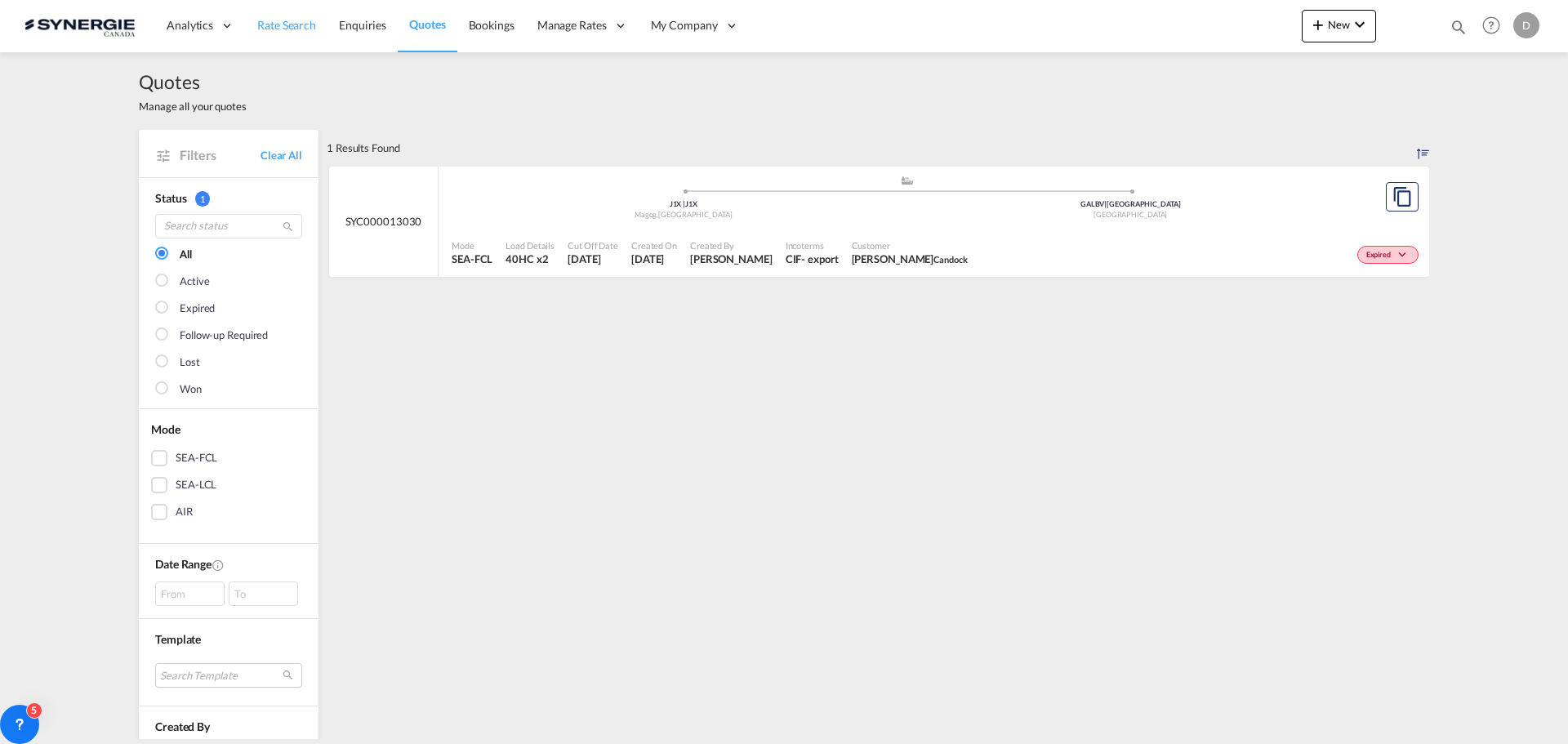
click at [277, 23] on span "Rate Search" at bounding box center [287, 25] width 59 height 14
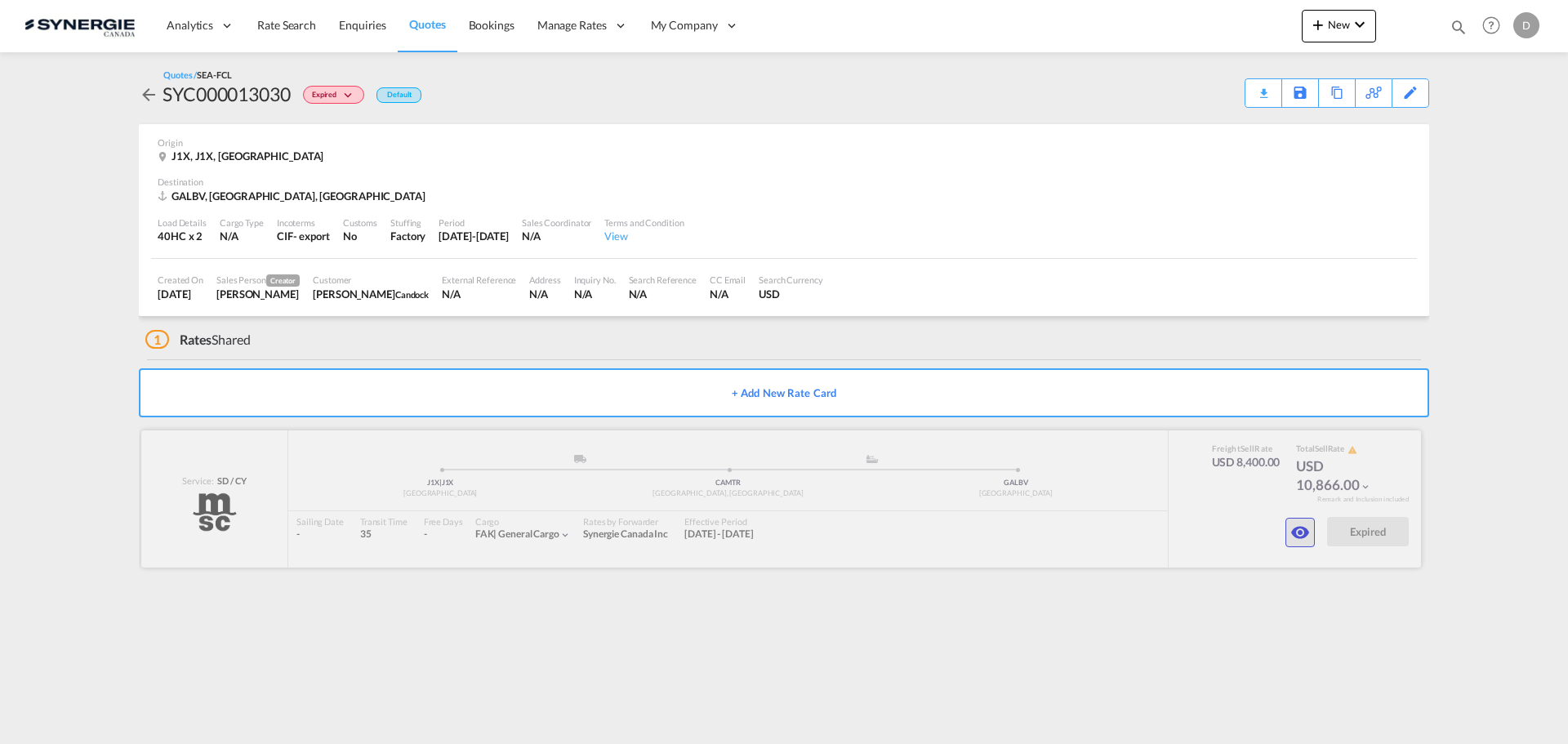
click at [1292, 536] on md-icon "icon-eye" at bounding box center [1300, 532] width 20 height 20
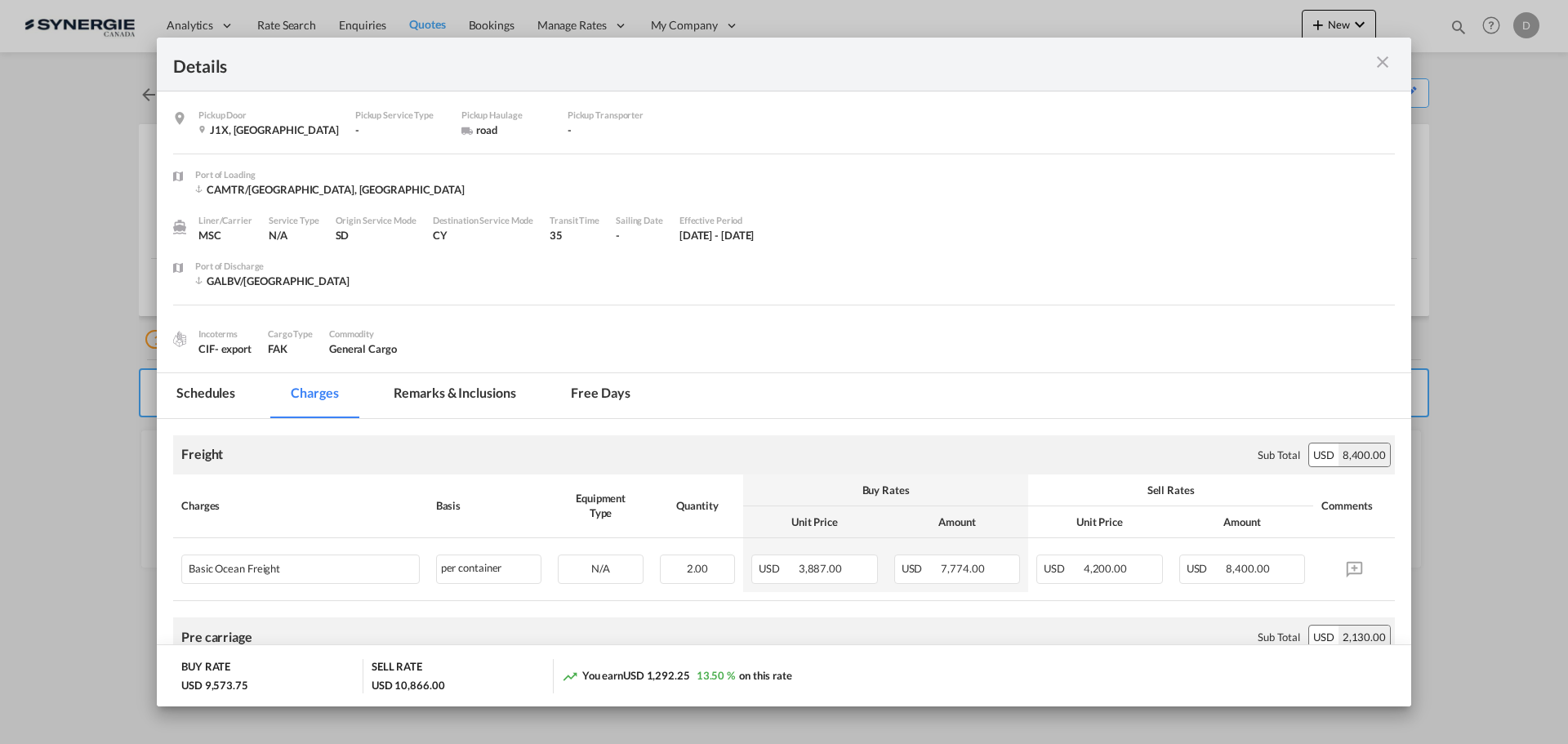
click at [487, 388] on md-tab-item "Remarks & Inclusions" at bounding box center [454, 395] width 161 height 45
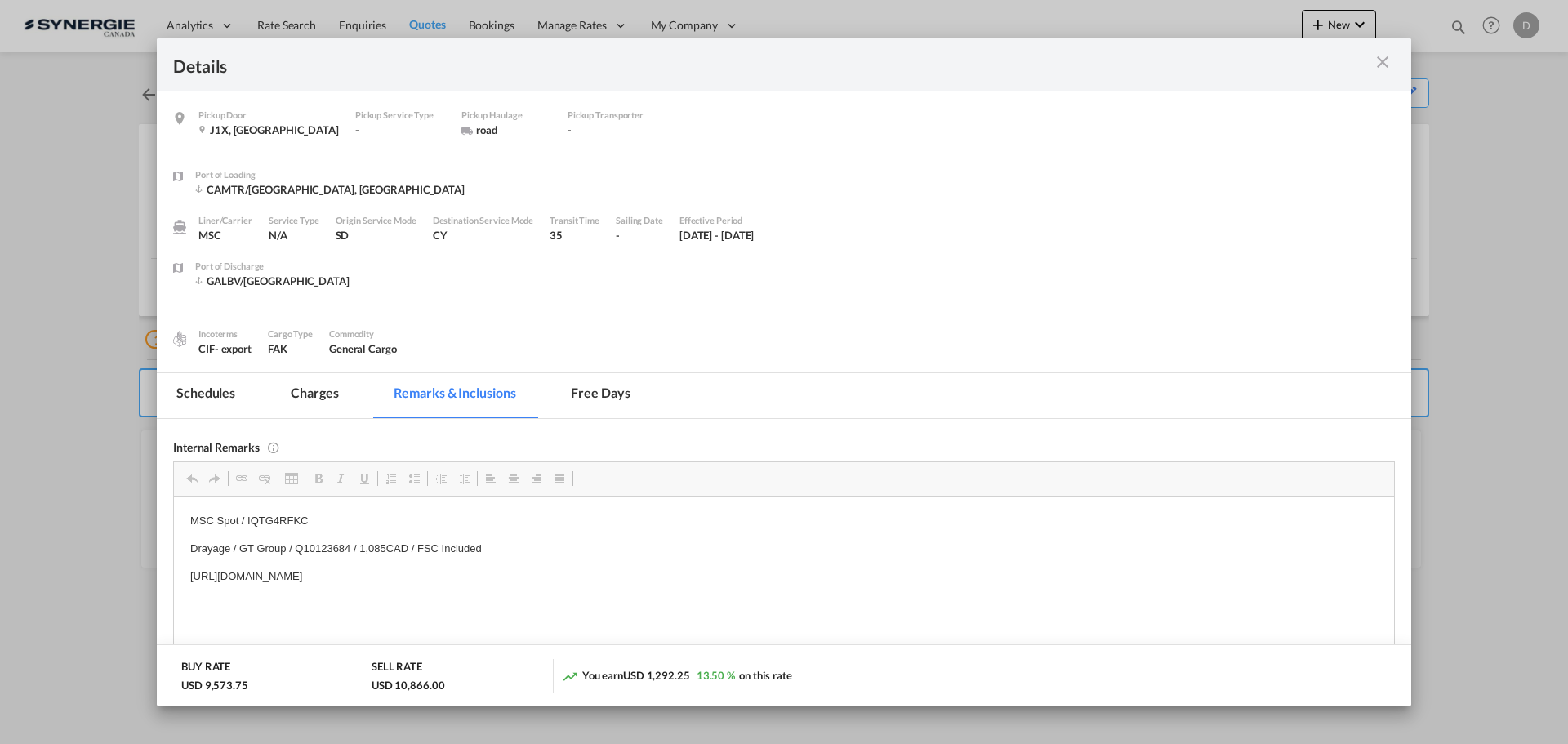
scroll to position [81, 0]
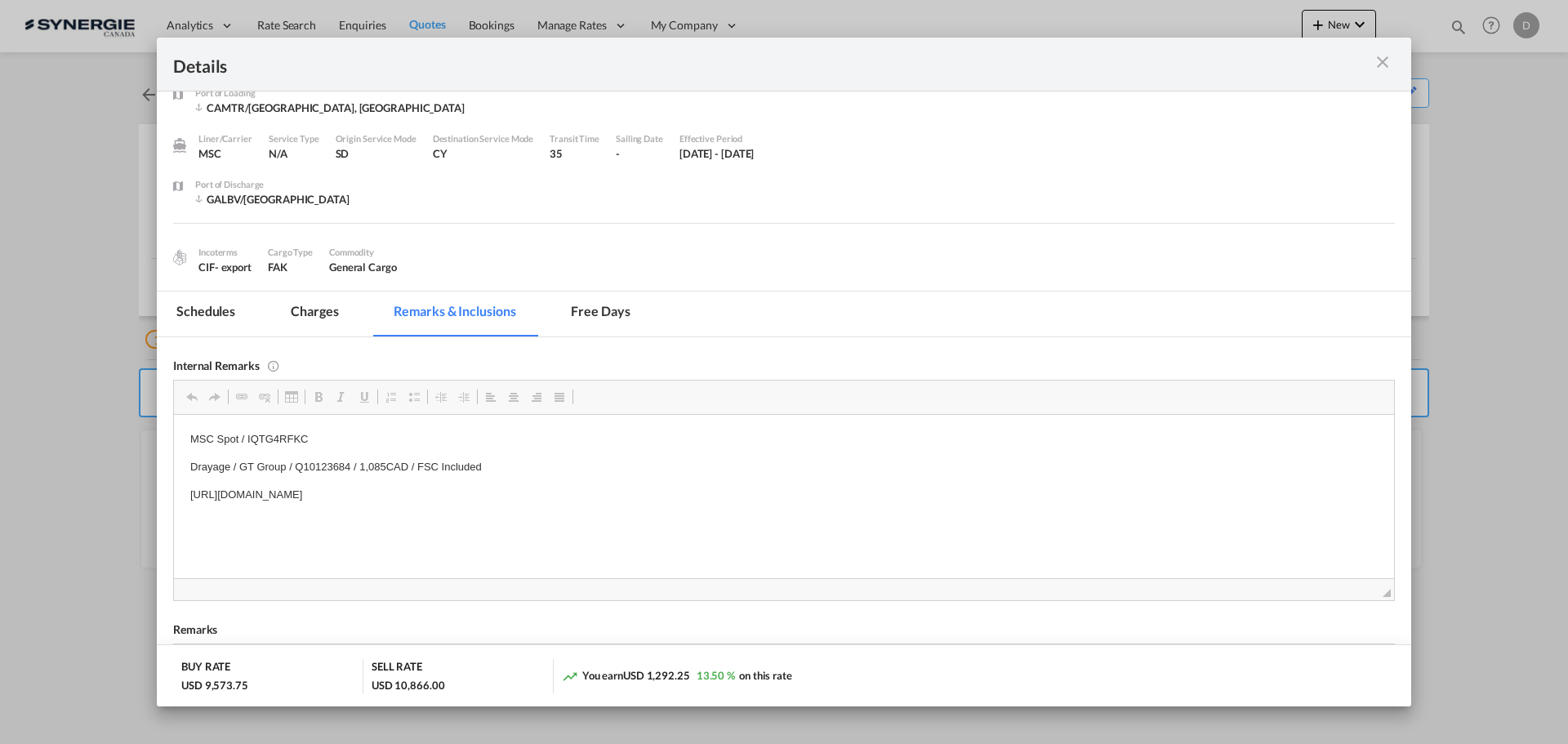
click at [332, 315] on md-tab-item "Charges" at bounding box center [314, 314] width 86 height 45
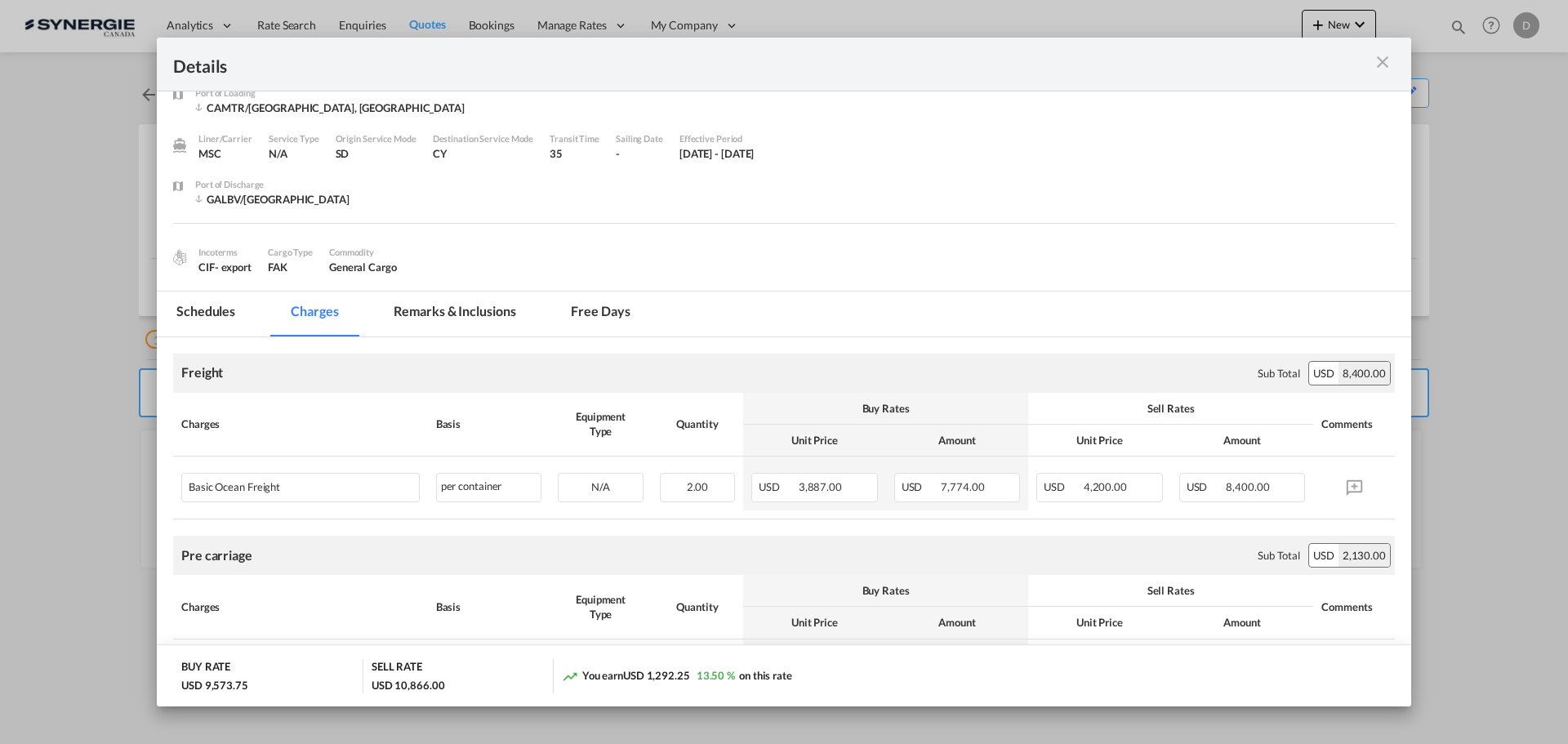
scroll to position [0, 0]
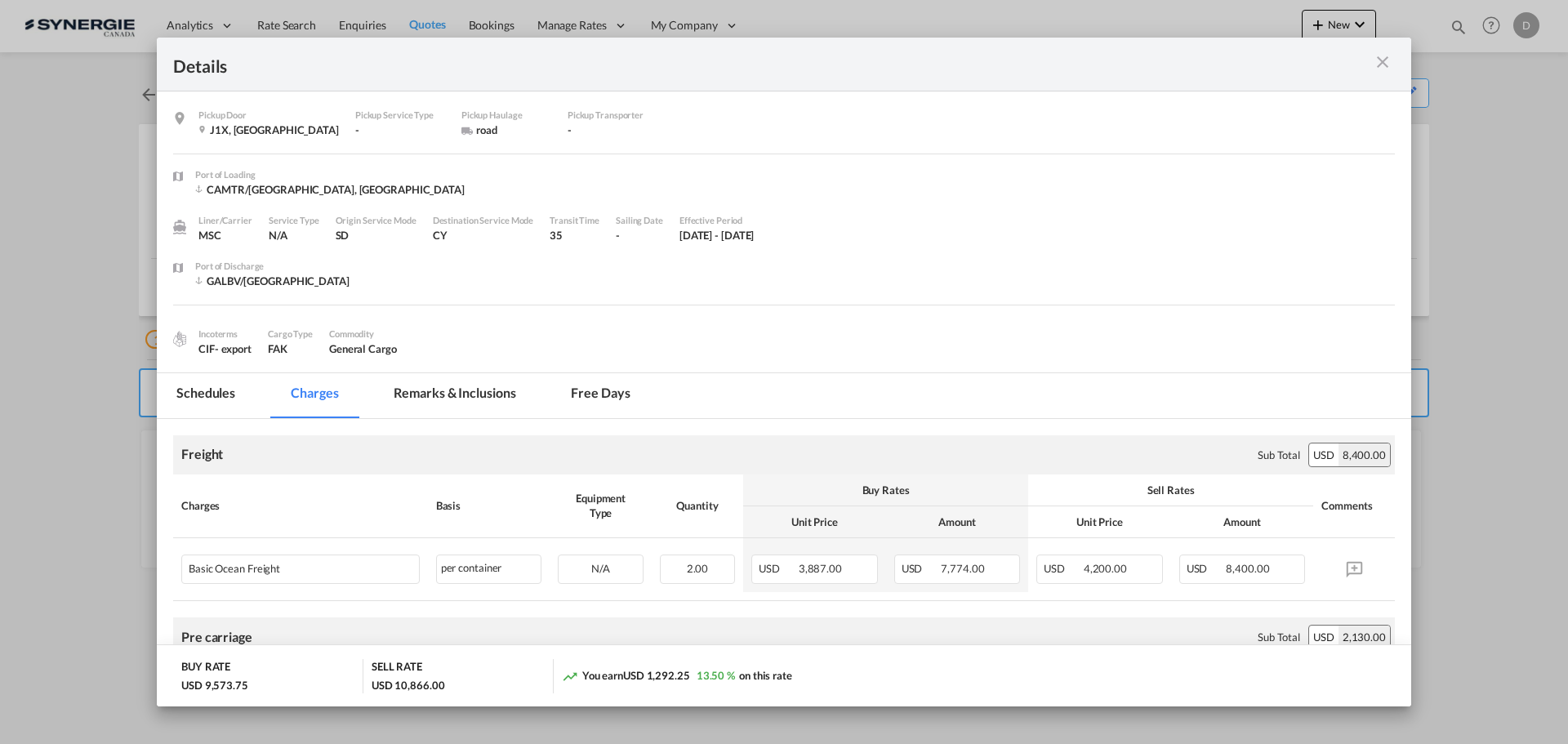
click at [1383, 64] on md-icon "icon-close m-3 fg-AAA8AD cursor" at bounding box center [1383, 62] width 20 height 20
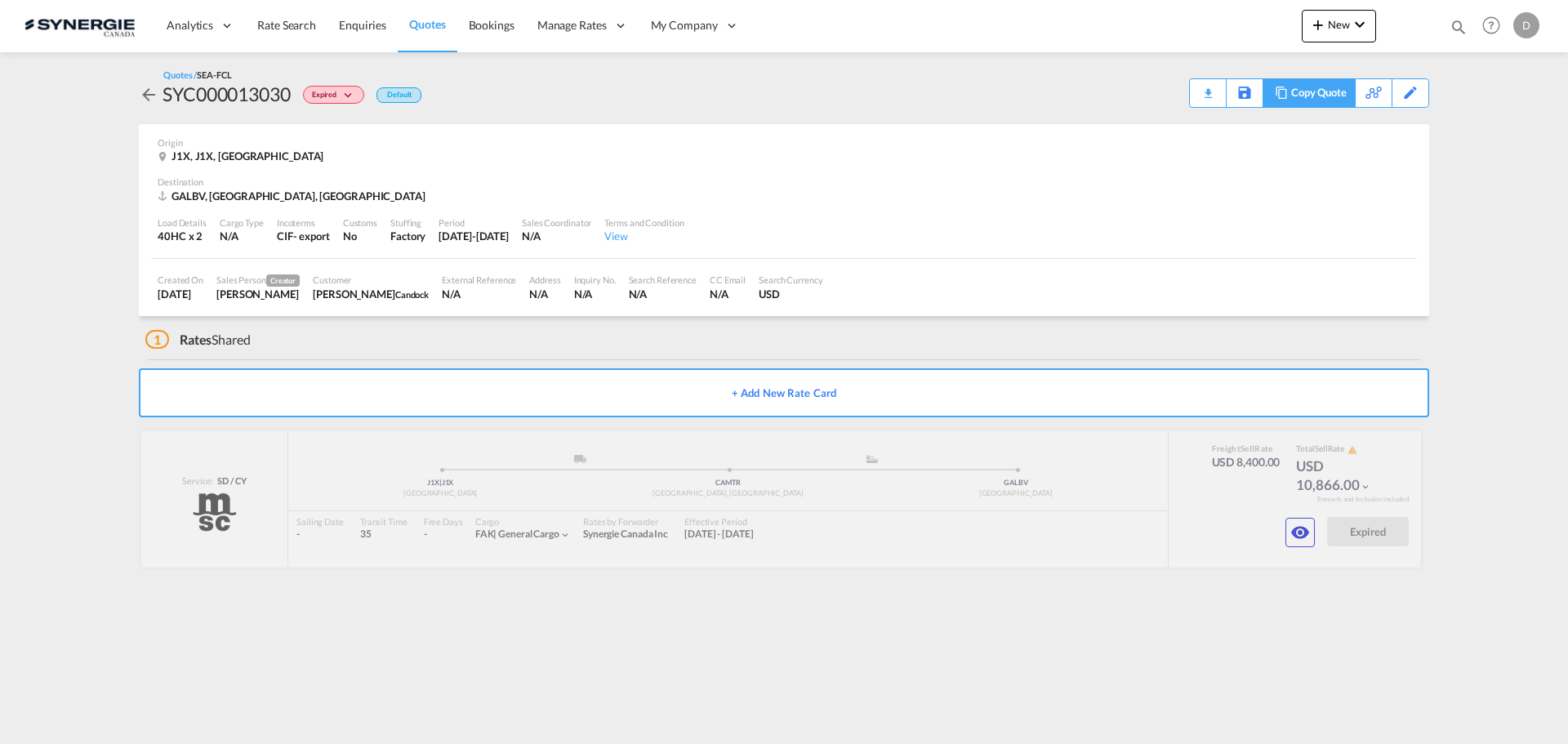
click at [1339, 91] on div "Copy Quote" at bounding box center [1318, 92] width 56 height 27
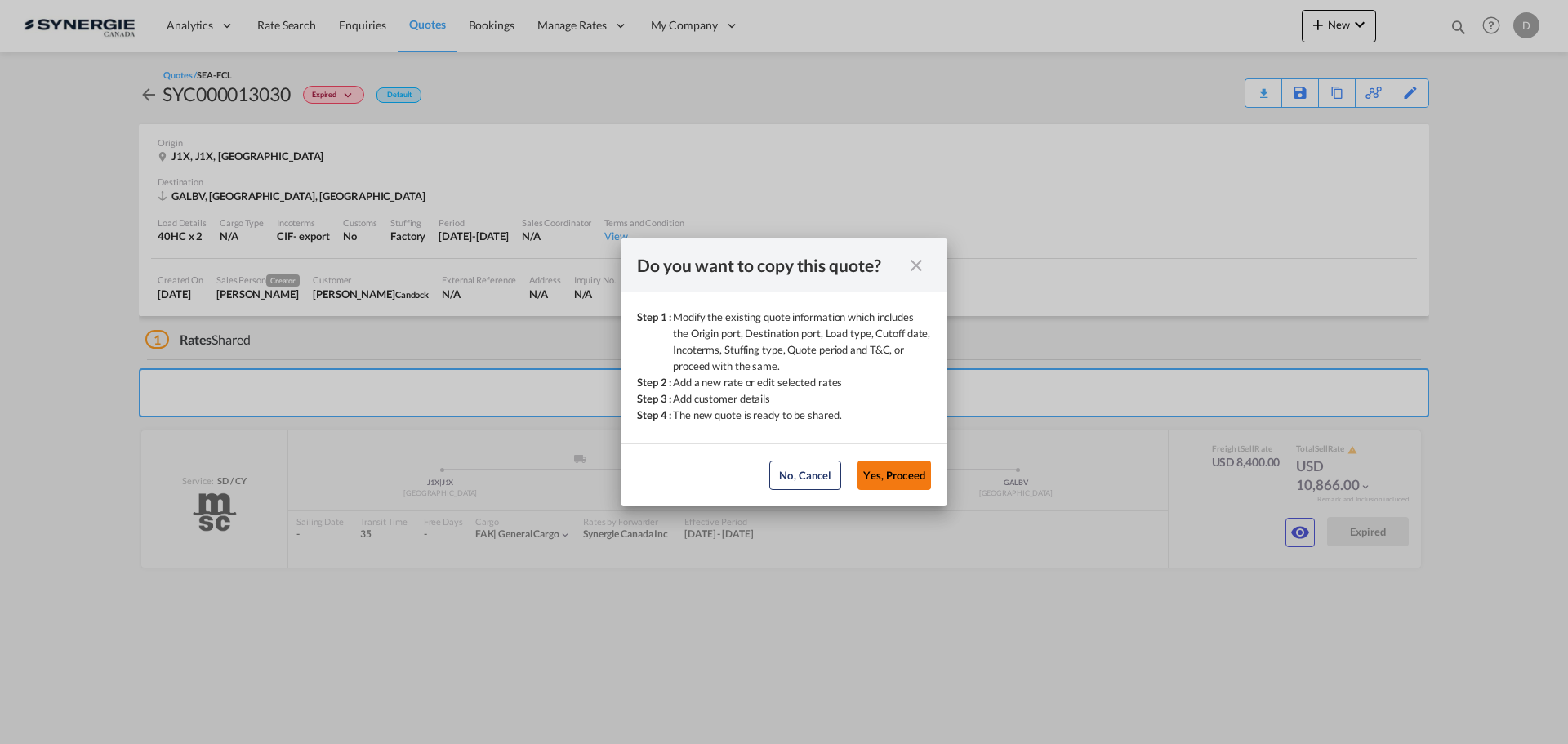
click at [894, 463] on button "Yes, Proceed" at bounding box center [894, 474] width 73 height 29
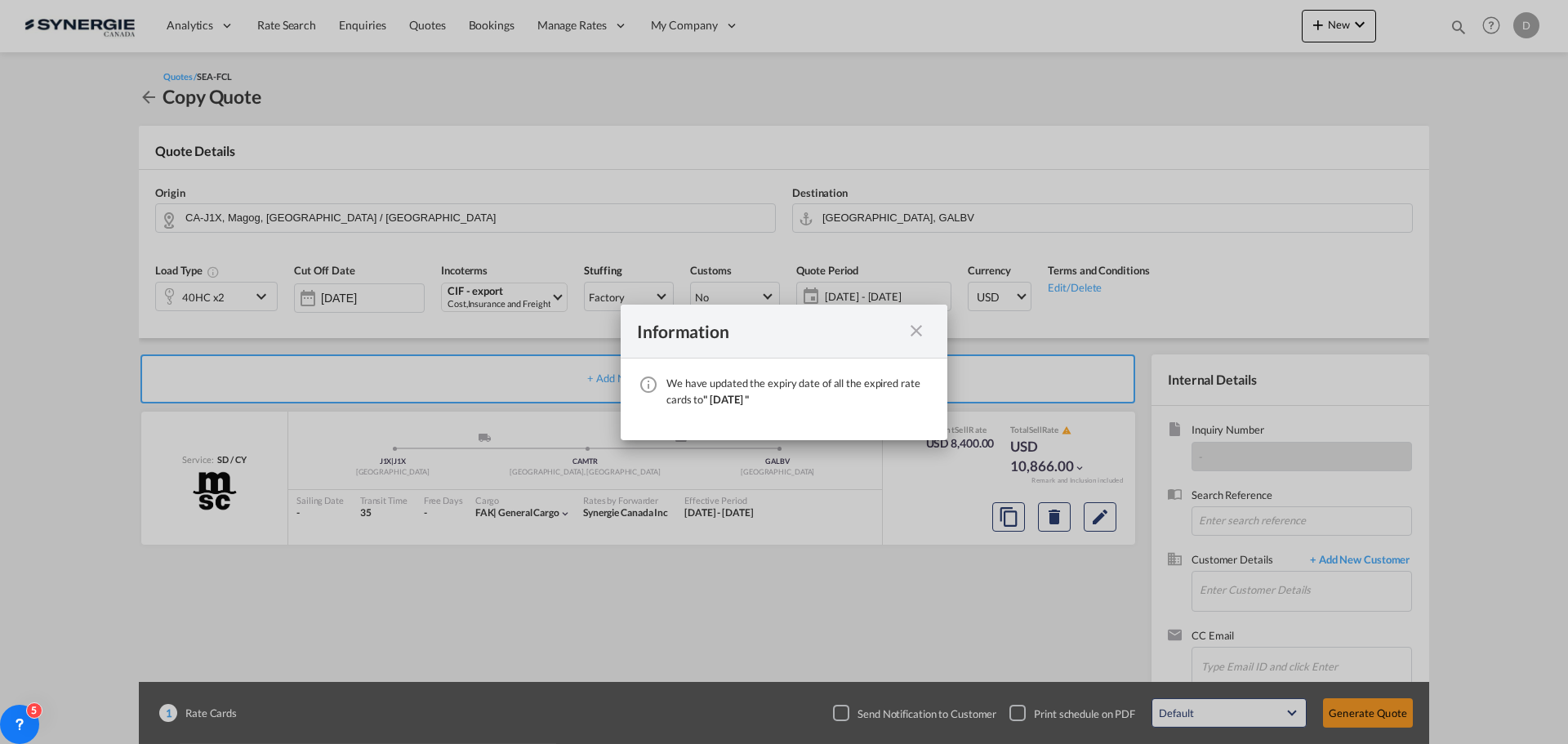
click at [914, 325] on md-icon "icon-close fg-AAA8AD cursor" at bounding box center [916, 330] width 20 height 20
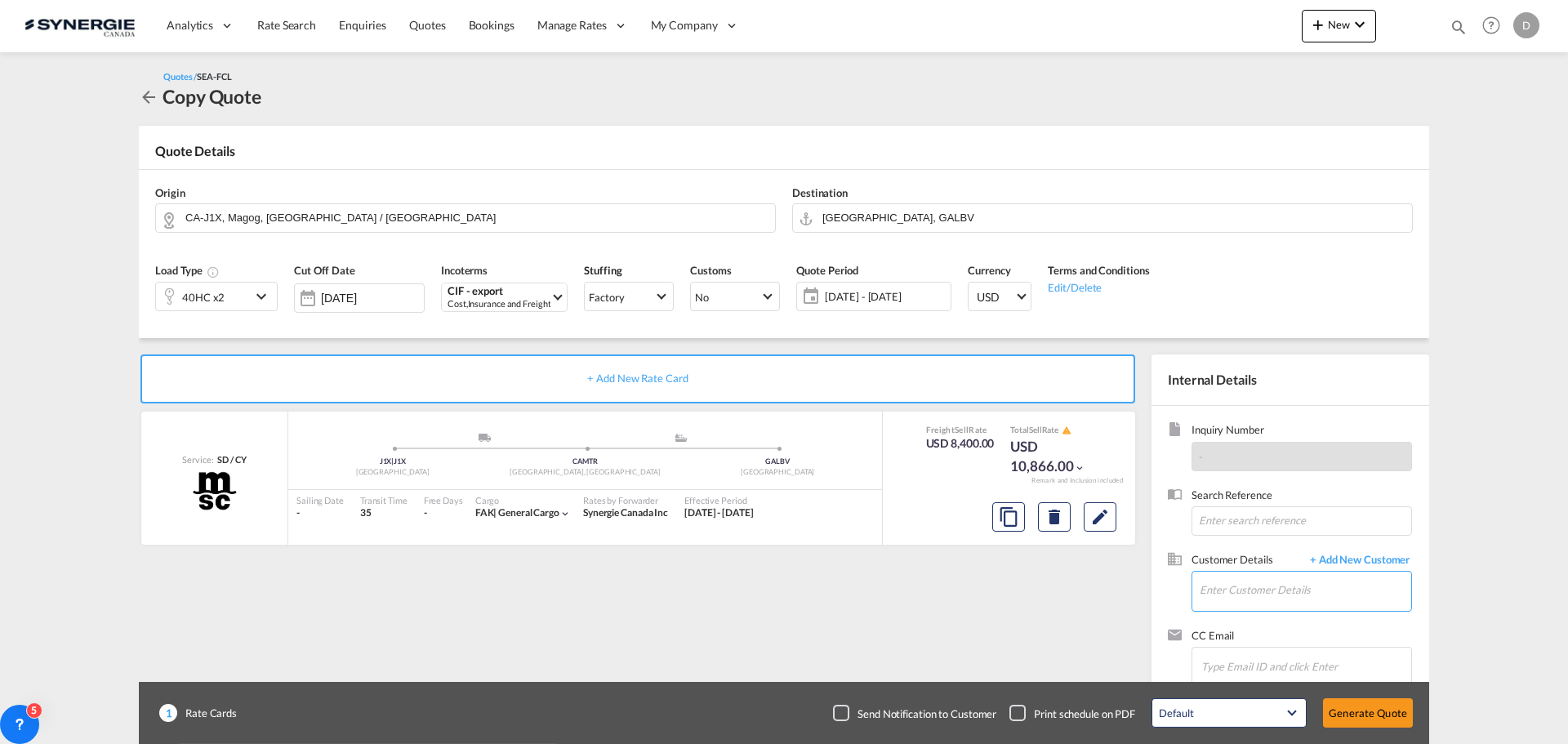
click at [1223, 586] on input "Enter Customer Details" at bounding box center [1305, 590] width 212 height 37
paste input "candock@candock.com"
click at [1278, 544] on div "JASMINE GOUDREAU candock@candock.com | Candock" at bounding box center [1305, 549] width 213 height 44
type input "Candock, JASMINE GOUDREAU, candock@candock.com"
click at [1109, 519] on md-icon "Edit" at bounding box center [1100, 517] width 20 height 20
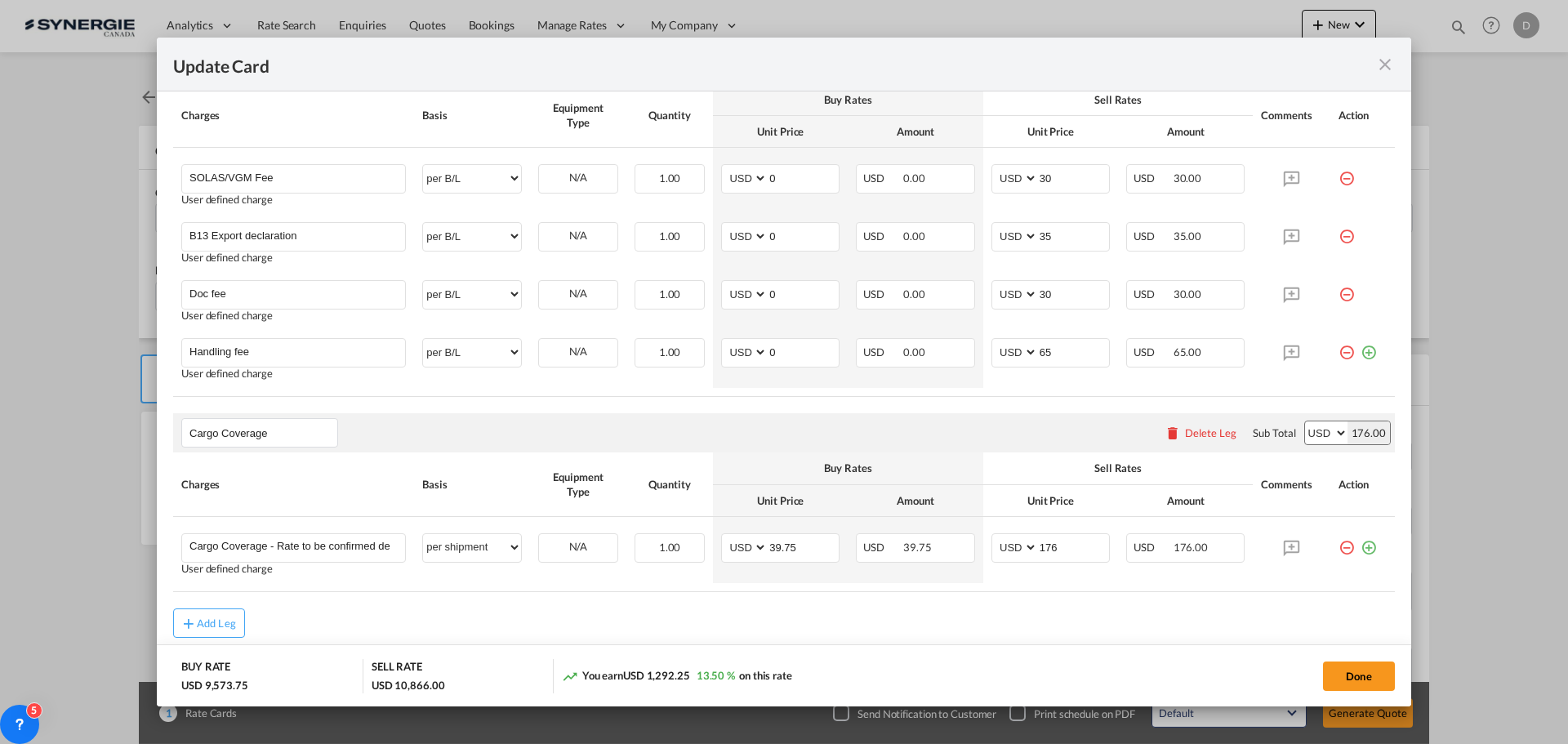
scroll to position [1061, 0]
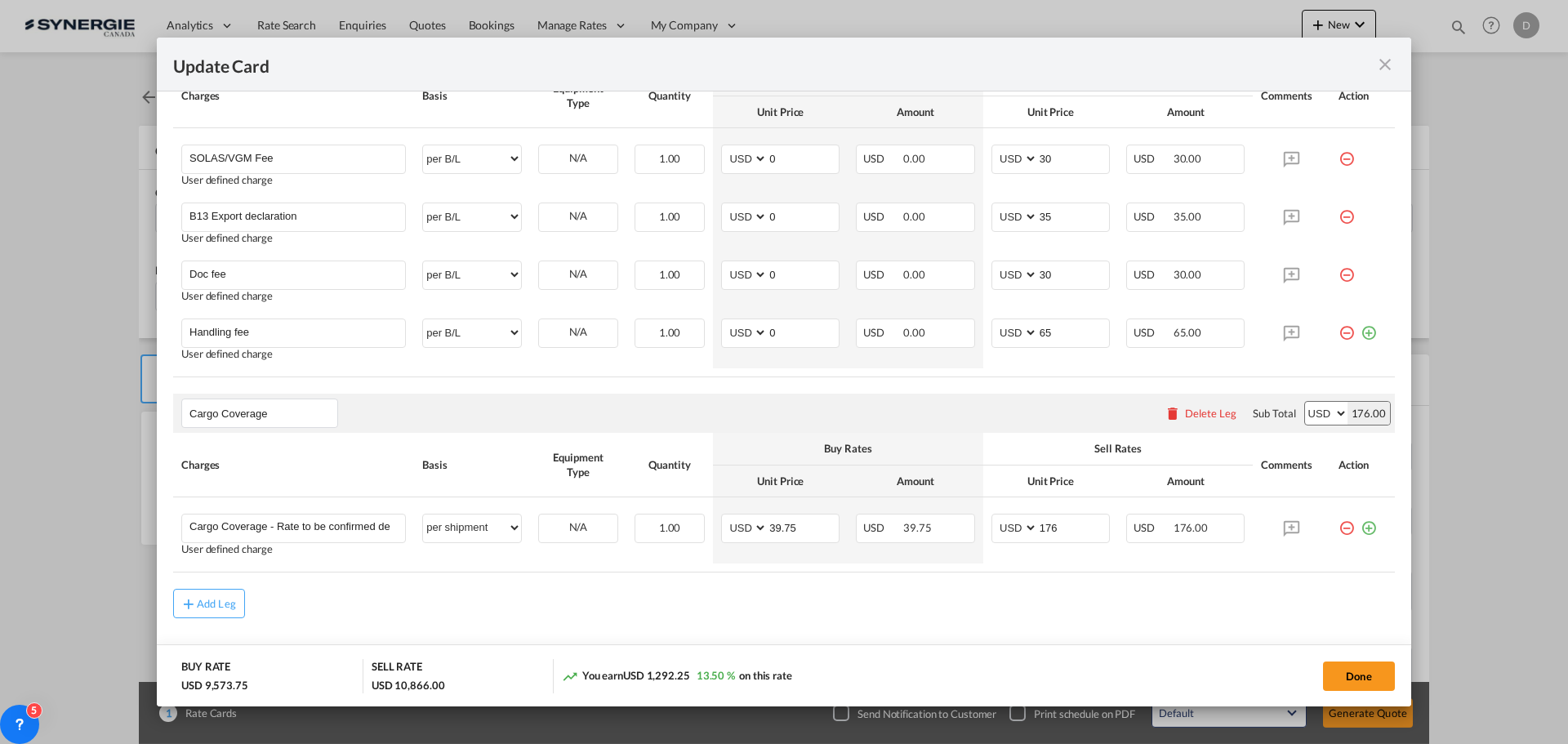
click at [1381, 62] on md-icon "icon-close fg-AAA8AD m-0 pointer" at bounding box center [1385, 65] width 20 height 20
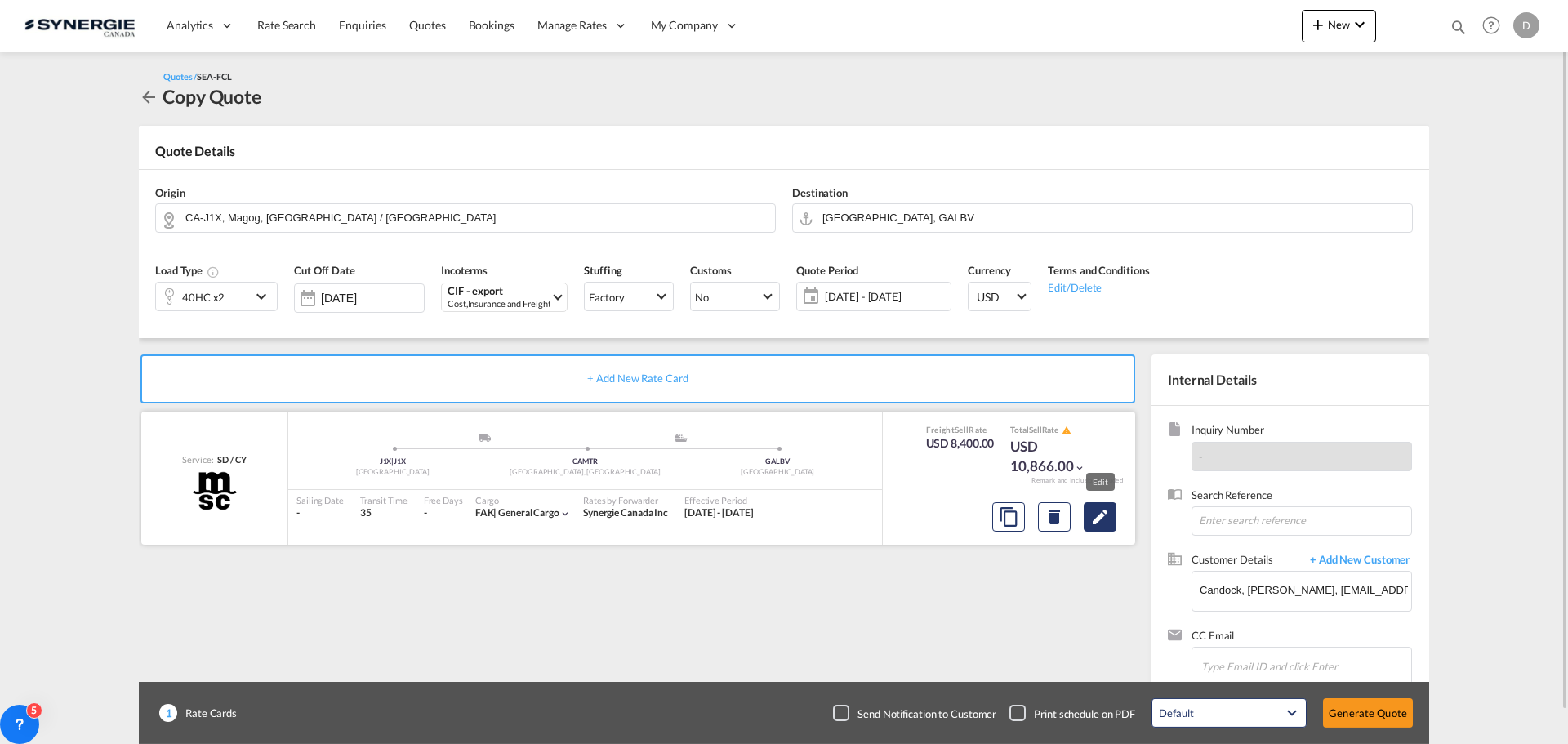
click at [1102, 523] on md-icon "Edit" at bounding box center [1100, 517] width 20 height 20
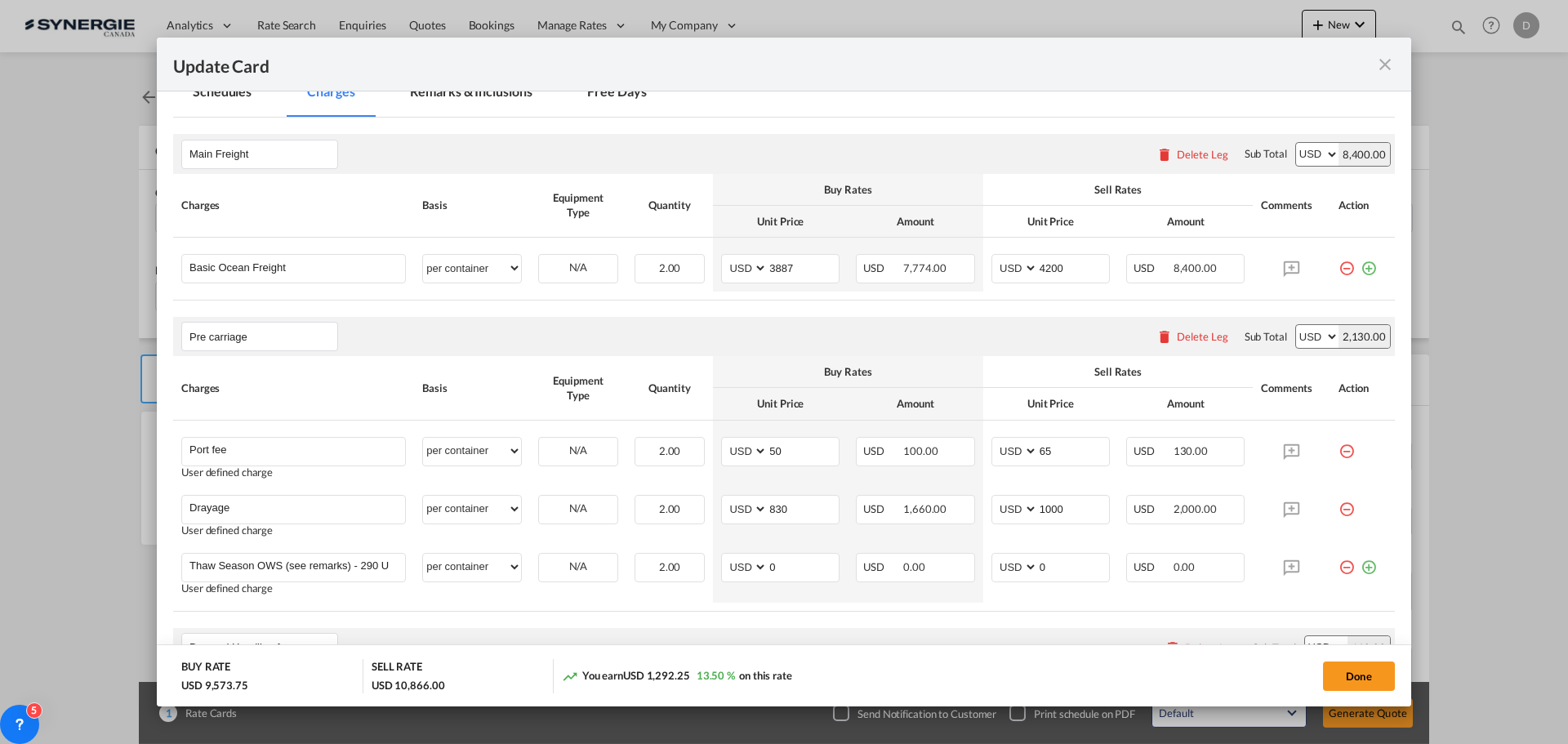
scroll to position [490, 0]
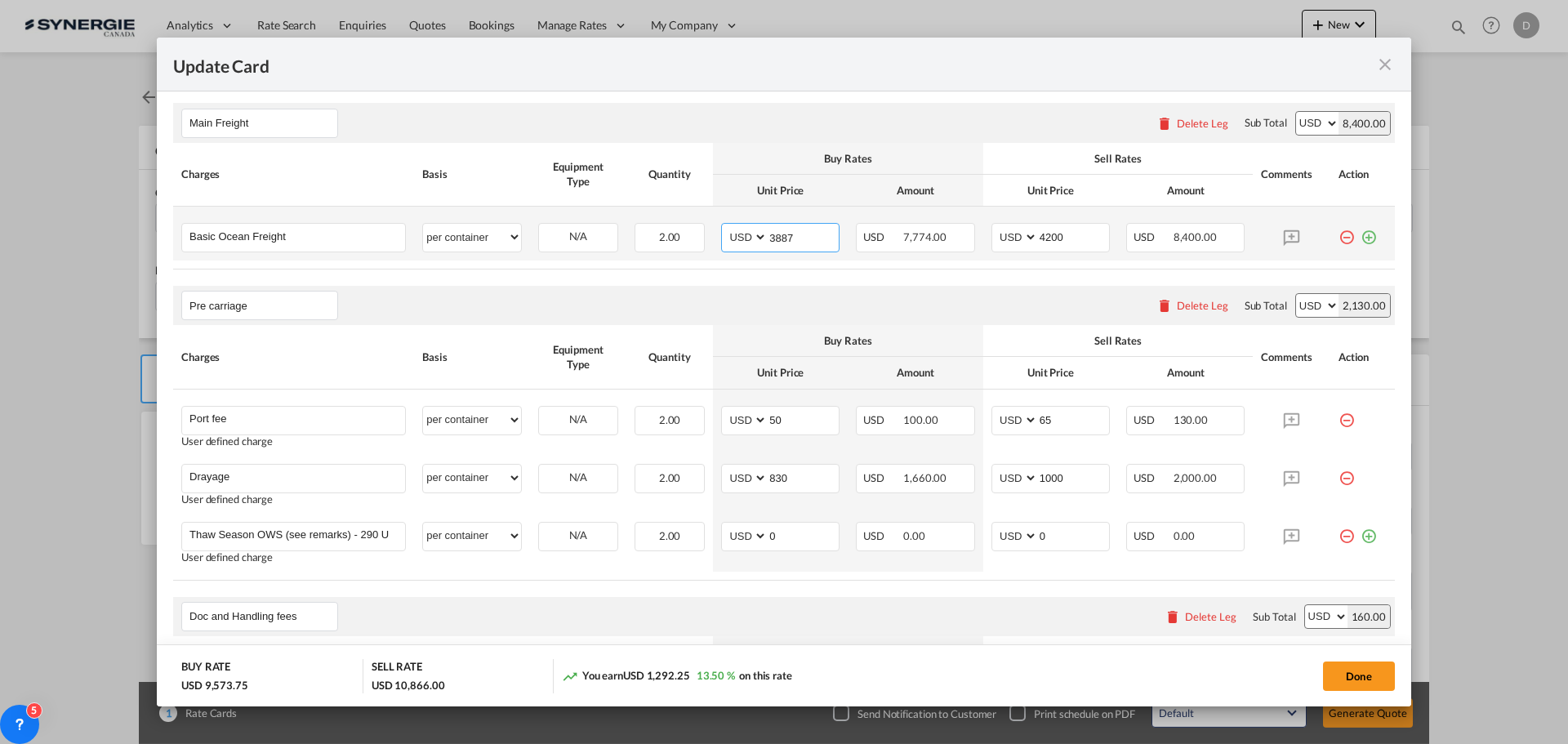
click at [779, 232] on input "3887" at bounding box center [803, 235] width 71 height 24
type input "4186"
type input "4500"
click at [785, 277] on rate-modification "Main Freight Please enter leg name Leg Name Already Exists Delete Leg Sub Total…" at bounding box center [783, 637] width 1222 height 1102
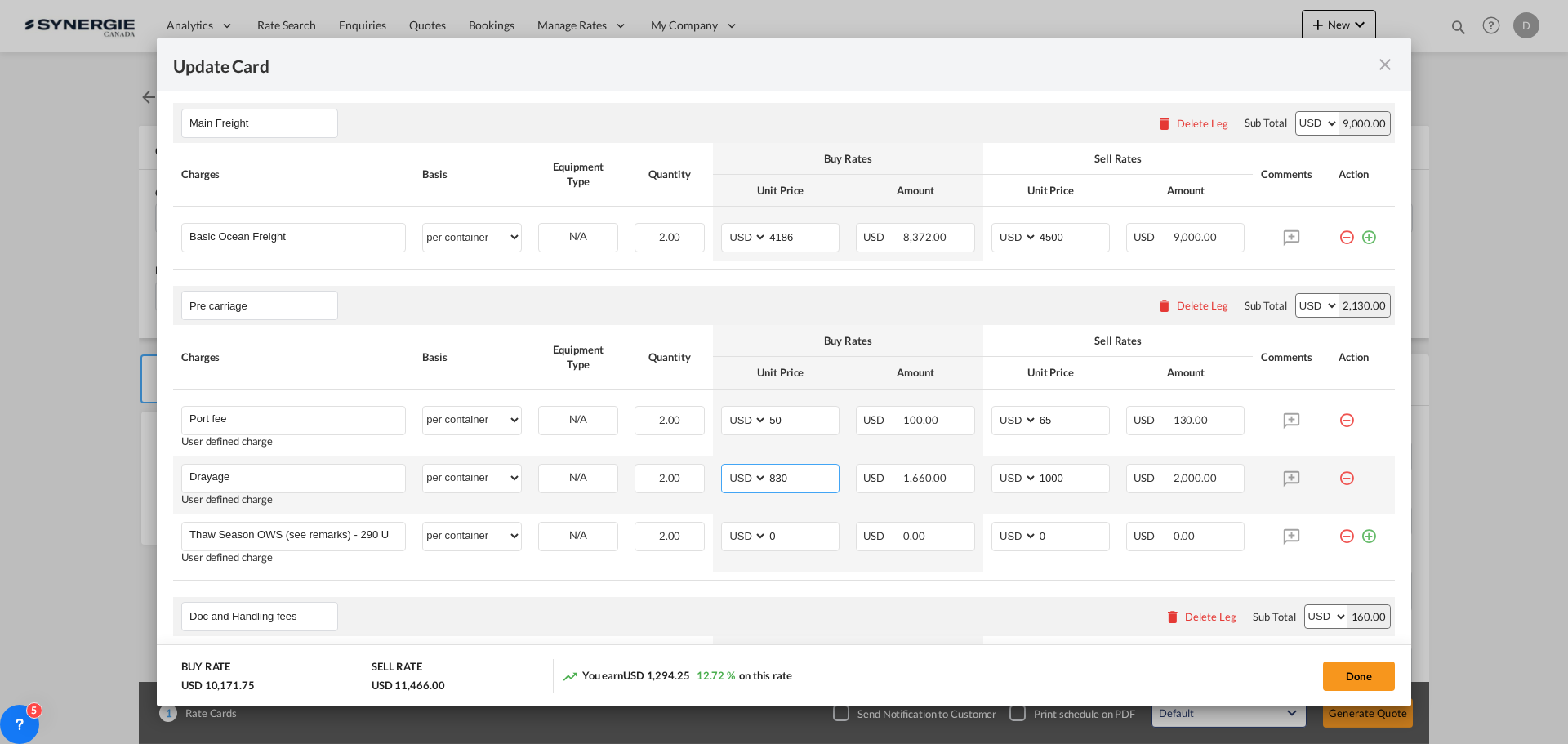
click at [774, 478] on input "830" at bounding box center [803, 476] width 71 height 24
click at [772, 478] on input "830" at bounding box center [803, 476] width 71 height 24
type input "860"
type input "1050"
click at [948, 300] on div "Pre carriage Please enter leg name Leg Name Already Exists Delete Leg Sub Total…" at bounding box center [783, 305] width 1222 height 39
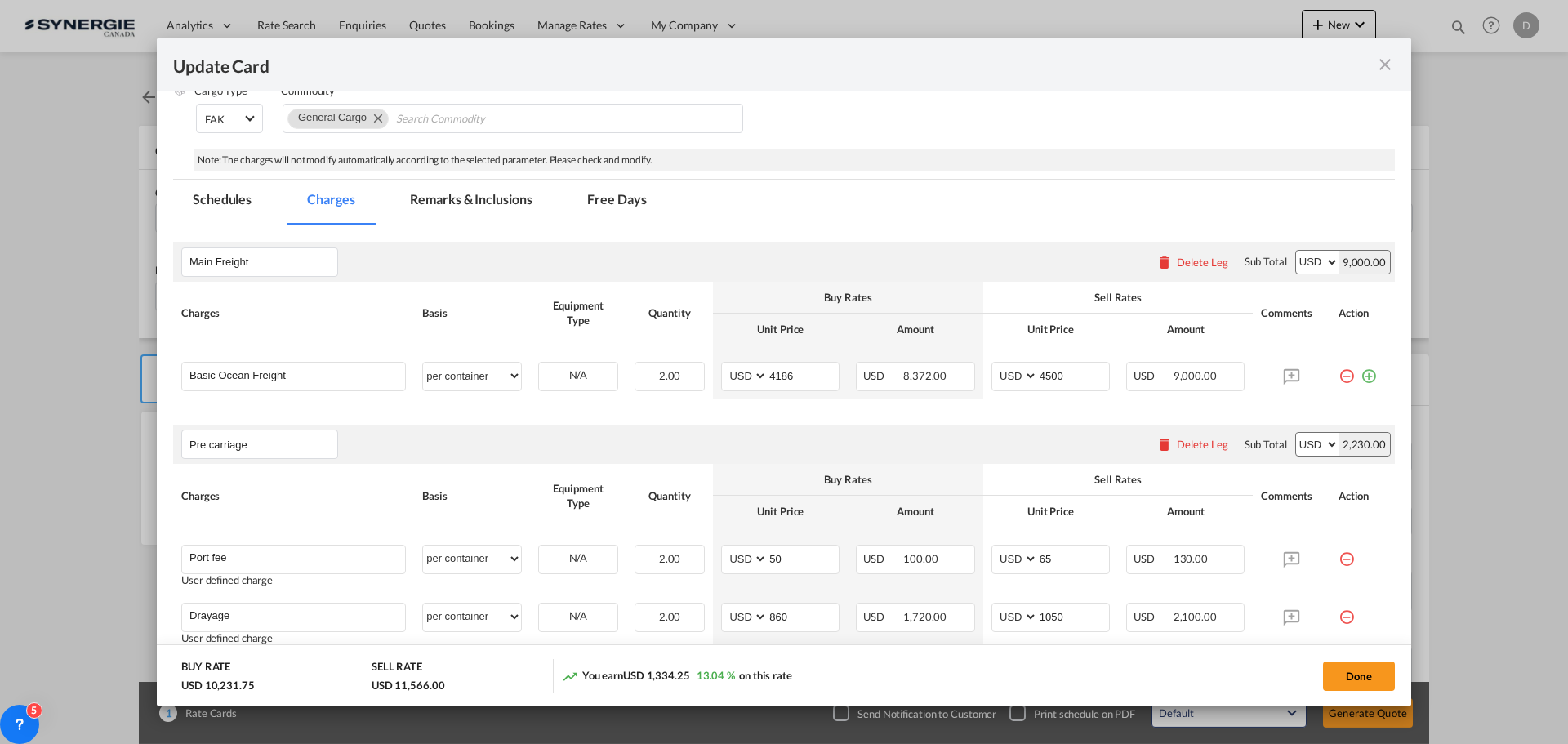
scroll to position [326, 0]
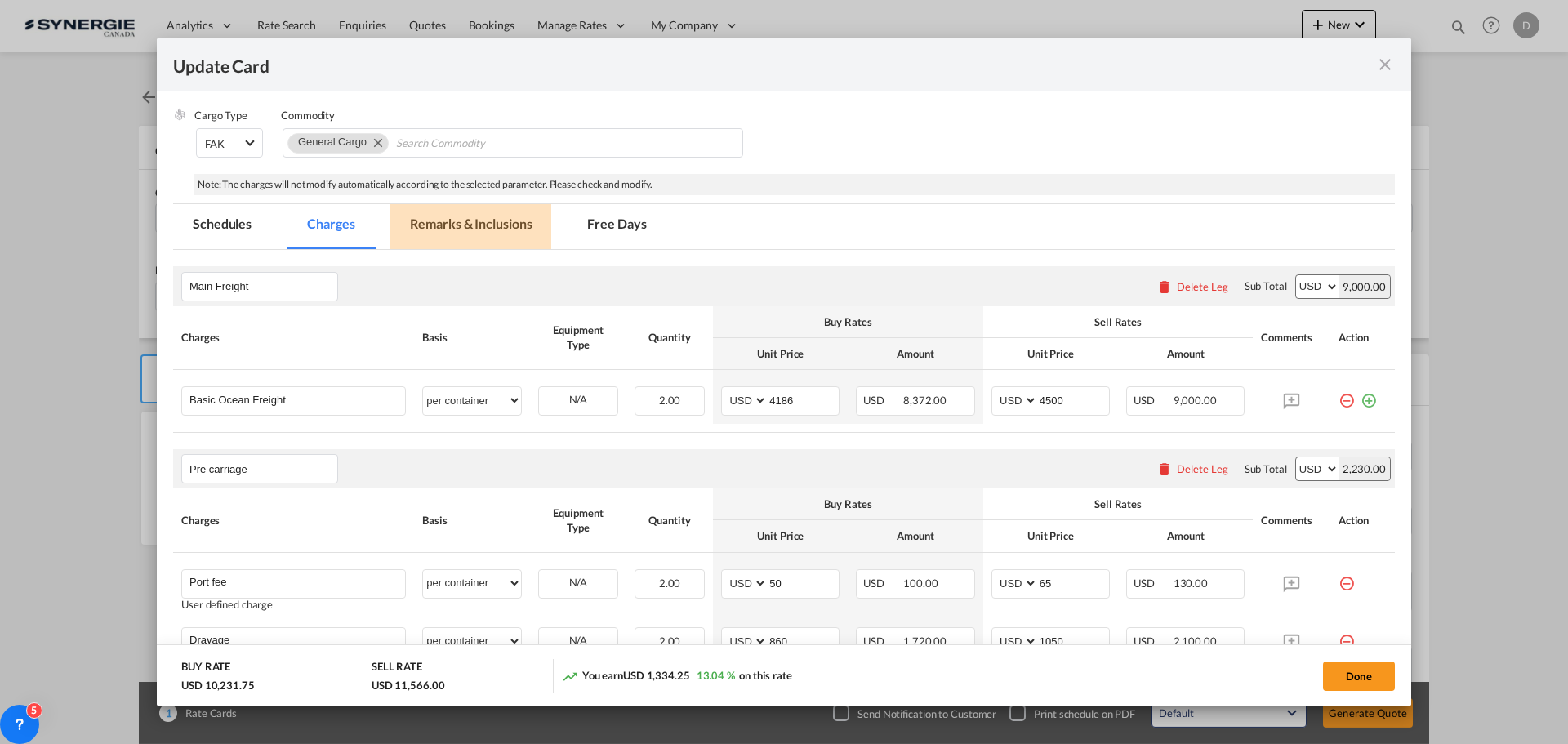
click at [502, 223] on md-tab-item "Remarks & Inclusions" at bounding box center [471, 227] width 161 height 45
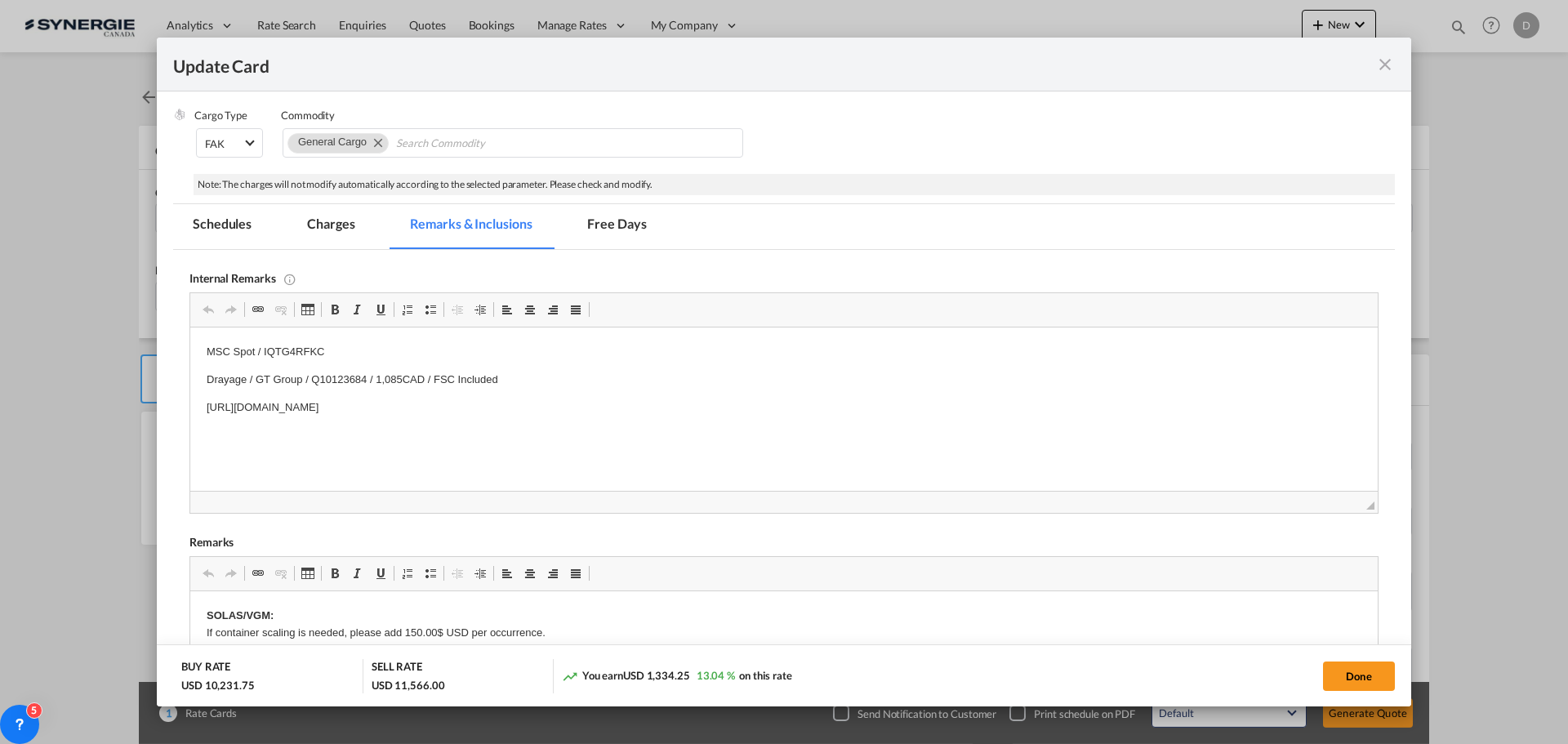
scroll to position [0, 0]
click at [289, 347] on p "MSC Spot / IQTG4RFKC" at bounding box center [784, 352] width 1154 height 17
click at [1327, 674] on button "Done" at bounding box center [1359, 675] width 72 height 29
type input "06 Jul 2025"
type input "25 Sep 2025"
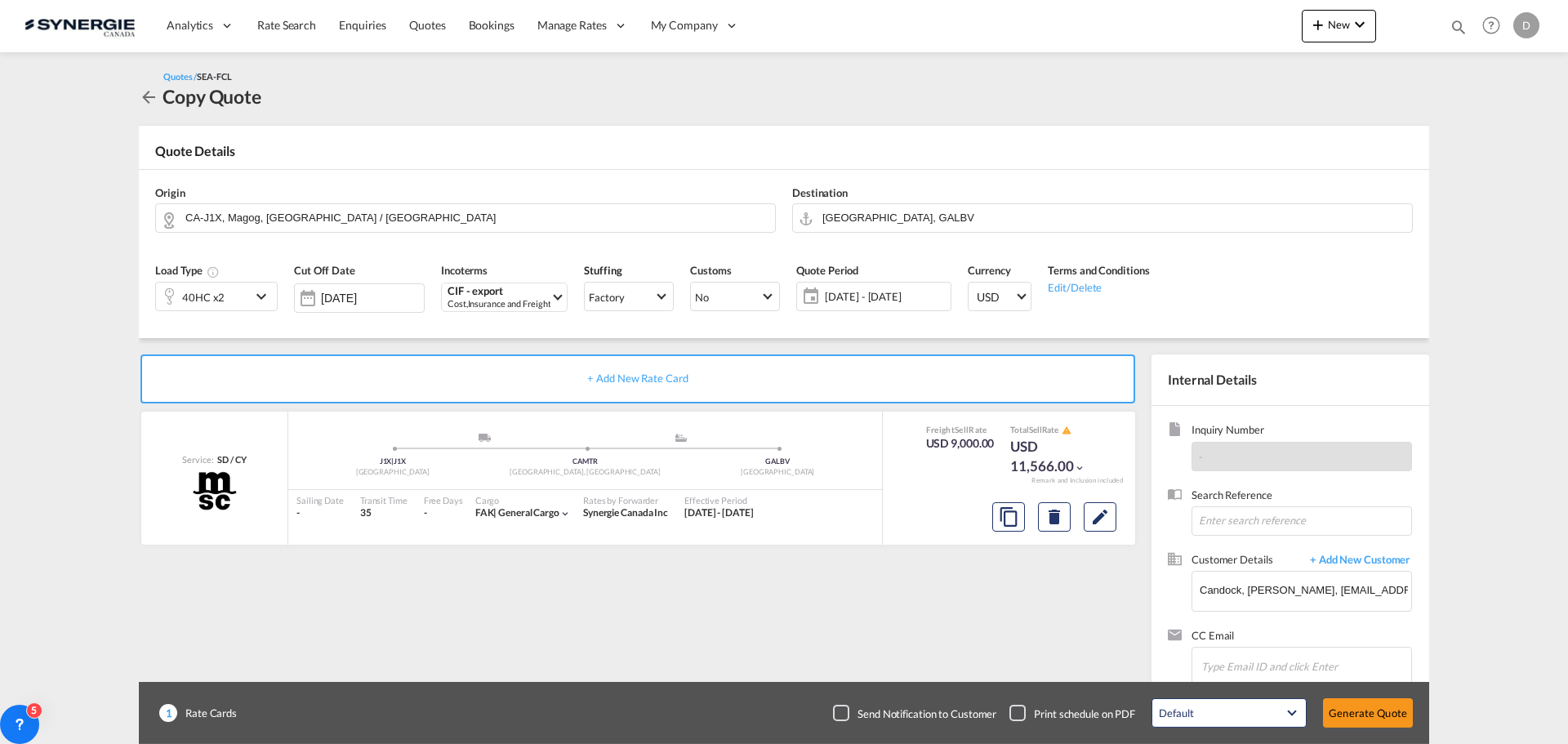
scroll to position [250, 0]
click at [1370, 711] on button "Generate Quote" at bounding box center [1368, 712] width 90 height 29
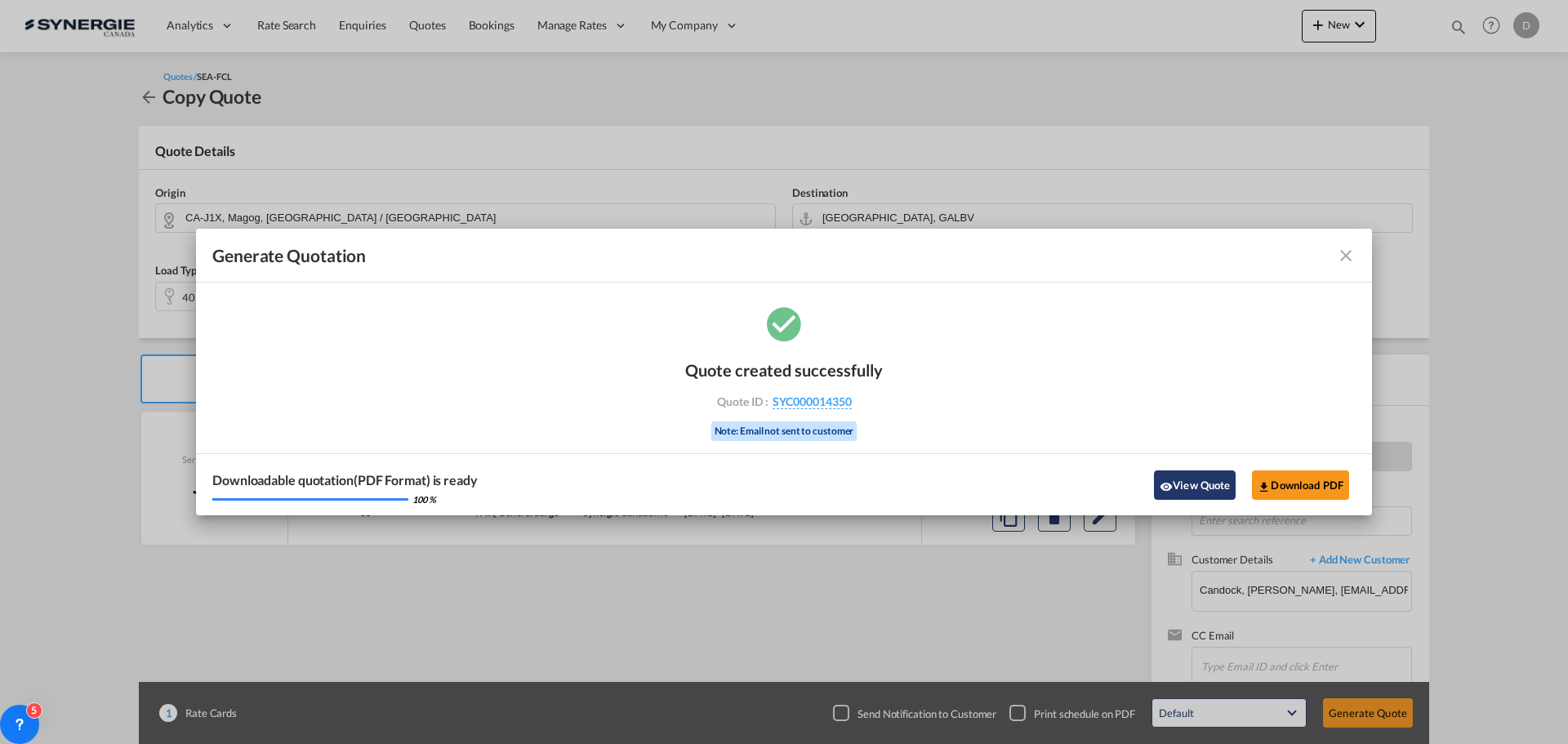
click at [1187, 491] on button "View Quote" at bounding box center [1194, 484] width 81 height 29
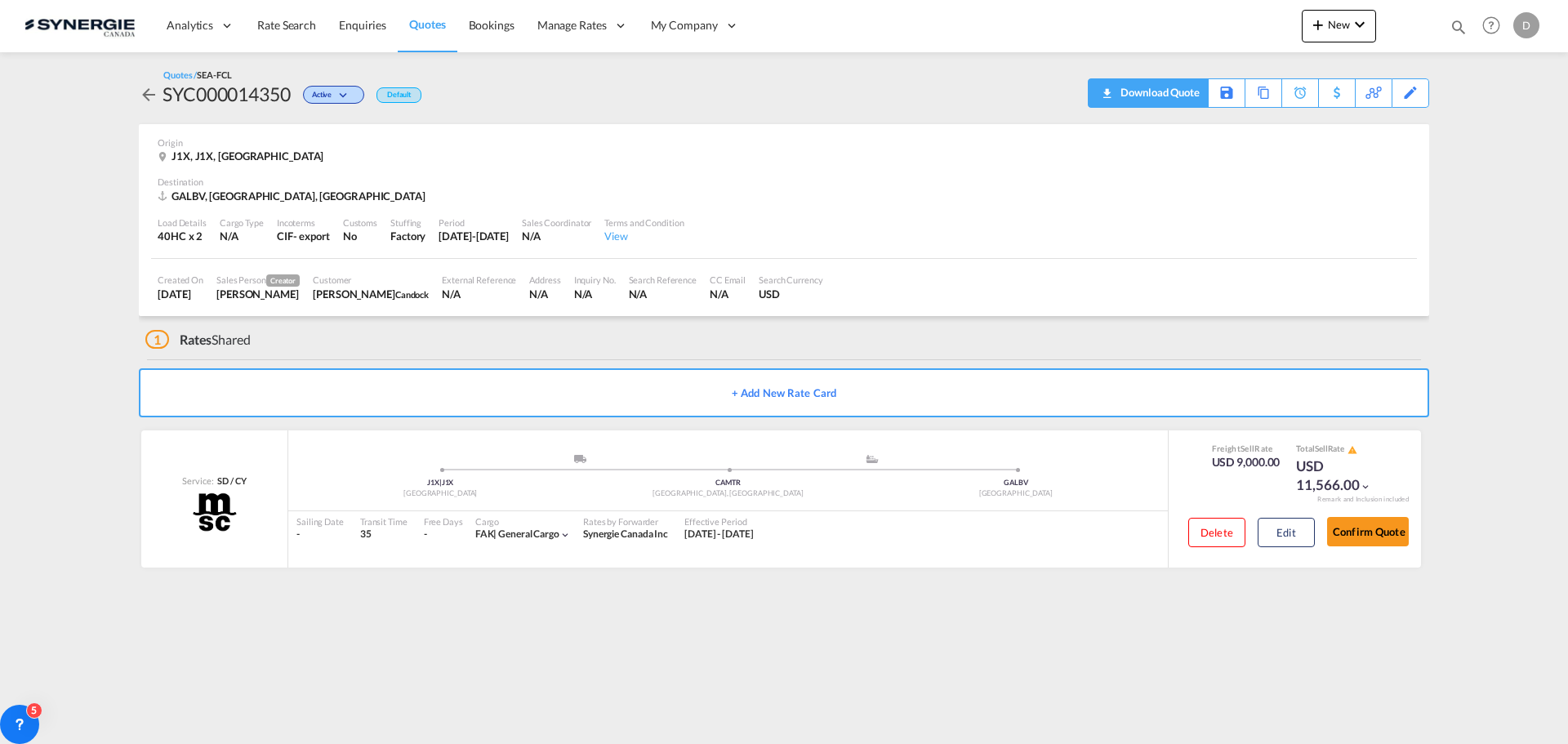
click at [1184, 90] on div "Download Quote" at bounding box center [1158, 91] width 83 height 26
